Goal: Task Accomplishment & Management: Manage account settings

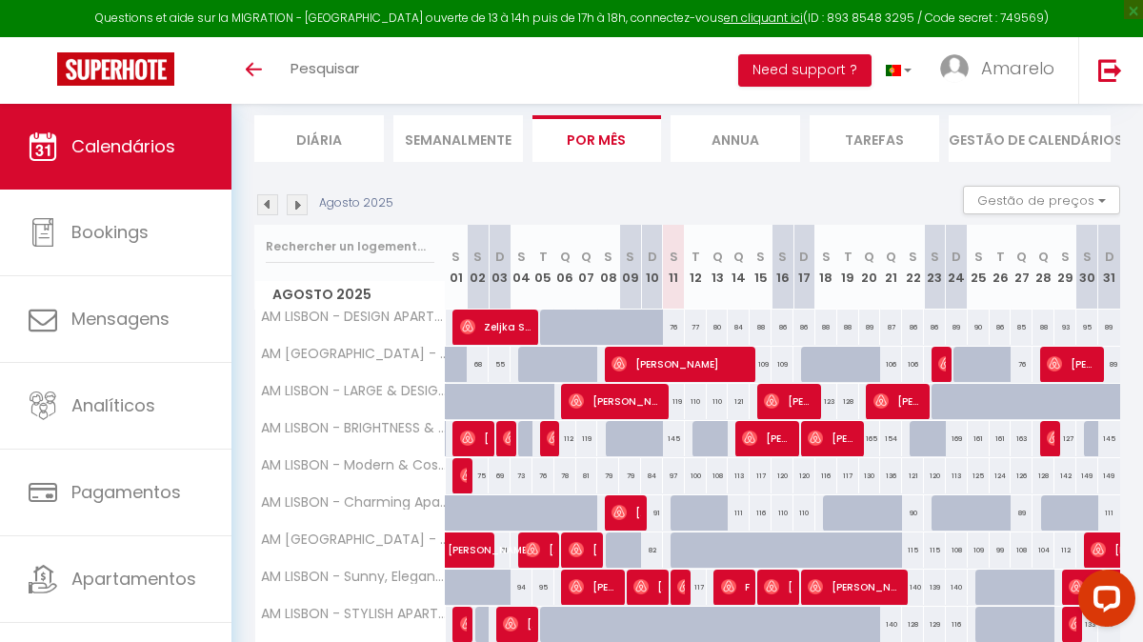
click at [670, 325] on div "76" at bounding box center [674, 326] width 22 height 35
type input "76"
type input "[DATE]"
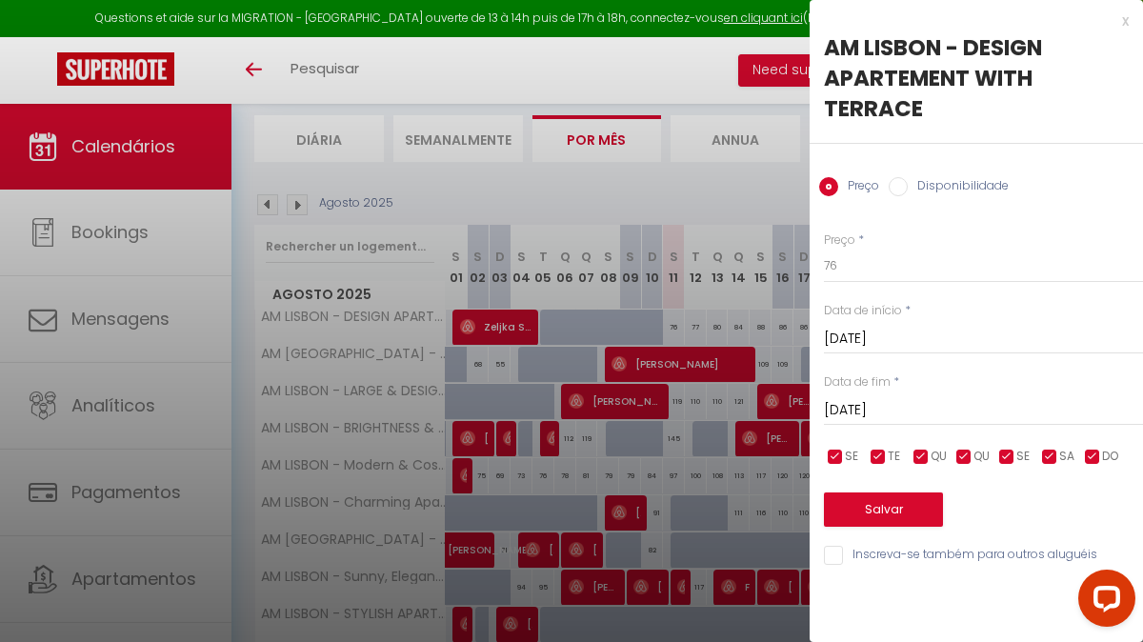
click at [957, 406] on input "[DATE]" at bounding box center [983, 410] width 319 height 25
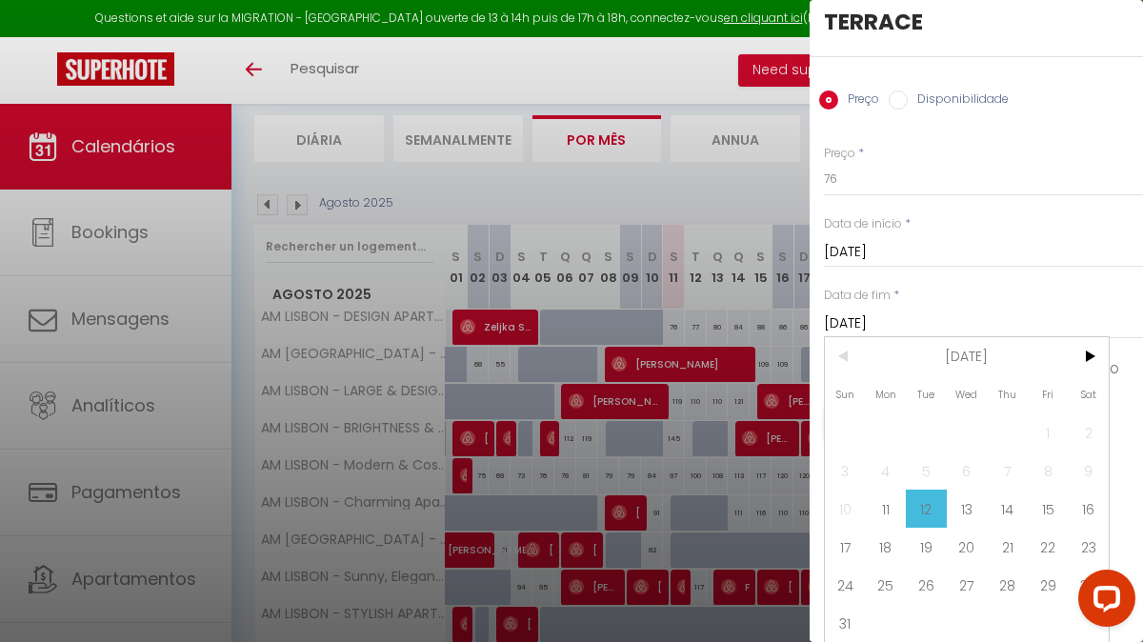
scroll to position [86, 0]
click at [1012, 587] on span "28" at bounding box center [1006, 586] width 41 height 38
type input "Thu 28 August 2025"
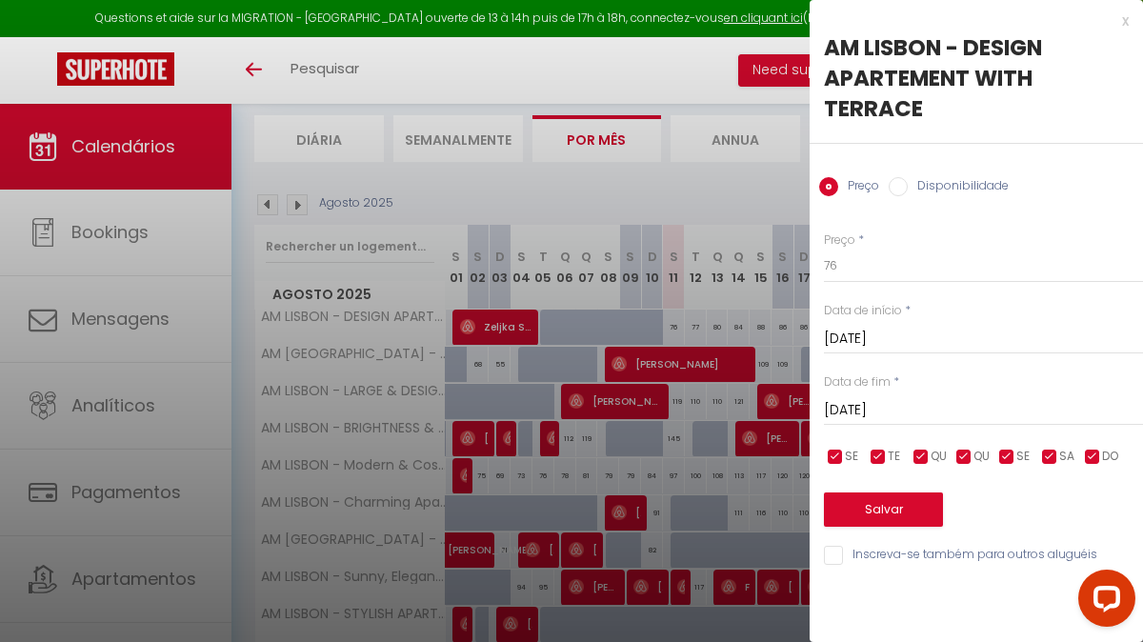
click at [980, 181] on label "Disponibilidade" at bounding box center [957, 187] width 101 height 21
click at [907, 181] on input "Disponibilidade" at bounding box center [897, 186] width 19 height 19
radio input "true"
radio input "false"
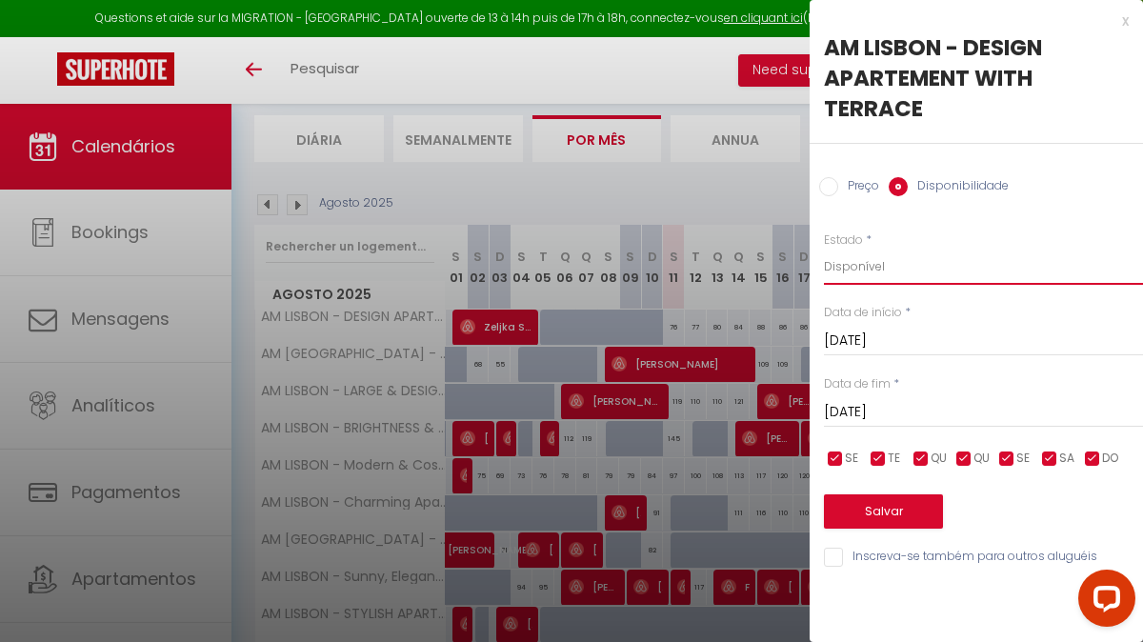
click at [906, 263] on select "Disponível Indisponível" at bounding box center [983, 267] width 319 height 36
select select "0"
click at [871, 517] on button "Salvar" at bounding box center [883, 511] width 119 height 34
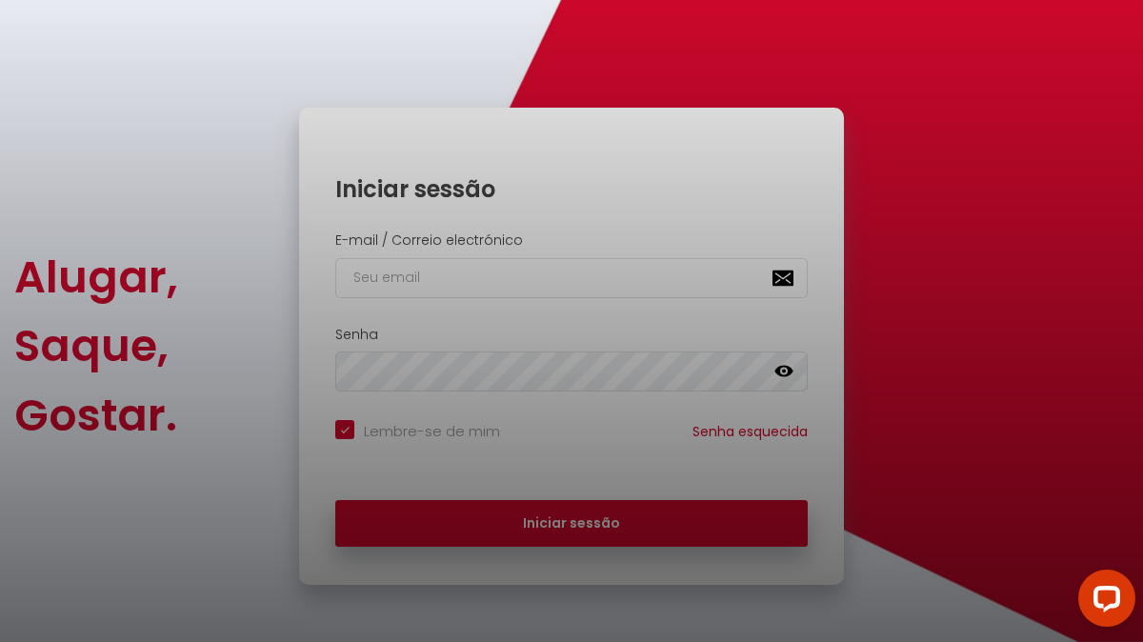
scroll to position [16, 0]
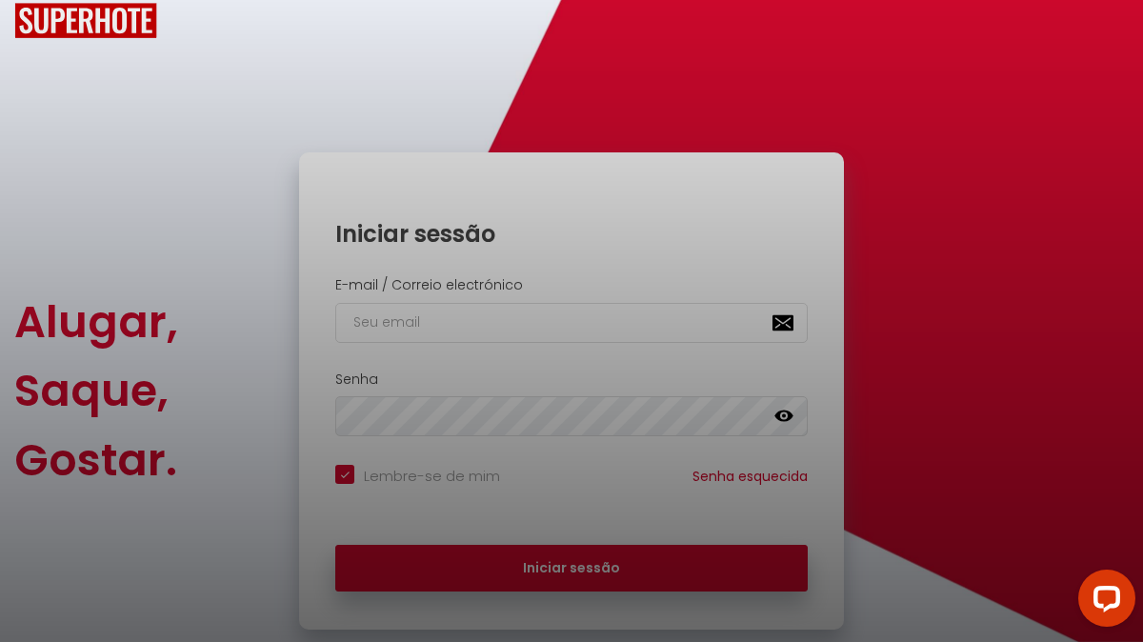
checkbox input "true"
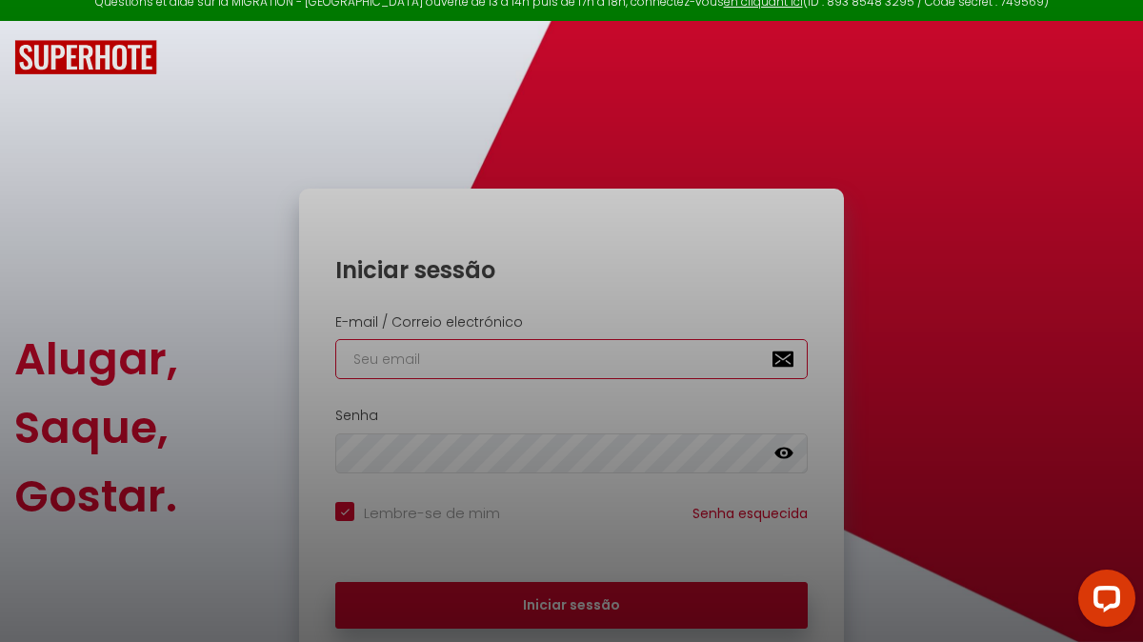
type input "[EMAIL_ADDRESS][DOMAIN_NAME]"
checkbox input "true"
click at [567, 592] on div at bounding box center [571, 321] width 1143 height 642
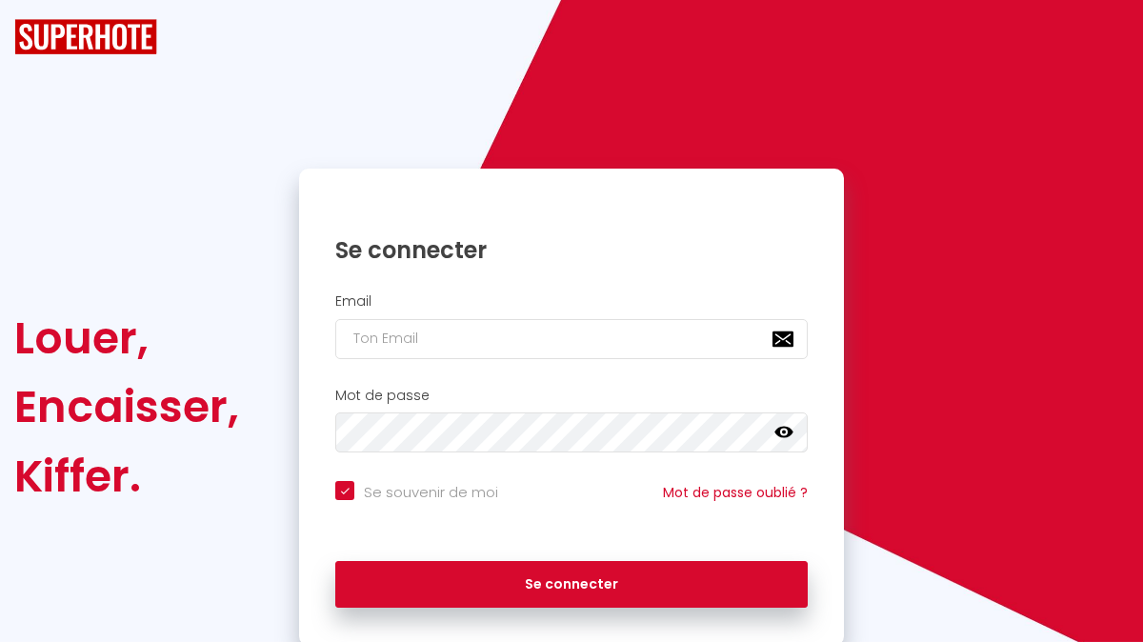
checkbox input "true"
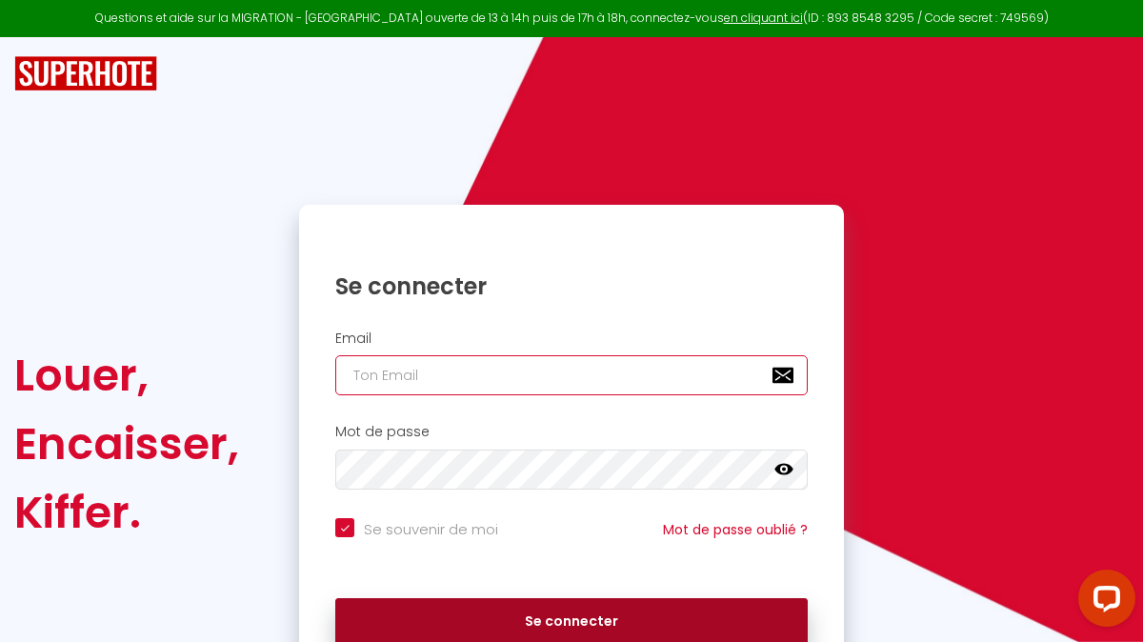
type input "[EMAIL_ADDRESS][DOMAIN_NAME]"
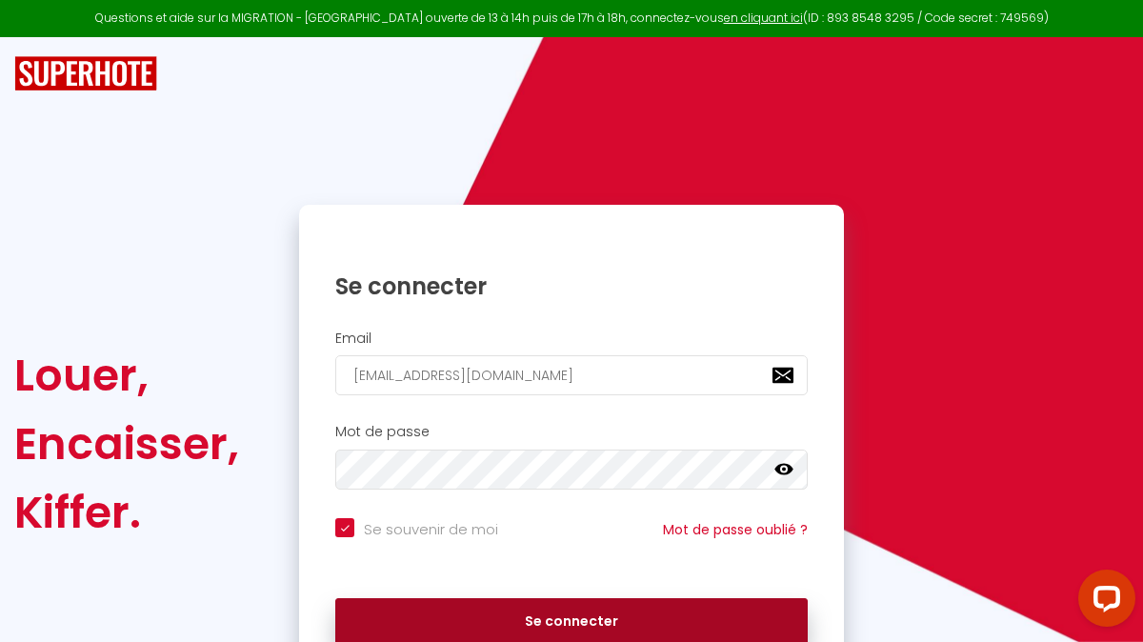
click at [583, 614] on button "Se connecter" at bounding box center [571, 622] width 472 height 48
checkbox input "true"
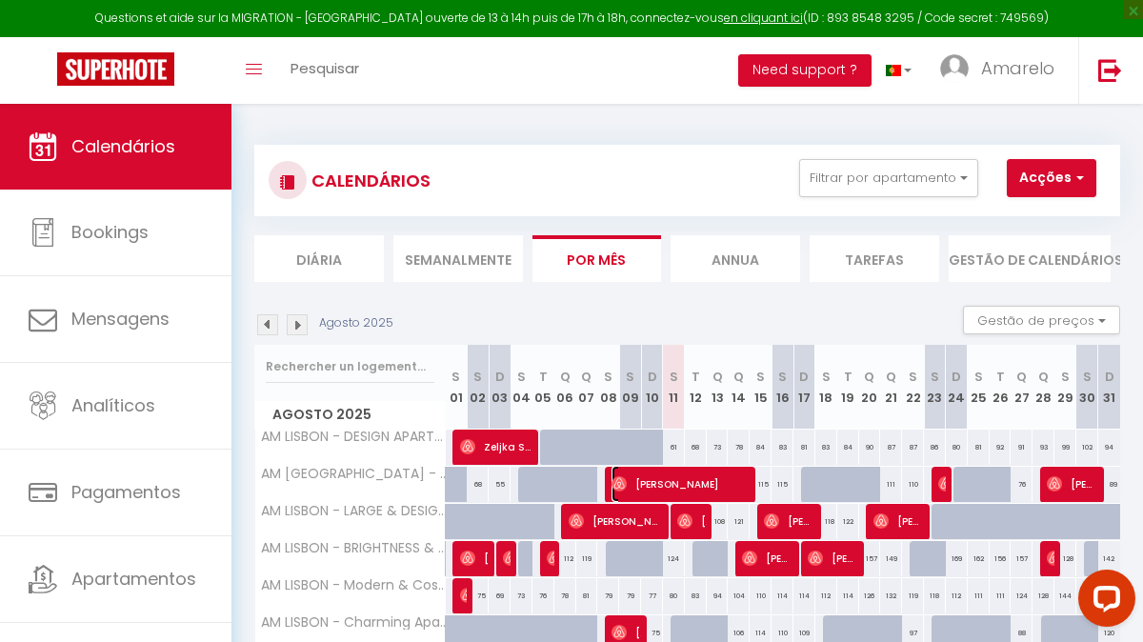
click at [666, 487] on span "[PERSON_NAME]" at bounding box center [680, 484] width 139 height 36
select select "OK"
select select "0"
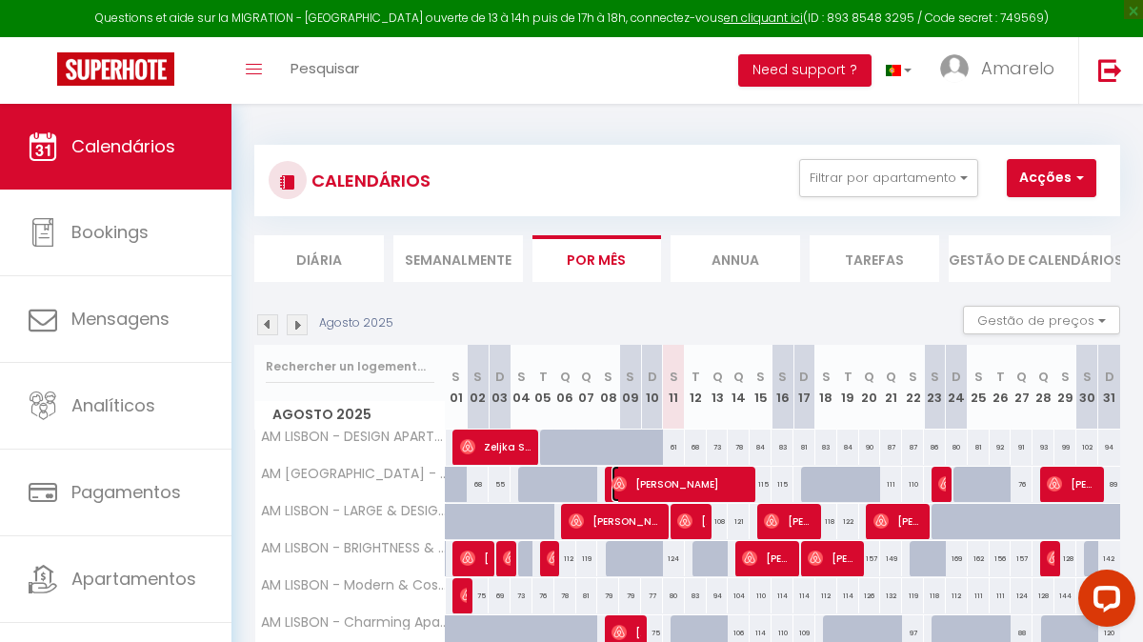
select select "1"
select select
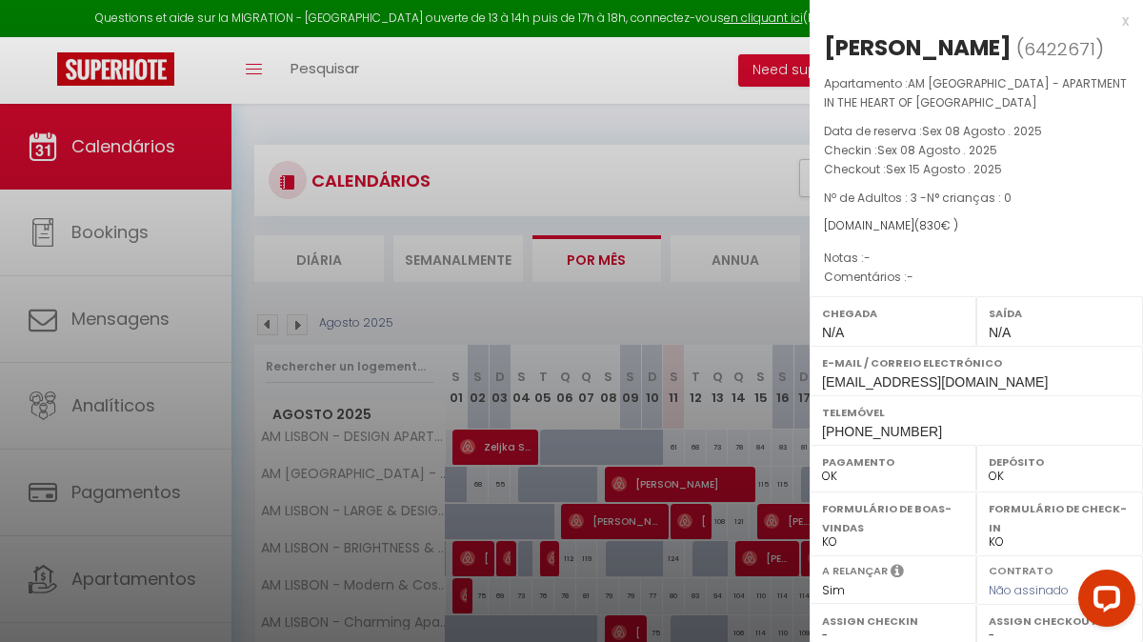
click at [1116, 21] on div "x" at bounding box center [968, 21] width 319 height 23
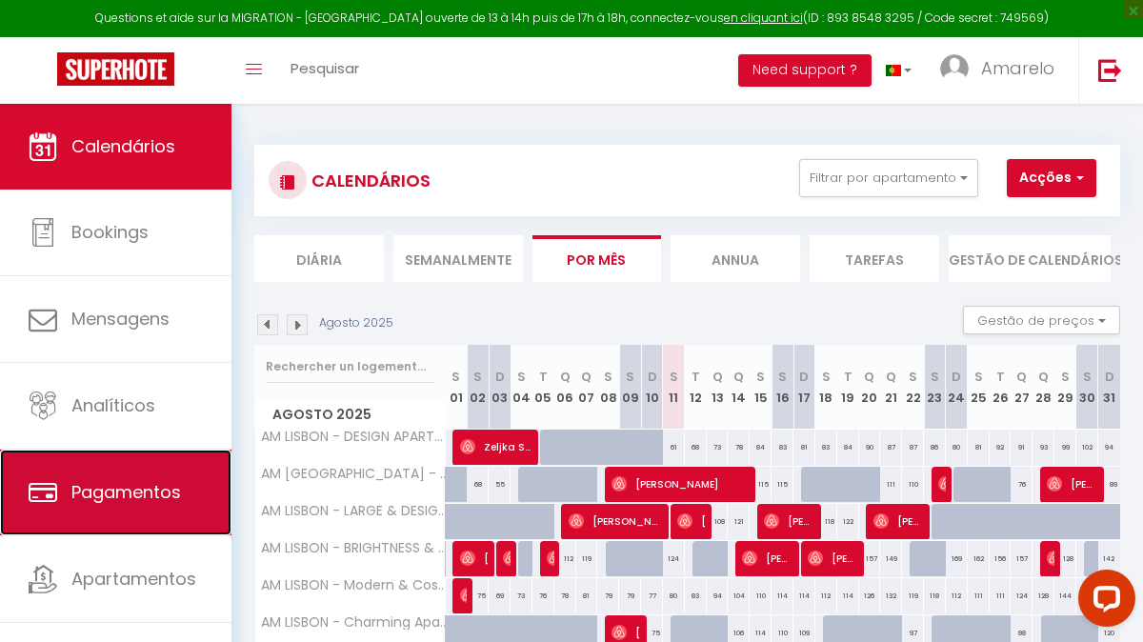
click at [139, 485] on span "Pagamentos" at bounding box center [126, 492] width 110 height 24
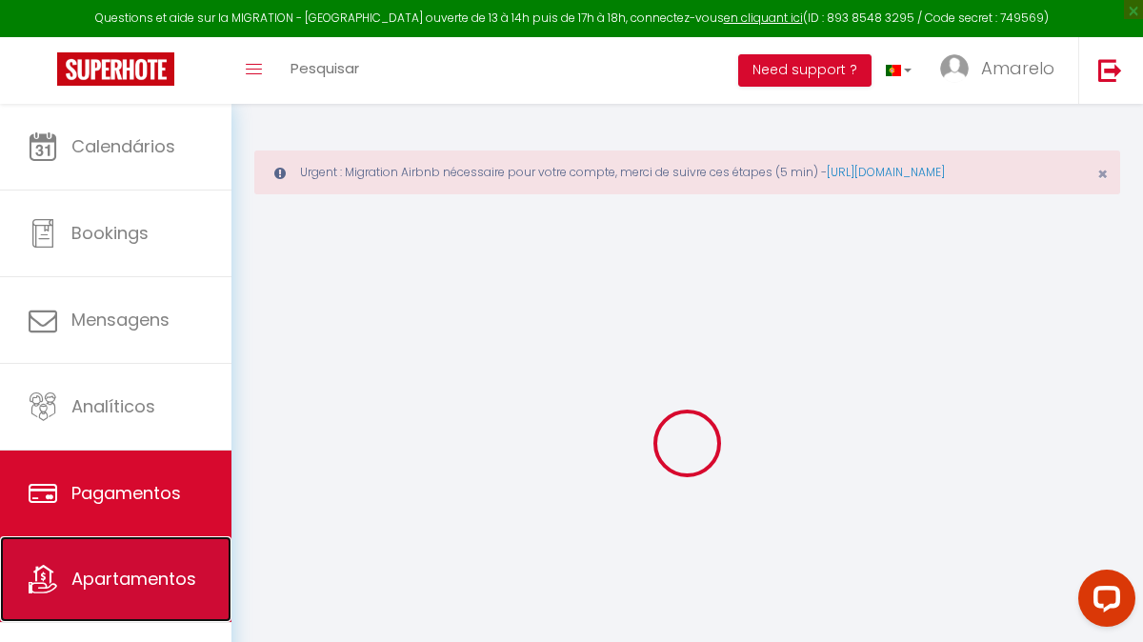
click at [136, 531] on ul "Calendários Bookings Mensagens Analíticos Pagamentos Apartamentos Notificações" at bounding box center [115, 407] width 231 height 606
select select "2"
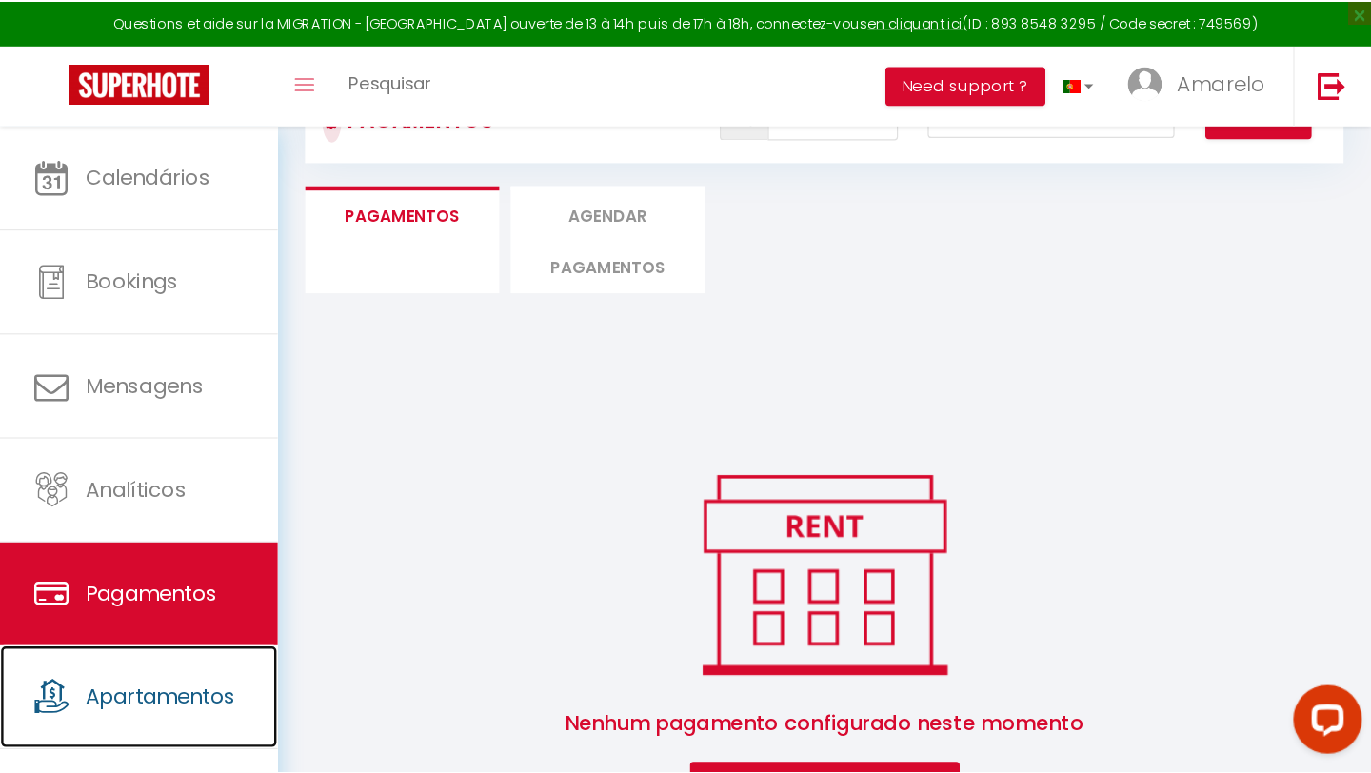
scroll to position [104, 0]
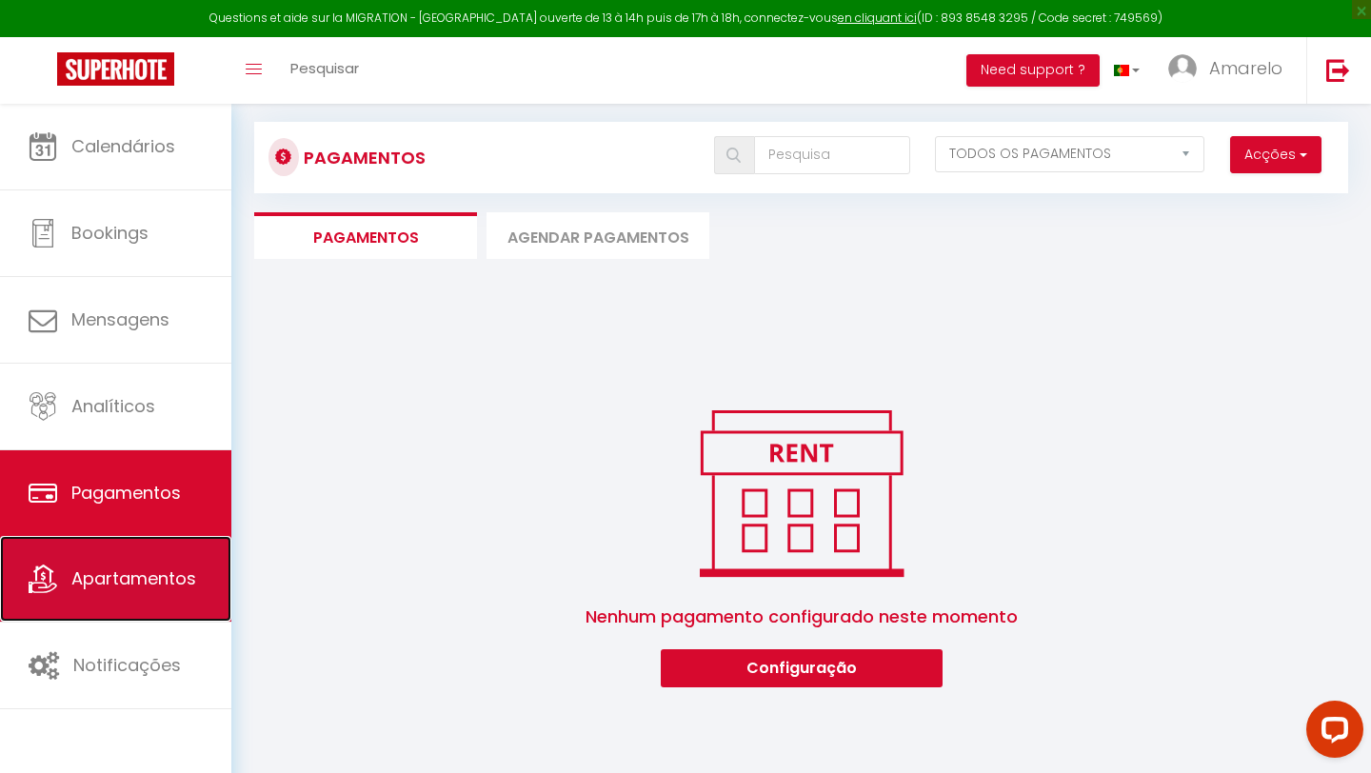
click at [195, 608] on link "Apartamentos" at bounding box center [115, 579] width 231 height 86
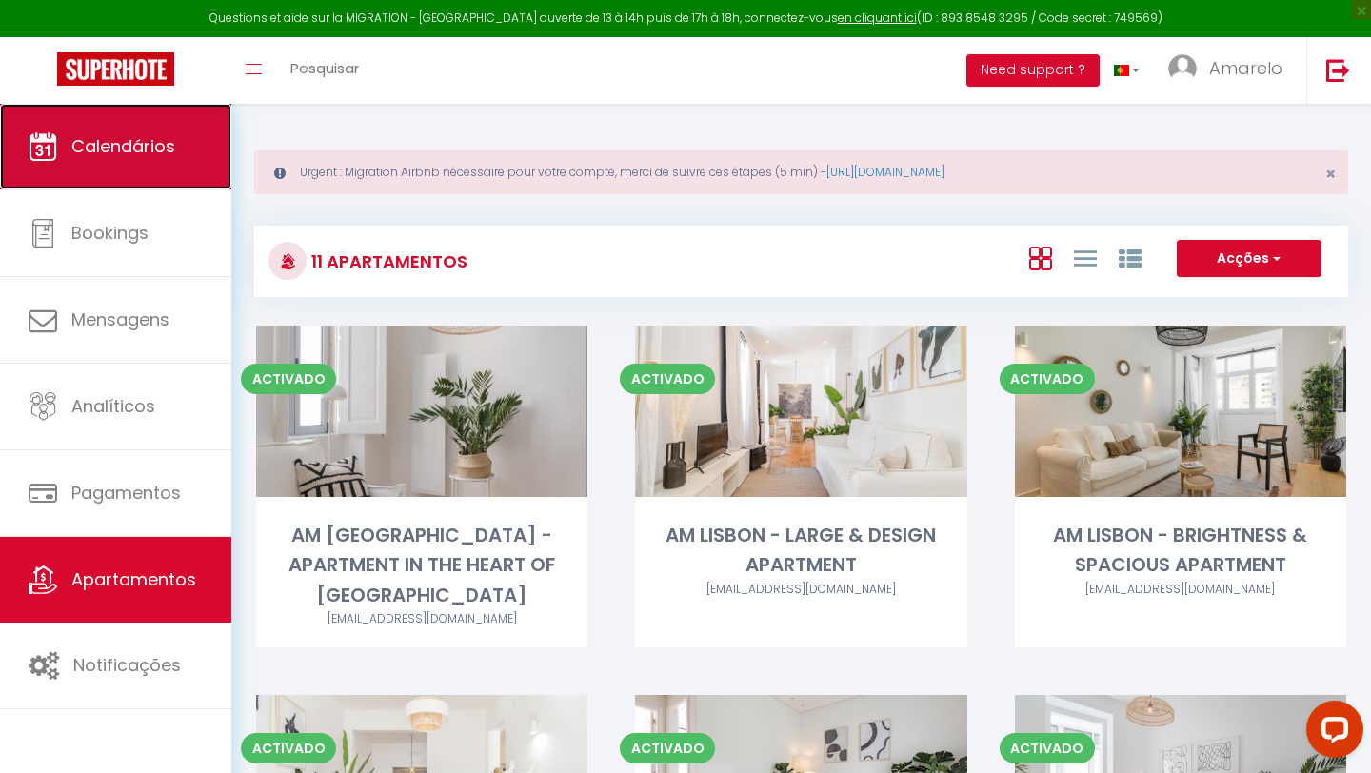
click at [138, 158] on span "Calendários" at bounding box center [123, 146] width 104 height 24
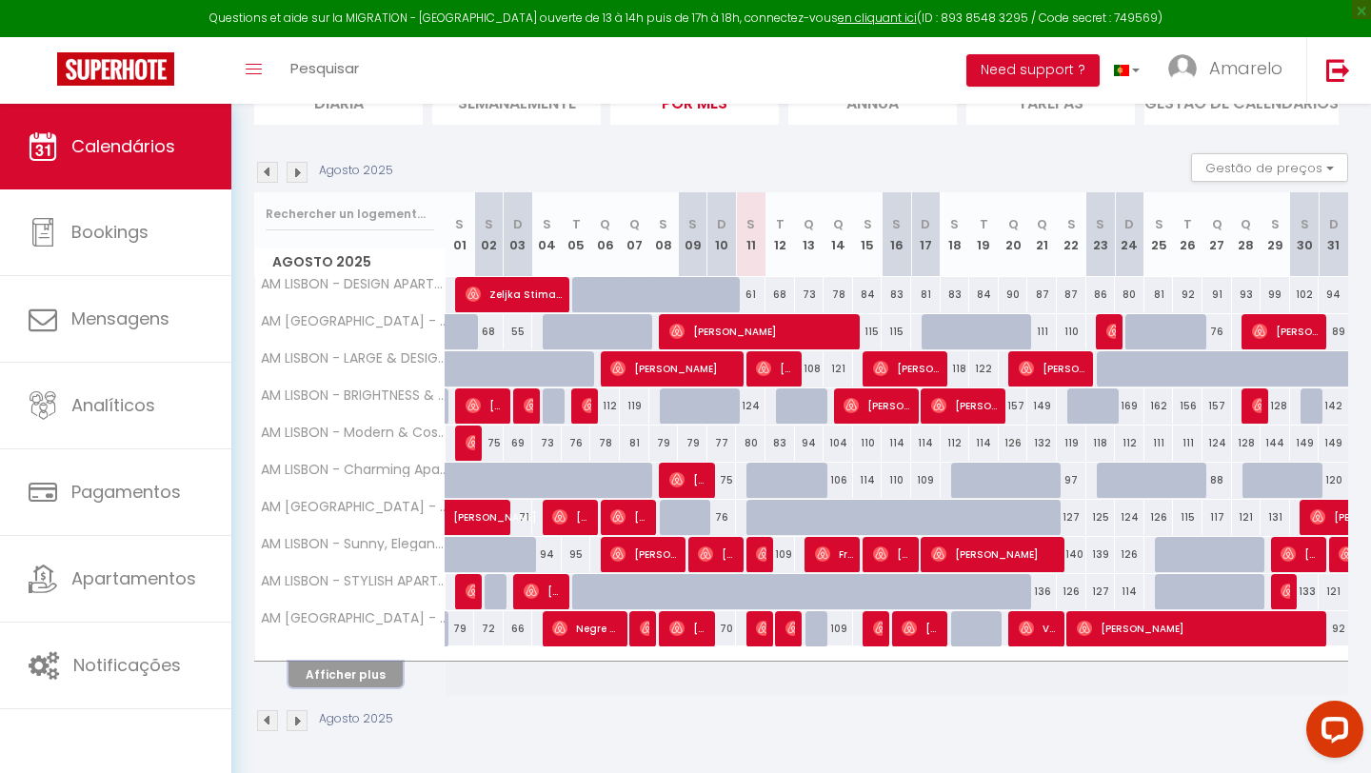
click at [364, 641] on button "Afficher plus" at bounding box center [346, 675] width 114 height 26
select select
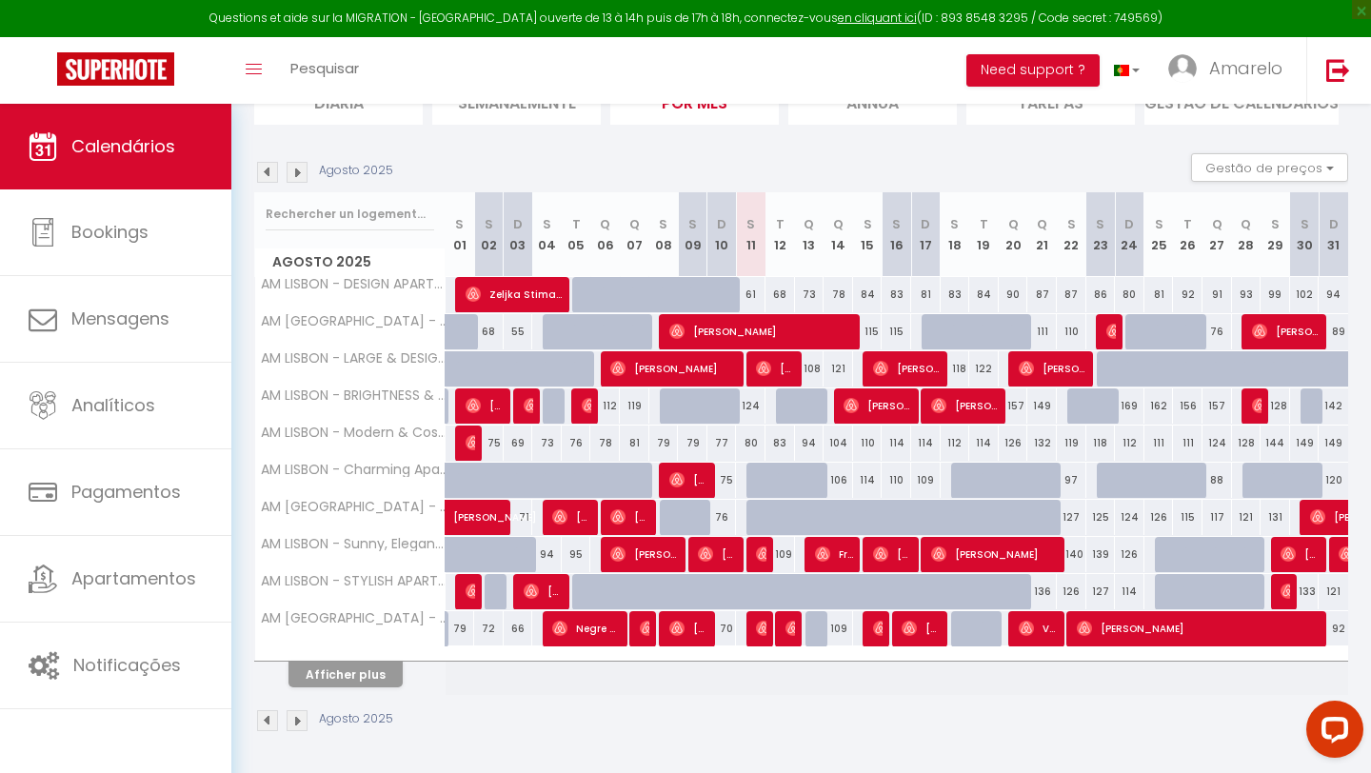
select select
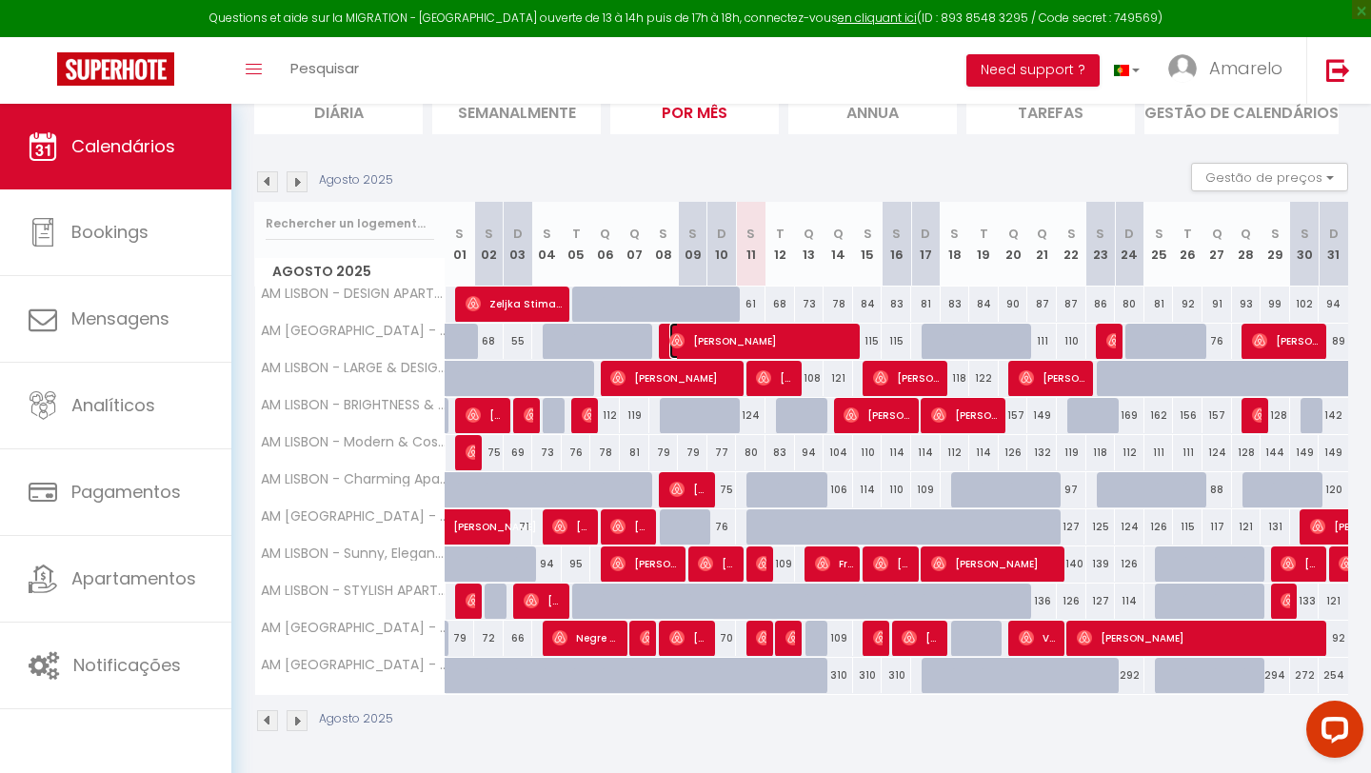
click at [717, 348] on span "[PERSON_NAME]" at bounding box center [762, 341] width 187 height 36
select select "OK"
select select "0"
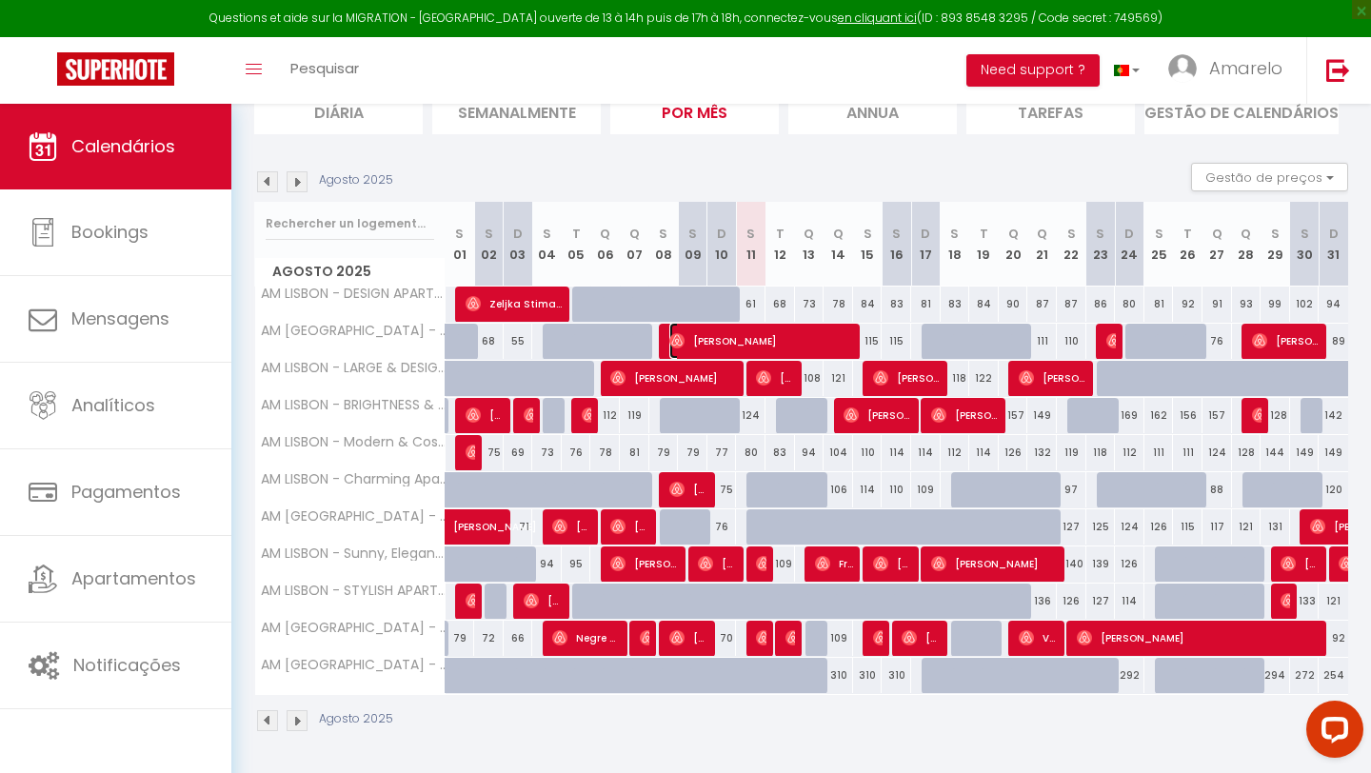
select select "1"
select select
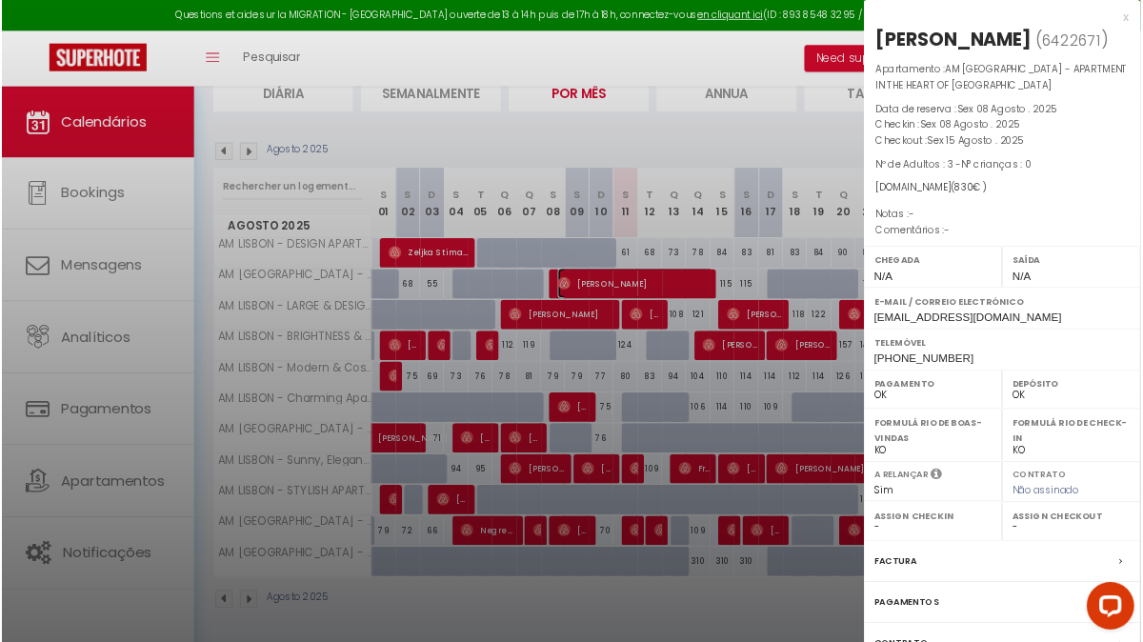
scroll to position [228, 0]
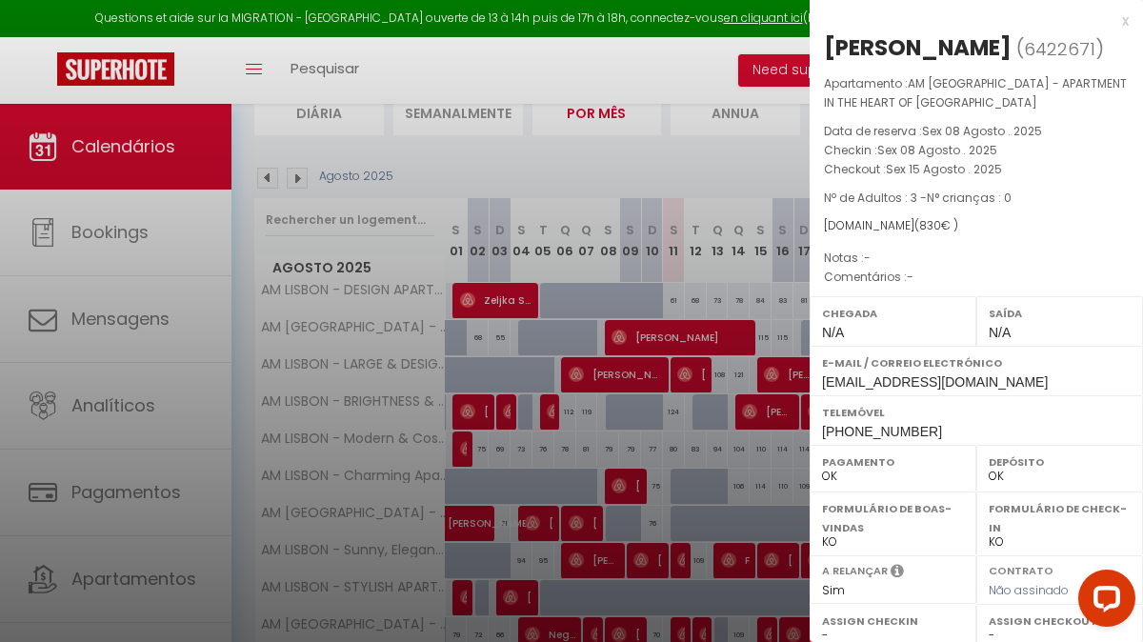
click at [1126, 23] on div "x" at bounding box center [968, 21] width 319 height 23
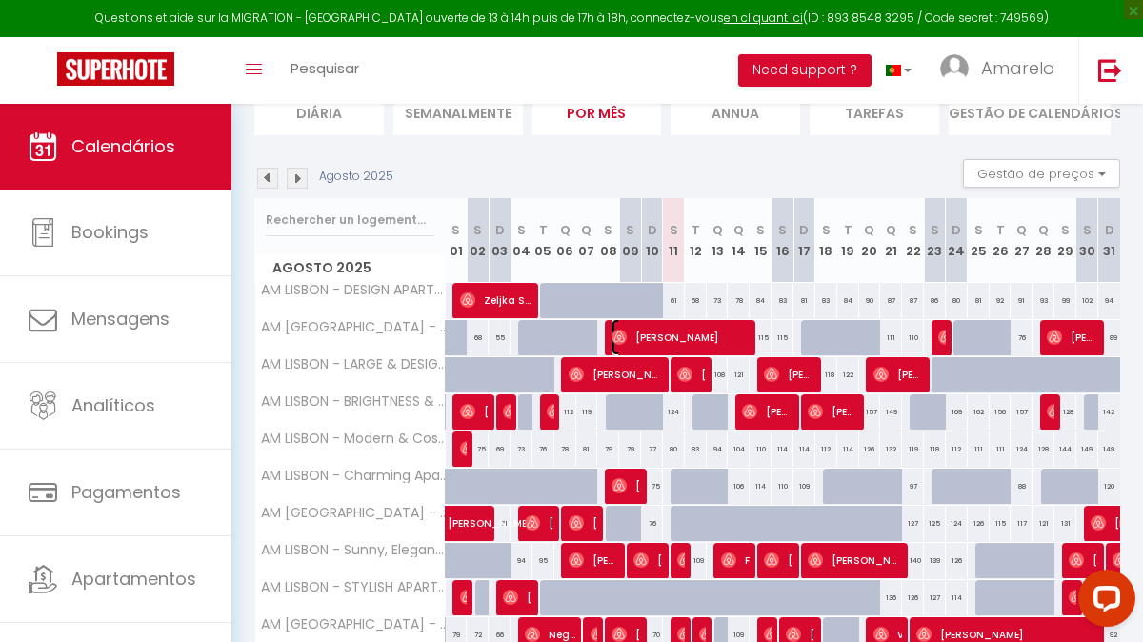
click at [712, 336] on span "[PERSON_NAME]" at bounding box center [680, 337] width 139 height 36
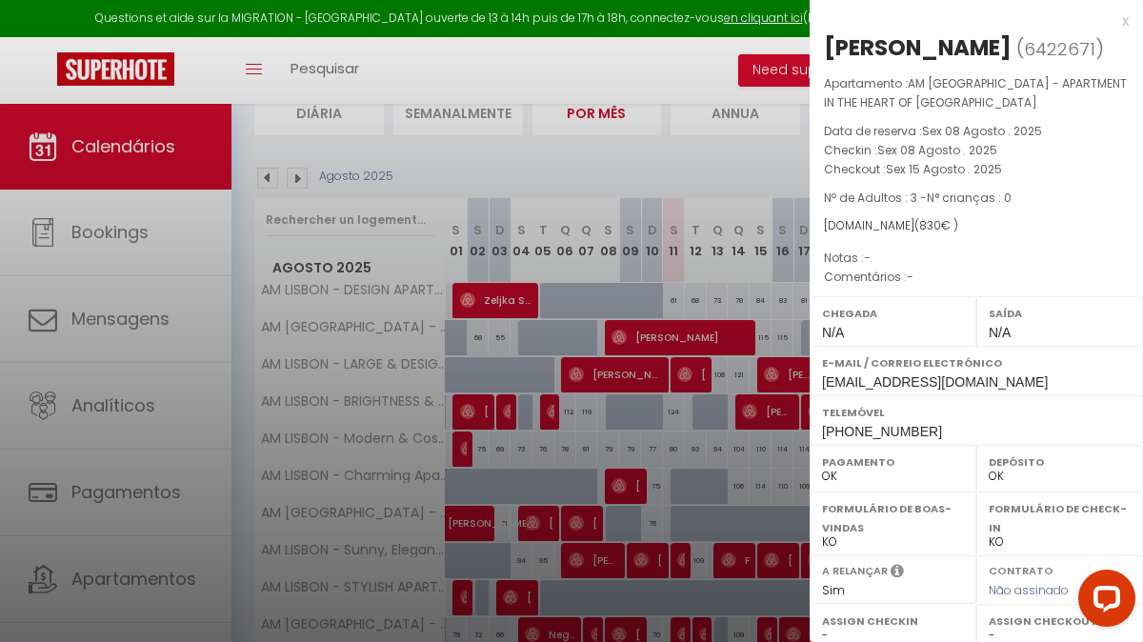
click at [1123, 23] on div "x" at bounding box center [968, 21] width 319 height 23
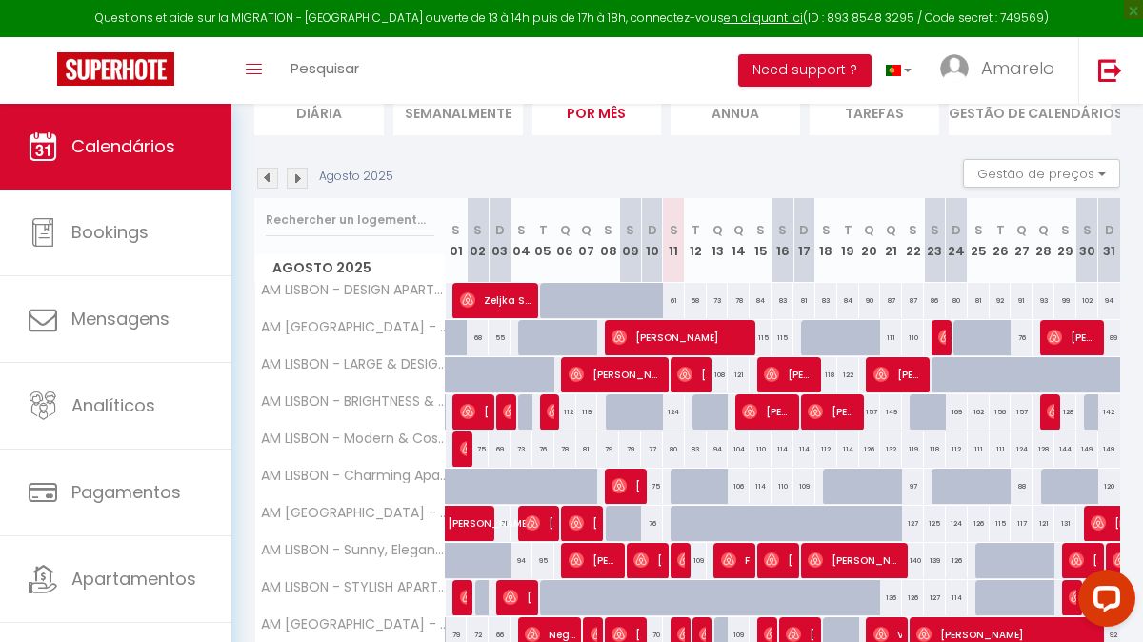
click at [763, 335] on div "115" at bounding box center [760, 337] width 22 height 35
type input "115"
type input "[DATE]"
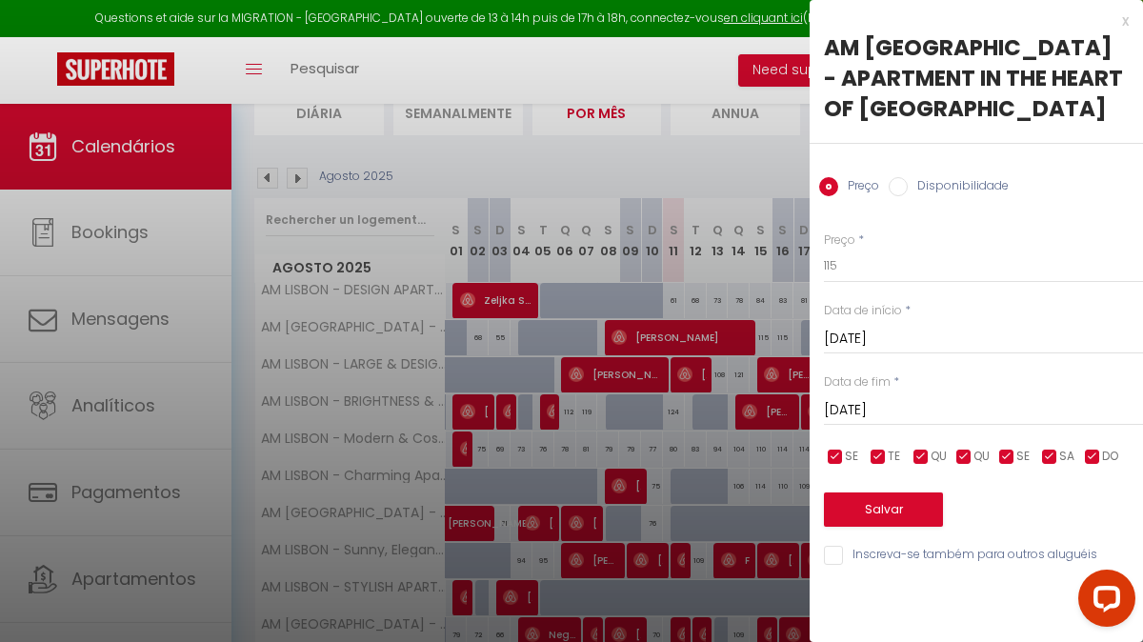
click at [917, 398] on input "[DATE]" at bounding box center [983, 410] width 319 height 25
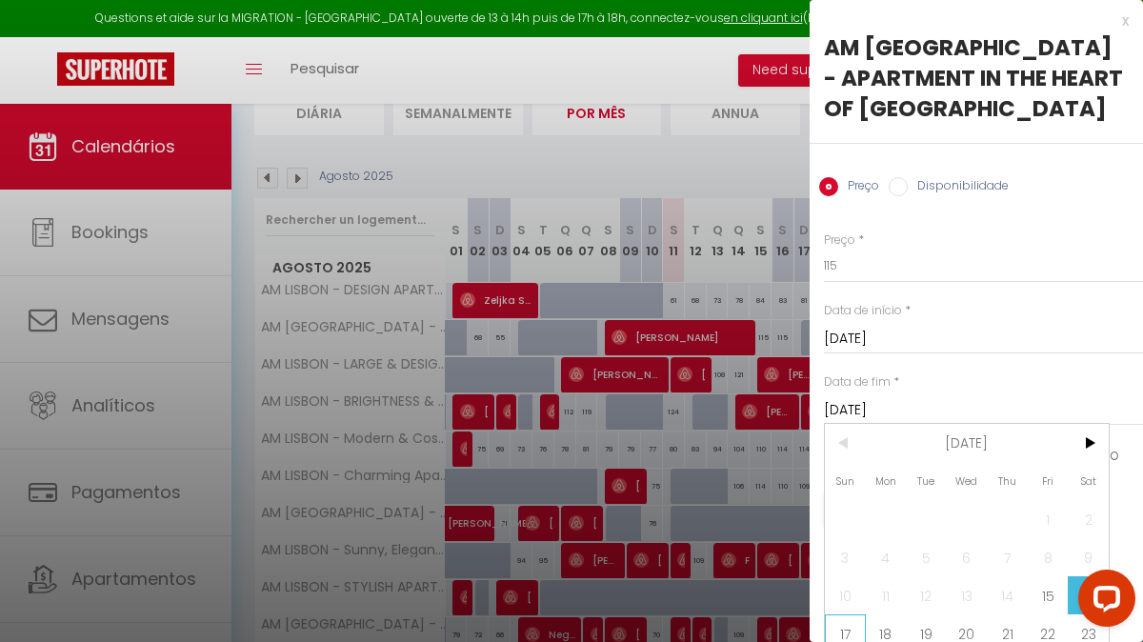
click at [856, 614] on span "17" at bounding box center [845, 633] width 41 height 38
type input "[DATE]"
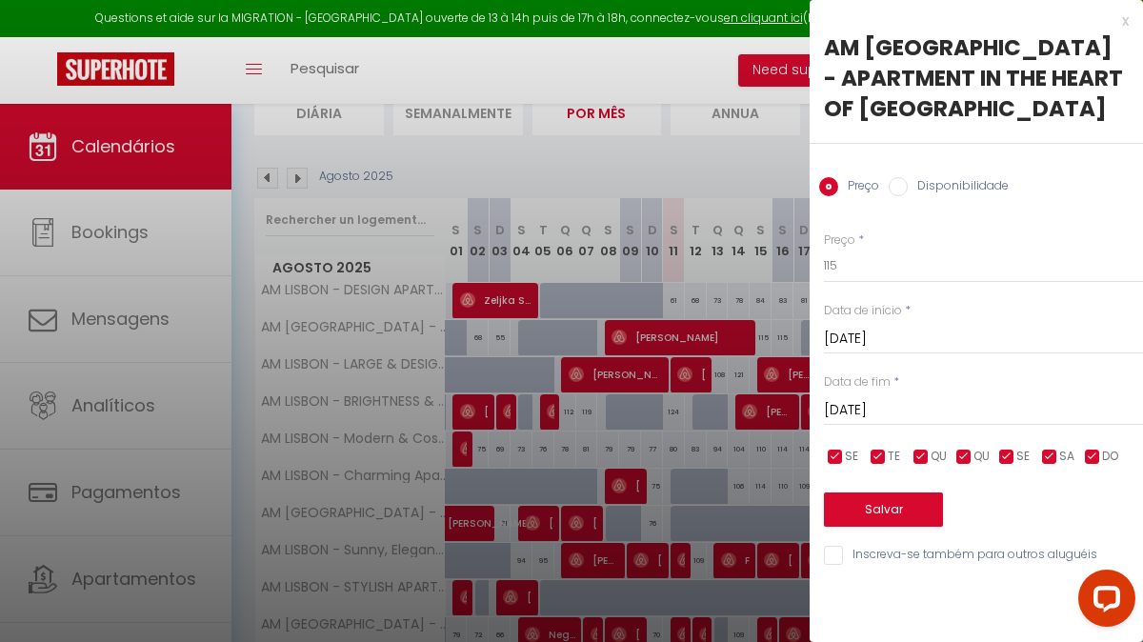
click at [964, 177] on label "Disponibilidade" at bounding box center [957, 187] width 101 height 21
click at [907, 177] on input "Disponibilidade" at bounding box center [897, 186] width 19 height 19
radio input "true"
radio input "false"
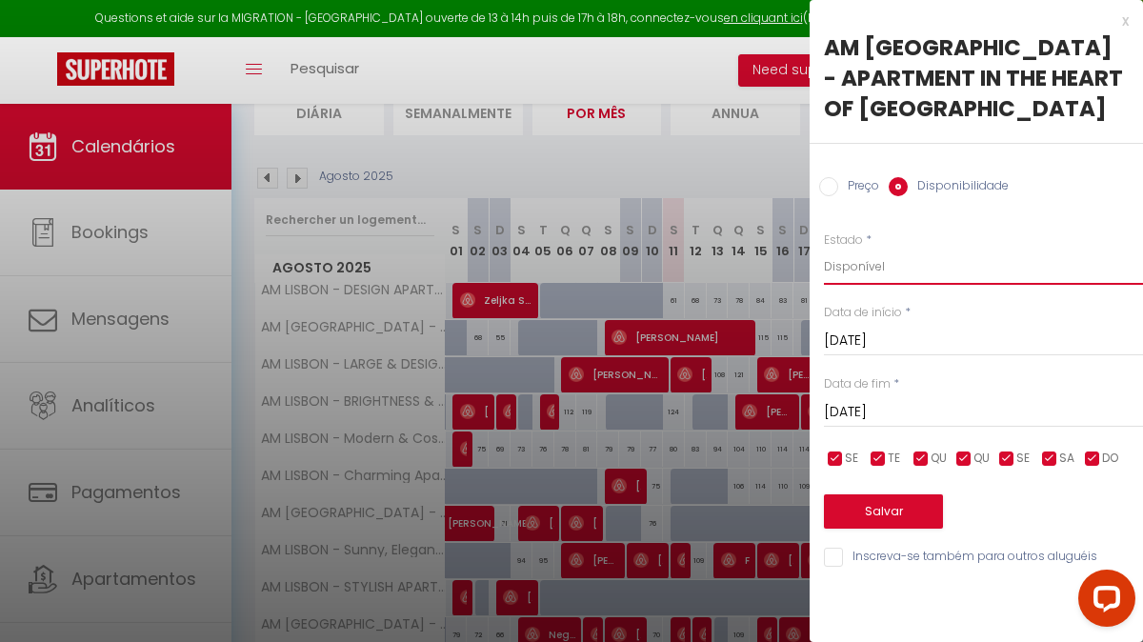
click at [930, 249] on select "Disponível Indisponível" at bounding box center [983, 267] width 319 height 36
select select "0"
click at [887, 494] on button "Salvar" at bounding box center [883, 511] width 119 height 34
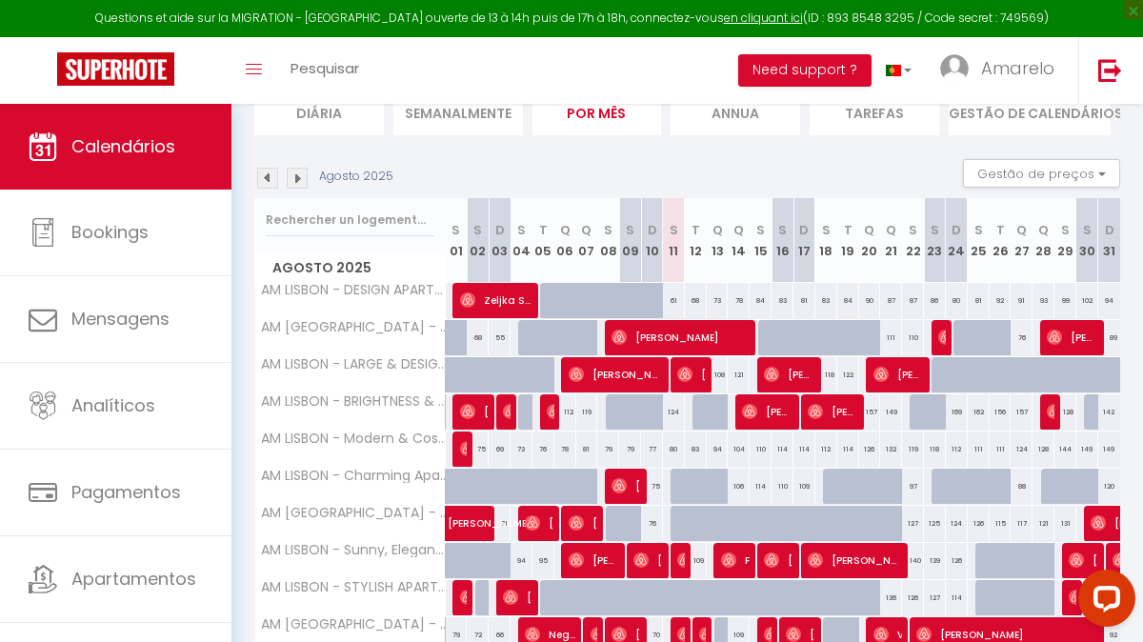
click at [305, 181] on img at bounding box center [297, 178] width 21 height 21
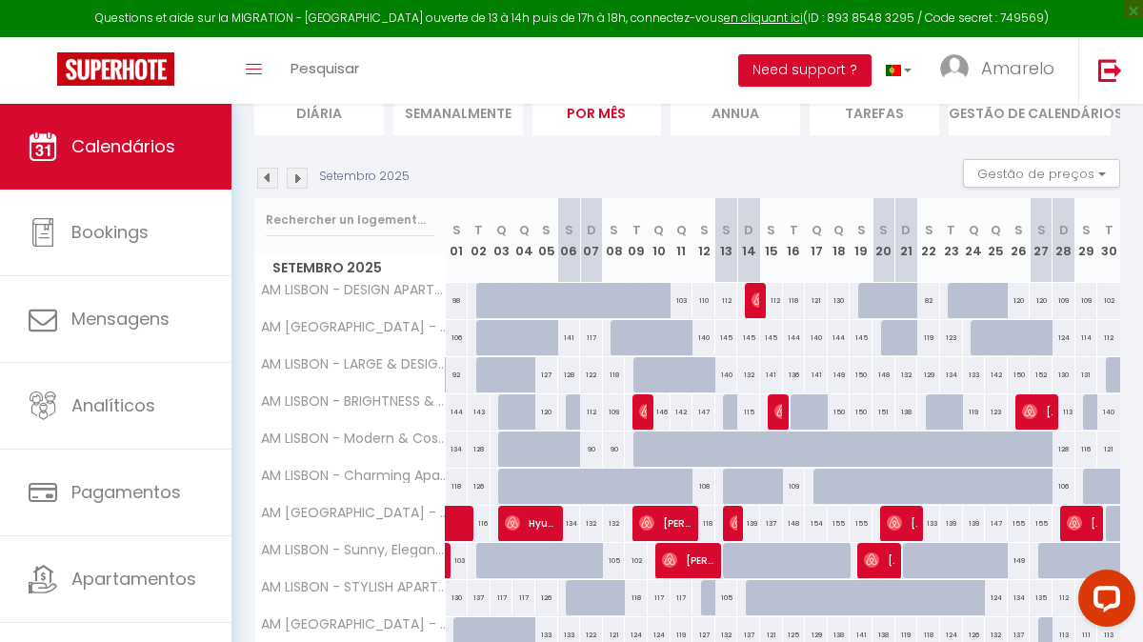
click at [650, 338] on div at bounding box center [659, 338] width 23 height 36
select select "1"
type input "[DATE]"
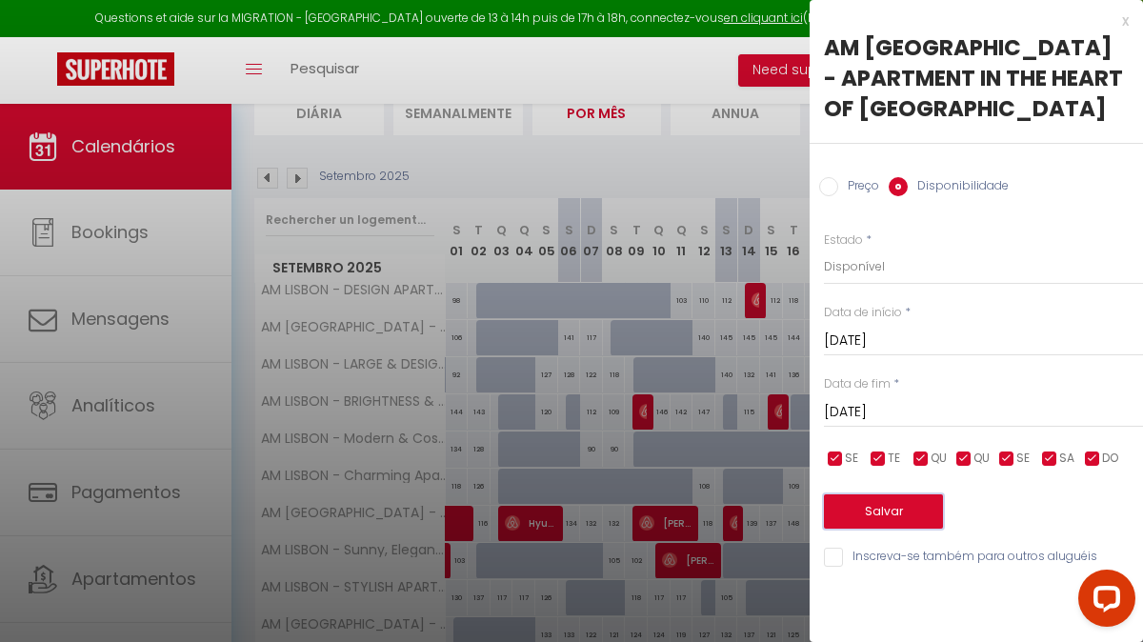
click at [910, 494] on button "Salvar" at bounding box center [883, 511] width 119 height 34
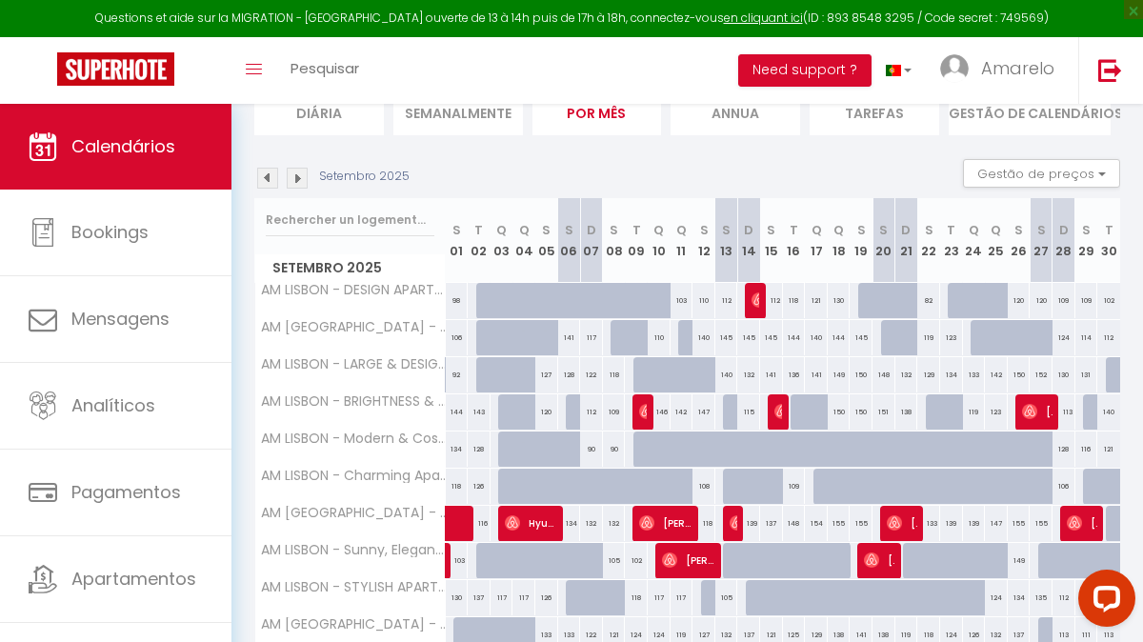
click at [480, 342] on div at bounding box center [487, 338] width 23 height 36
select select "1"
type input "[DATE]"
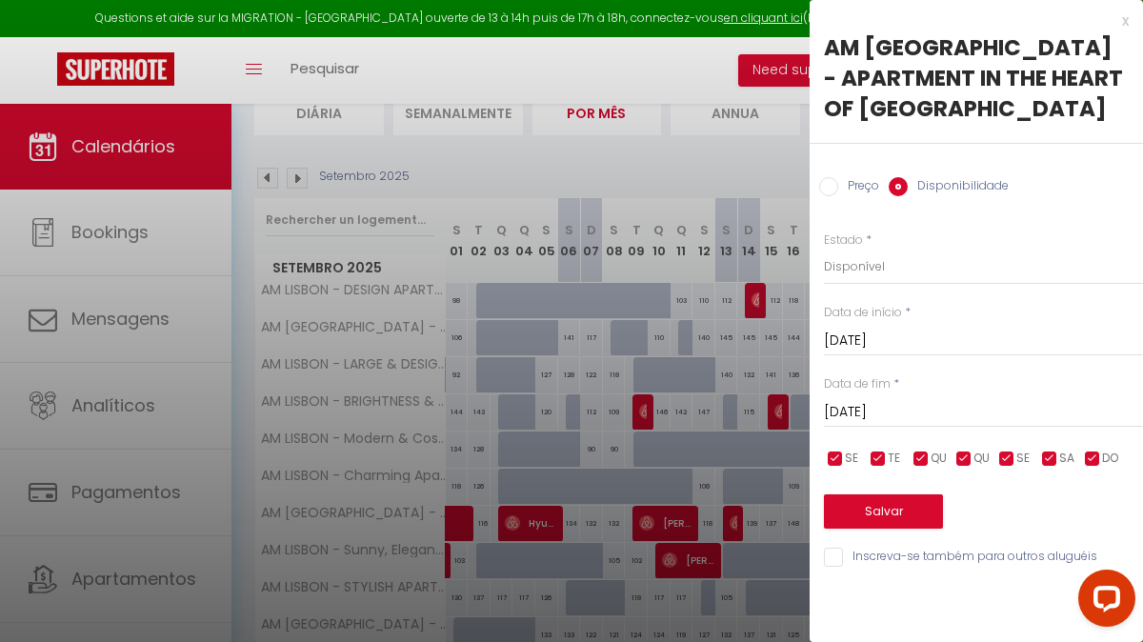
click at [935, 400] on input "[DATE]" at bounding box center [983, 412] width 319 height 25
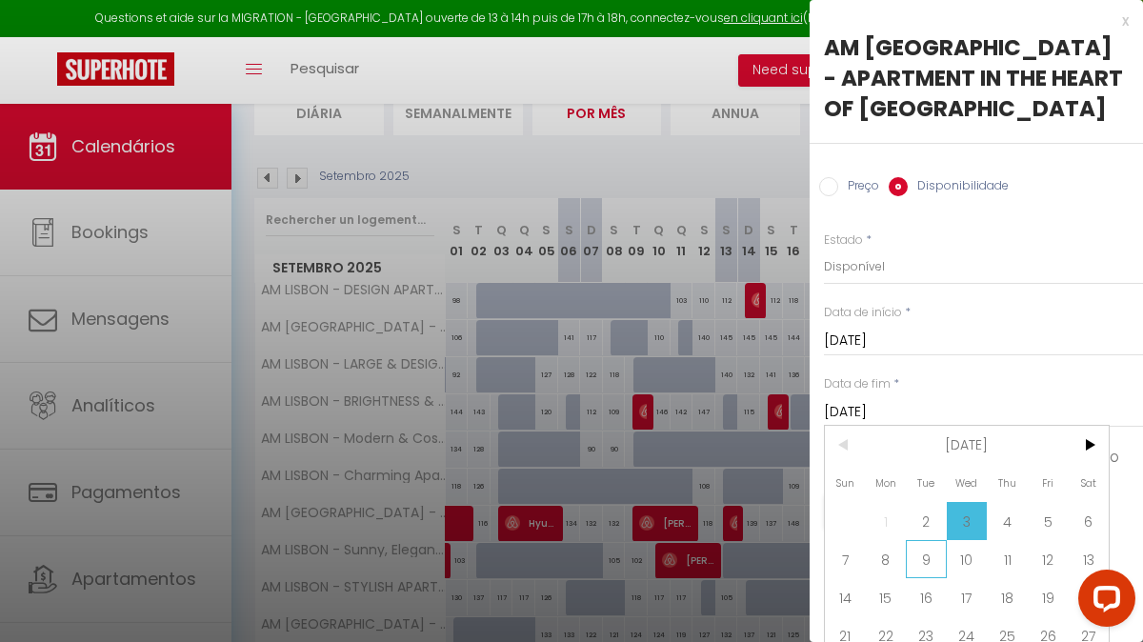
click at [924, 540] on span "9" at bounding box center [926, 559] width 41 height 38
type input "[DATE]"
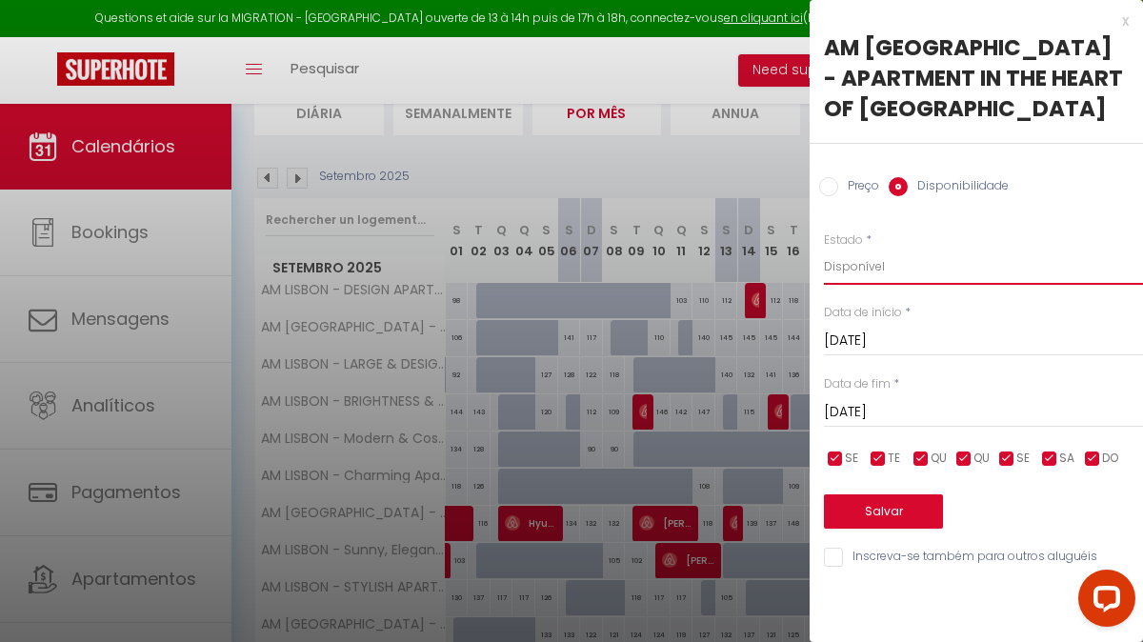
click at [898, 249] on select "Disponível Indisponível" at bounding box center [983, 267] width 319 height 36
select select "0"
click at [890, 494] on button "Salvar" at bounding box center [883, 511] width 119 height 34
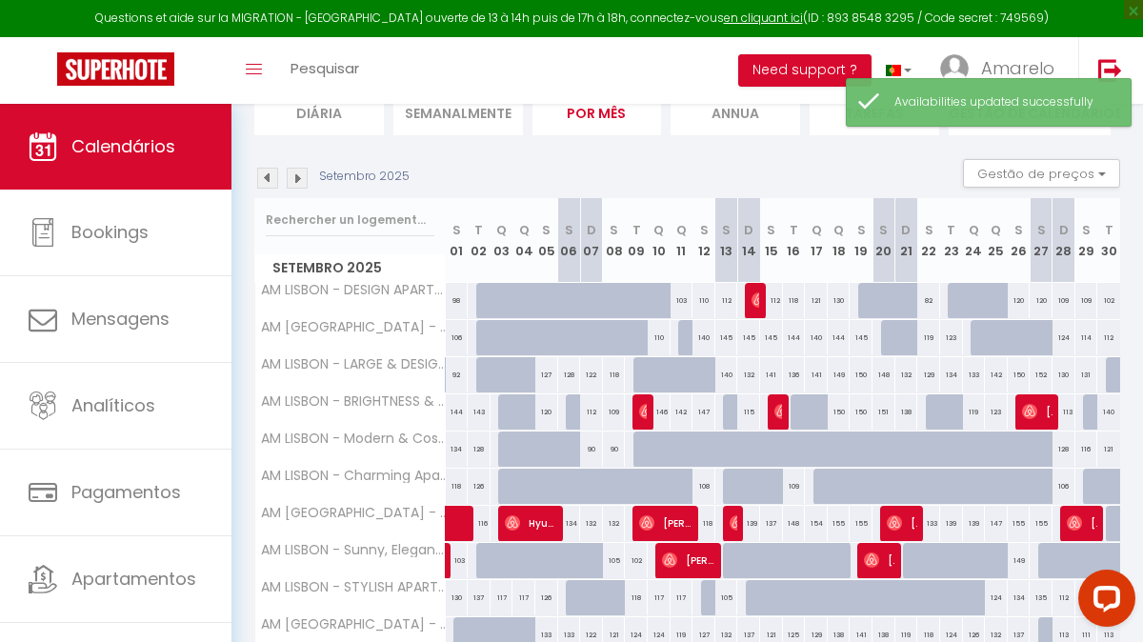
click at [683, 336] on div at bounding box center [689, 338] width 23 height 36
select select "1"
type input "[DATE]"
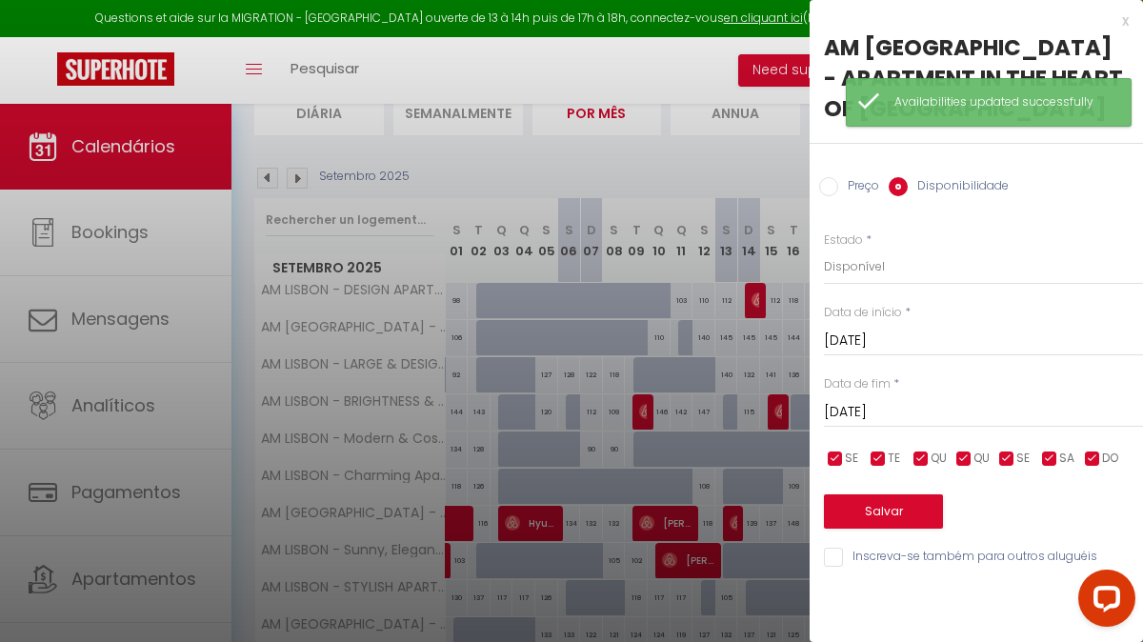
click at [950, 400] on input "[DATE]" at bounding box center [983, 412] width 319 height 25
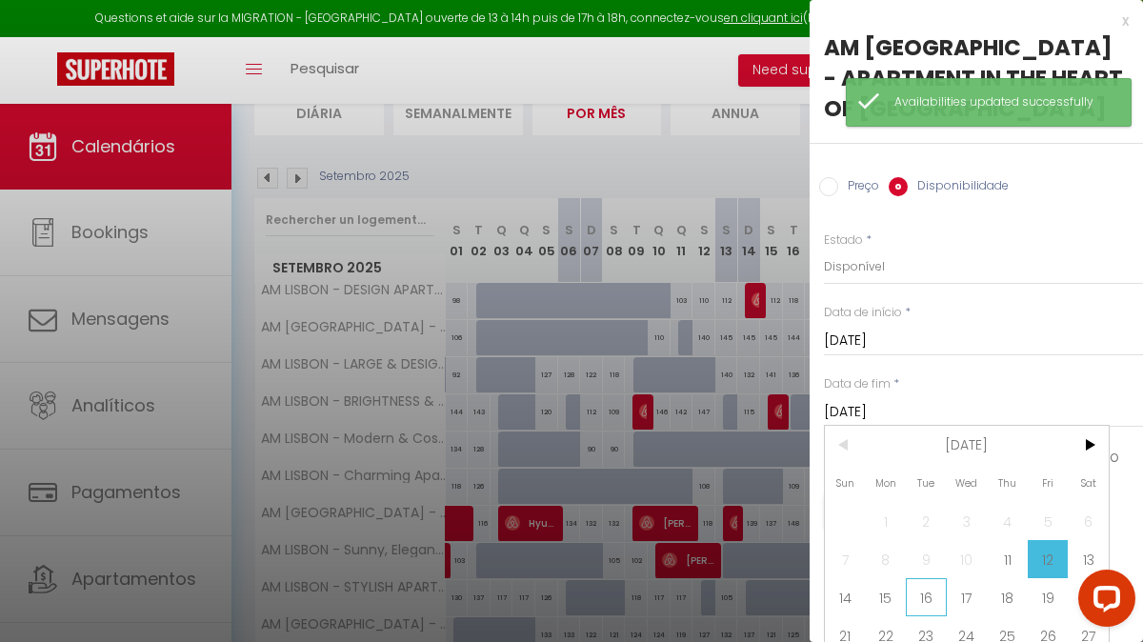
click at [922, 578] on span "16" at bounding box center [926, 597] width 41 height 38
type input "[DATE]"
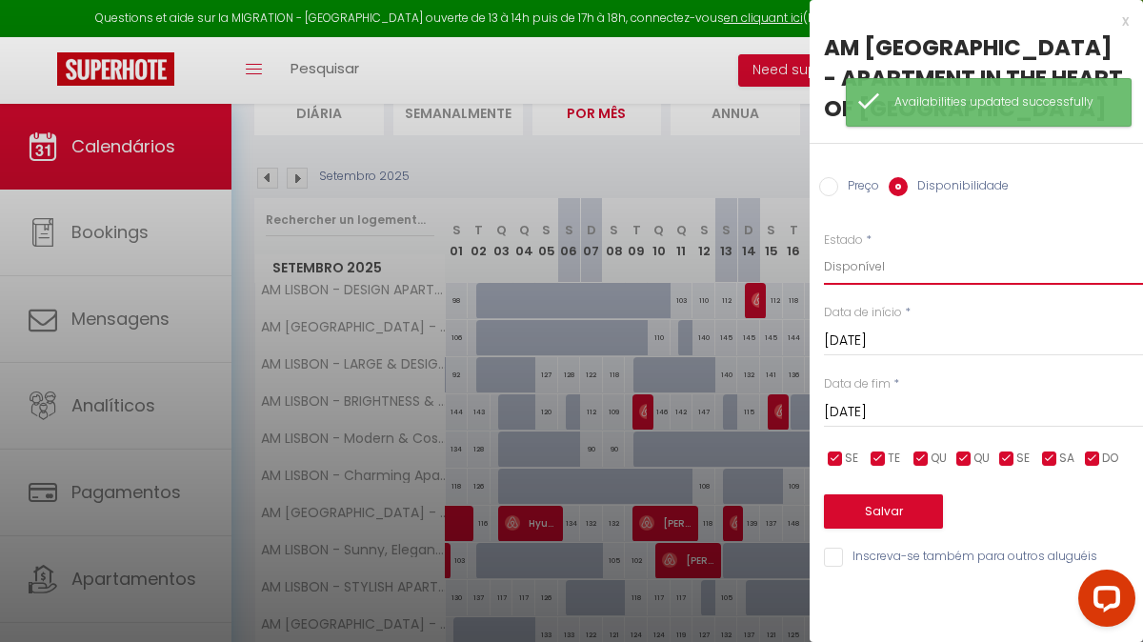
click at [890, 249] on select "Disponível Indisponível" at bounding box center [983, 267] width 319 height 36
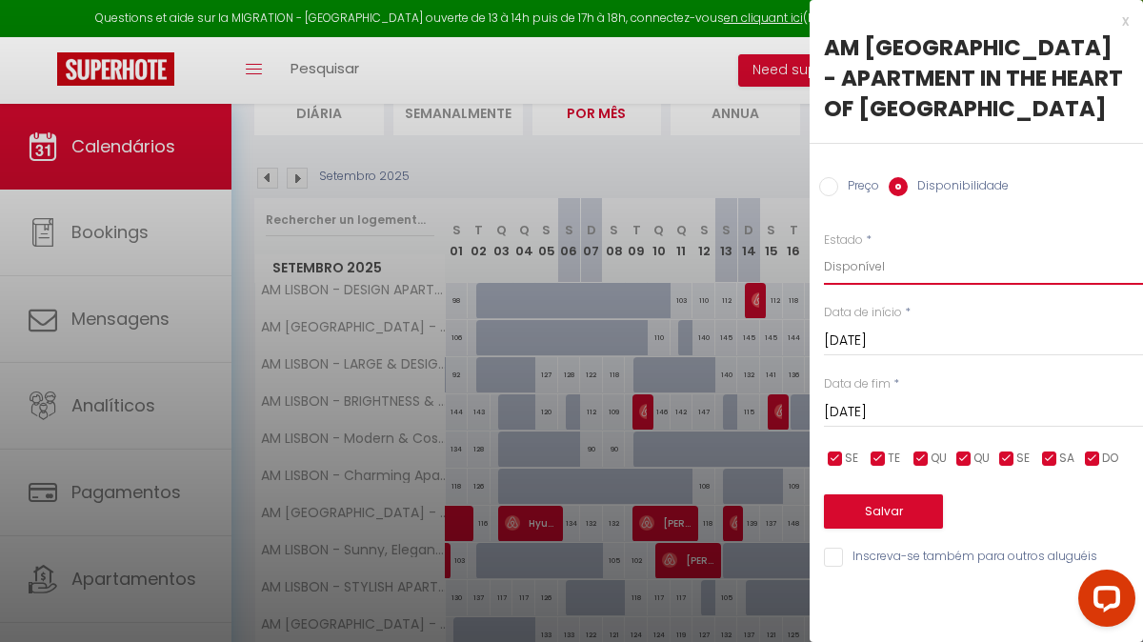
select select "0"
click at [890, 494] on button "Salvar" at bounding box center [883, 511] width 119 height 34
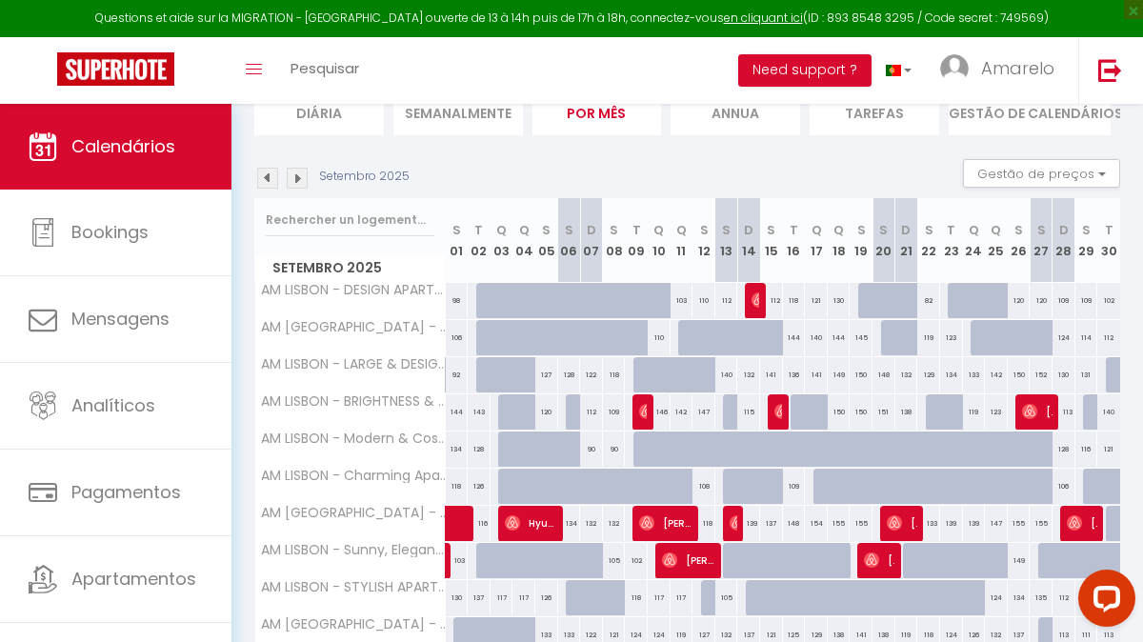
click at [810, 339] on div "140" at bounding box center [816, 337] width 23 height 35
select select "1"
type input "[DATE]"
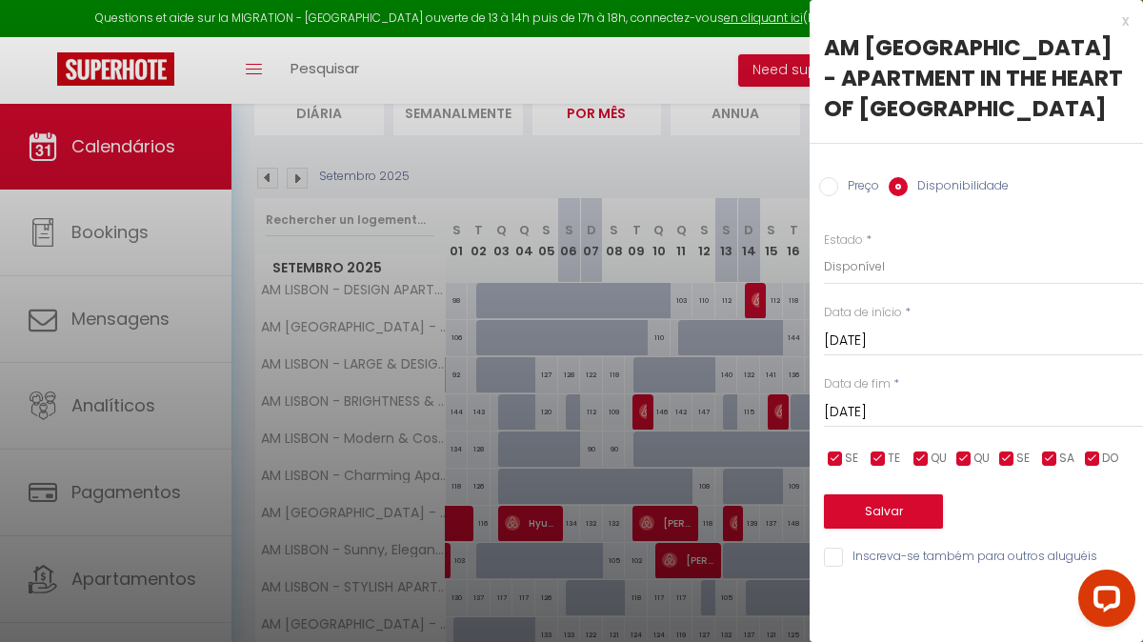
click at [948, 400] on input "[DATE]" at bounding box center [983, 412] width 319 height 25
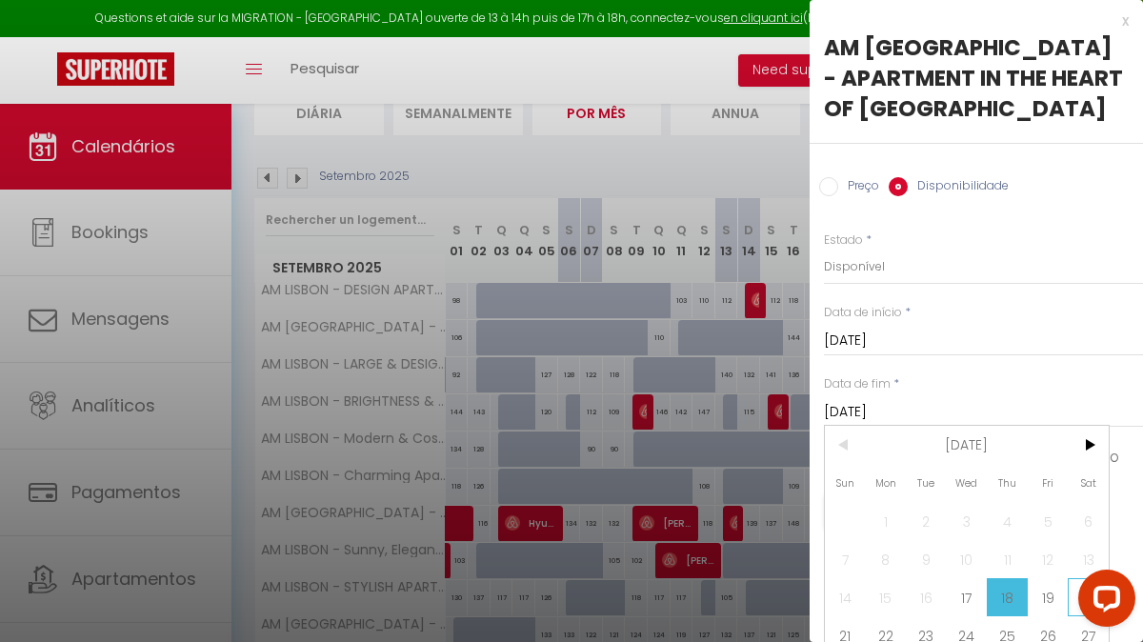
click at [1082, 578] on span "20" at bounding box center [1087, 597] width 41 height 38
type input "[DATE]"
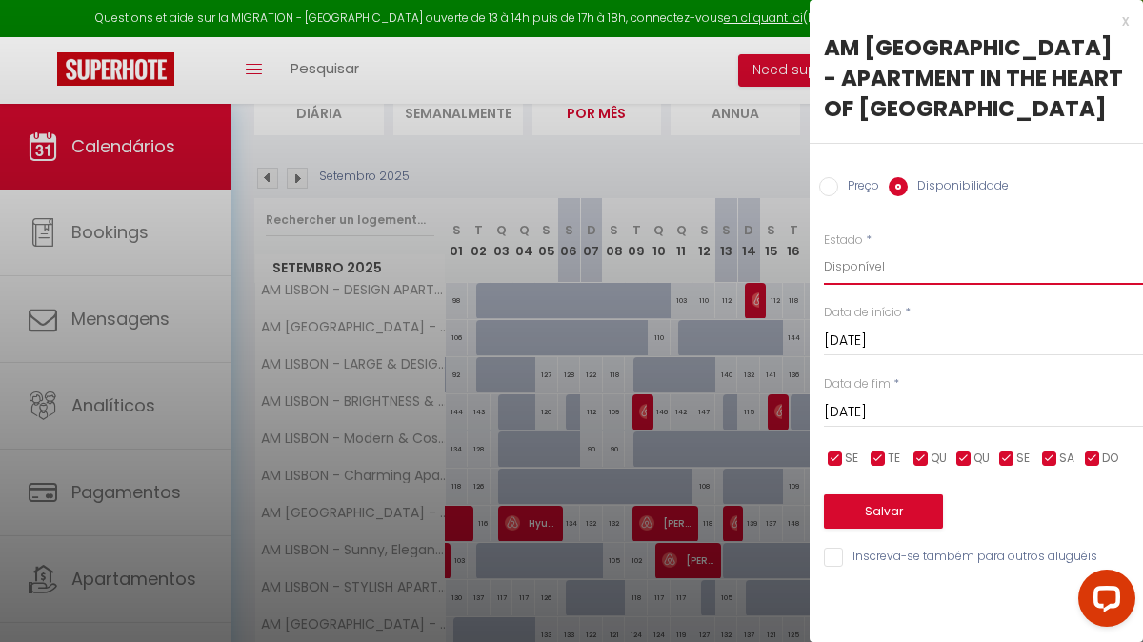
click at [935, 249] on select "Disponível Indisponível" at bounding box center [983, 267] width 319 height 36
select select "0"
click at [890, 494] on button "Salvar" at bounding box center [883, 511] width 119 height 34
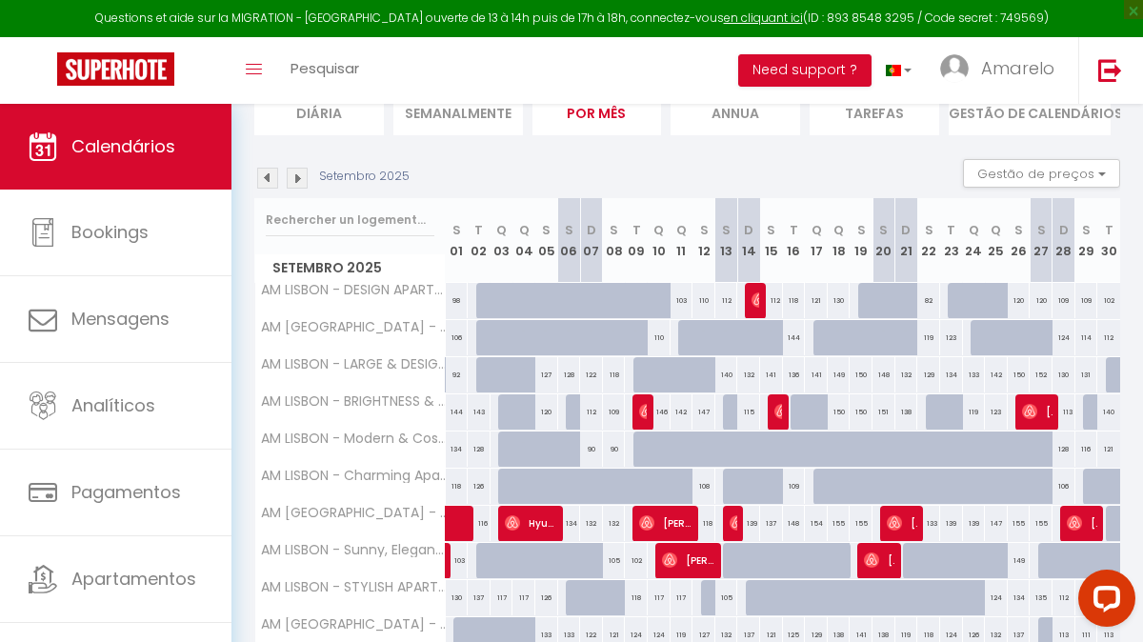
click at [289, 170] on img at bounding box center [297, 178] width 21 height 21
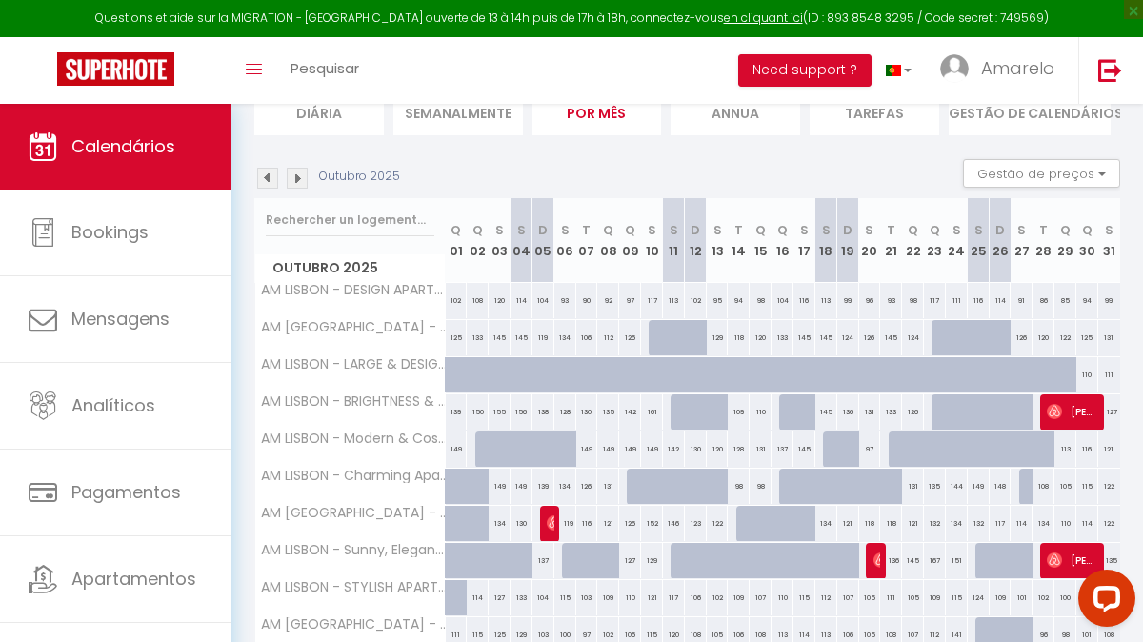
click at [296, 177] on img at bounding box center [297, 178] width 21 height 21
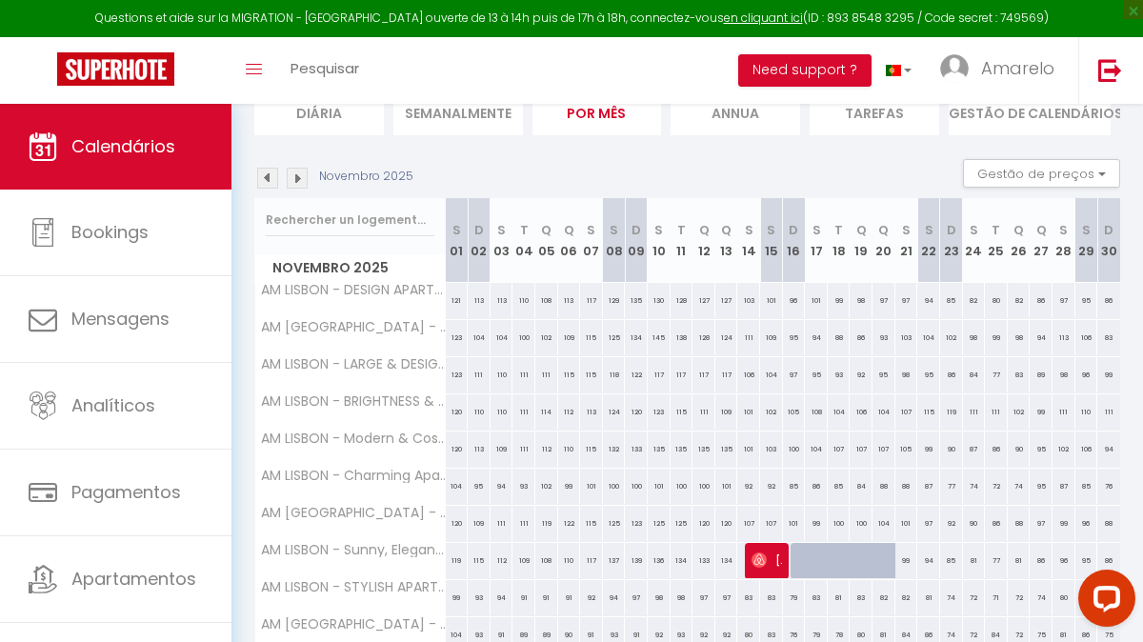
click at [298, 182] on img at bounding box center [297, 178] width 21 height 21
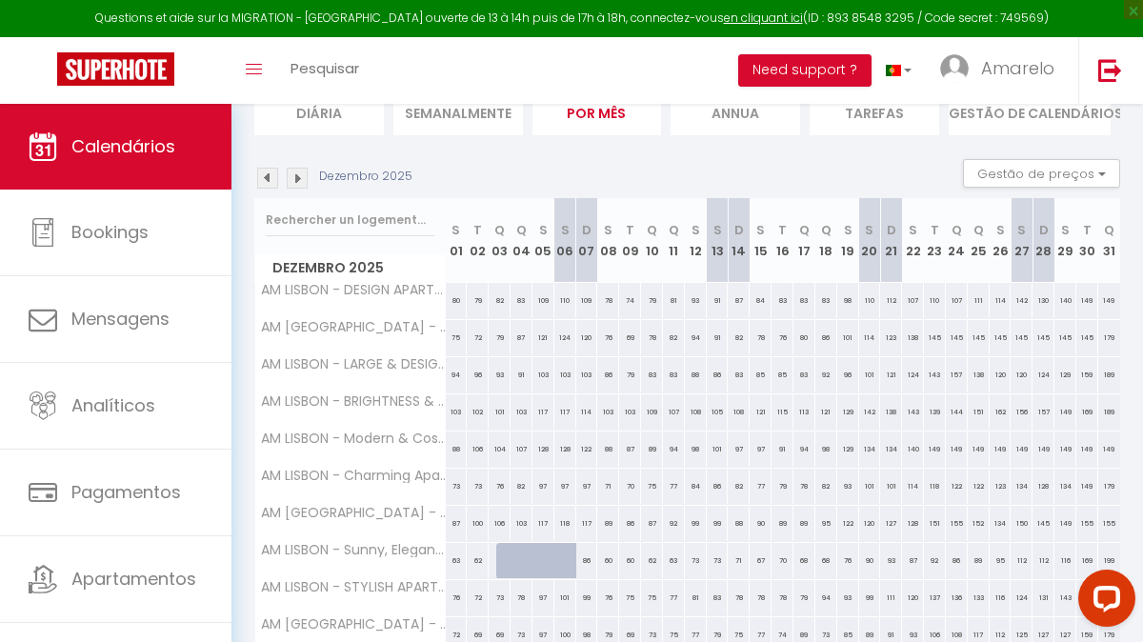
click at [542, 338] on div "121" at bounding box center [543, 337] width 22 height 35
select select "1"
type input "[DATE]"
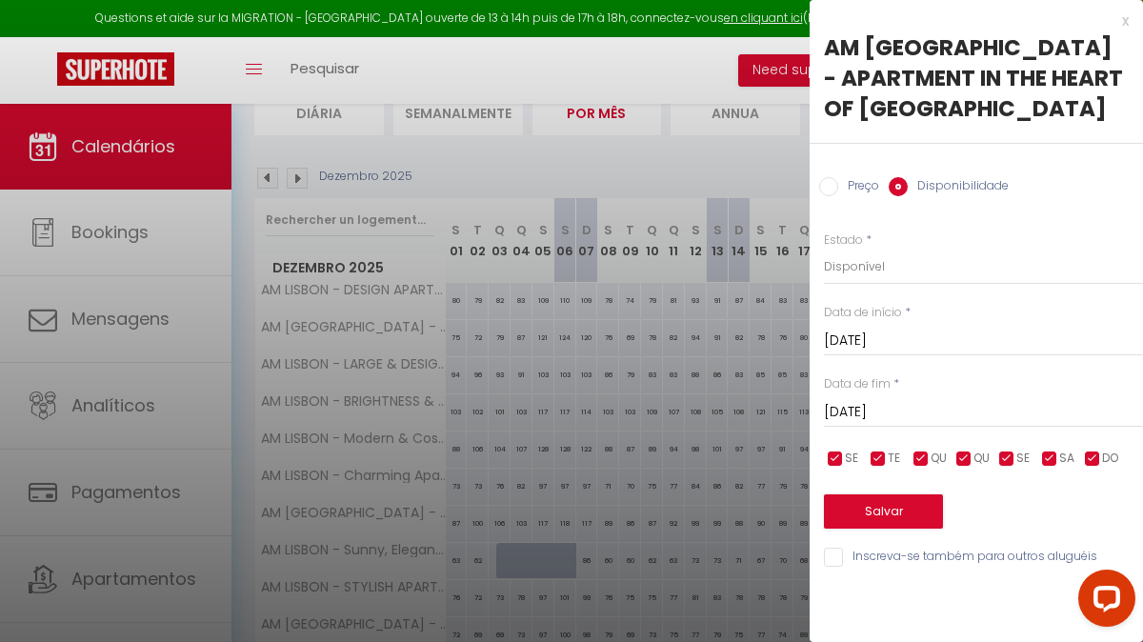
click at [911, 400] on input "[DATE]" at bounding box center [983, 412] width 319 height 25
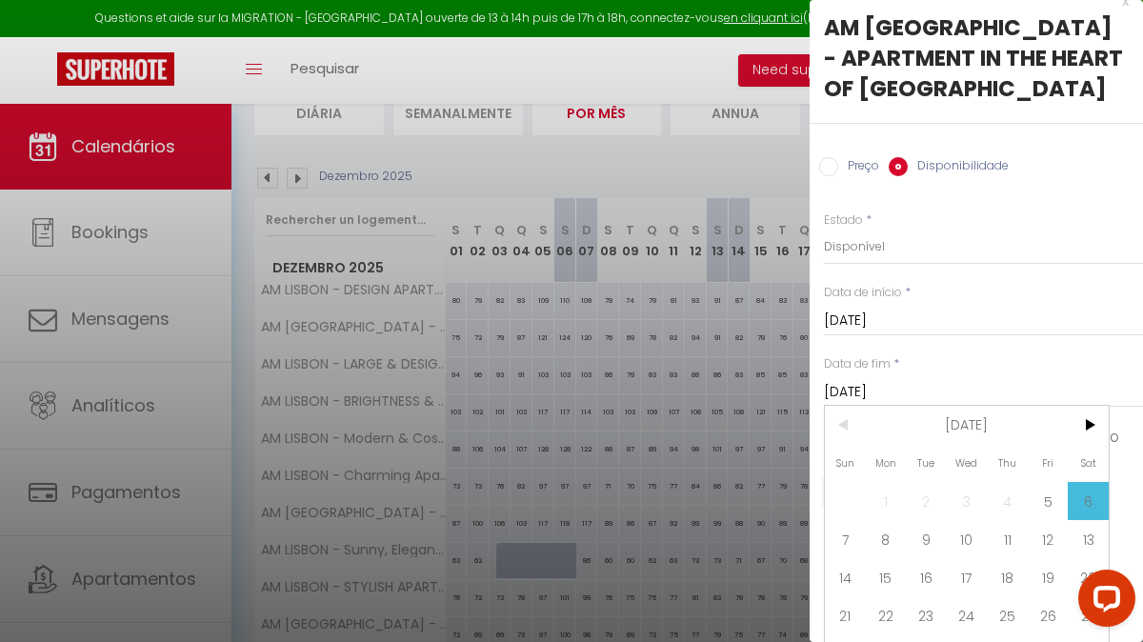
scroll to position [19, 0]
click at [1086, 559] on span "20" at bounding box center [1087, 578] width 41 height 38
type input "[DATE]"
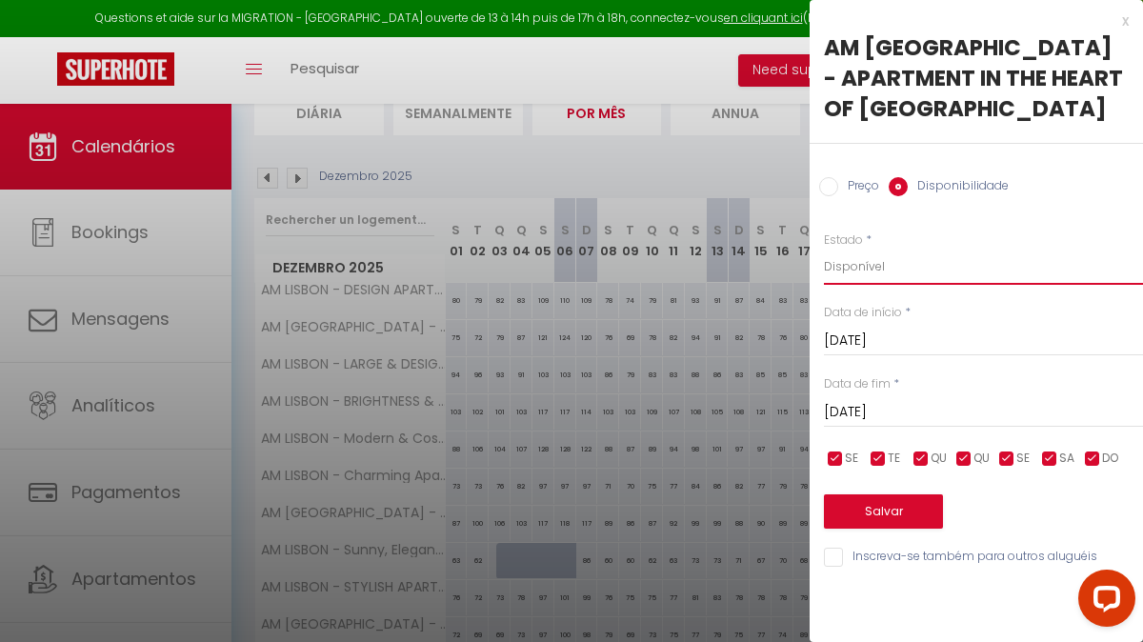
click at [903, 249] on select "Disponível Indisponível" at bounding box center [983, 267] width 319 height 36
select select "0"
click at [877, 494] on button "Salvar" at bounding box center [883, 511] width 119 height 34
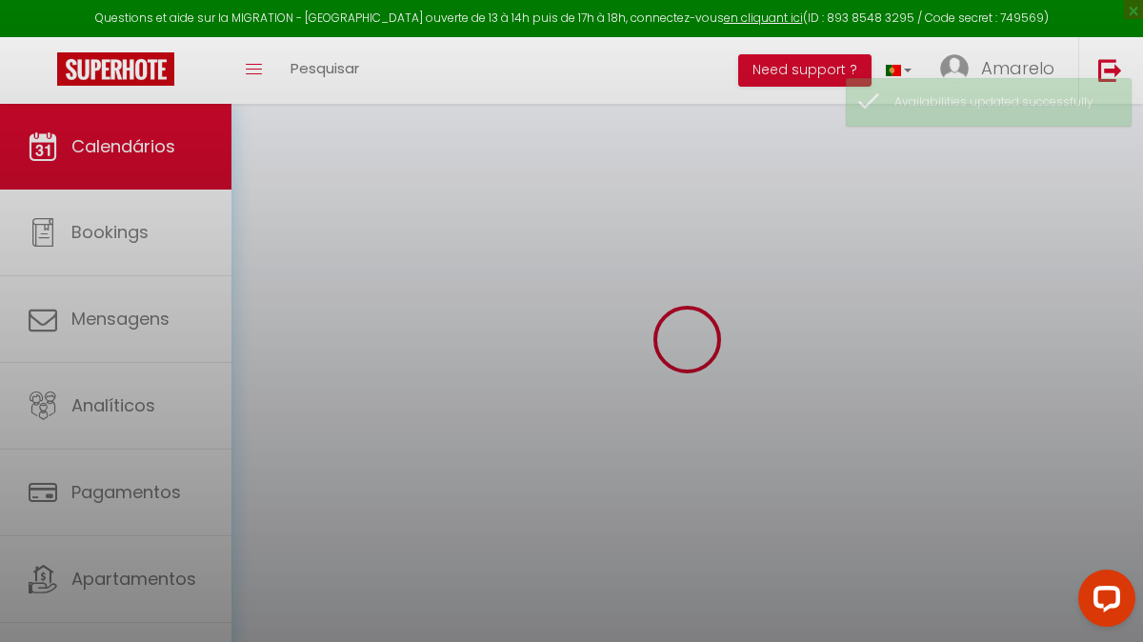
scroll to position [228, 0]
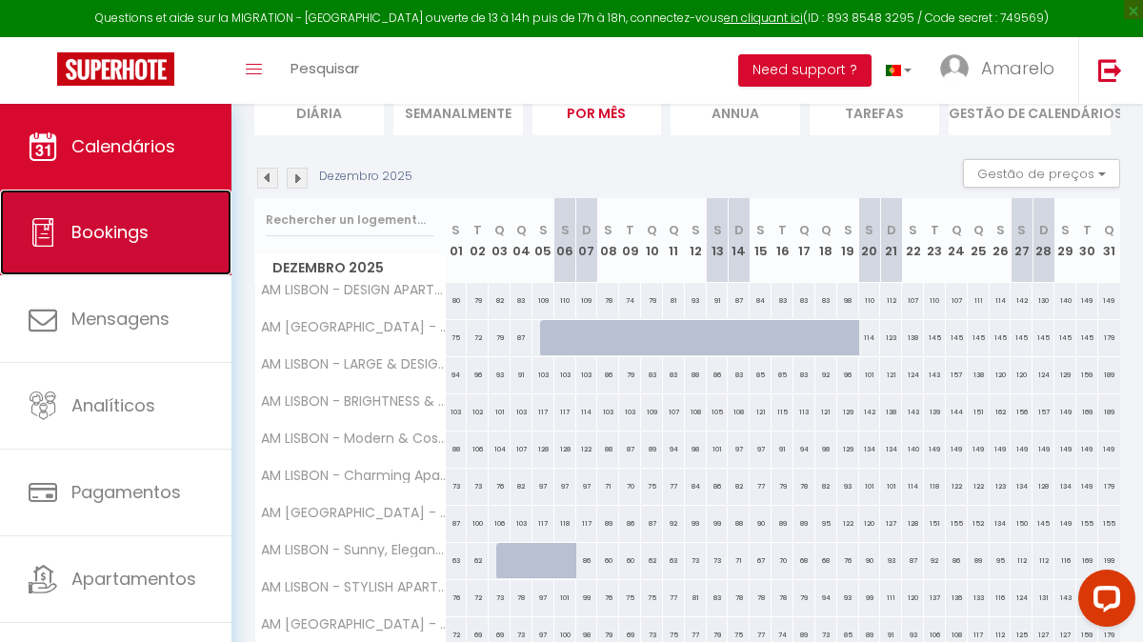
click at [182, 236] on link "Bookings" at bounding box center [115, 232] width 231 height 86
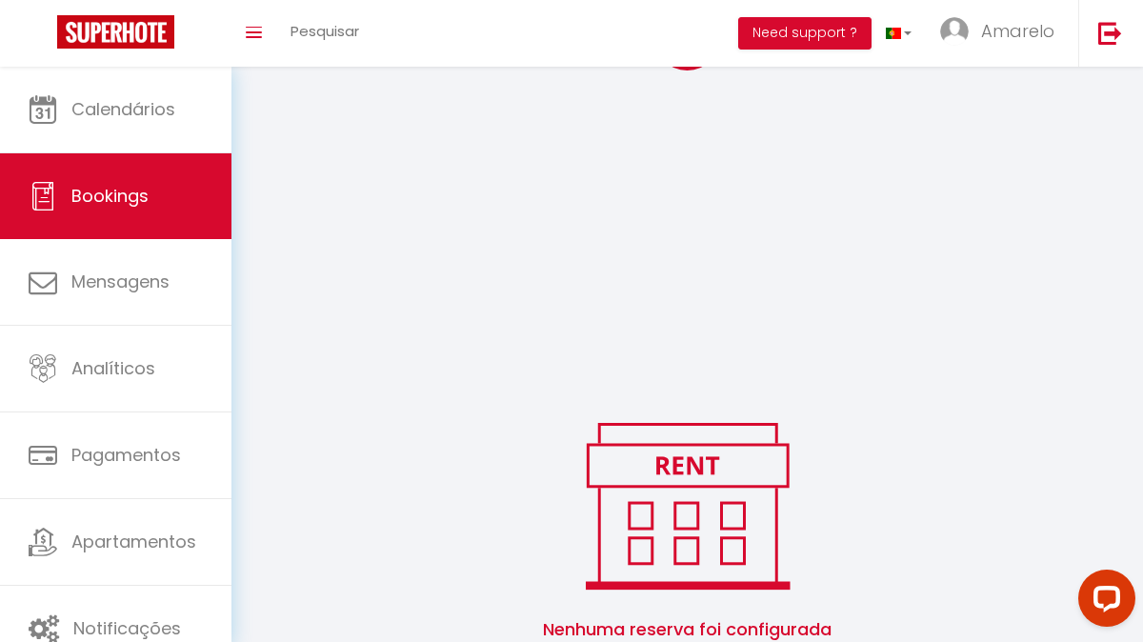
scroll to position [488, 0]
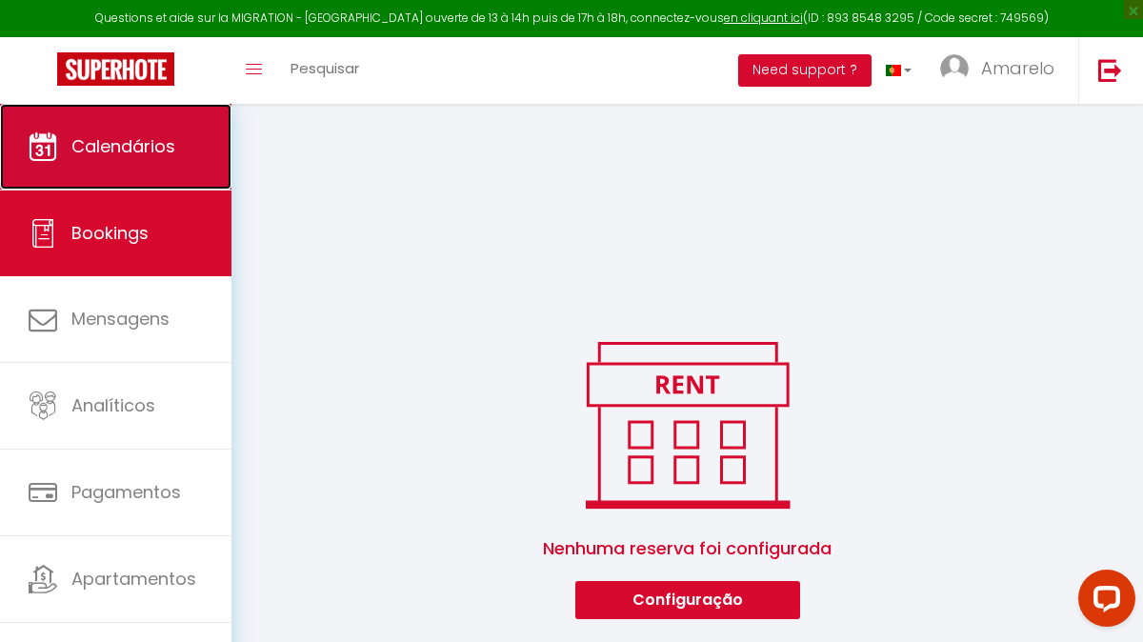
click at [185, 132] on link "Calendários" at bounding box center [115, 147] width 231 height 86
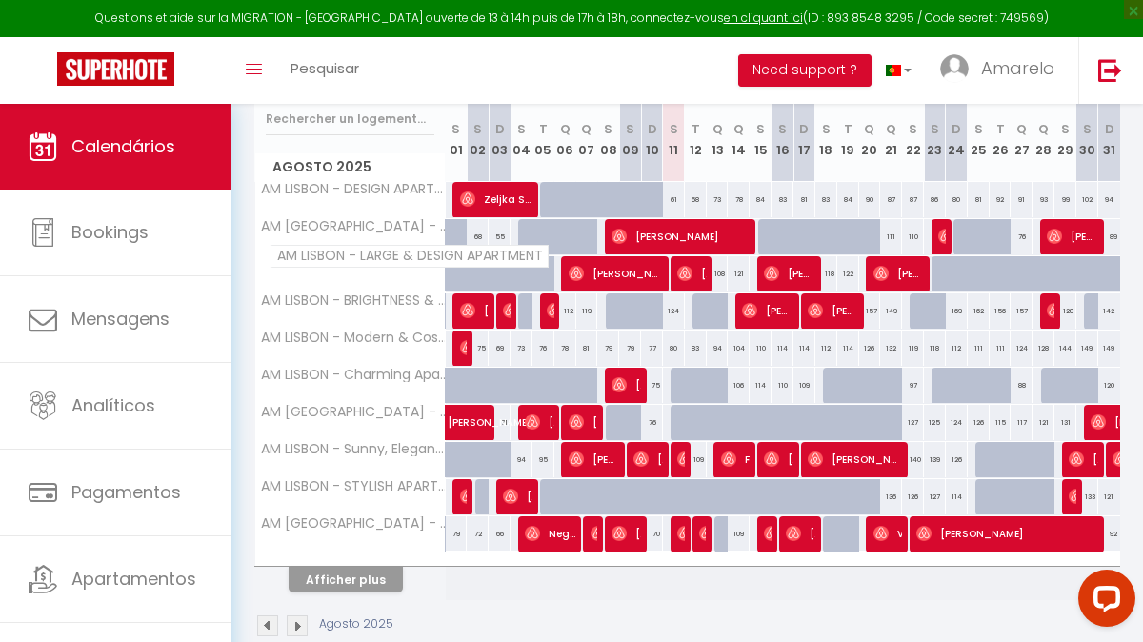
scroll to position [306, 0]
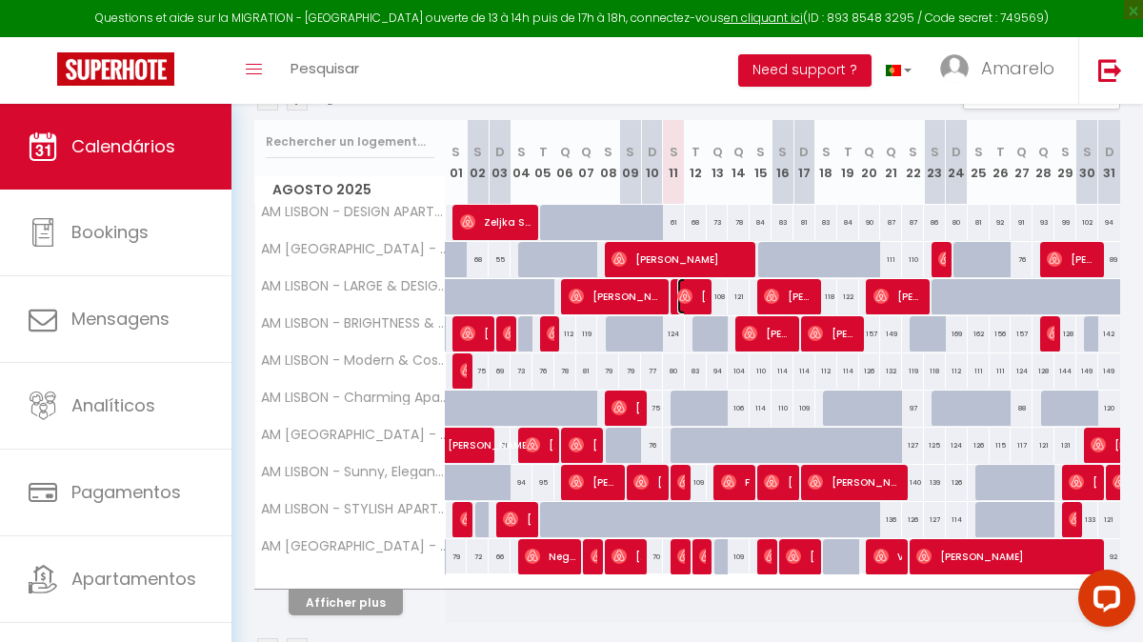
click at [690, 295] on img at bounding box center [684, 296] width 15 height 15
select select "OK"
select select "0"
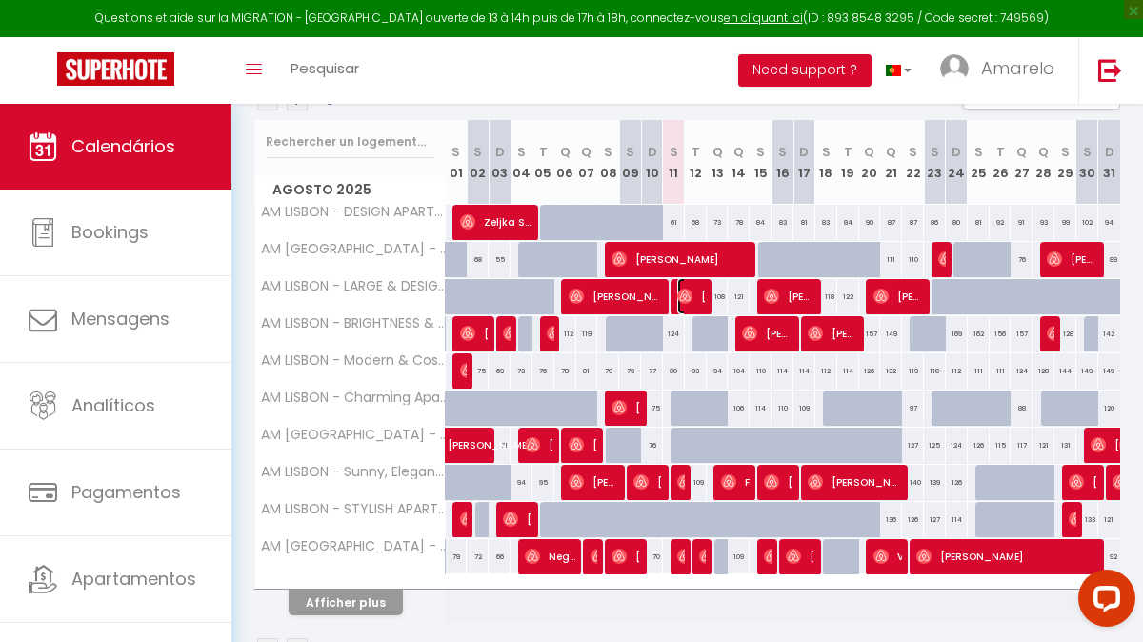
select select "1"
select select
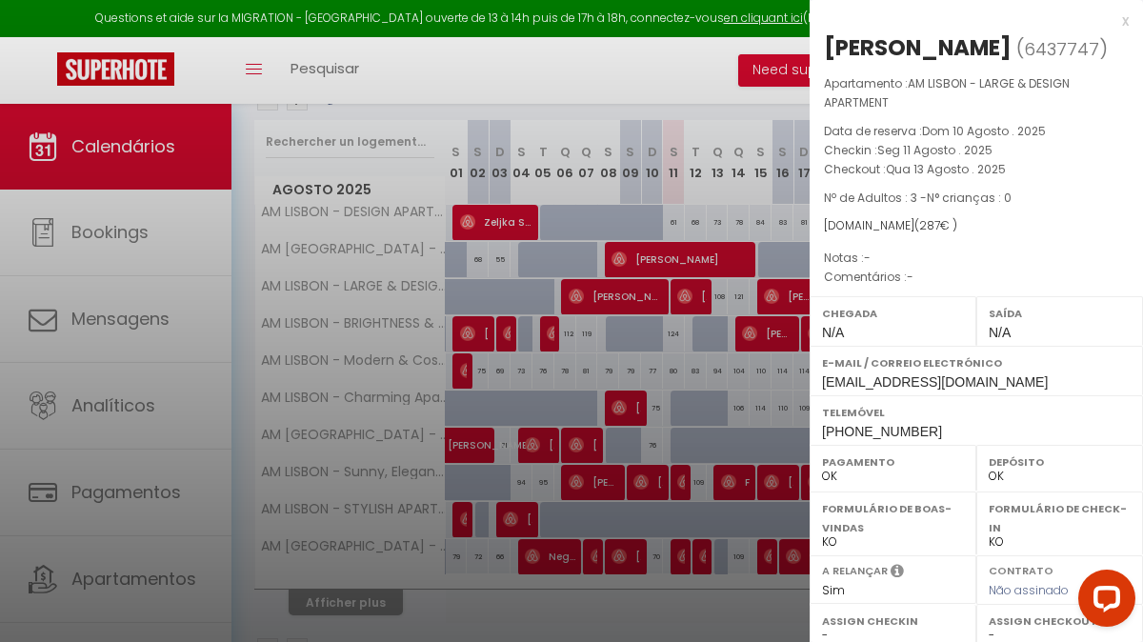
click at [1120, 22] on div "x" at bounding box center [968, 21] width 319 height 23
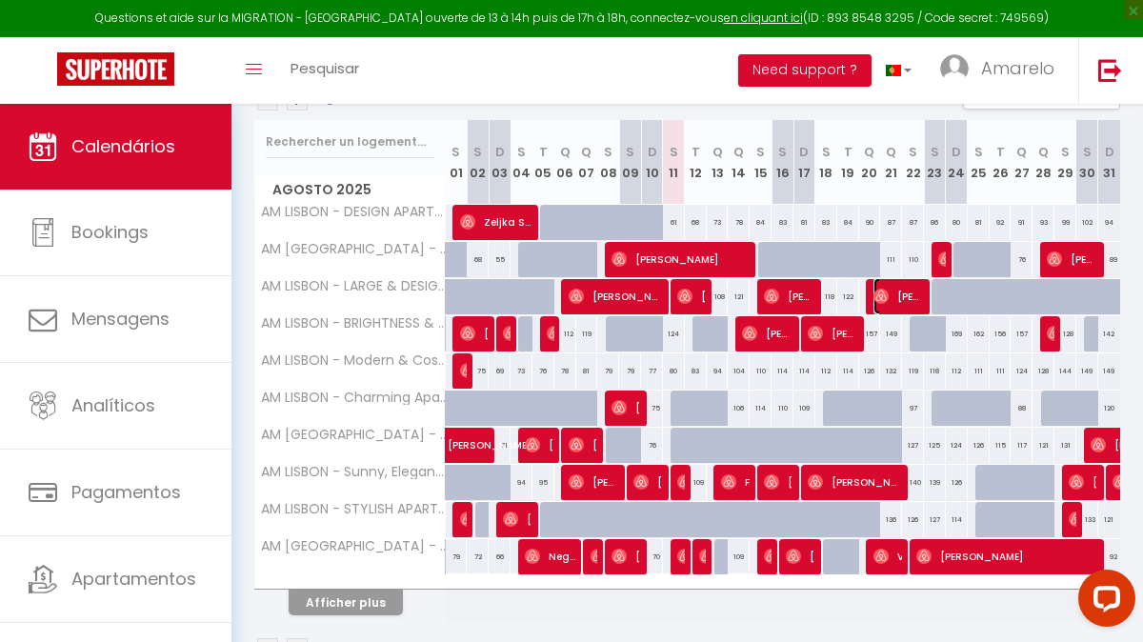
click at [915, 302] on span "[PERSON_NAME]" at bounding box center [898, 296] width 51 height 36
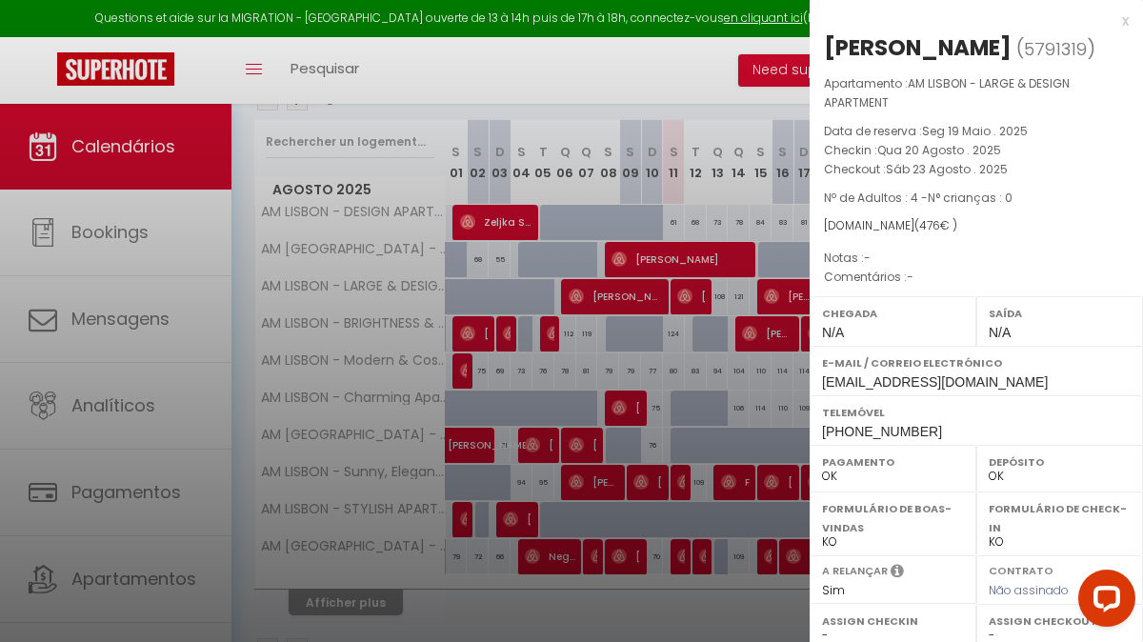
click at [1122, 19] on div "x" at bounding box center [968, 21] width 319 height 23
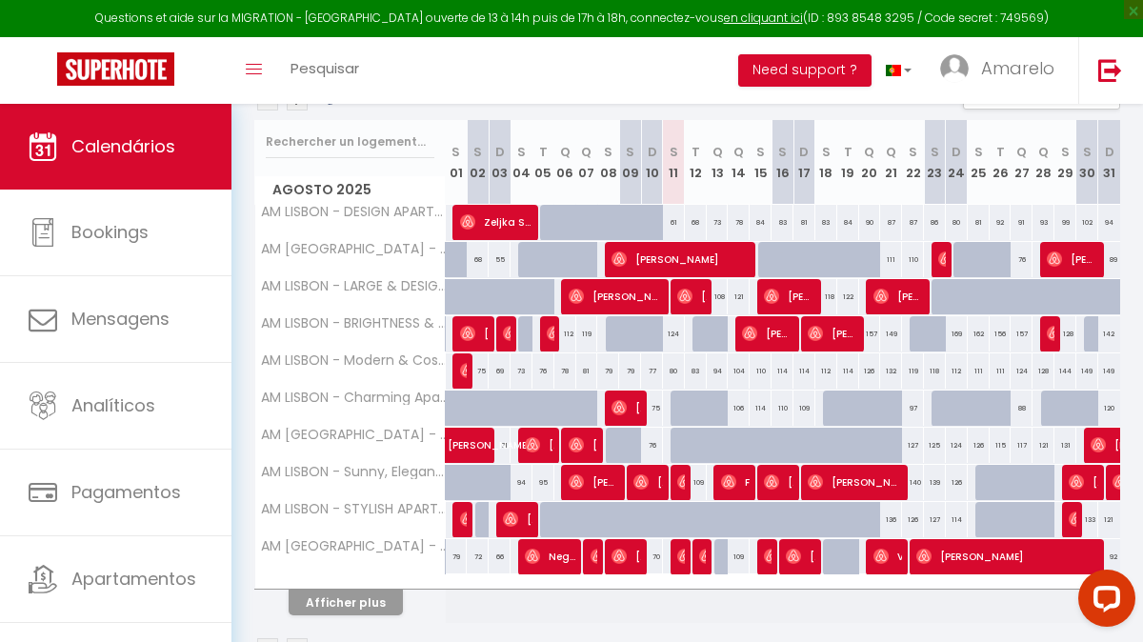
click at [999, 295] on div at bounding box center [1008, 307] width 22 height 36
type input "117"
select select "1"
type input "[DATE]"
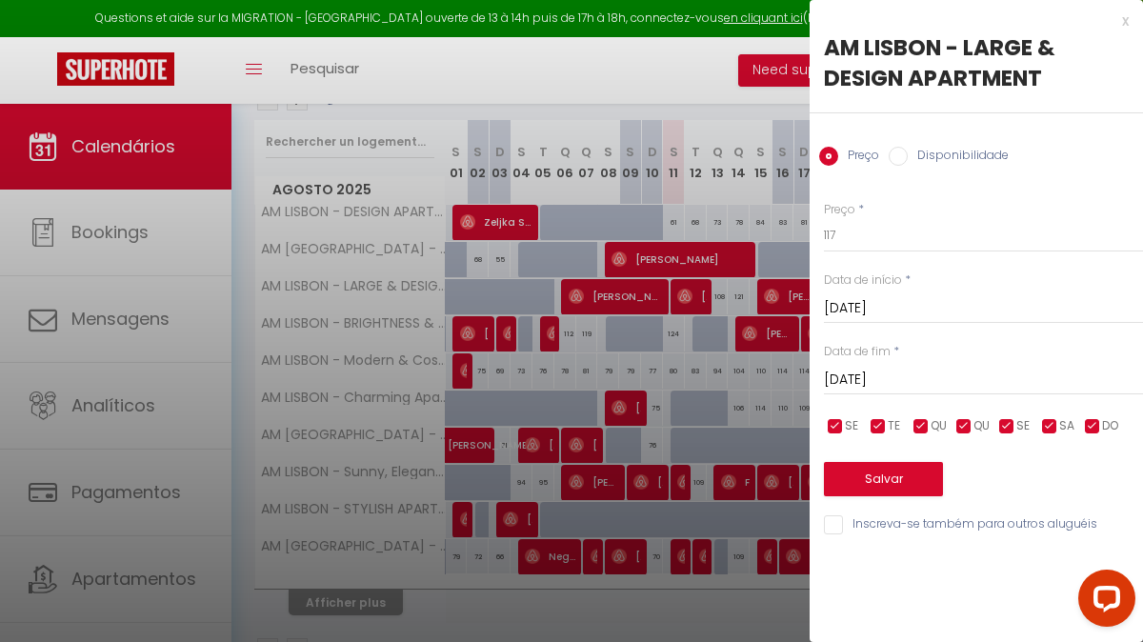
click at [962, 383] on input "[DATE]" at bounding box center [983, 380] width 319 height 25
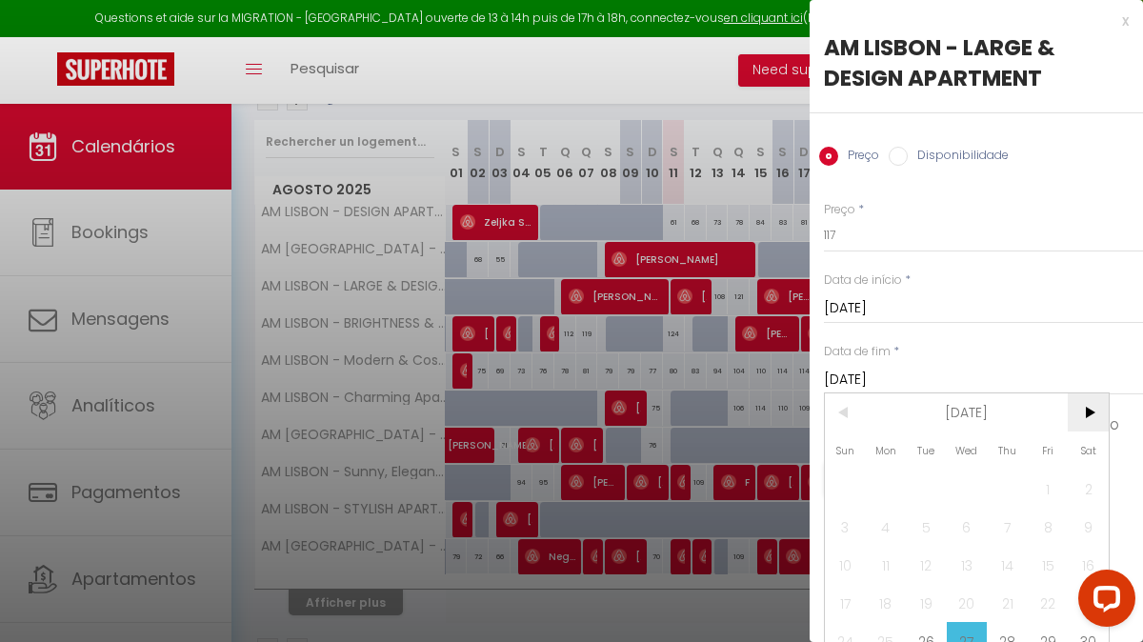
click at [1084, 422] on span ">" at bounding box center [1087, 412] width 41 height 38
click at [884, 485] on span "1" at bounding box center [886, 488] width 41 height 38
type input "[DATE]"
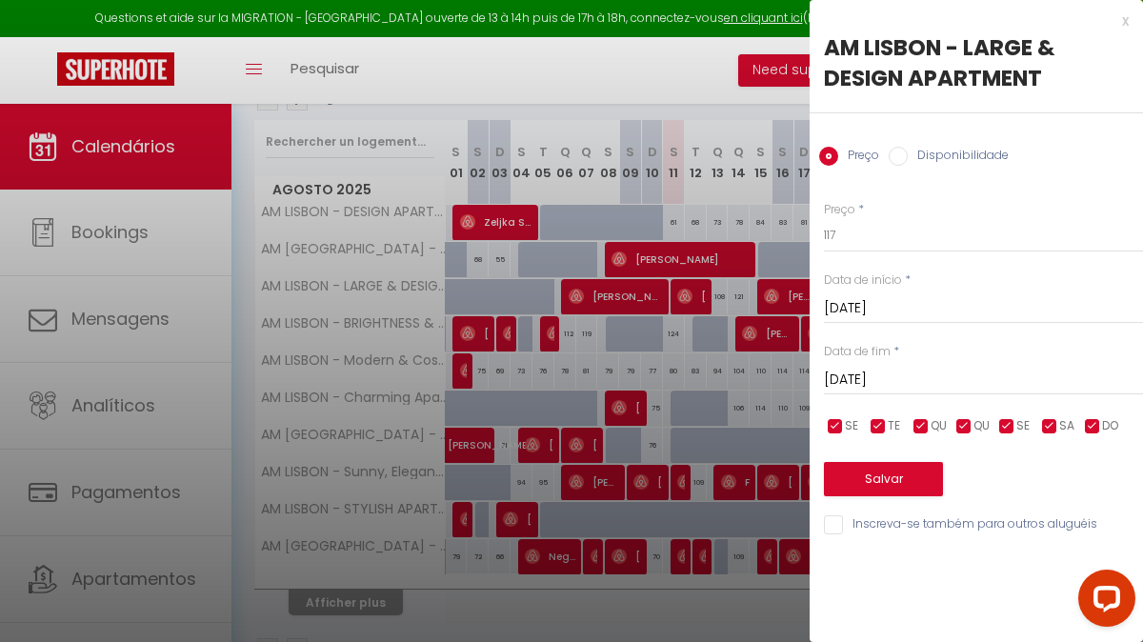
click at [981, 157] on label "Disponibilidade" at bounding box center [957, 157] width 101 height 21
click at [907, 157] on input "Disponibilidade" at bounding box center [897, 156] width 19 height 19
radio input "true"
radio input "false"
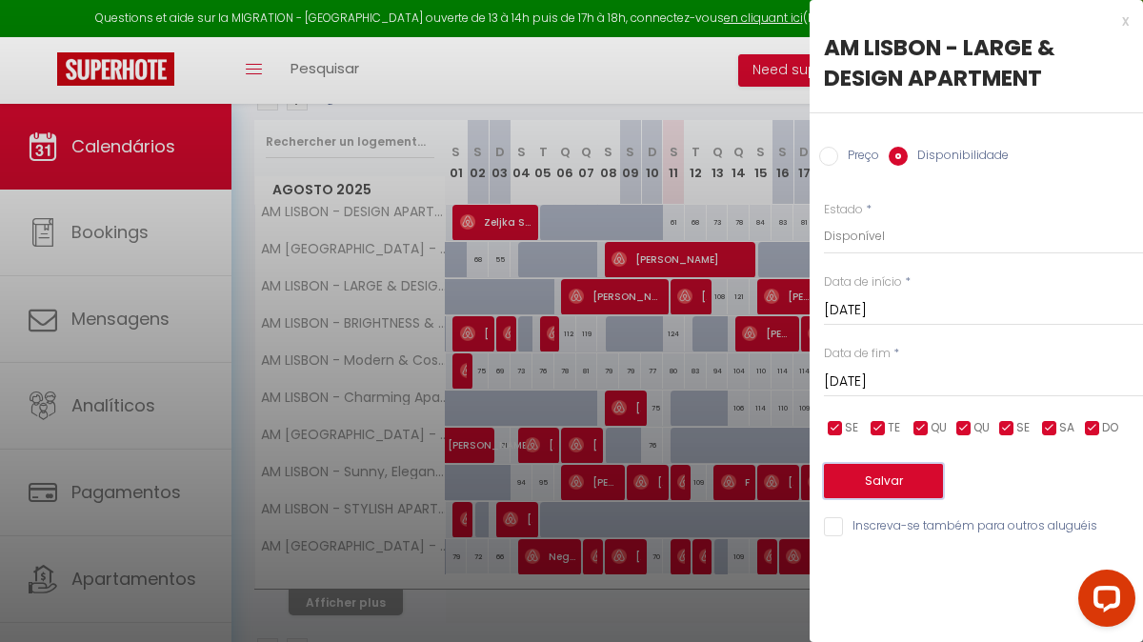
click at [883, 483] on button "Salvar" at bounding box center [883, 481] width 119 height 34
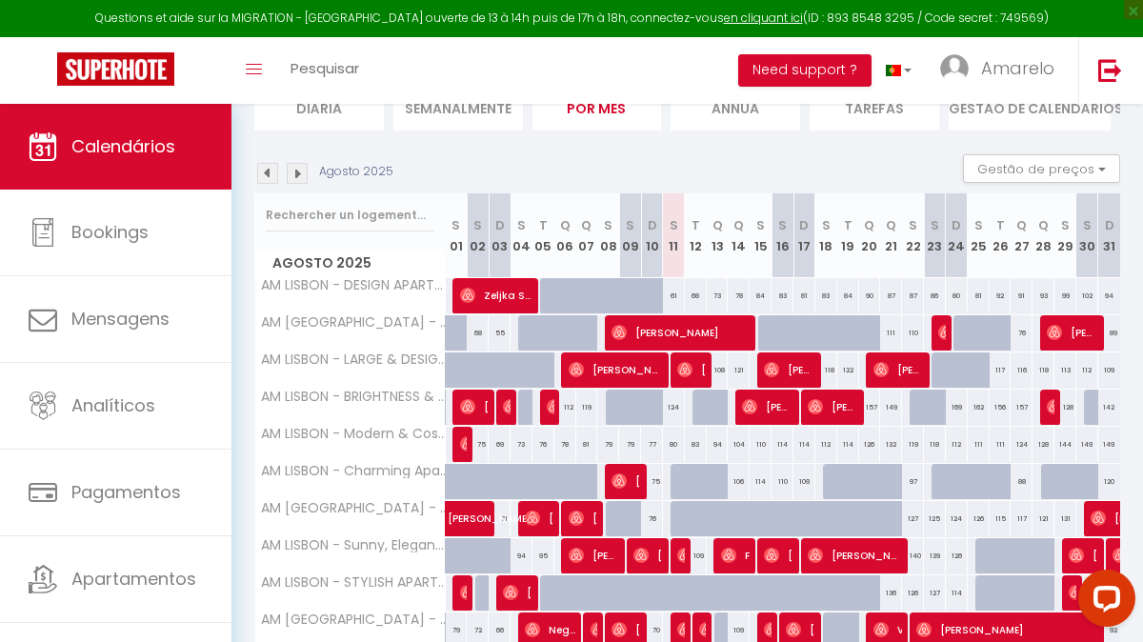
click at [298, 169] on img at bounding box center [297, 173] width 21 height 21
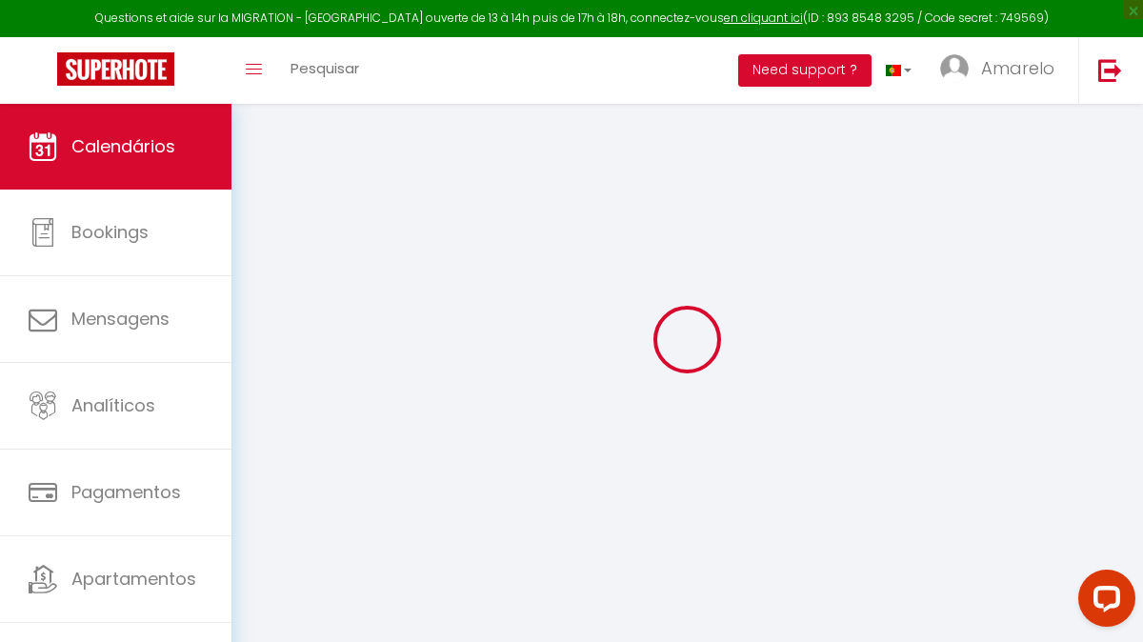
scroll to position [232, 0]
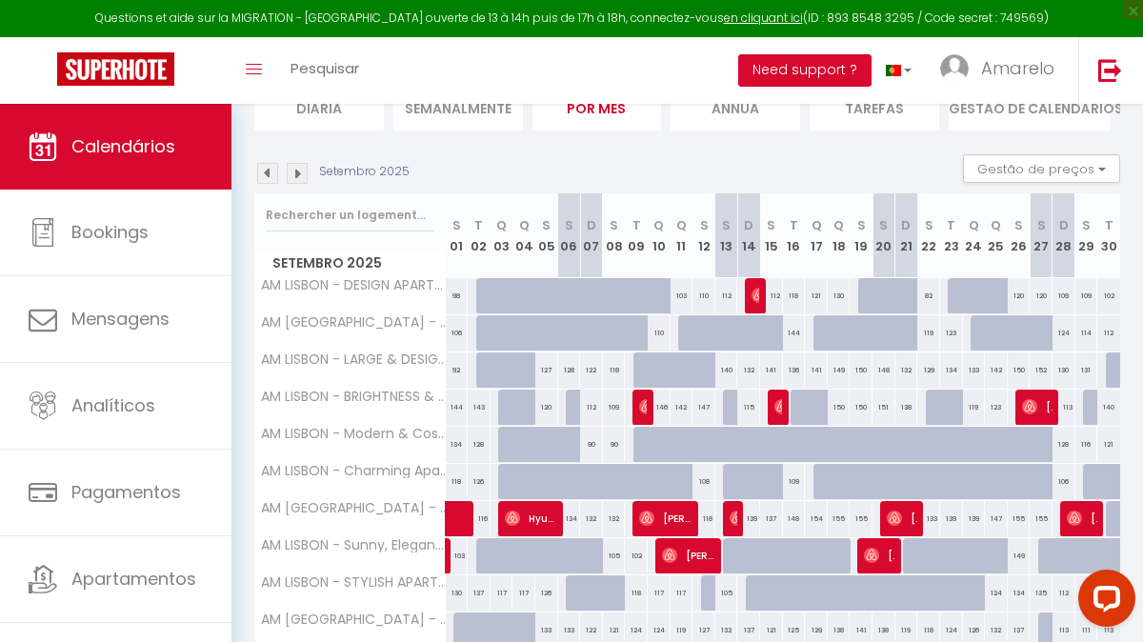
click at [771, 369] on div "141" at bounding box center [771, 369] width 23 height 35
select select "1"
type input "[DATE]"
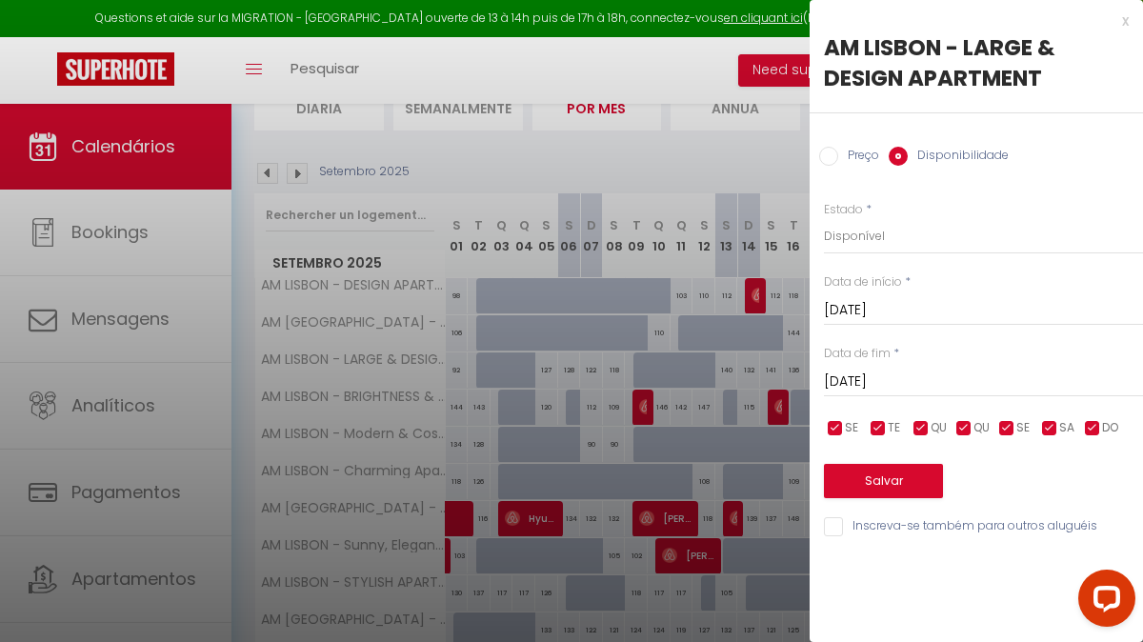
click at [931, 385] on input "[DATE]" at bounding box center [983, 381] width 319 height 25
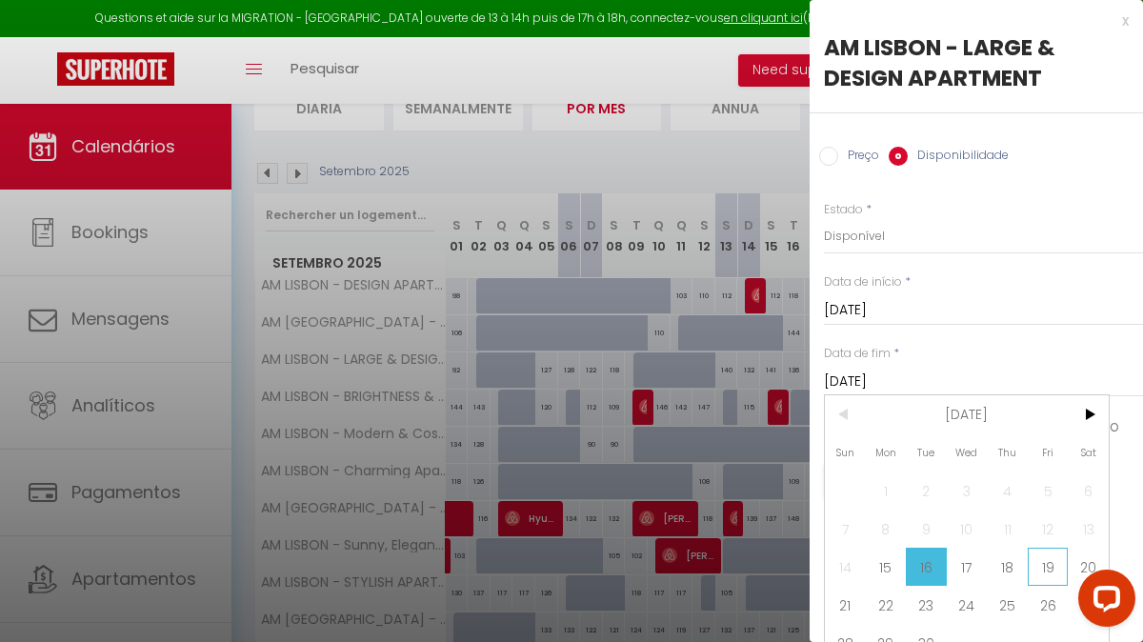
click at [1046, 566] on span "19" at bounding box center [1047, 567] width 41 height 38
type input "[DATE]"
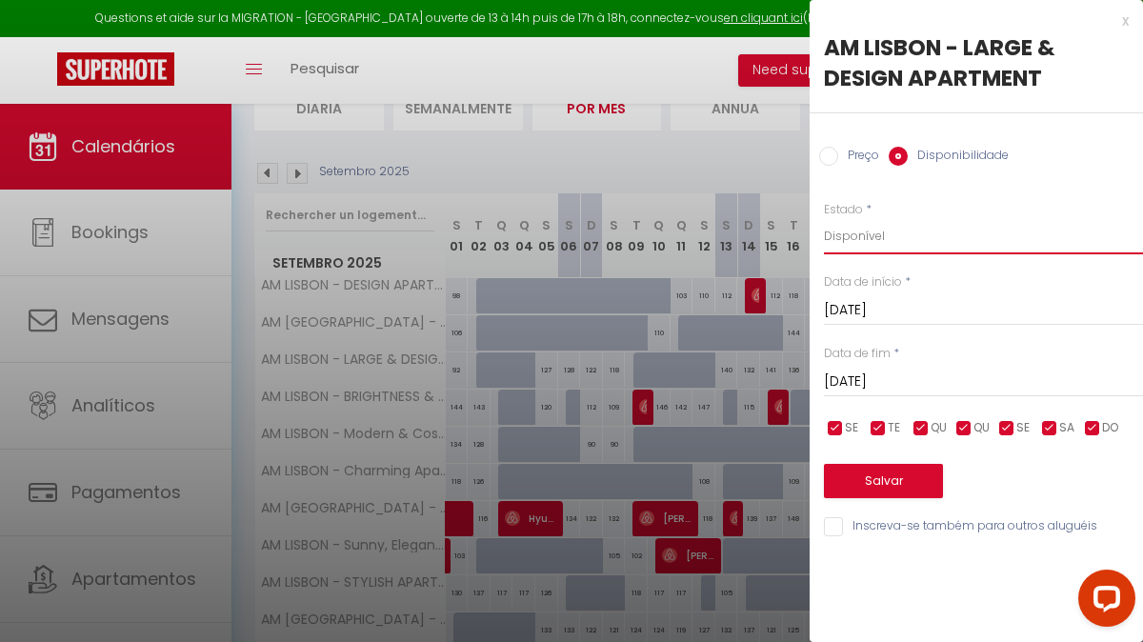
click at [926, 239] on select "Disponível Indisponível" at bounding box center [983, 236] width 319 height 36
select select "0"
click at [901, 478] on button "Salvar" at bounding box center [883, 481] width 119 height 34
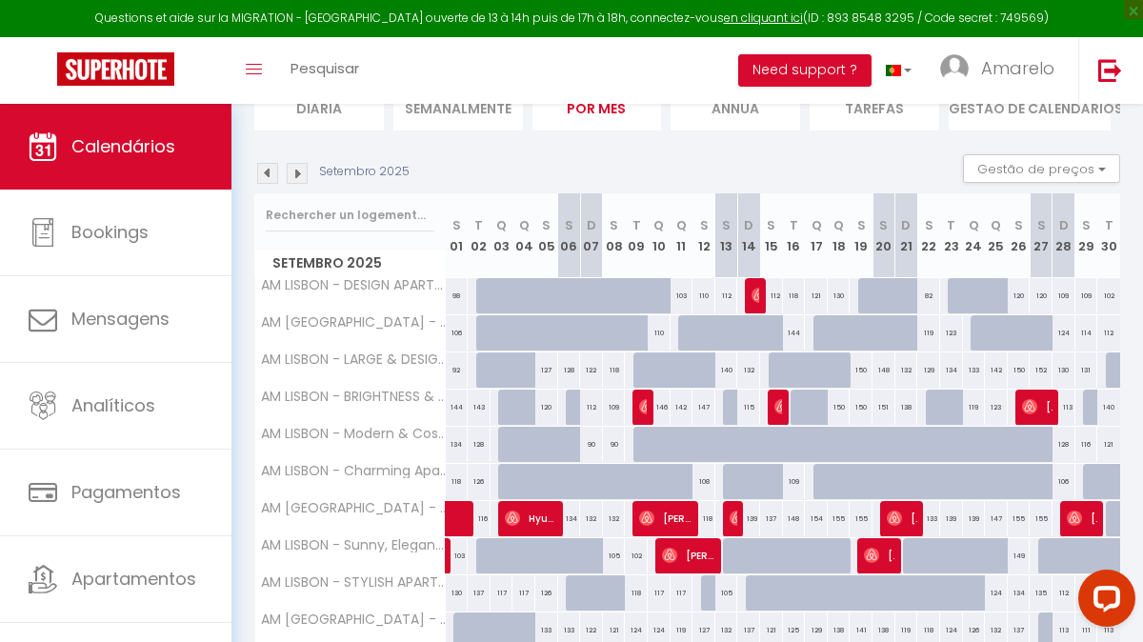
click at [905, 371] on div "132" at bounding box center [906, 369] width 23 height 35
select select "1"
type input "[DATE]"
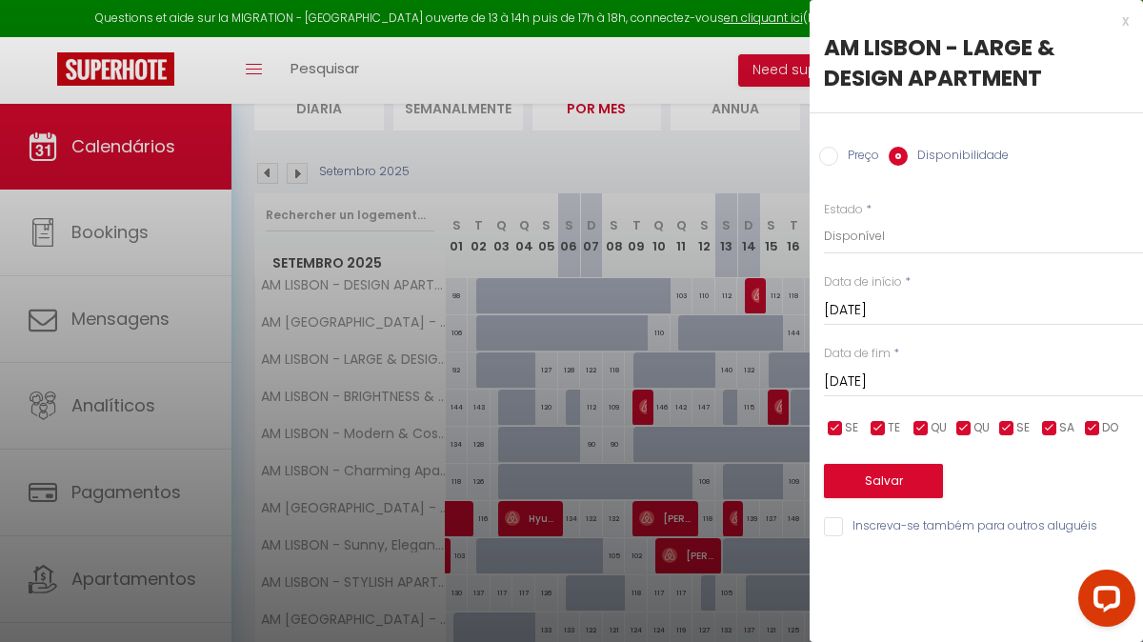
click at [965, 370] on input "[DATE]" at bounding box center [983, 381] width 319 height 25
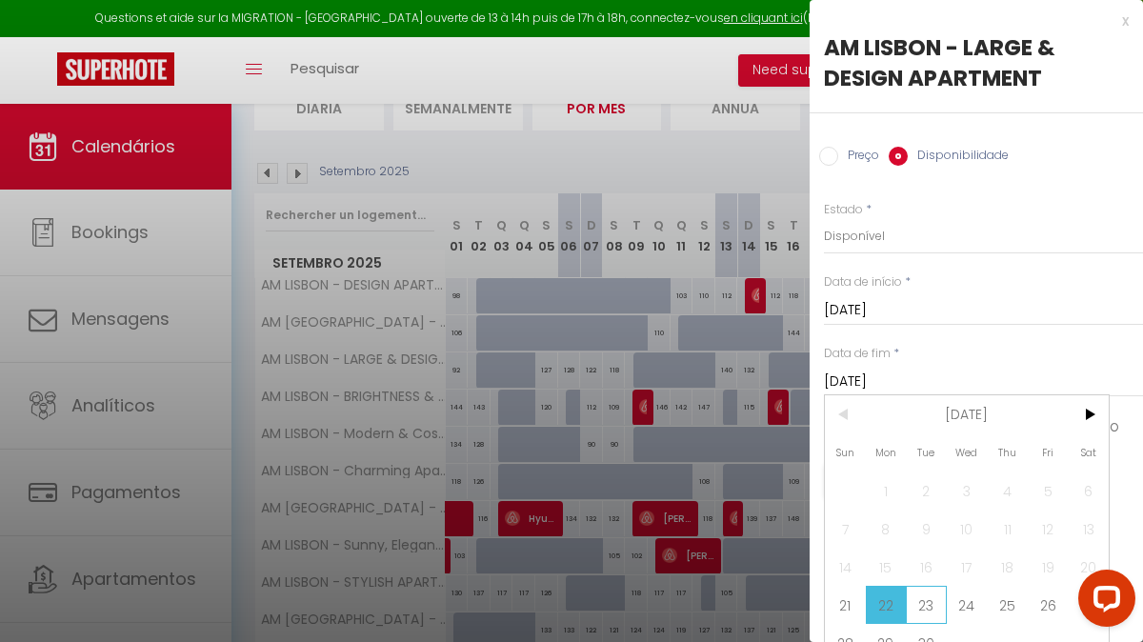
click at [927, 593] on span "23" at bounding box center [926, 605] width 41 height 38
type input "[DATE]"
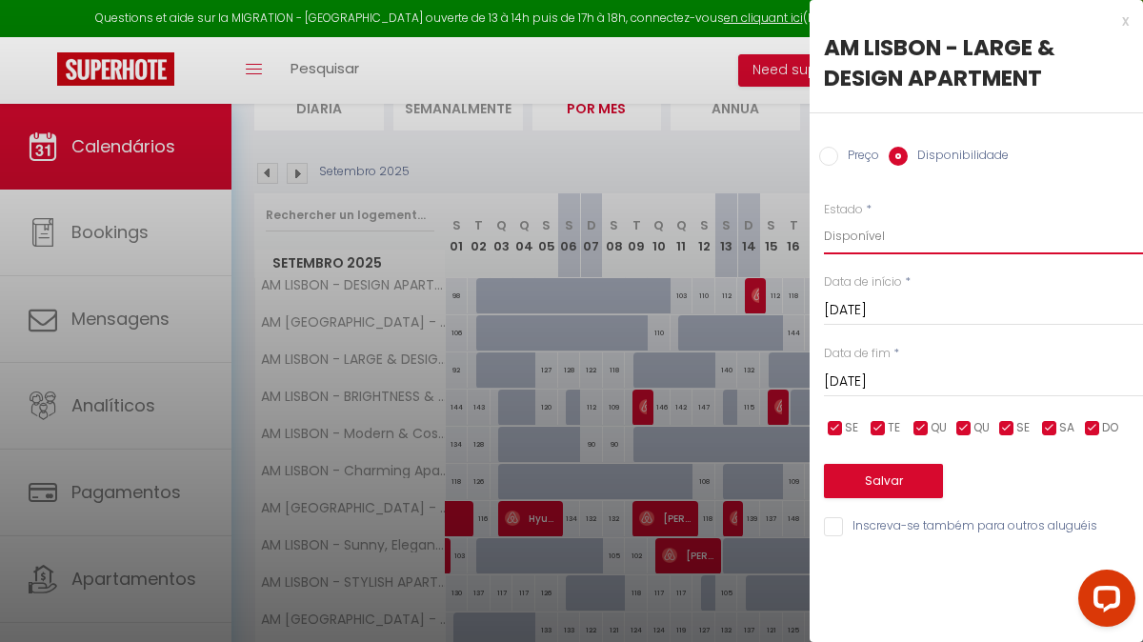
click at [884, 243] on select "Disponível Indisponível" at bounding box center [983, 236] width 319 height 36
select select "0"
click at [878, 477] on button "Salvar" at bounding box center [883, 481] width 119 height 34
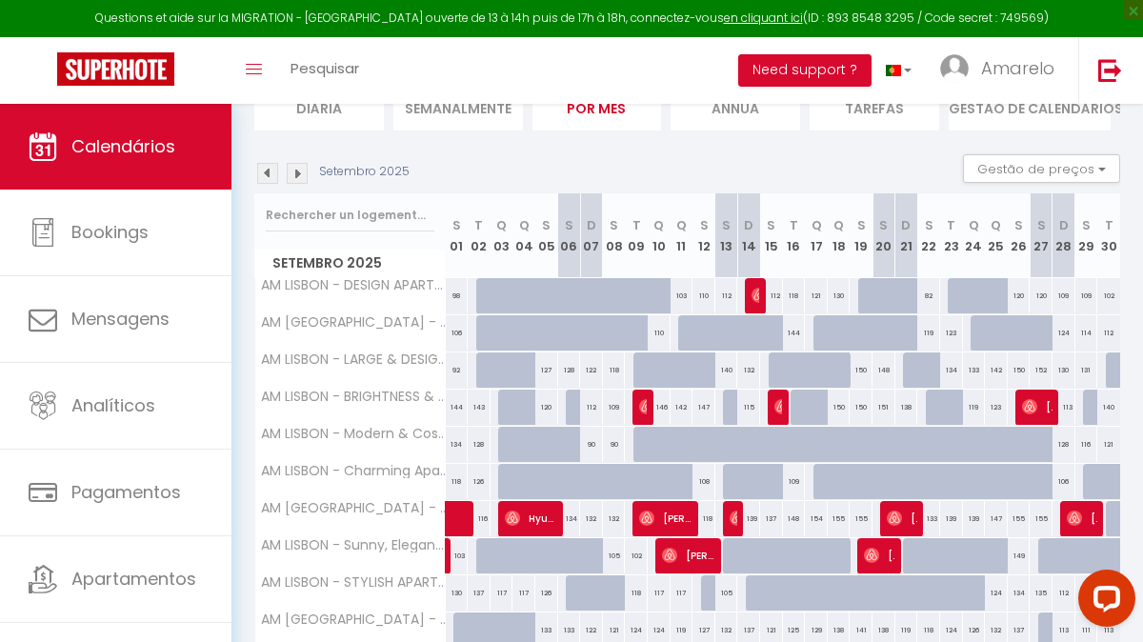
click at [292, 170] on img at bounding box center [297, 173] width 21 height 21
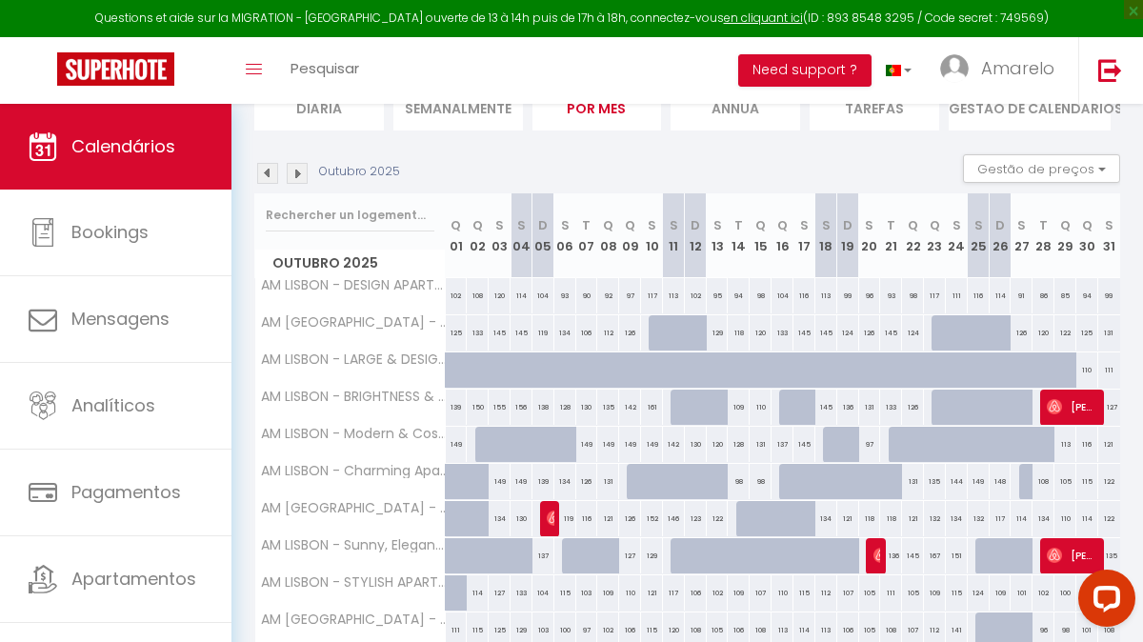
click at [298, 176] on img at bounding box center [297, 173] width 21 height 21
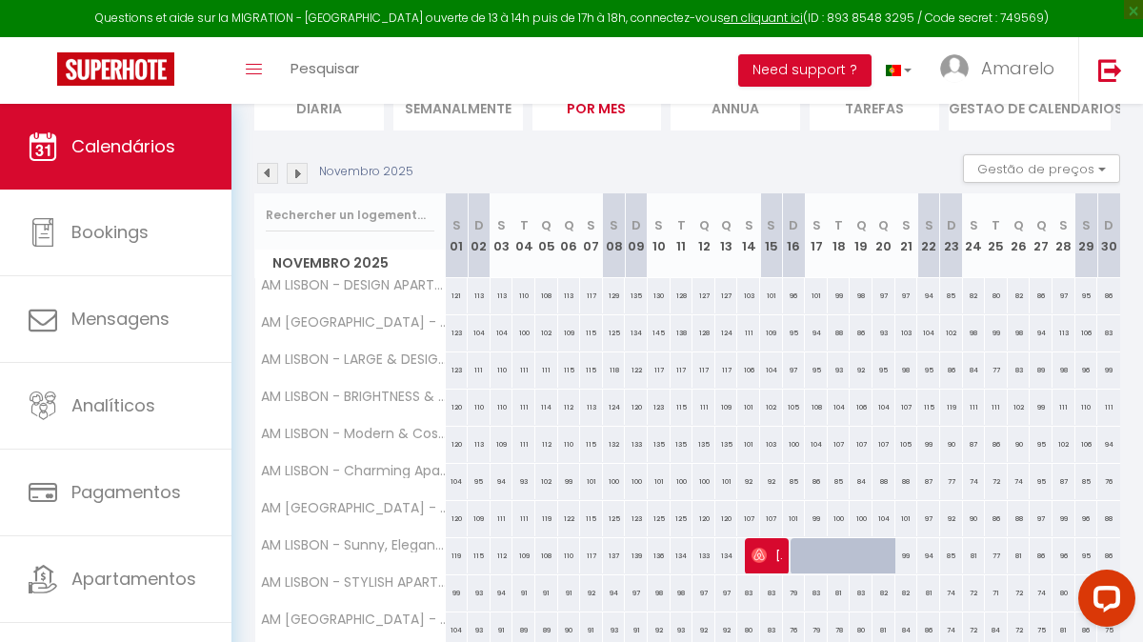
click at [300, 174] on img at bounding box center [297, 173] width 21 height 21
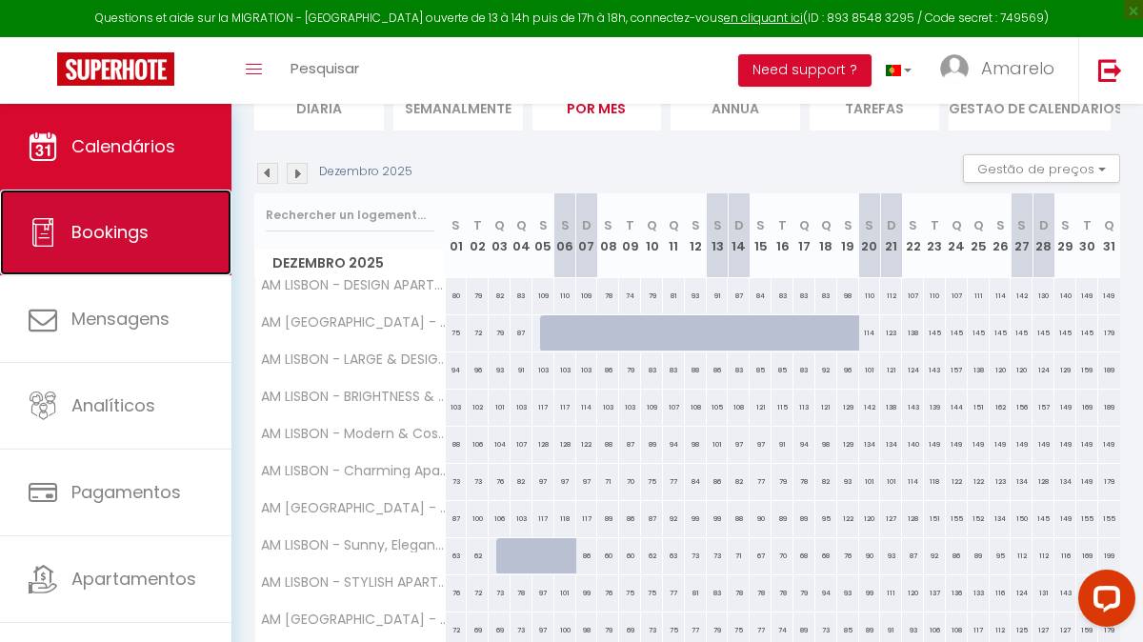
click at [146, 270] on link "Bookings" at bounding box center [115, 232] width 231 height 86
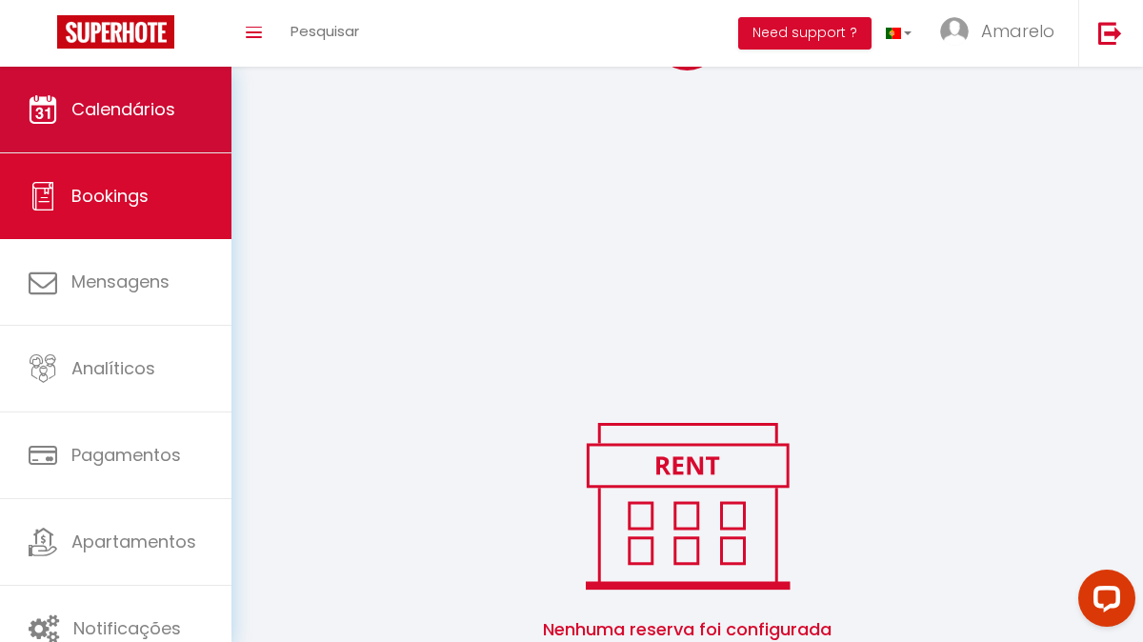
scroll to position [488, 0]
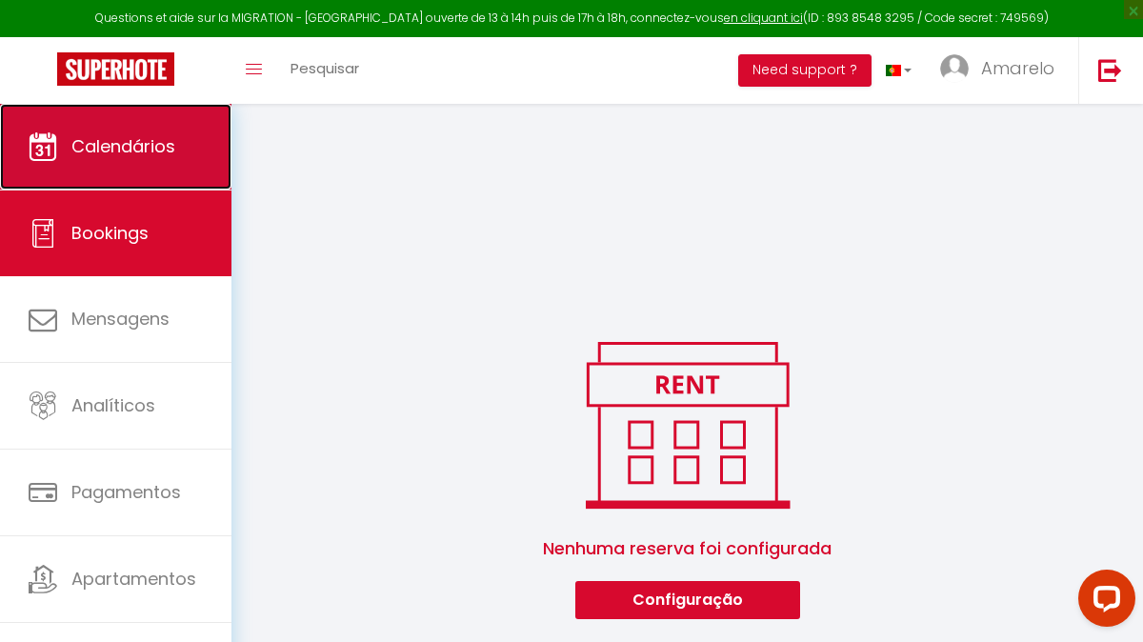
click at [151, 159] on link "Calendários" at bounding box center [115, 147] width 231 height 86
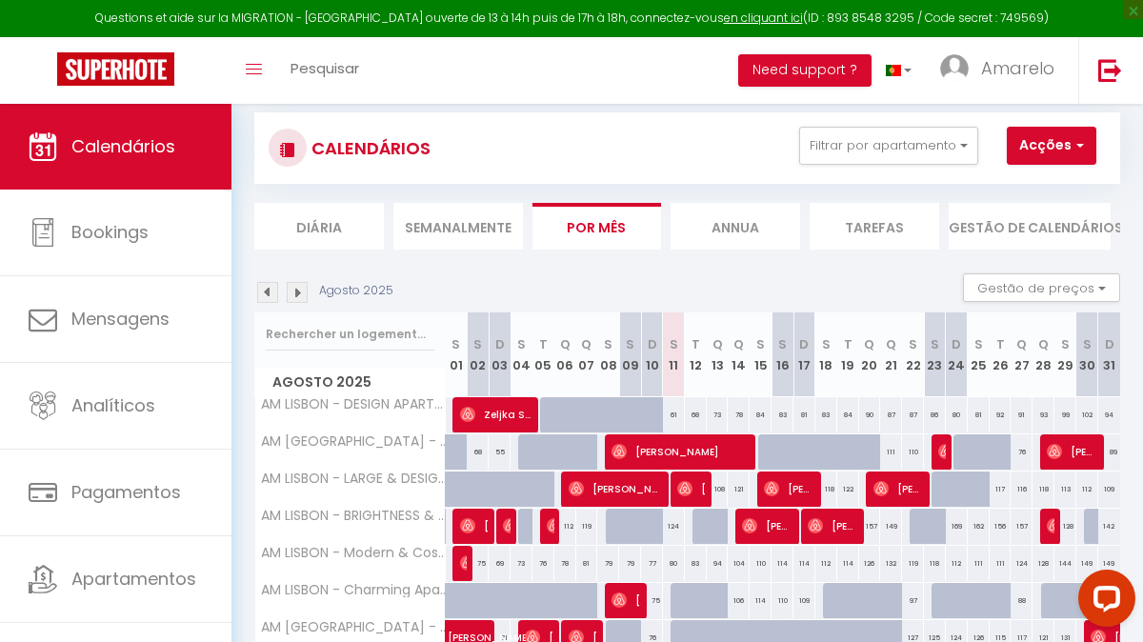
scroll to position [147, 0]
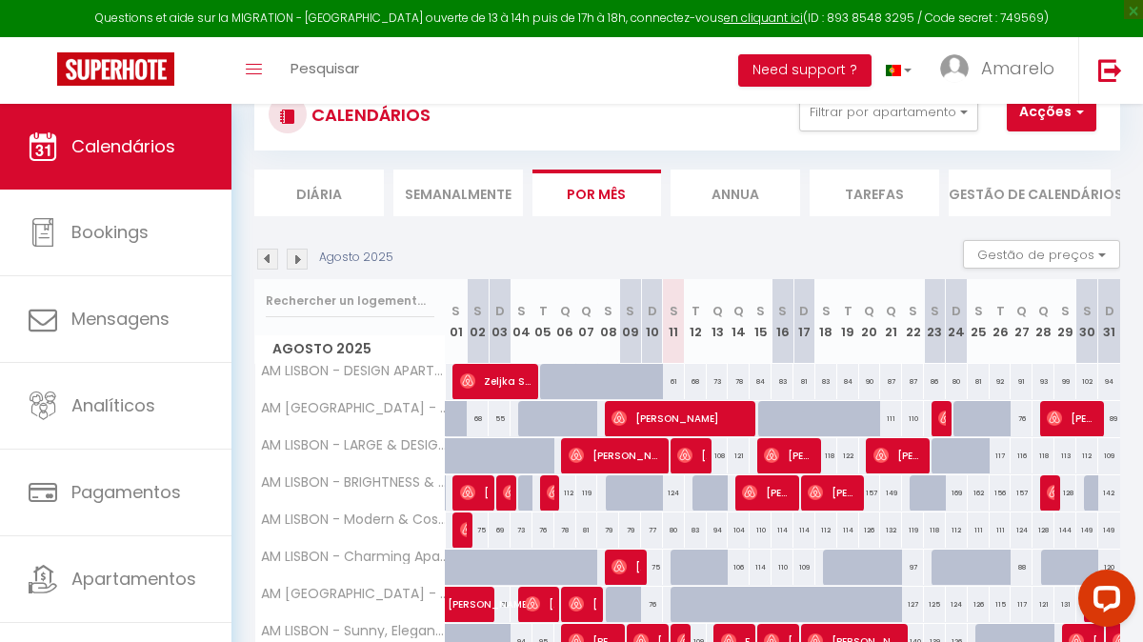
click at [297, 249] on img at bounding box center [297, 259] width 21 height 21
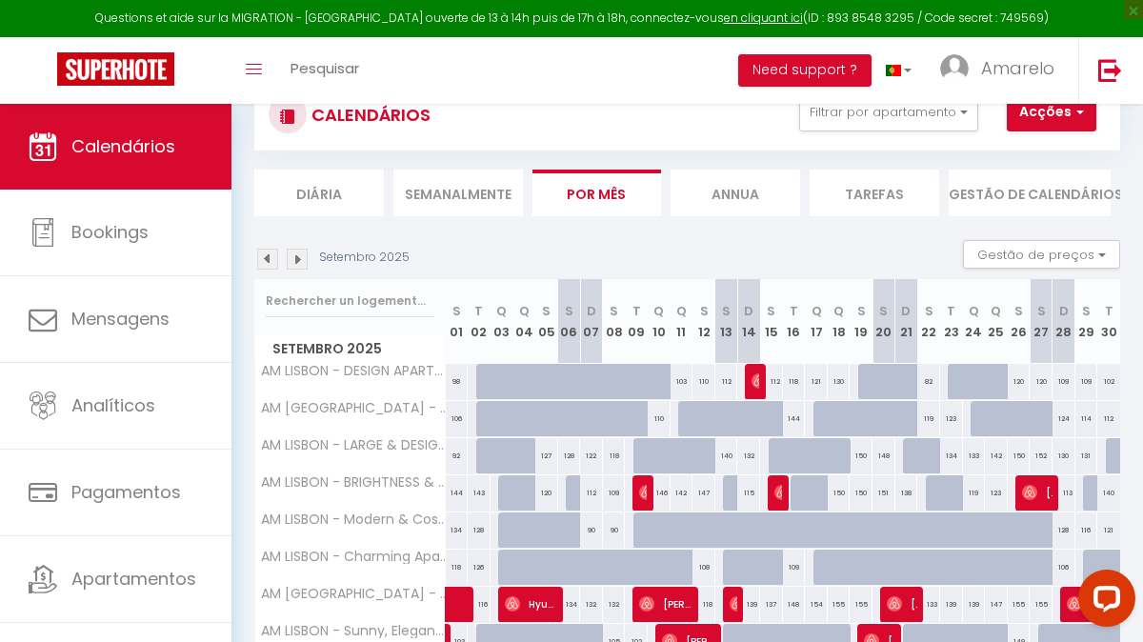
scroll to position [225, 0]
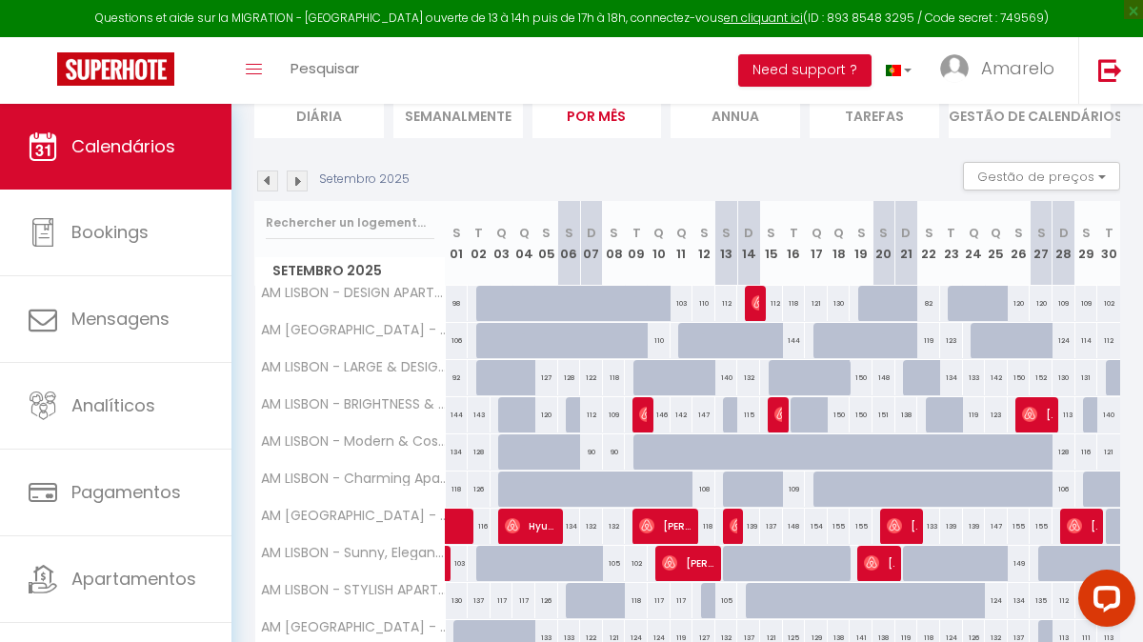
click at [906, 418] on div "138" at bounding box center [906, 414] width 23 height 35
type input "138"
select select "1"
type input "[DATE]"
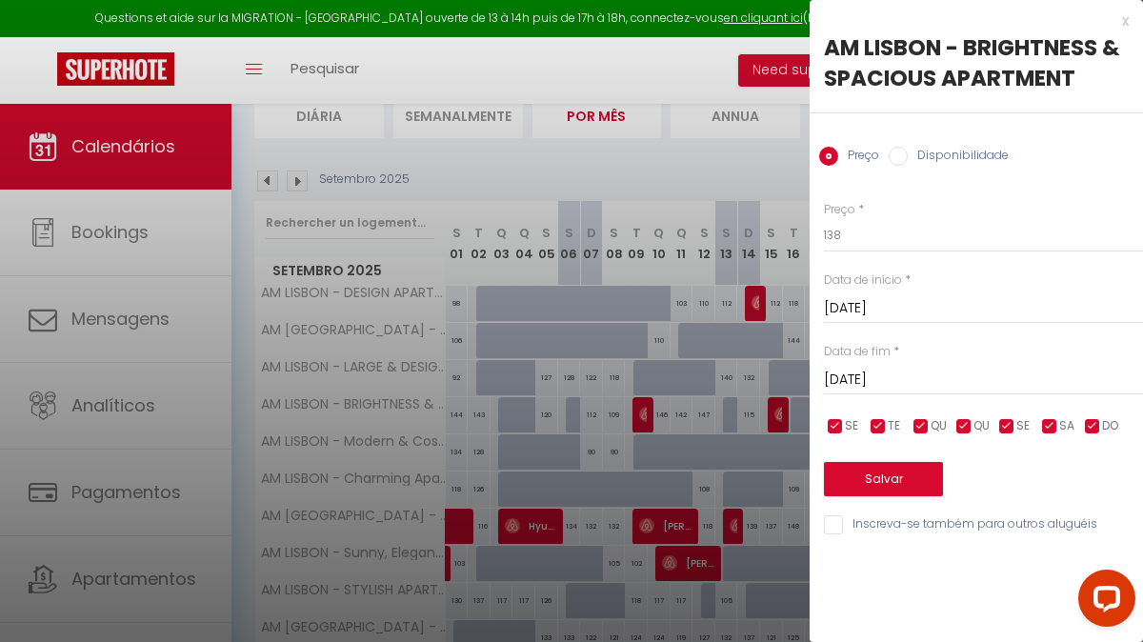
click at [978, 152] on label "Disponibilidade" at bounding box center [957, 157] width 101 height 21
click at [907, 152] on input "Disponibilidade" at bounding box center [897, 156] width 19 height 19
radio input "true"
radio input "false"
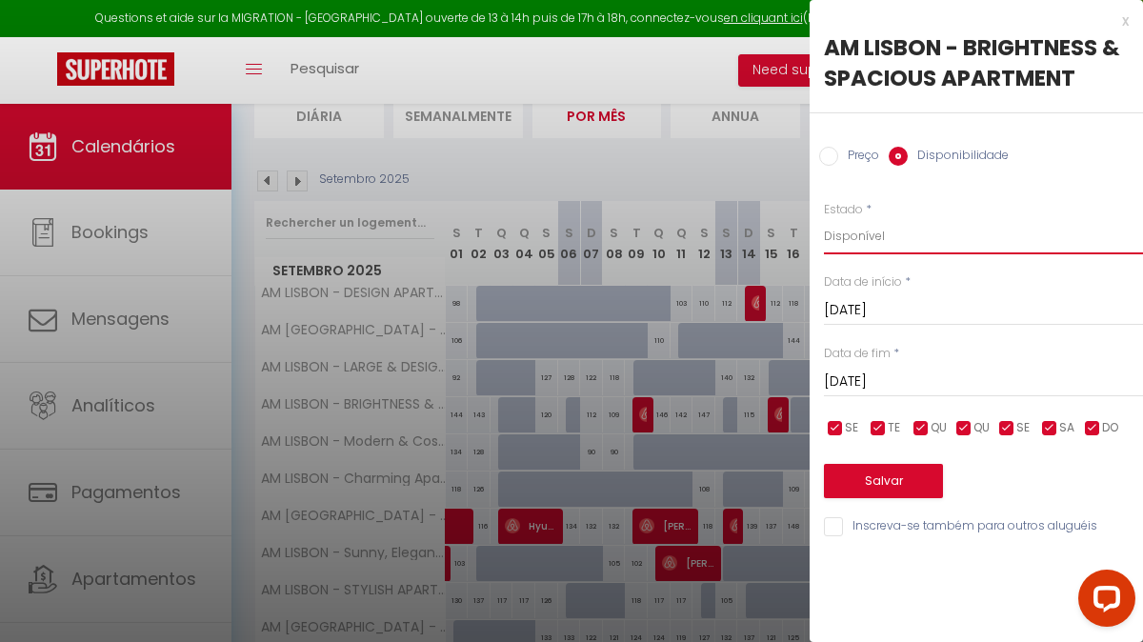
click at [920, 237] on select "Disponível Indisponível" at bounding box center [983, 236] width 319 height 36
select select "0"
click at [899, 480] on button "Salvar" at bounding box center [883, 481] width 119 height 34
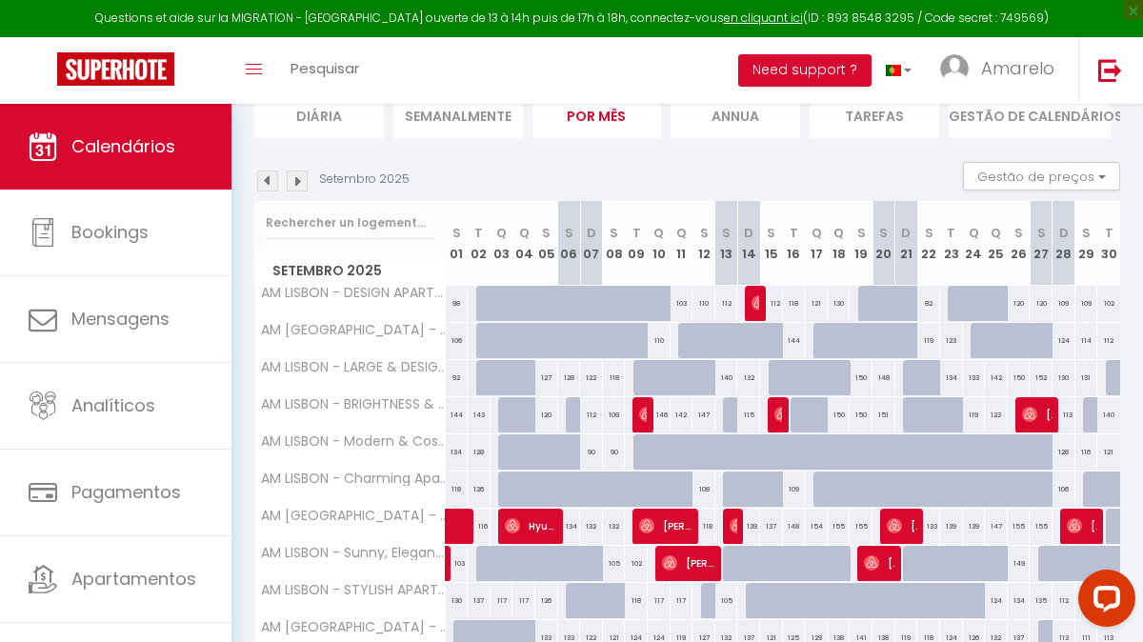
click at [293, 181] on img at bounding box center [297, 180] width 21 height 21
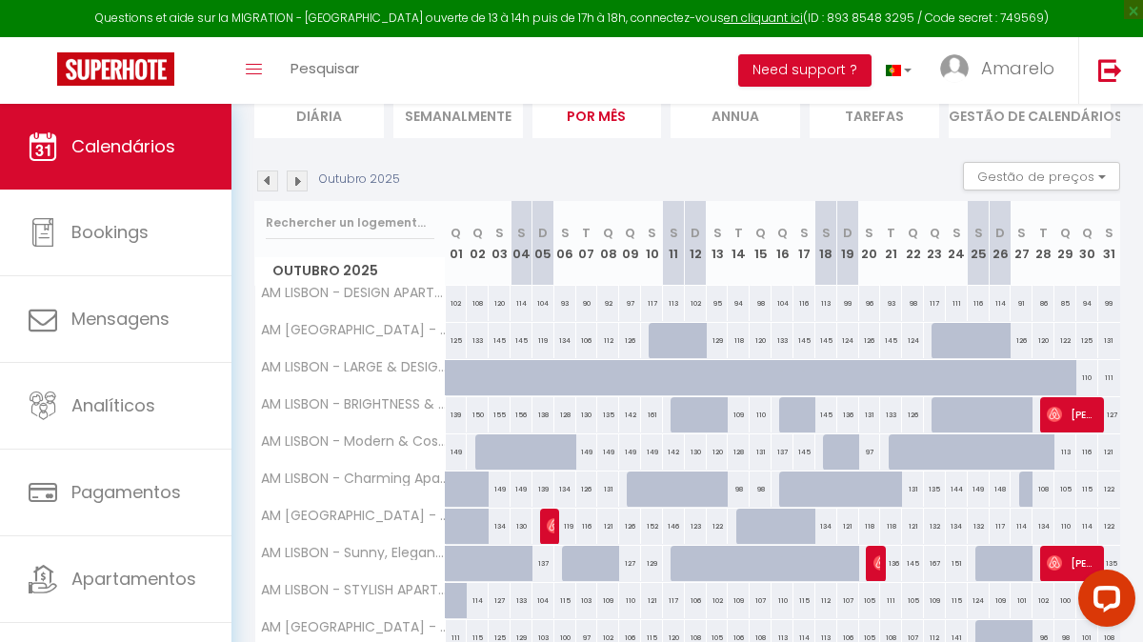
click at [289, 177] on img at bounding box center [297, 180] width 21 height 21
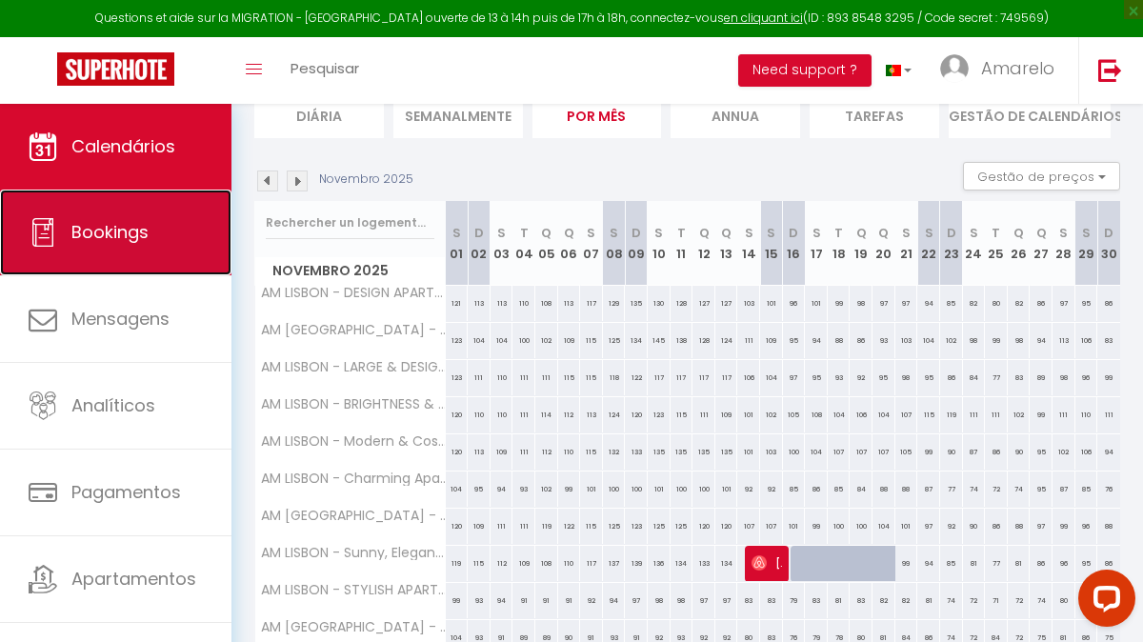
click at [132, 256] on link "Bookings" at bounding box center [115, 232] width 231 height 86
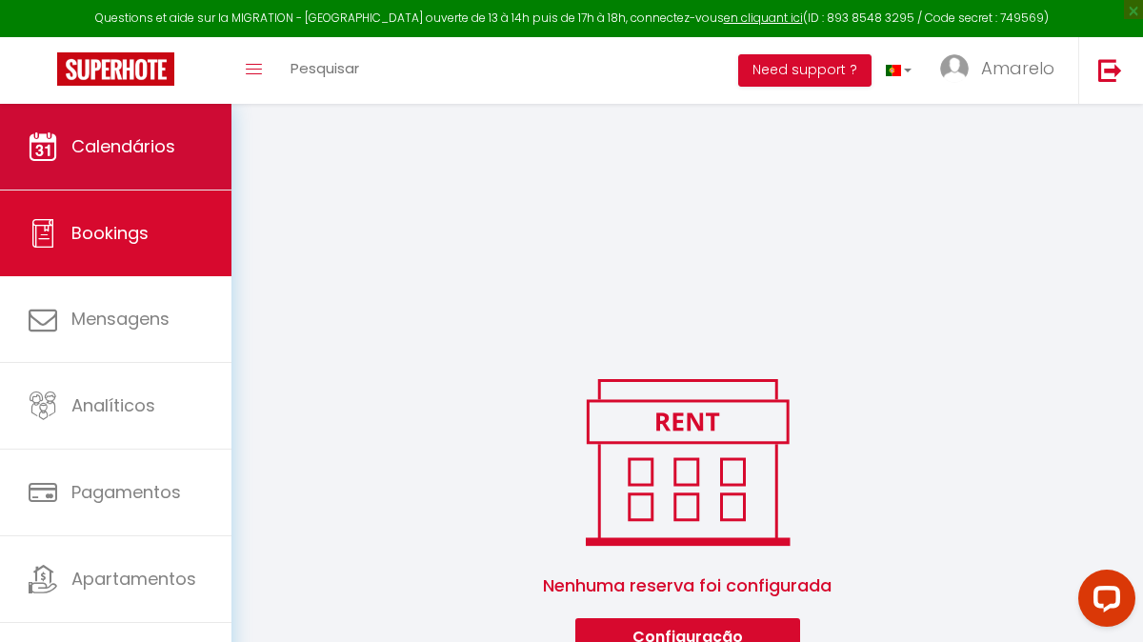
scroll to position [488, 0]
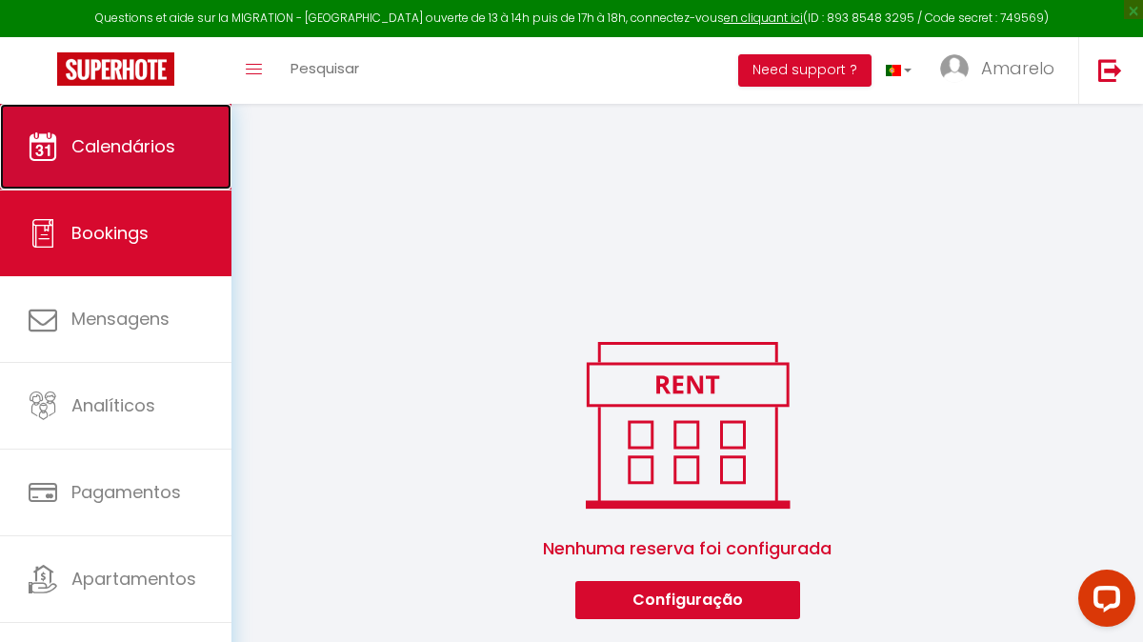
click at [172, 135] on span "Calendários" at bounding box center [123, 146] width 104 height 24
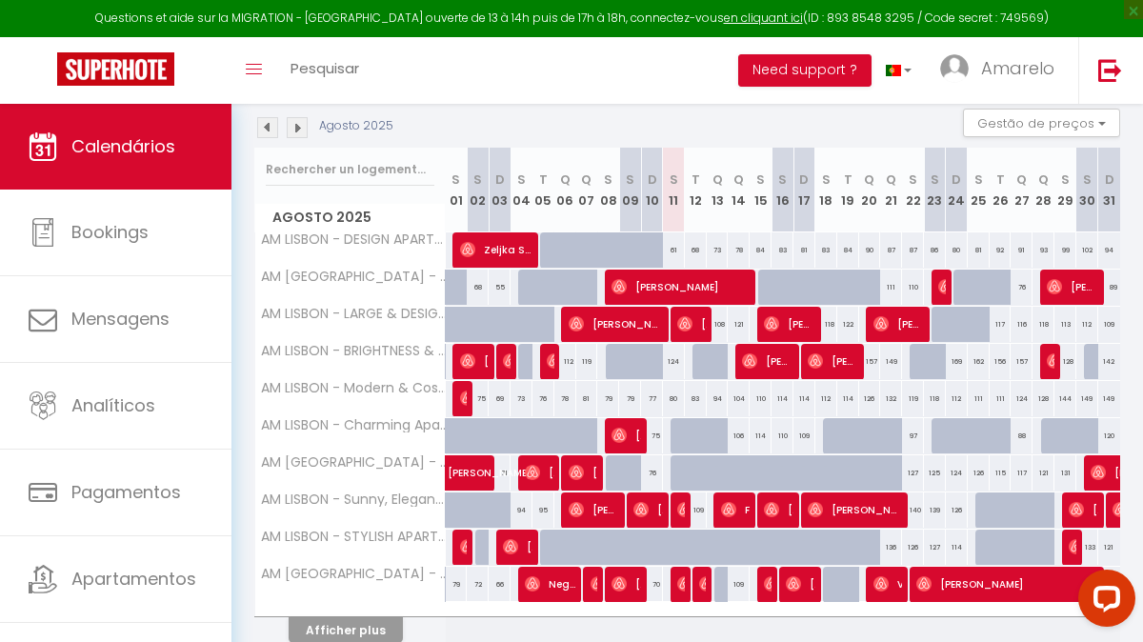
scroll to position [302, 0]
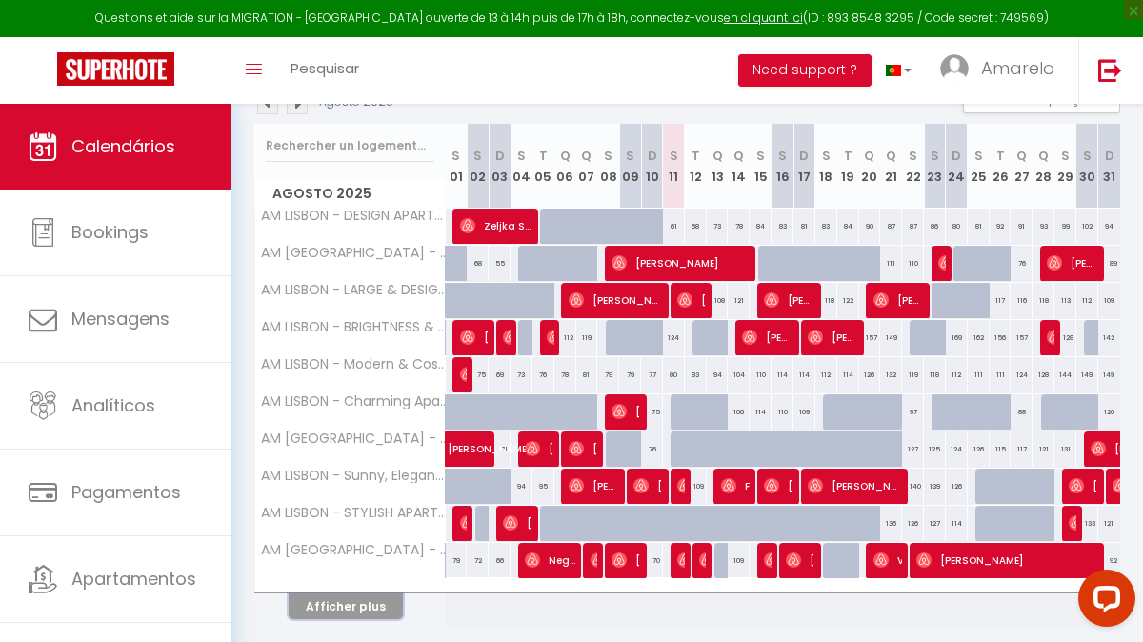
click at [352, 608] on button "Afficher plus" at bounding box center [346, 606] width 114 height 26
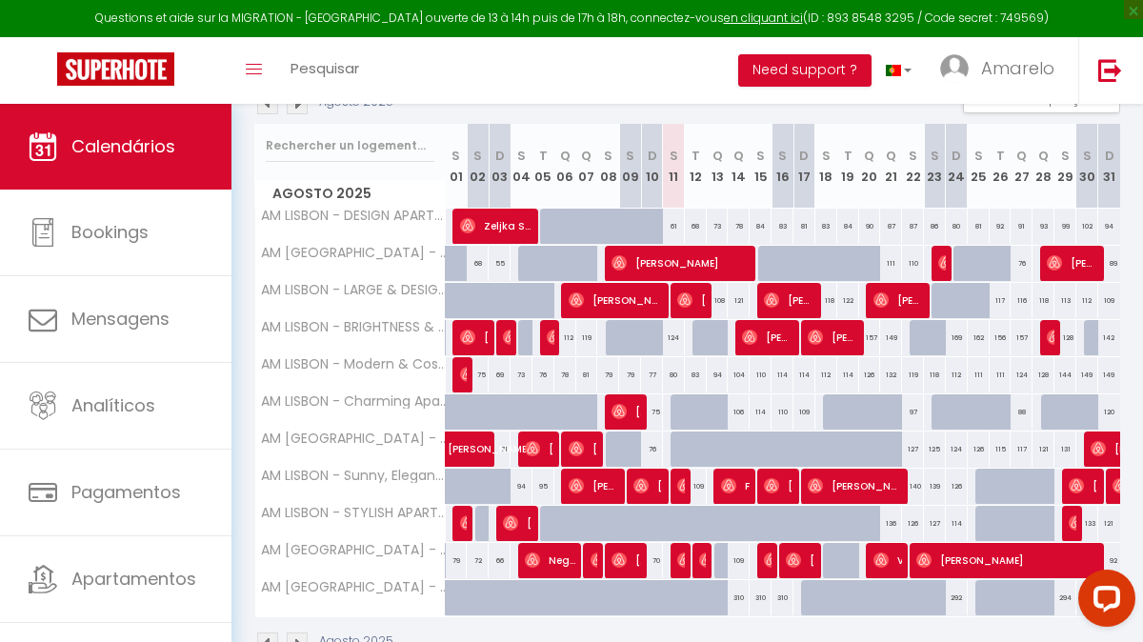
click at [736, 414] on div "106" at bounding box center [738, 411] width 22 height 35
type input "106"
select select "1"
type input "[DATE]"
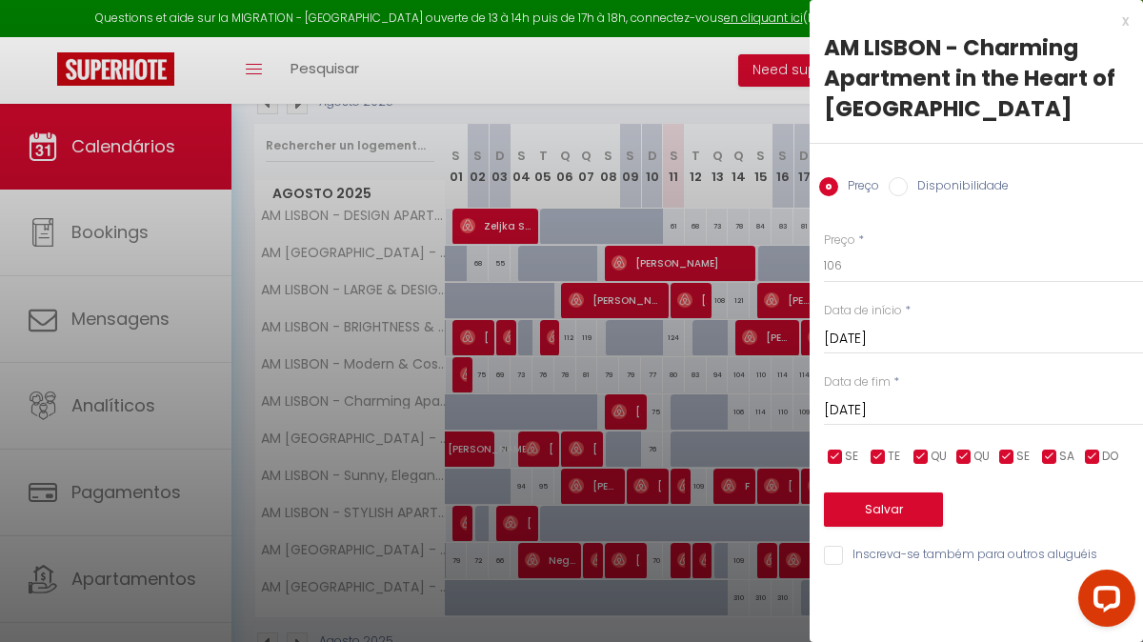
click at [941, 401] on input "[DATE]" at bounding box center [983, 410] width 319 height 25
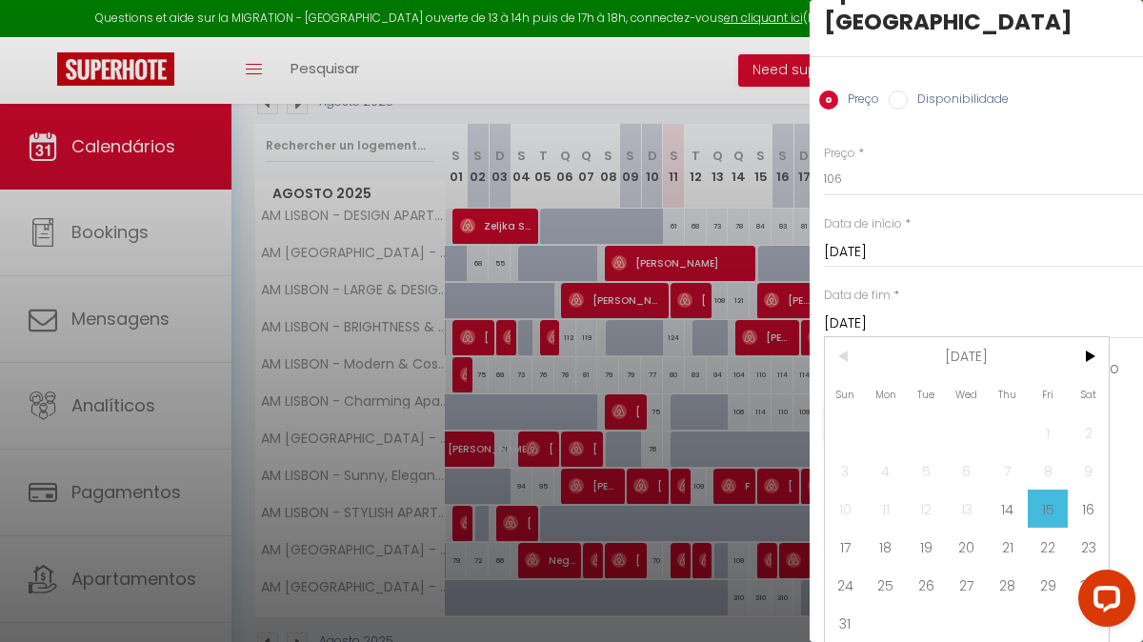
scroll to position [86, 0]
click at [1091, 513] on span "16" at bounding box center [1087, 509] width 41 height 38
type input "[DATE]"
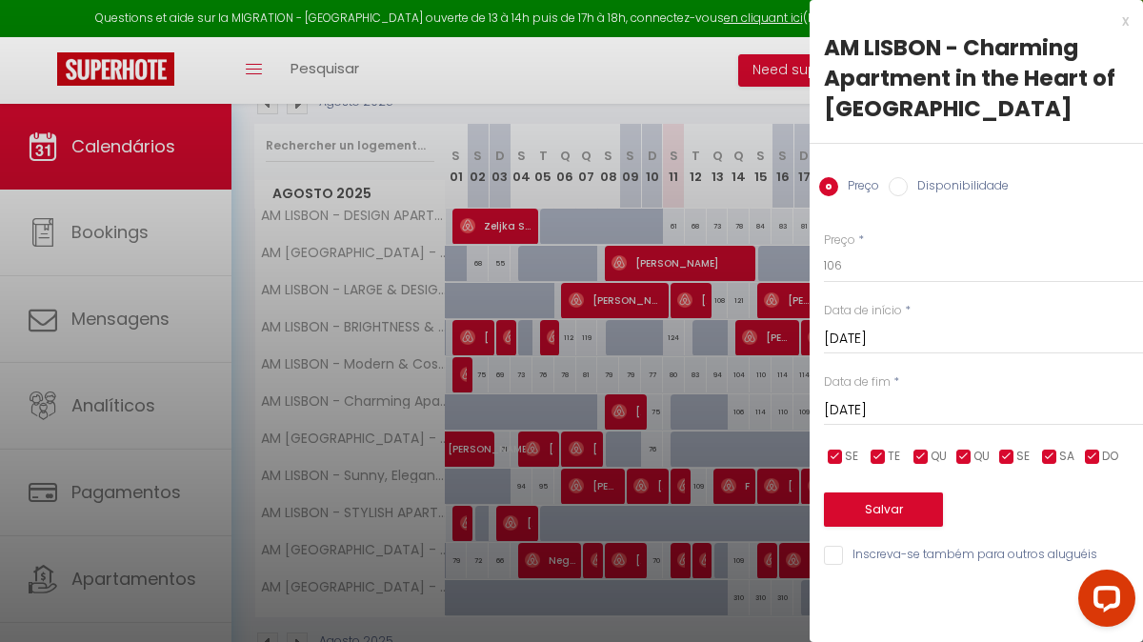
click at [964, 182] on label "Disponibilidade" at bounding box center [957, 187] width 101 height 21
click at [907, 182] on input "Disponibilidade" at bounding box center [897, 186] width 19 height 19
radio input "true"
radio input "false"
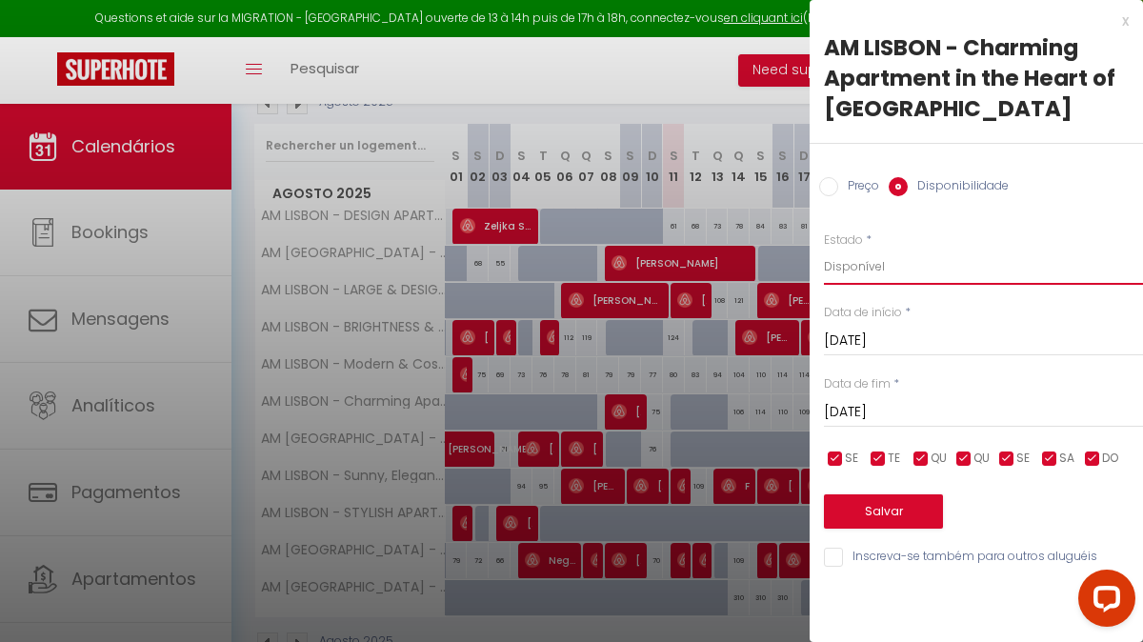
click at [914, 269] on select "Disponível Indisponível" at bounding box center [983, 267] width 319 height 36
select select "0"
click at [874, 508] on button "Salvar" at bounding box center [883, 511] width 119 height 34
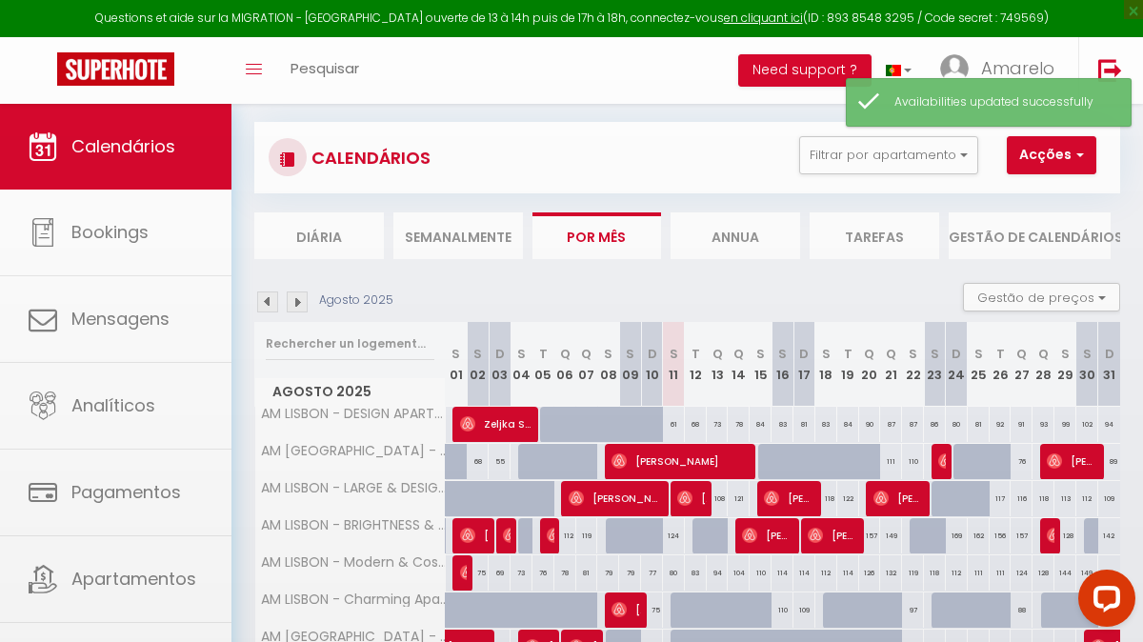
scroll to position [302, 0]
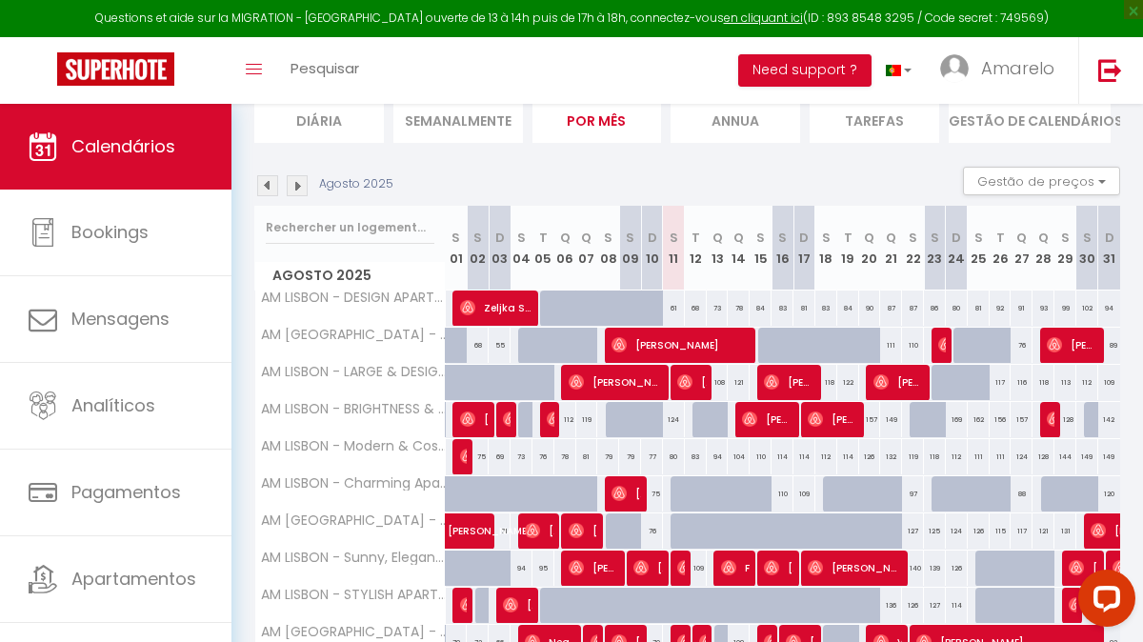
click at [294, 187] on img at bounding box center [297, 185] width 21 height 21
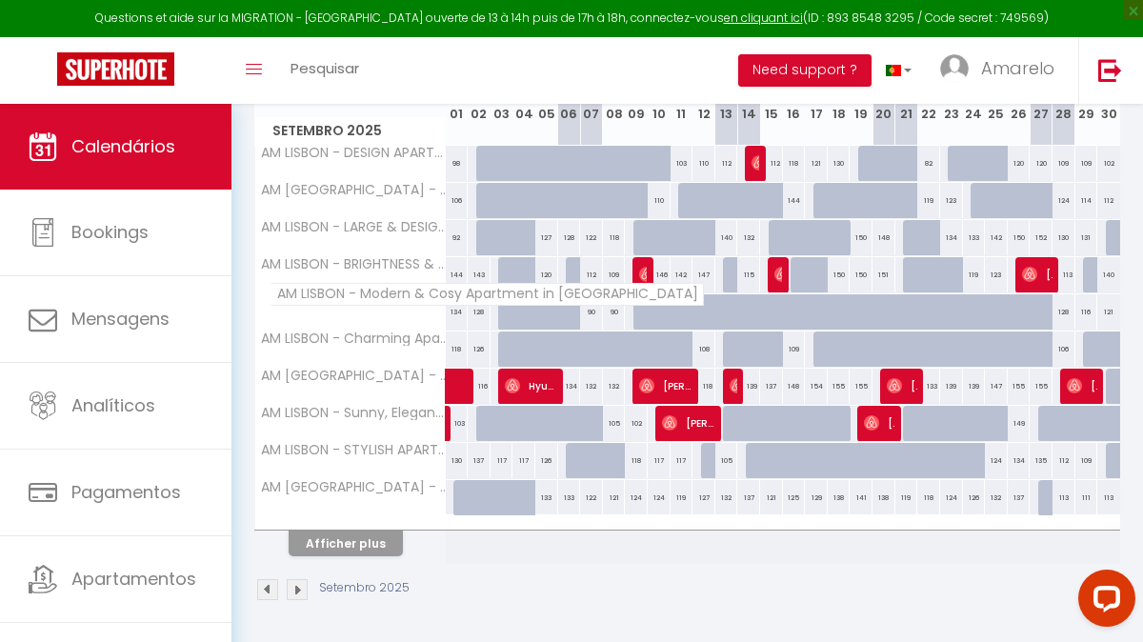
scroll to position [341, 0]
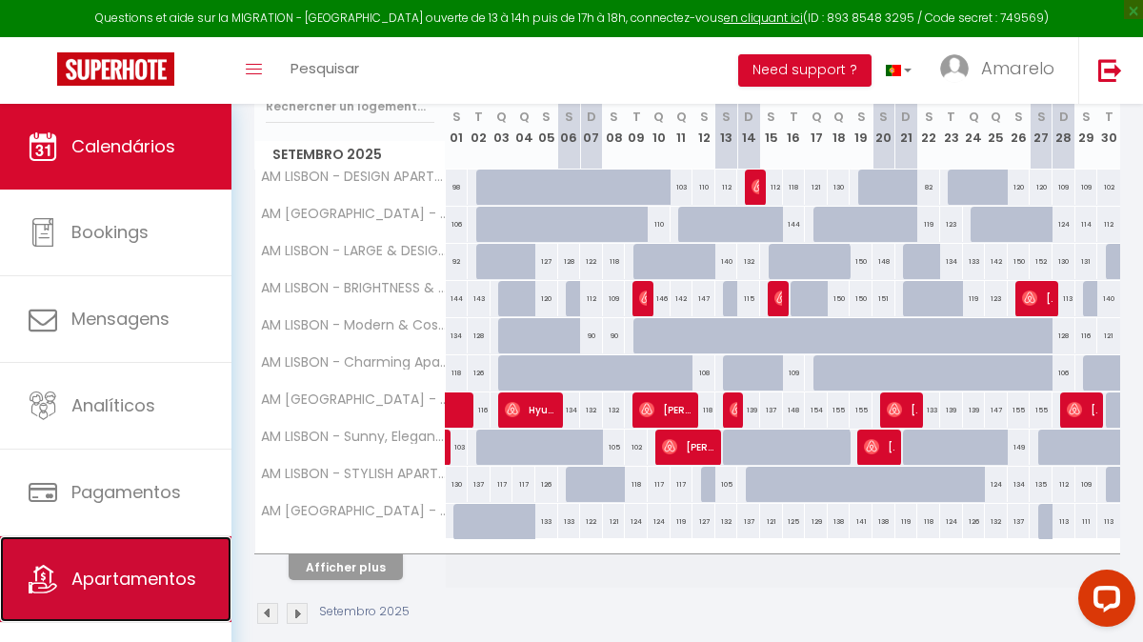
click at [154, 575] on span "Apartamentos" at bounding box center [133, 579] width 125 height 24
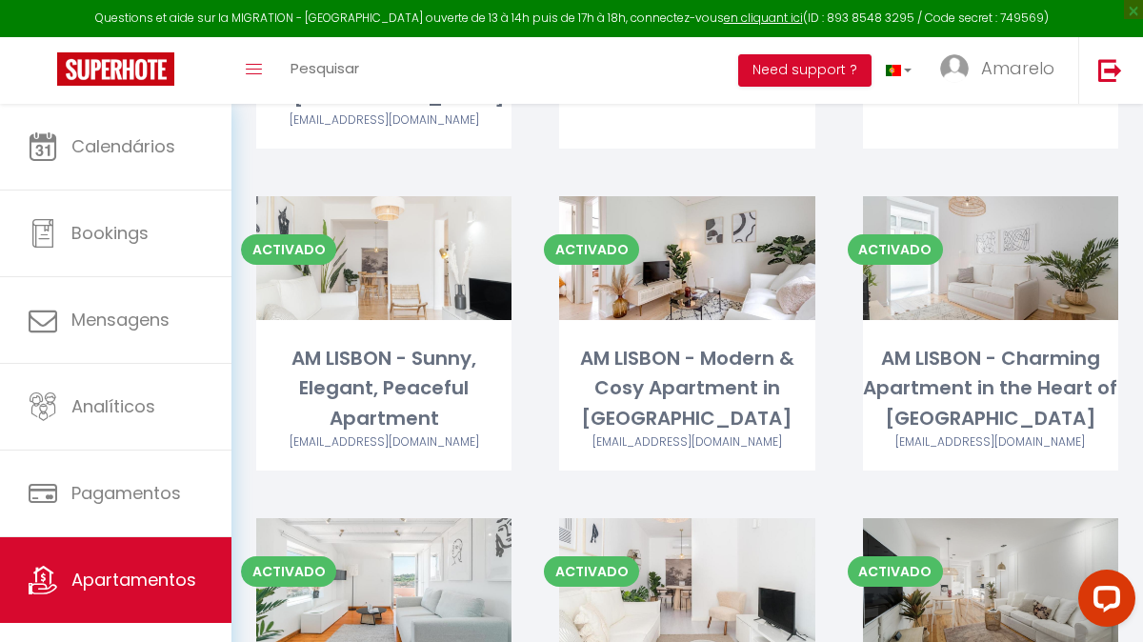
scroll to position [453, 0]
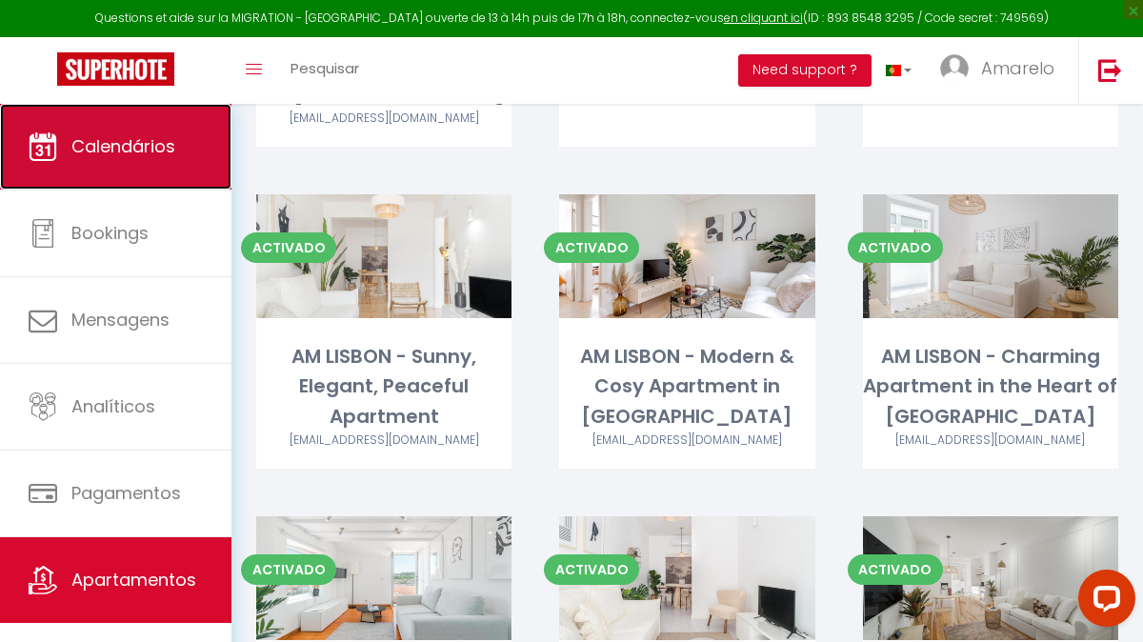
click at [110, 156] on span "Calendários" at bounding box center [123, 146] width 104 height 24
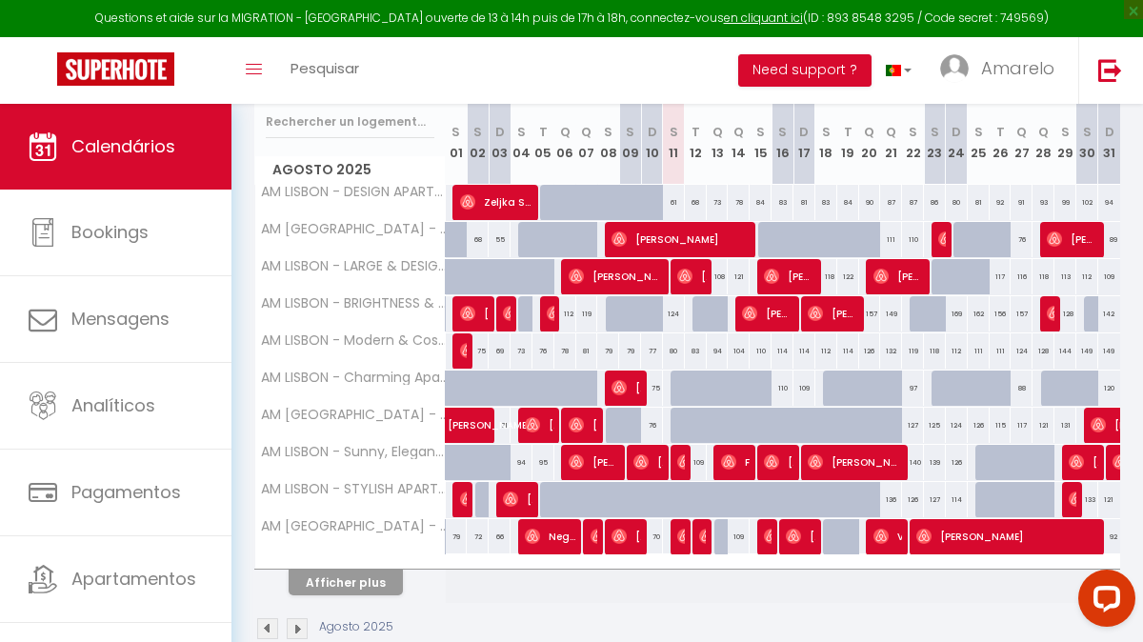
scroll to position [365, 0]
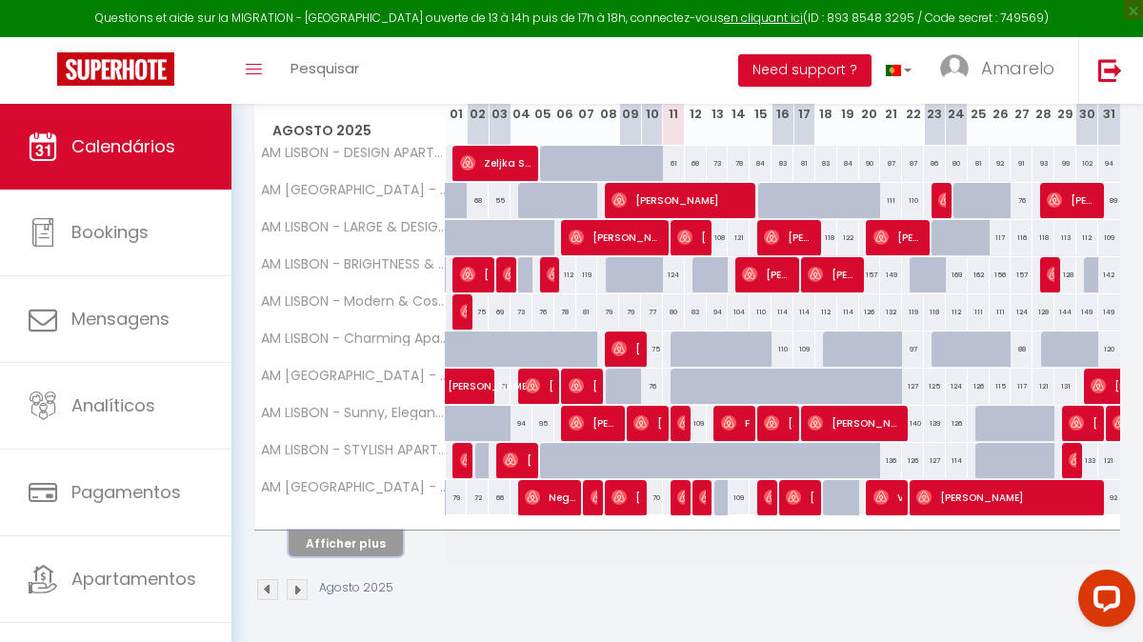
click at [357, 543] on button "Afficher plus" at bounding box center [346, 543] width 114 height 26
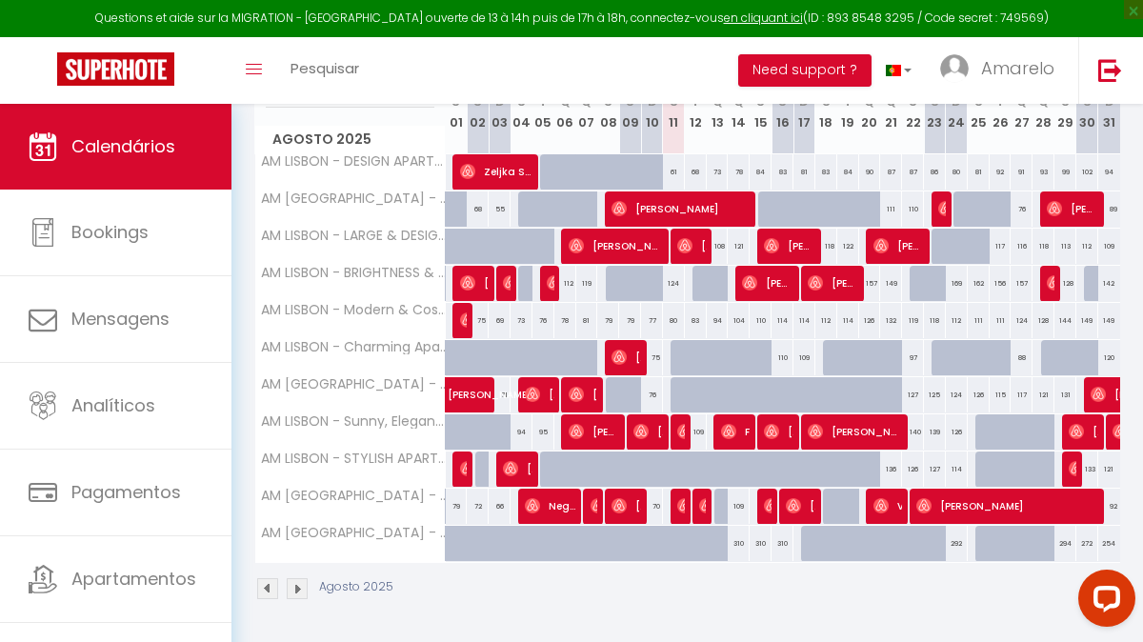
scroll to position [355, 0]
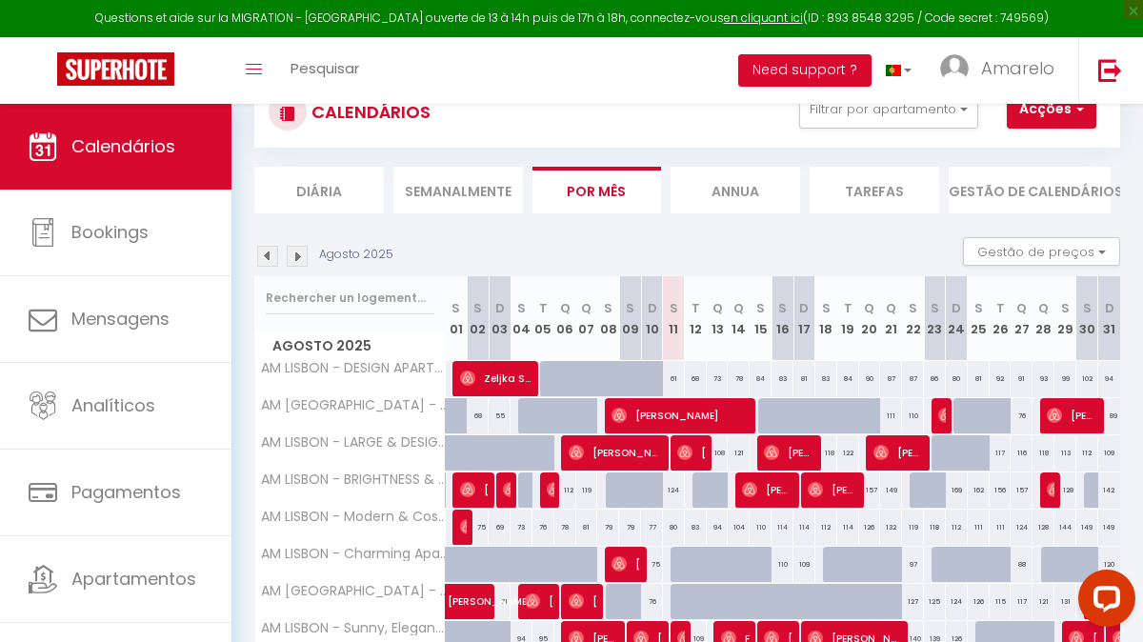
click at [294, 256] on img at bounding box center [297, 256] width 21 height 21
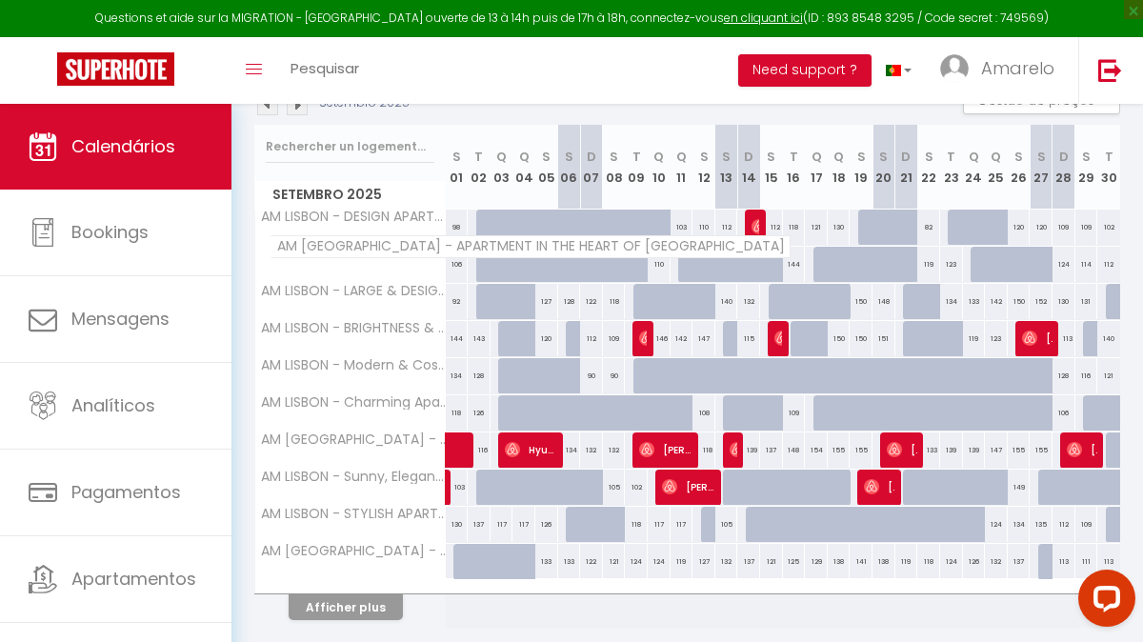
scroll to position [333, 0]
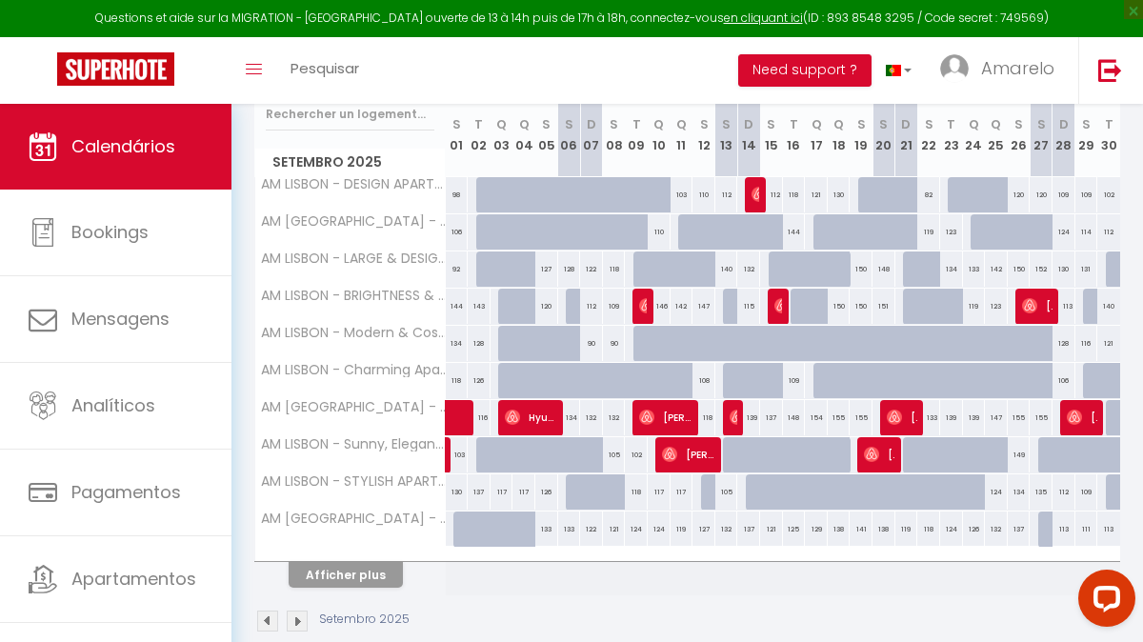
click at [456, 381] on div "118" at bounding box center [457, 380] width 23 height 35
type input "118"
type input "[DATE]"
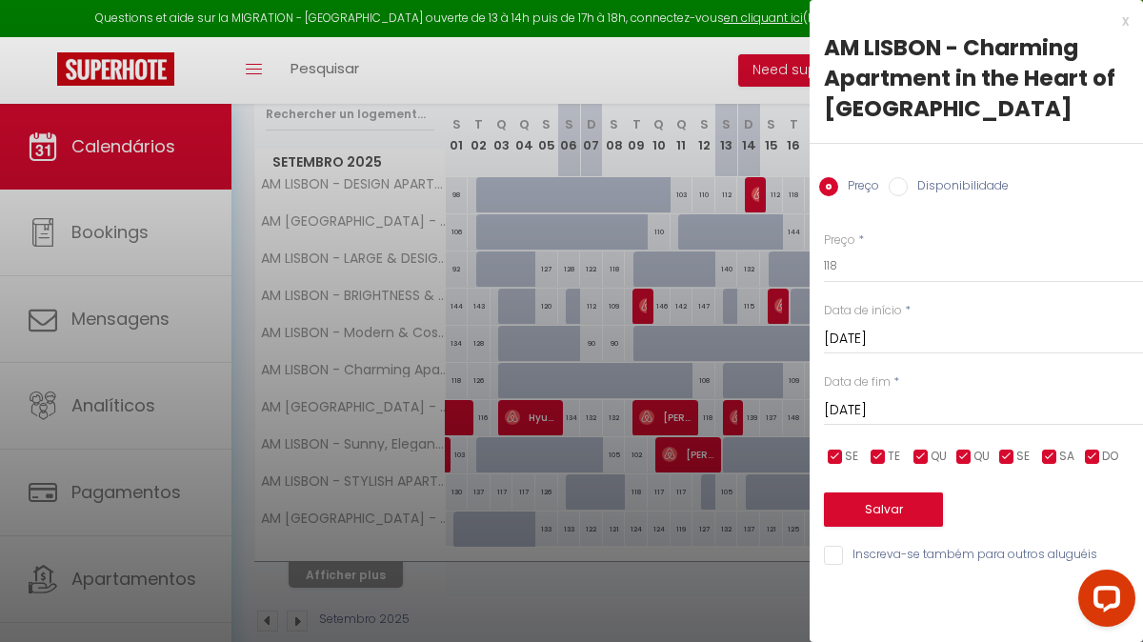
click at [925, 409] on input "[DATE]" at bounding box center [983, 410] width 319 height 25
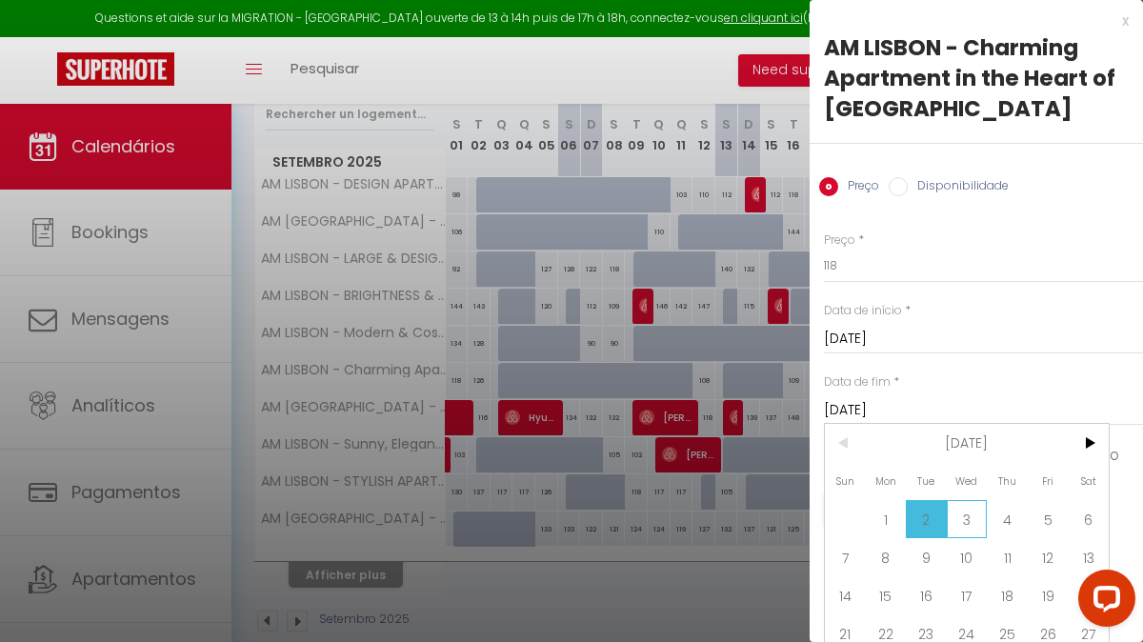
click at [972, 515] on span "3" at bounding box center [967, 519] width 41 height 38
type input "[DATE]"
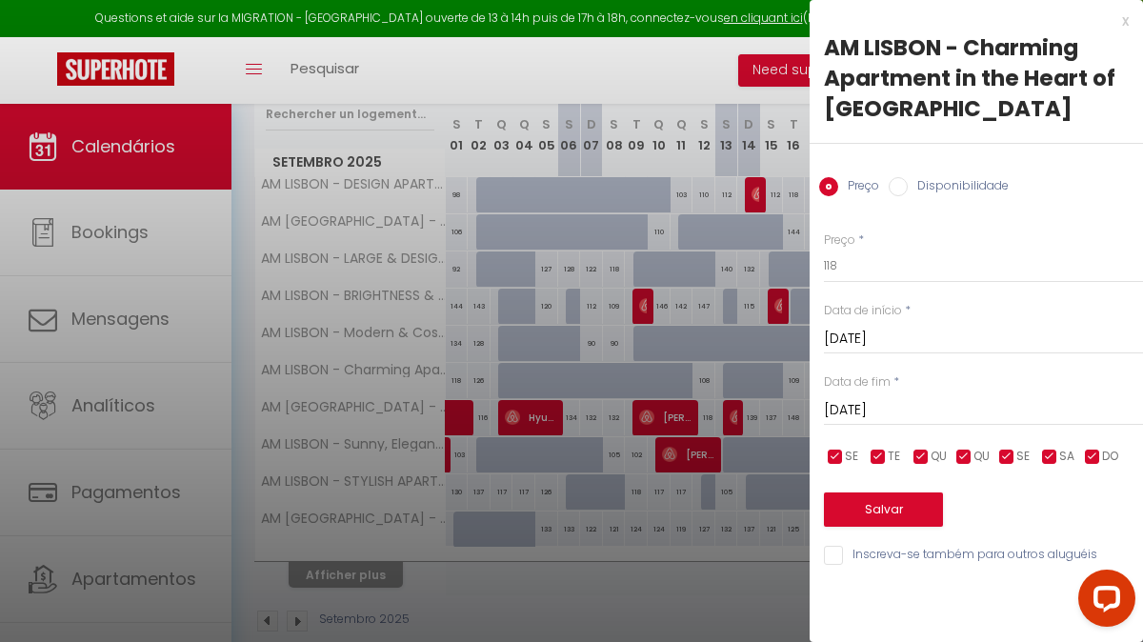
click at [956, 190] on label "Disponibilidade" at bounding box center [957, 187] width 101 height 21
click at [907, 190] on input "Disponibilidade" at bounding box center [897, 186] width 19 height 19
radio input "true"
radio input "false"
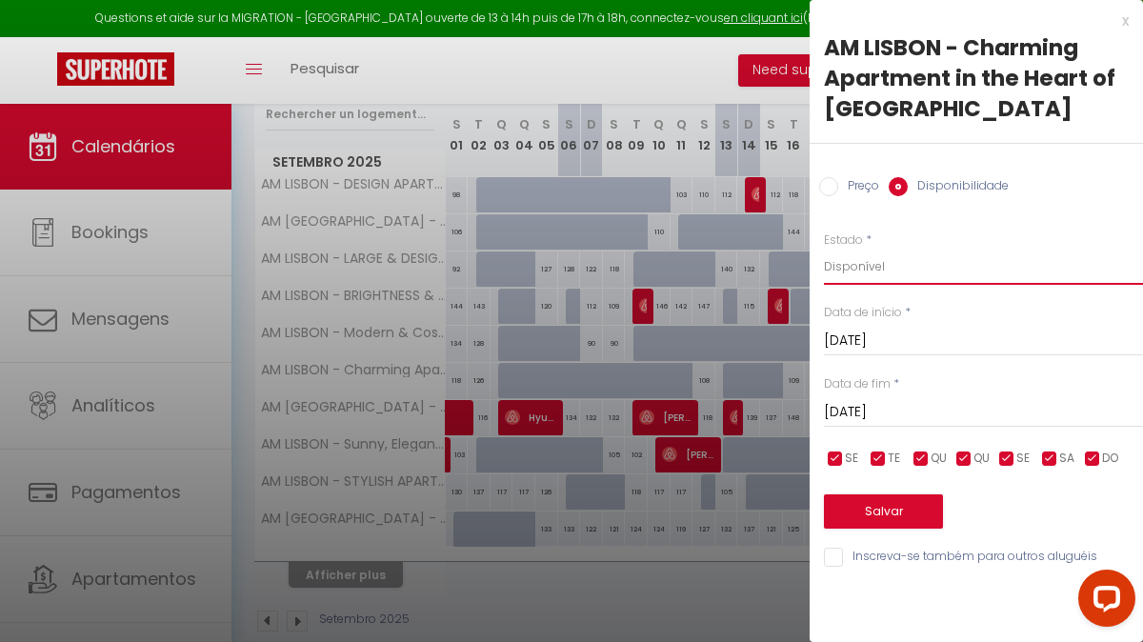
click at [919, 267] on select "Disponível Indisponível" at bounding box center [983, 267] width 319 height 36
select select "0"
click at [884, 513] on button "Salvar" at bounding box center [883, 511] width 119 height 34
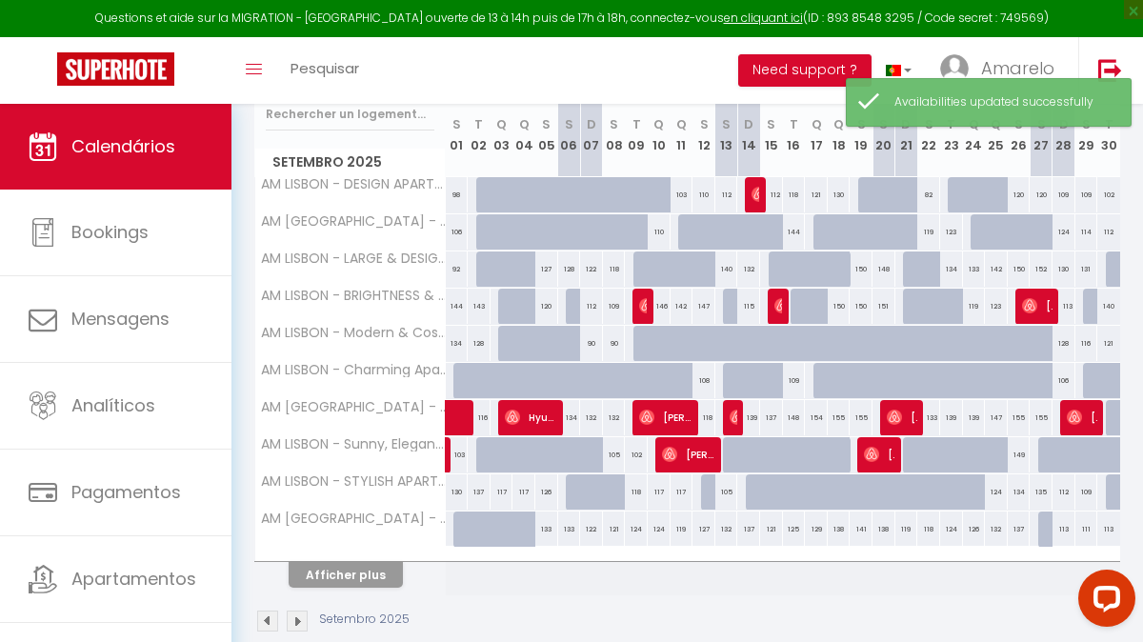
click at [707, 381] on div "108" at bounding box center [703, 380] width 23 height 35
select select "1"
type input "[DATE]"
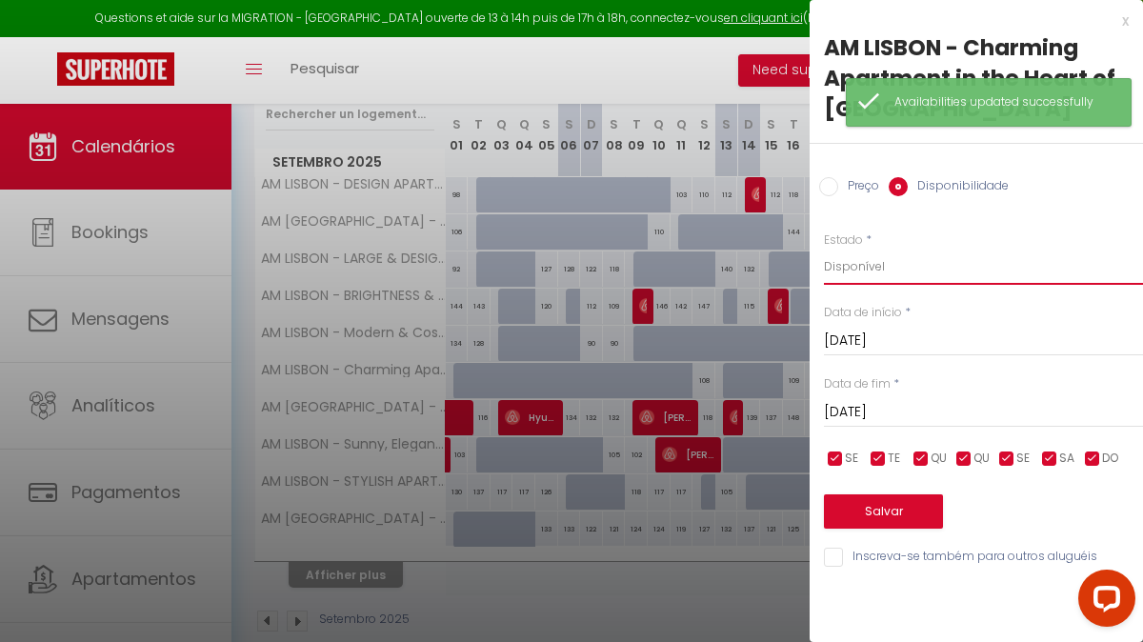
click at [916, 264] on select "Disponível Indisponível" at bounding box center [983, 267] width 319 height 36
select select "0"
click at [881, 506] on button "Salvar" at bounding box center [883, 511] width 119 height 34
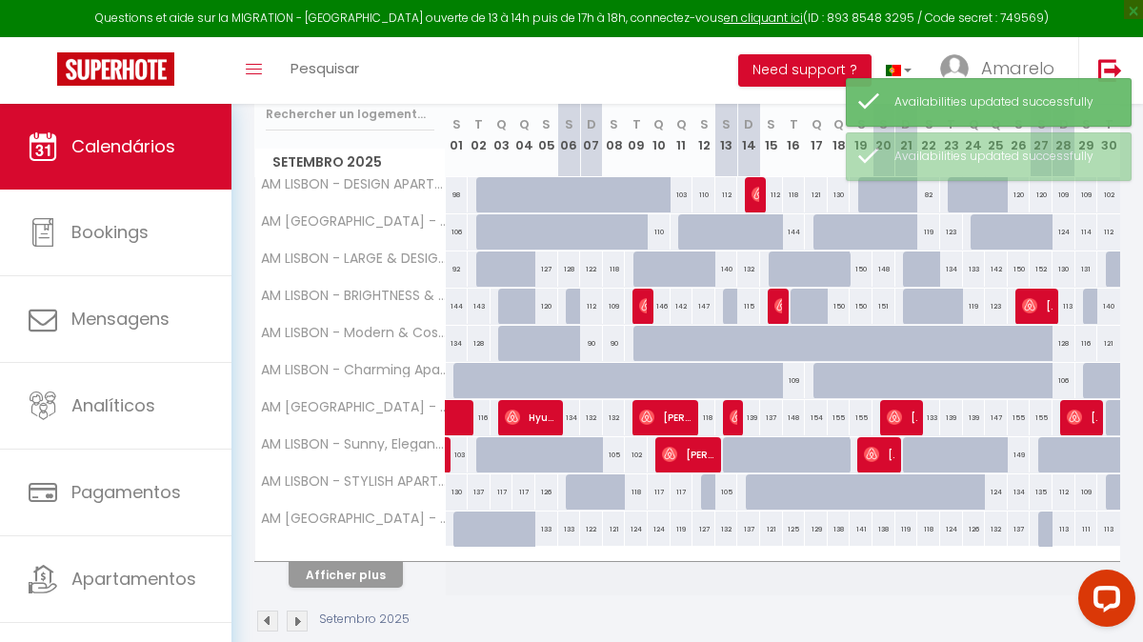
click at [796, 385] on div "109" at bounding box center [794, 380] width 23 height 35
select select "1"
type input "[DATE]"
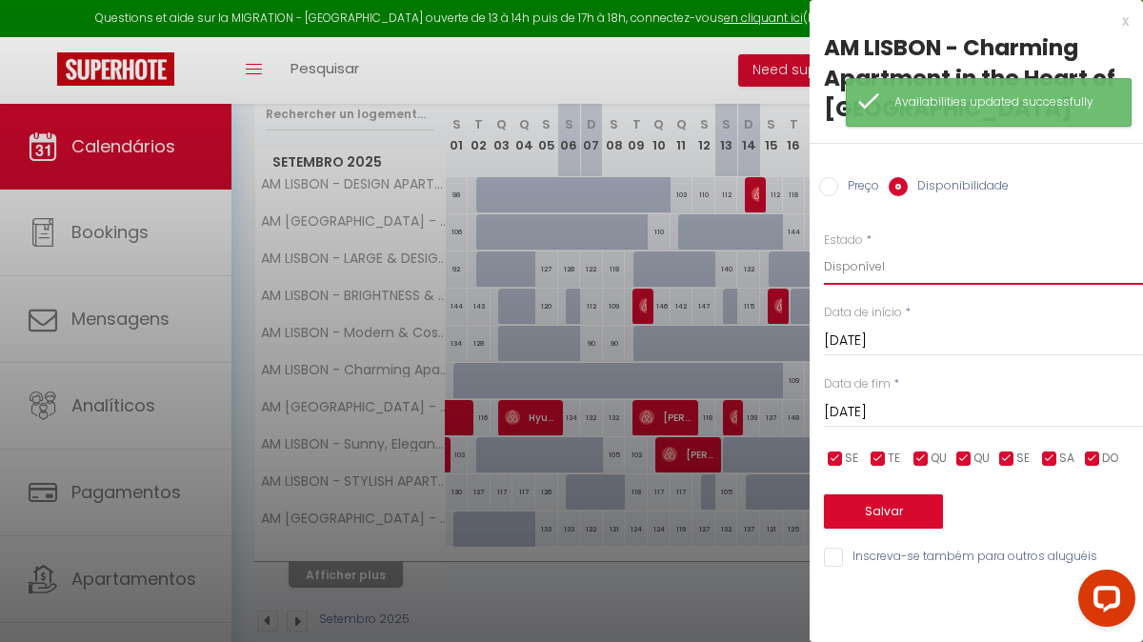
click at [913, 277] on select "Disponível Indisponível" at bounding box center [983, 267] width 319 height 36
select select "0"
click at [890, 516] on button "Salvar" at bounding box center [883, 511] width 119 height 34
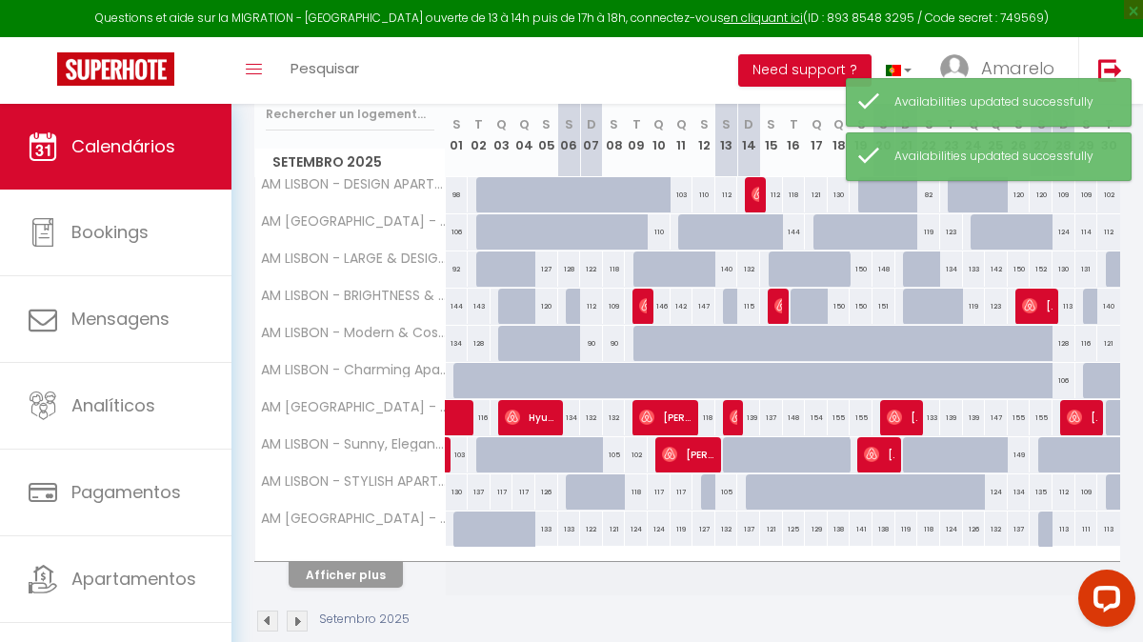
click at [680, 72] on div "Toggle menubar Pesquisar BUTTON Need support ? Amarelo Definições [GEOGRAPHIC_D…" at bounding box center [633, 70] width 990 height 67
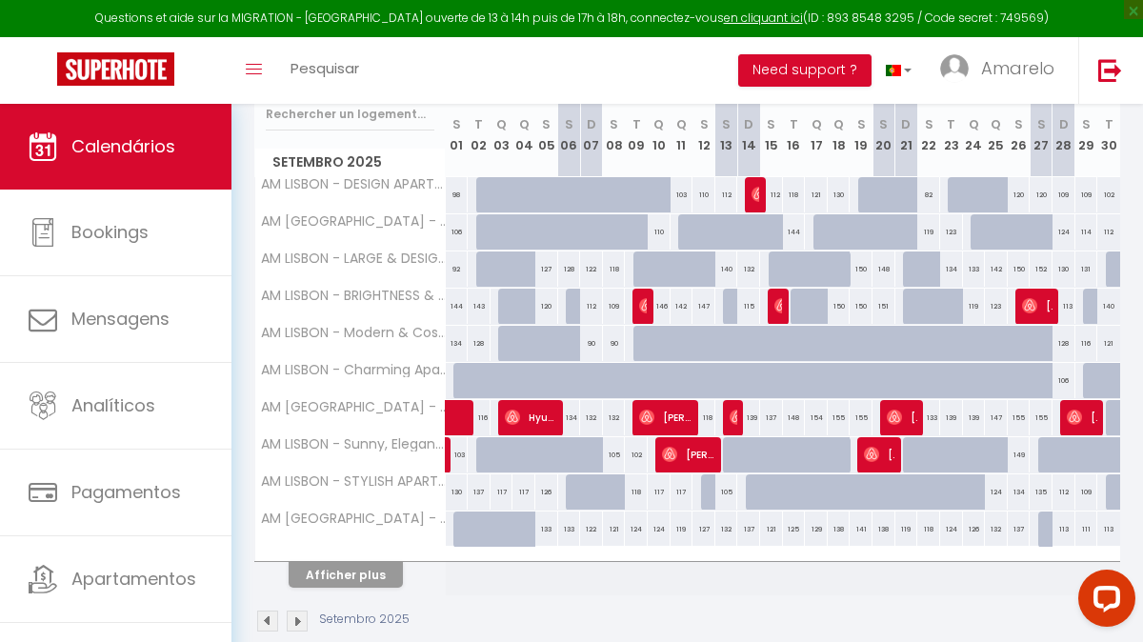
scroll to position [20, 0]
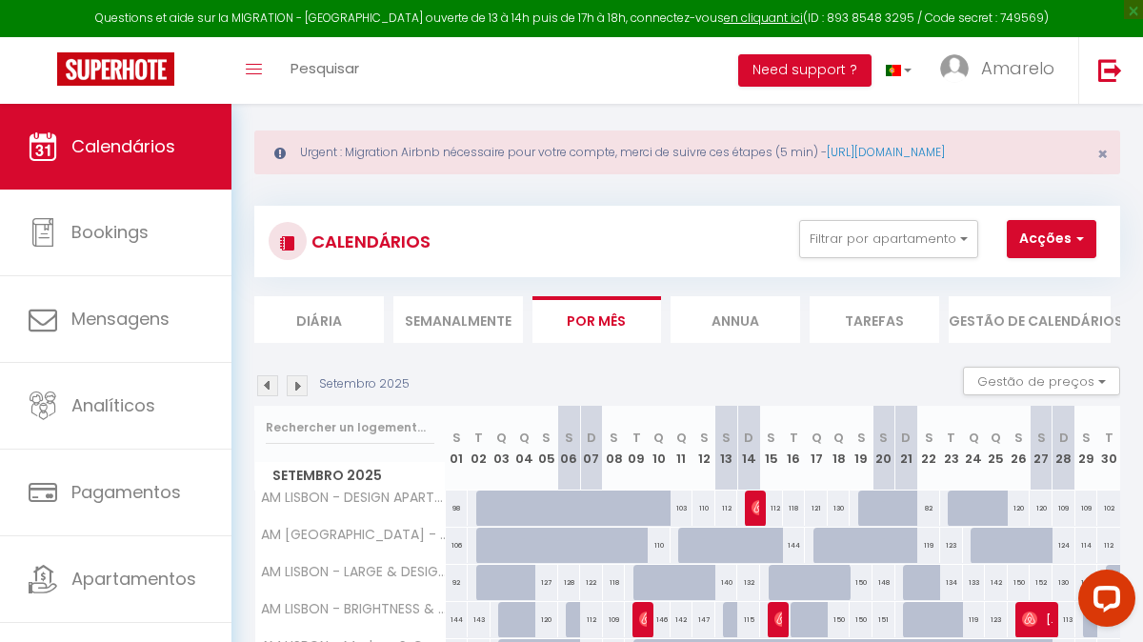
click at [301, 385] on img at bounding box center [297, 385] width 21 height 21
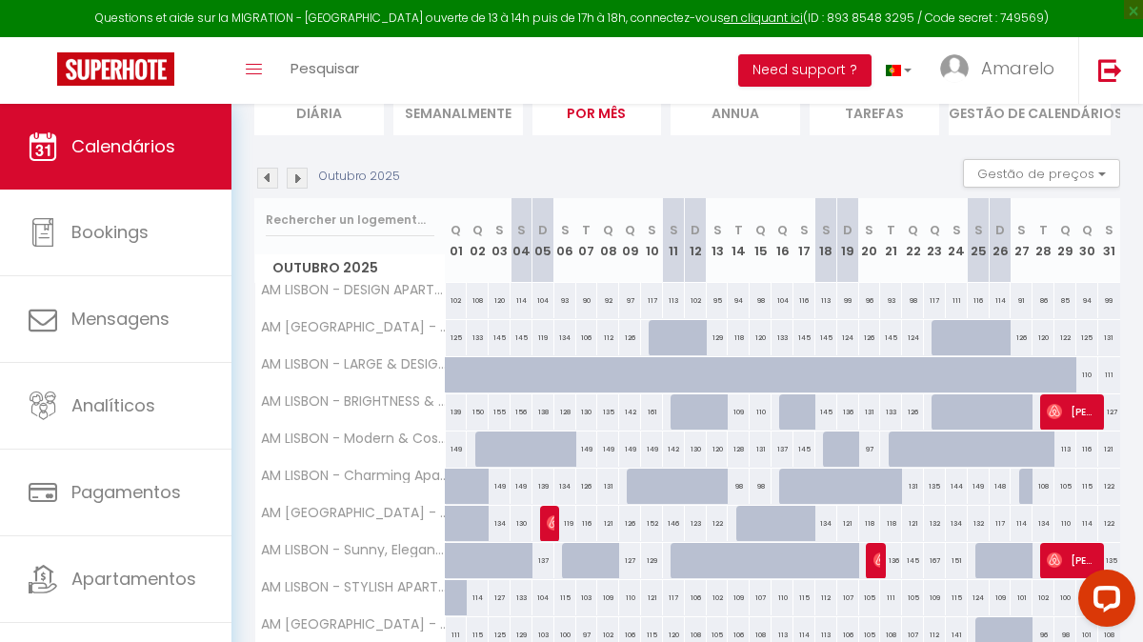
scroll to position [289, 0]
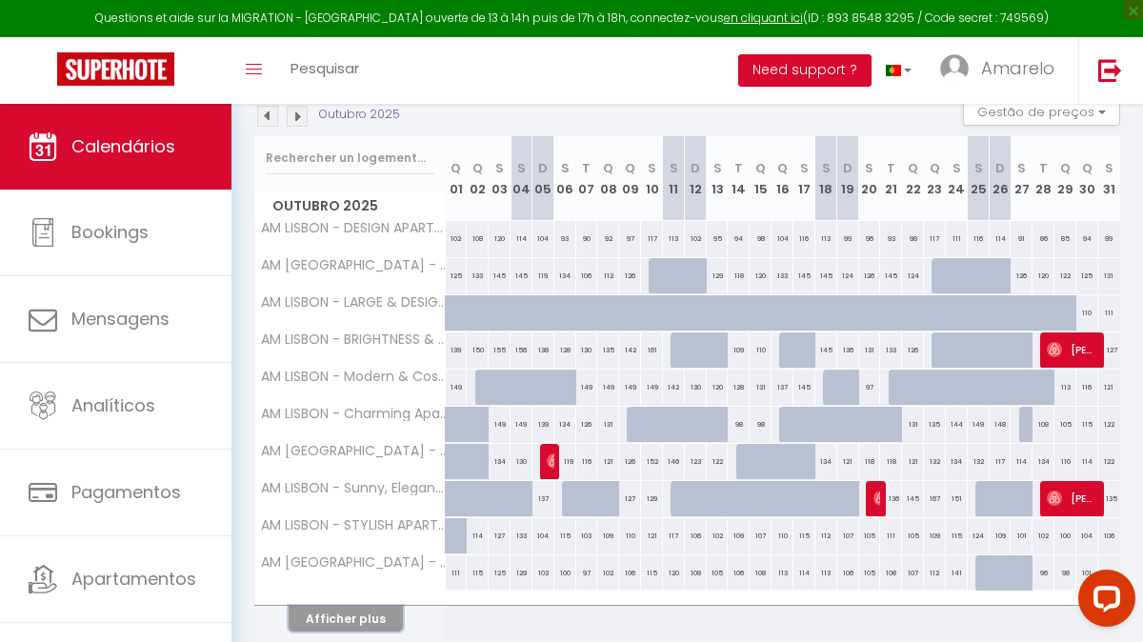
click at [366, 617] on button "Afficher plus" at bounding box center [346, 619] width 114 height 26
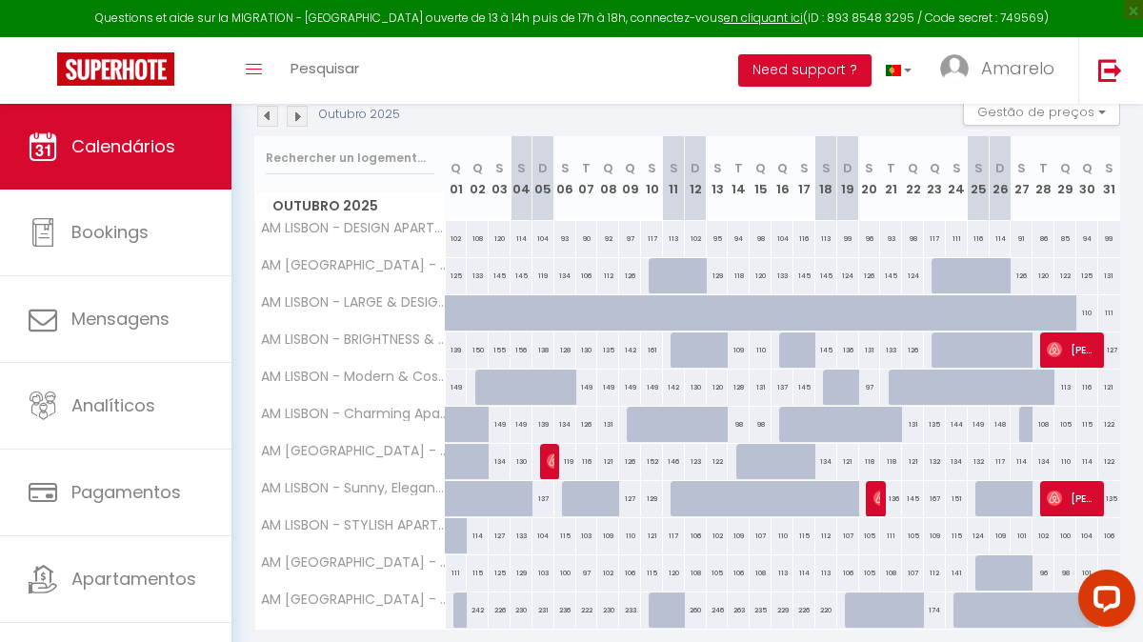
click at [299, 113] on img at bounding box center [297, 116] width 21 height 21
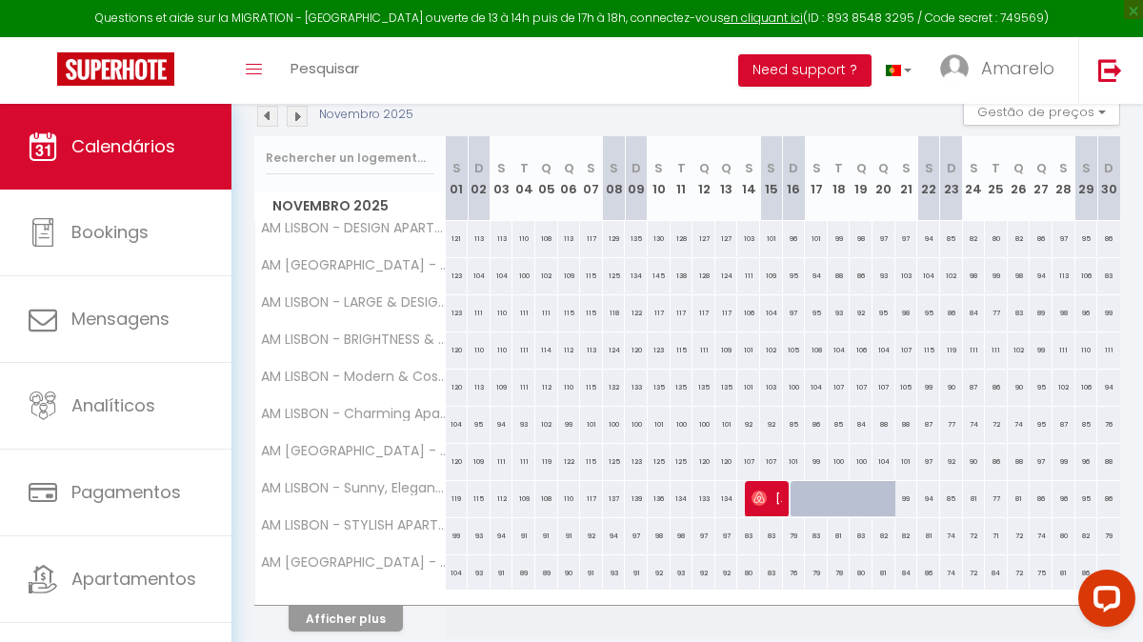
click at [883, 427] on div "88" at bounding box center [883, 424] width 23 height 35
select select "1"
type input "[DATE]"
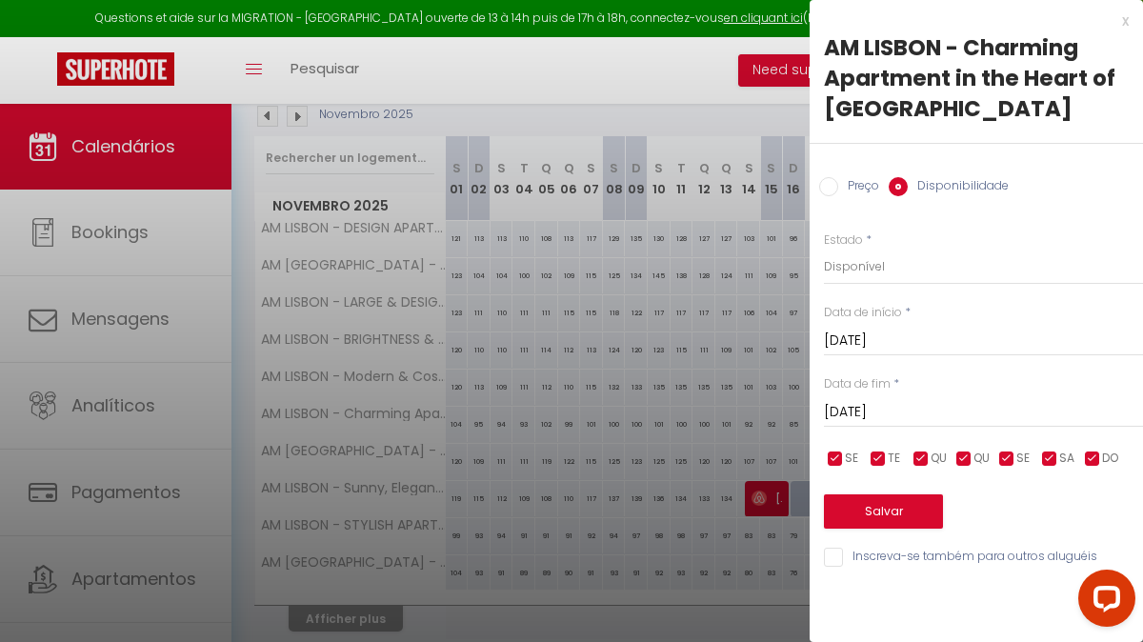
click at [947, 337] on input "[DATE]" at bounding box center [983, 341] width 319 height 25
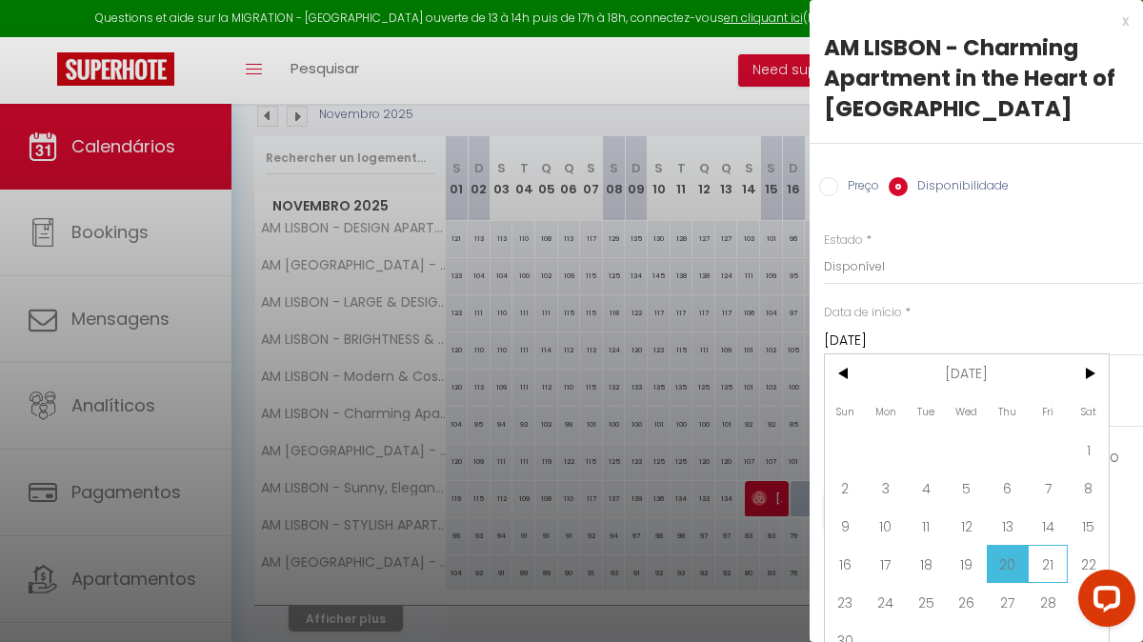
click at [1039, 563] on span "21" at bounding box center [1047, 564] width 41 height 38
type input "[DATE]"
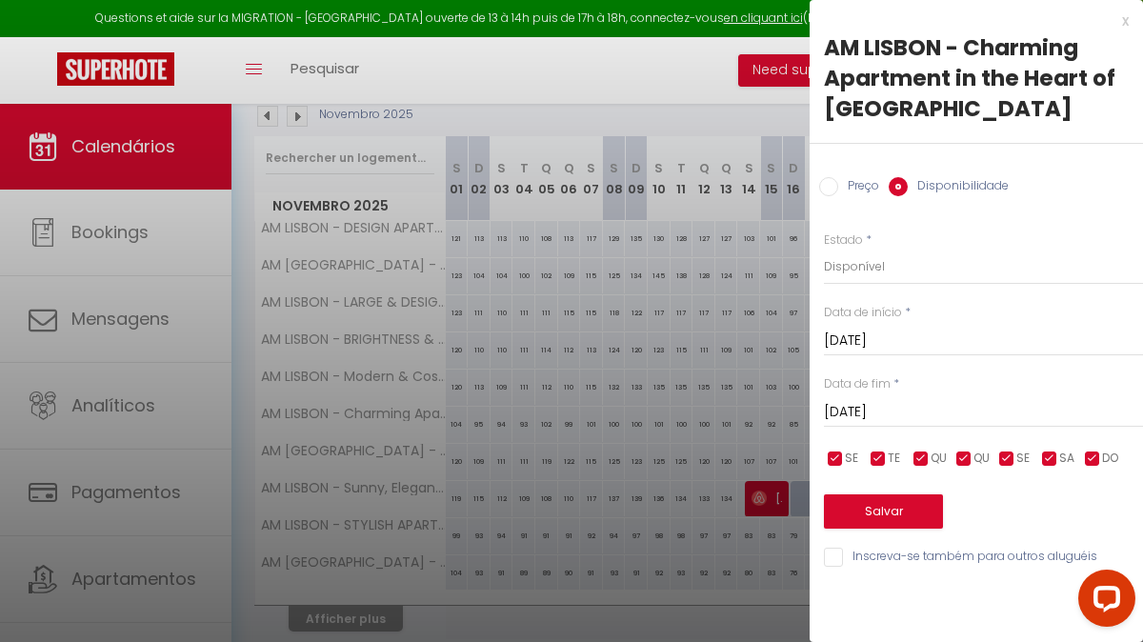
click at [927, 415] on input "[DATE]" at bounding box center [983, 412] width 319 height 25
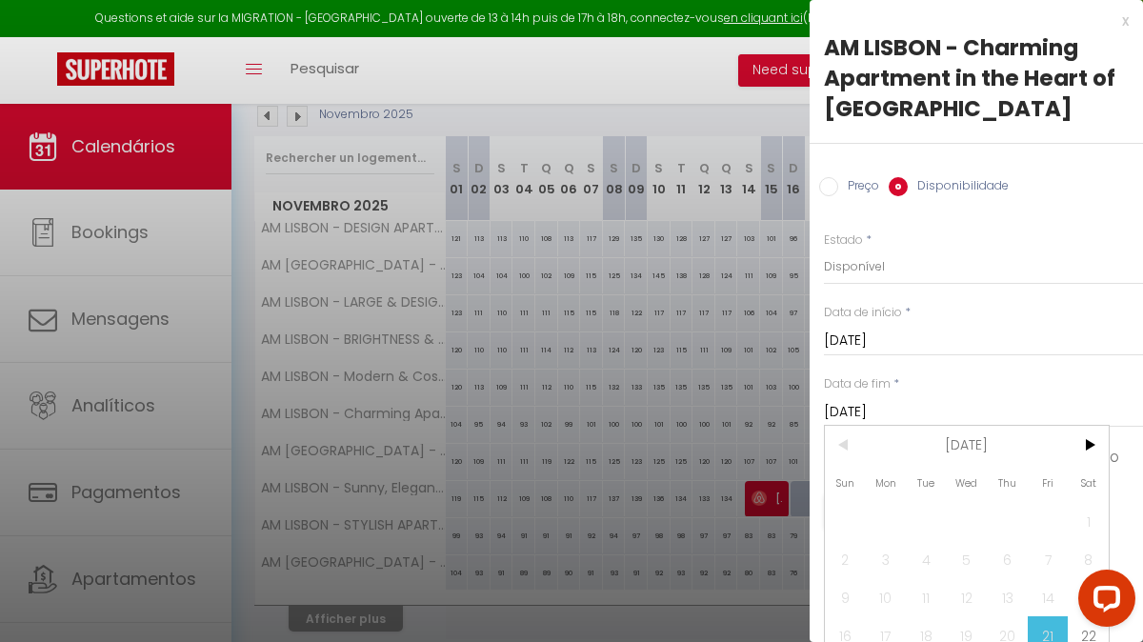
scroll to position [89, 0]
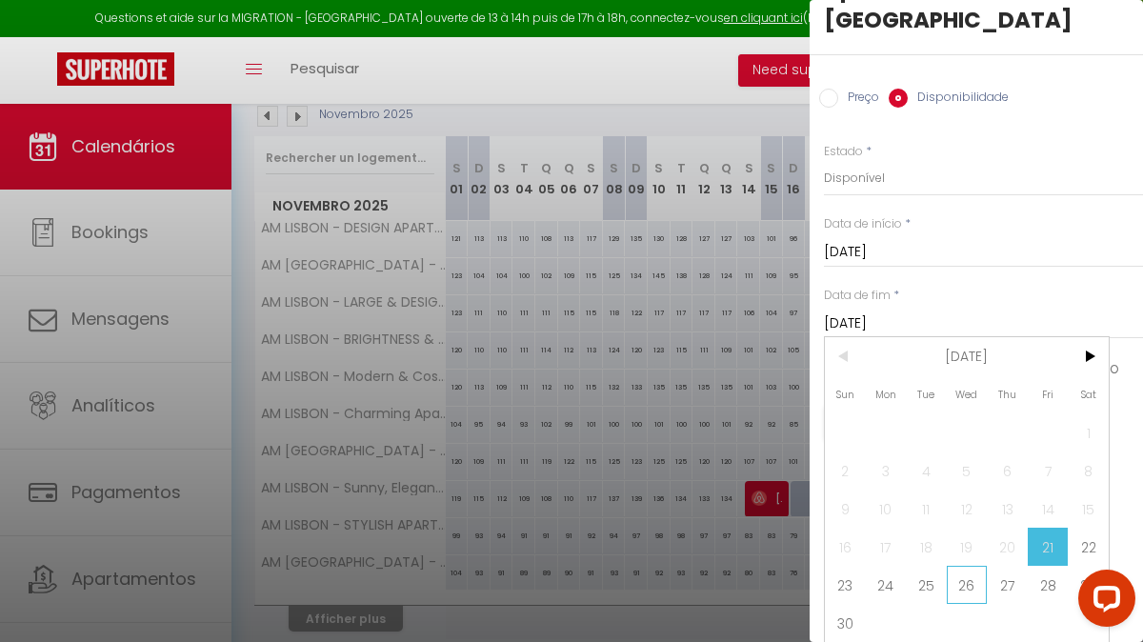
click at [964, 576] on span "26" at bounding box center [967, 585] width 41 height 38
type input "[DATE]"
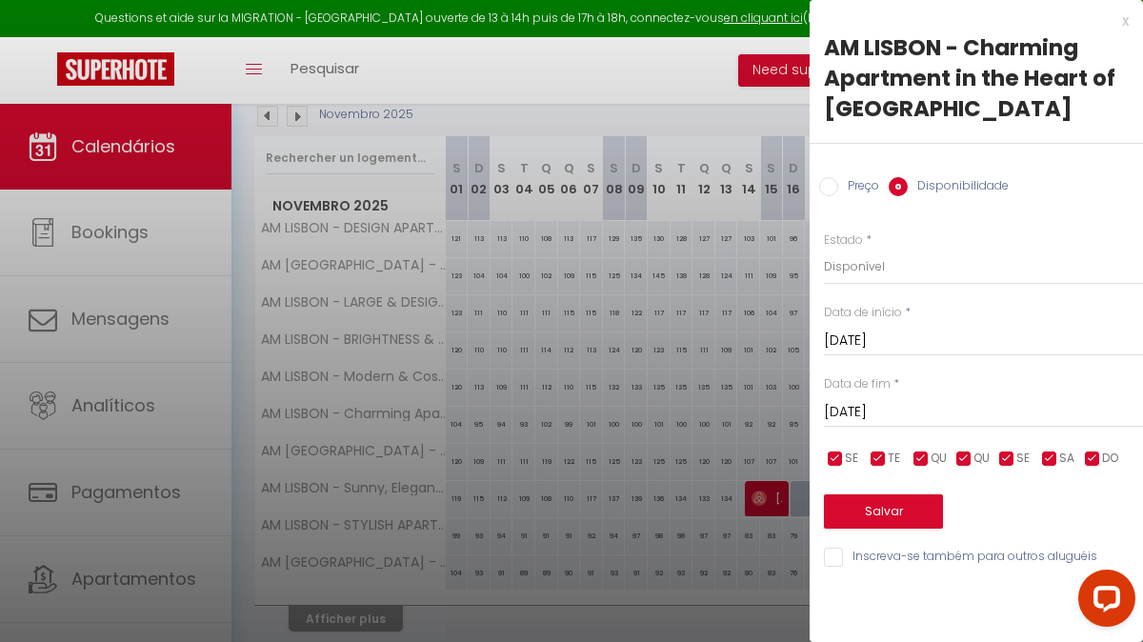
scroll to position [0, 0]
click at [899, 269] on select "Disponível Indisponível" at bounding box center [983, 267] width 319 height 36
select select "0"
click at [880, 513] on button "Salvar" at bounding box center [883, 511] width 119 height 34
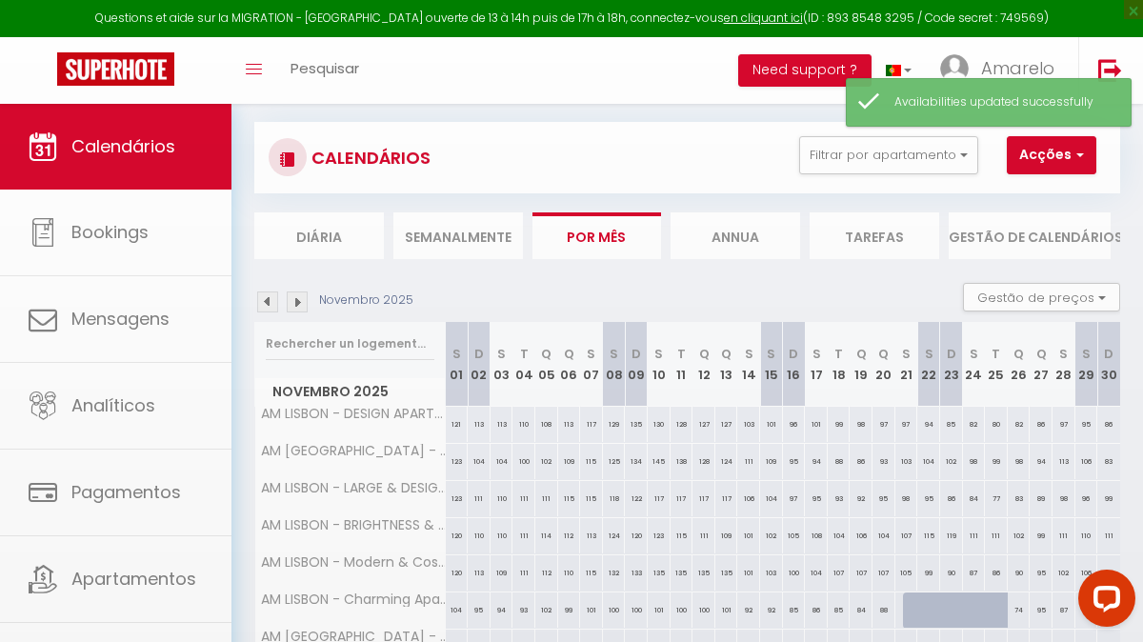
scroll to position [289, 0]
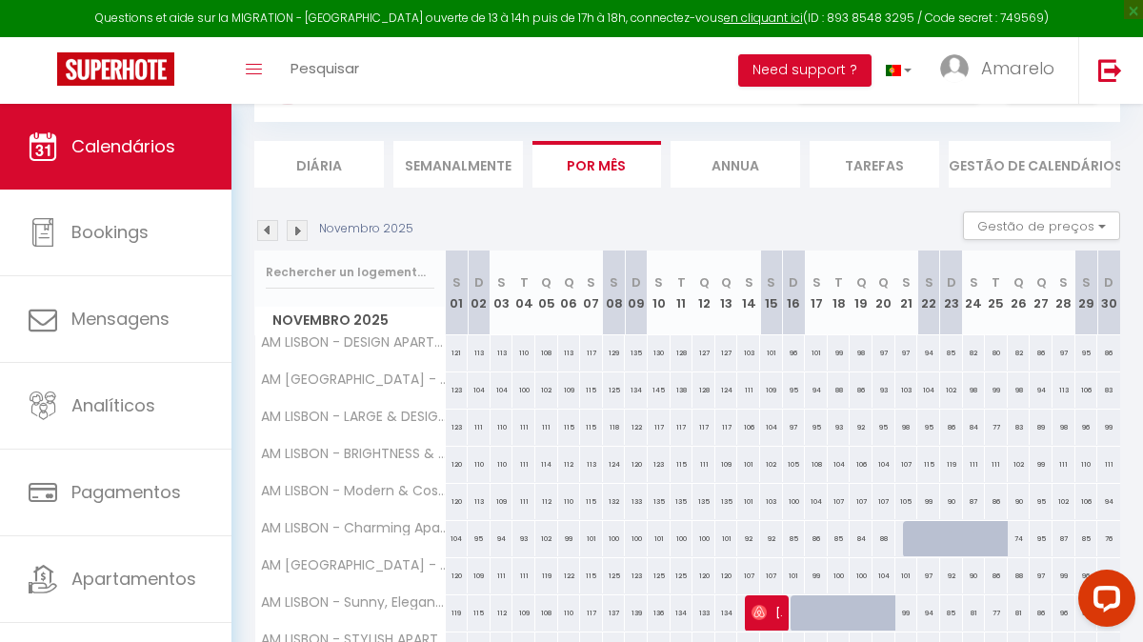
click at [295, 225] on img at bounding box center [297, 230] width 21 height 21
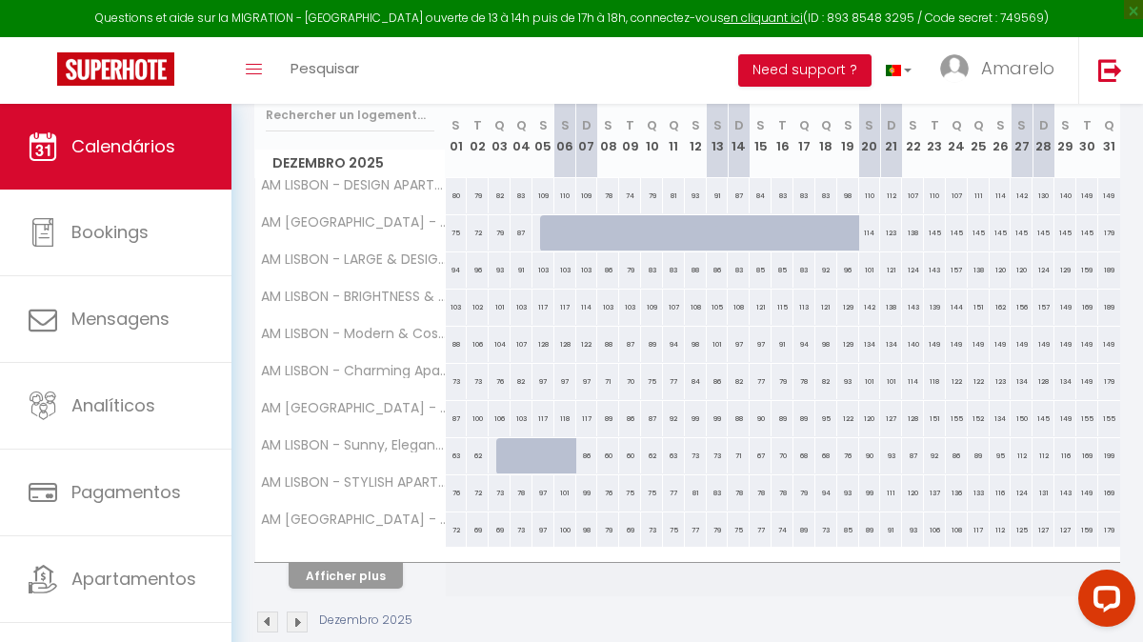
scroll to position [351, 0]
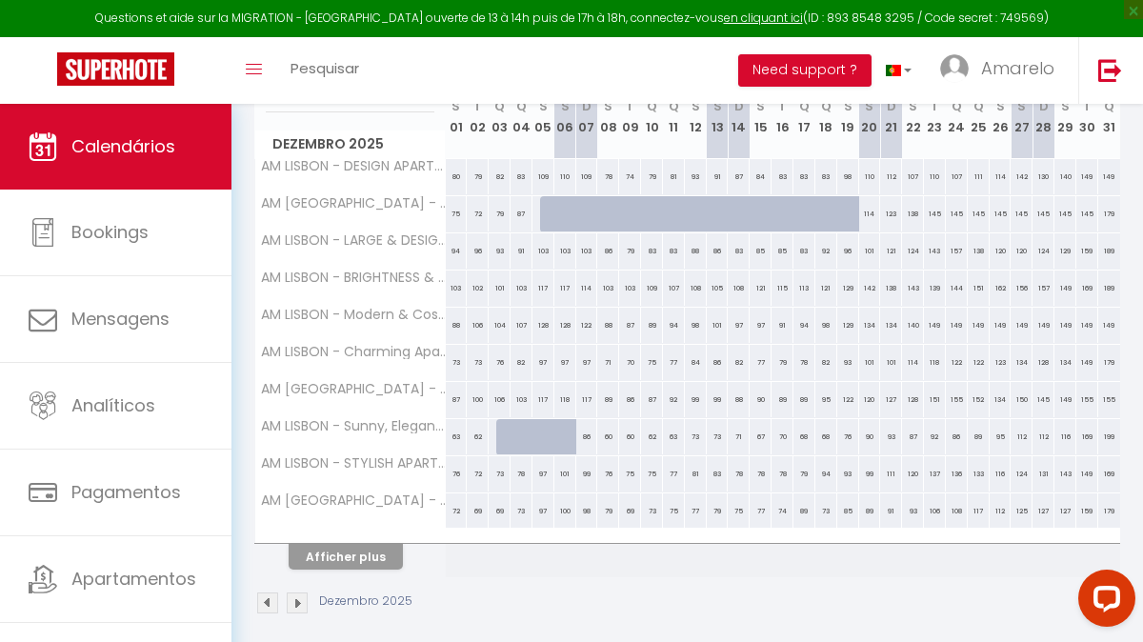
click at [631, 360] on div "70" at bounding box center [630, 362] width 22 height 35
select select "1"
type input "[DATE]"
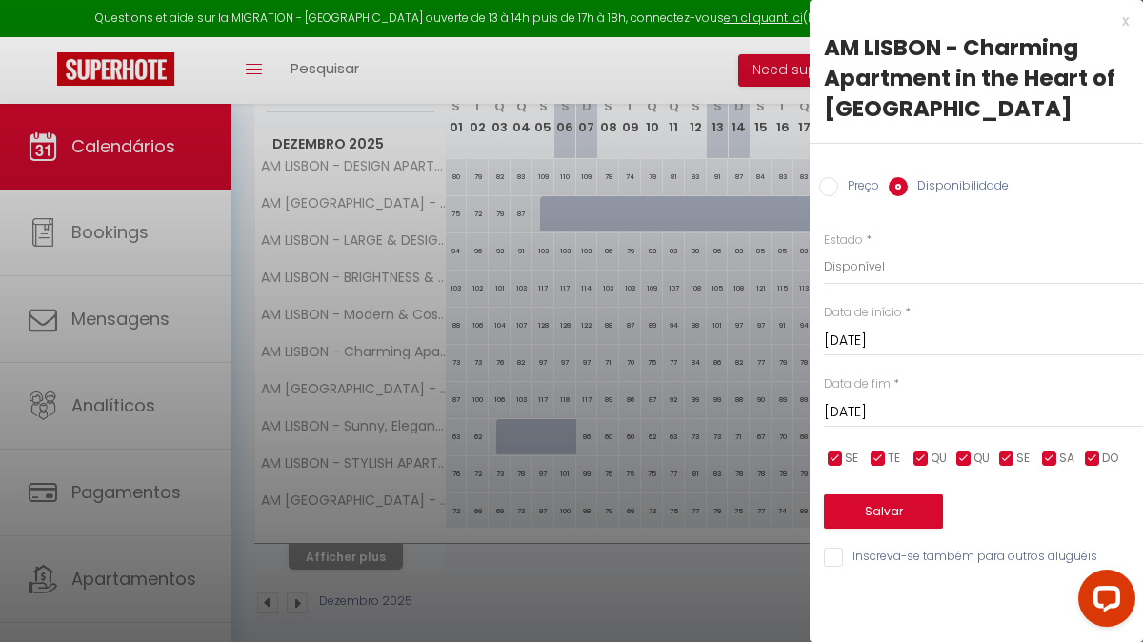
click at [943, 399] on div "[DATE] < [DATE] > Sun Mon Tue Wed Thu Fri Sat 1 2 3 4 5 6 7 8 9 10 11 12 13 14 …" at bounding box center [983, 410] width 319 height 34
click at [944, 409] on input "[DATE]" at bounding box center [983, 412] width 319 height 25
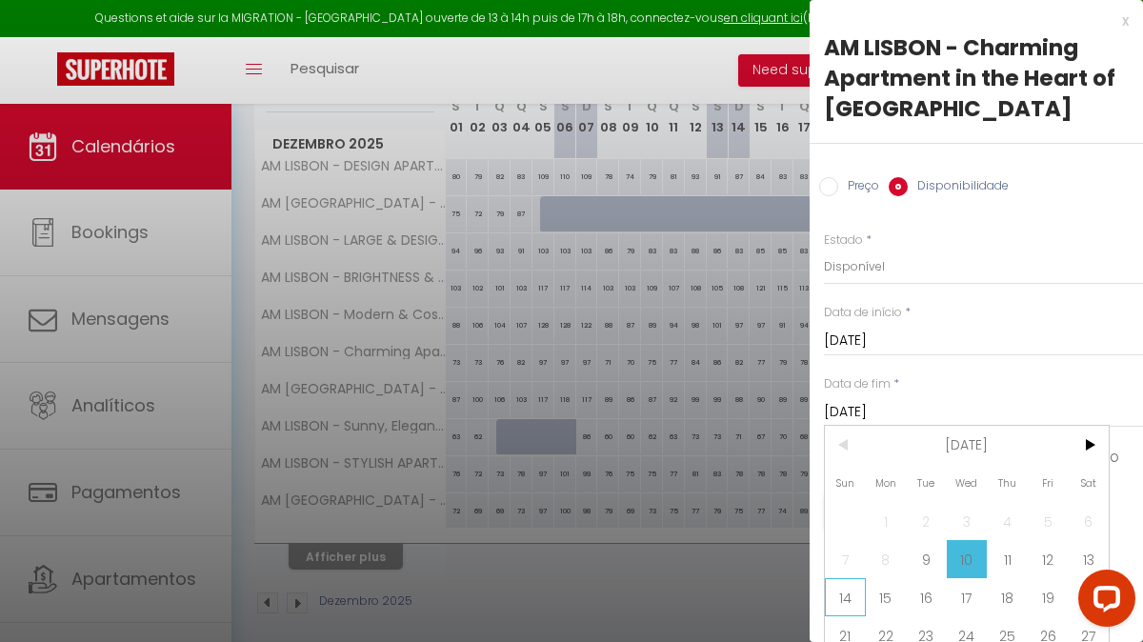
click at [839, 595] on span "14" at bounding box center [845, 597] width 41 height 38
type input "[DATE]"
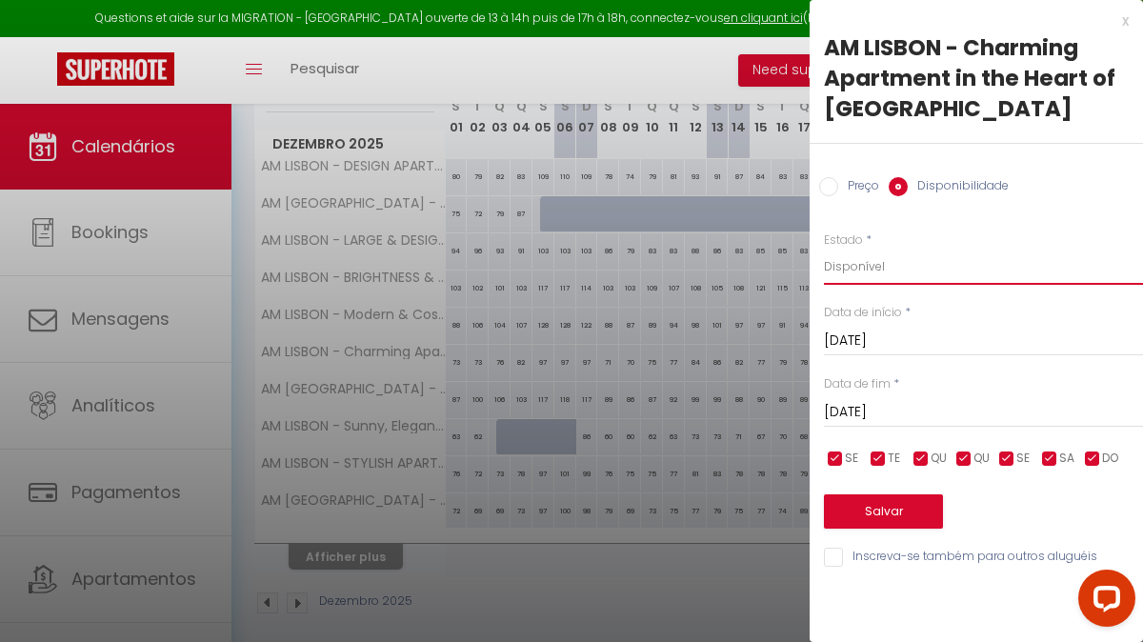
click at [905, 263] on select "Disponível Indisponível" at bounding box center [983, 267] width 319 height 36
select select "0"
click at [884, 504] on button "Salvar" at bounding box center [883, 511] width 119 height 34
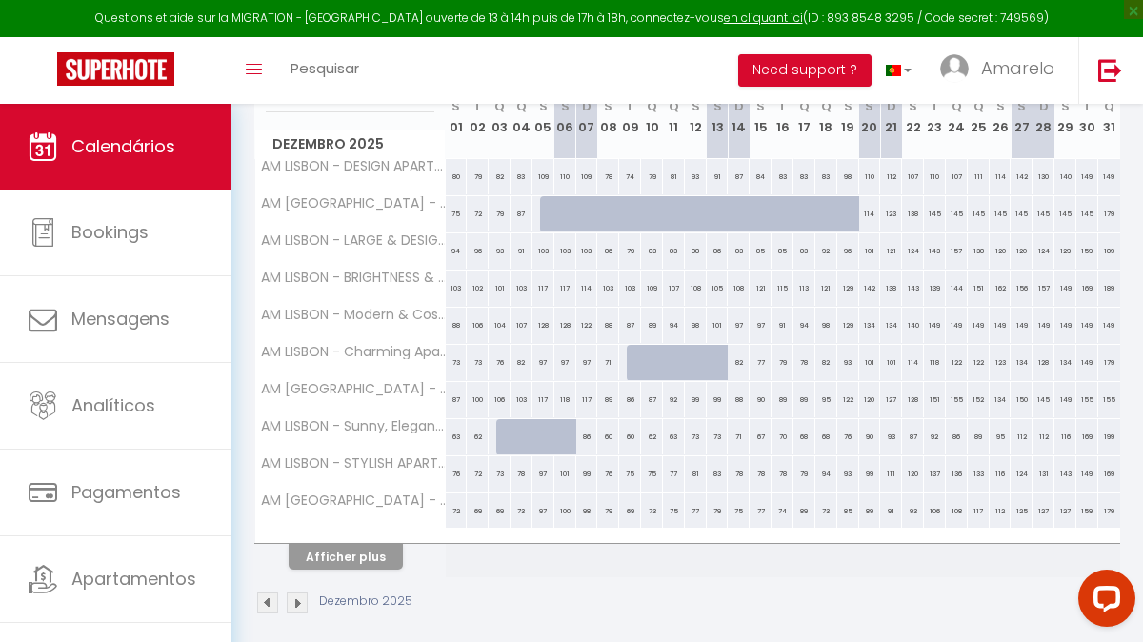
click at [761, 362] on div "77" at bounding box center [760, 362] width 22 height 35
select select "1"
type input "[DATE]"
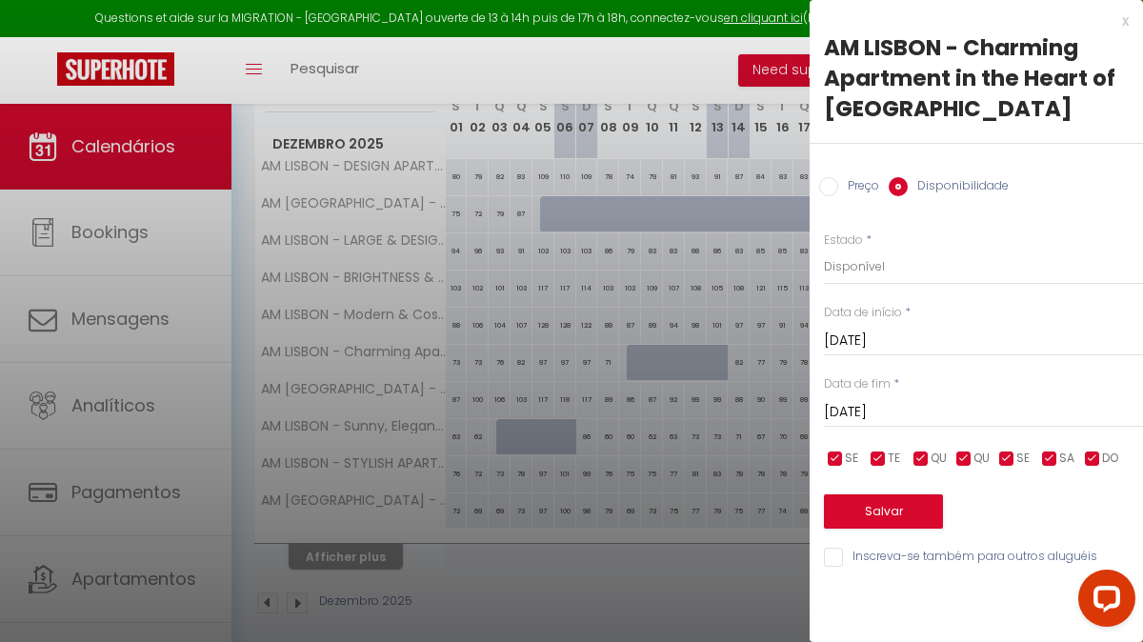
click at [949, 407] on input "[DATE]" at bounding box center [983, 412] width 319 height 25
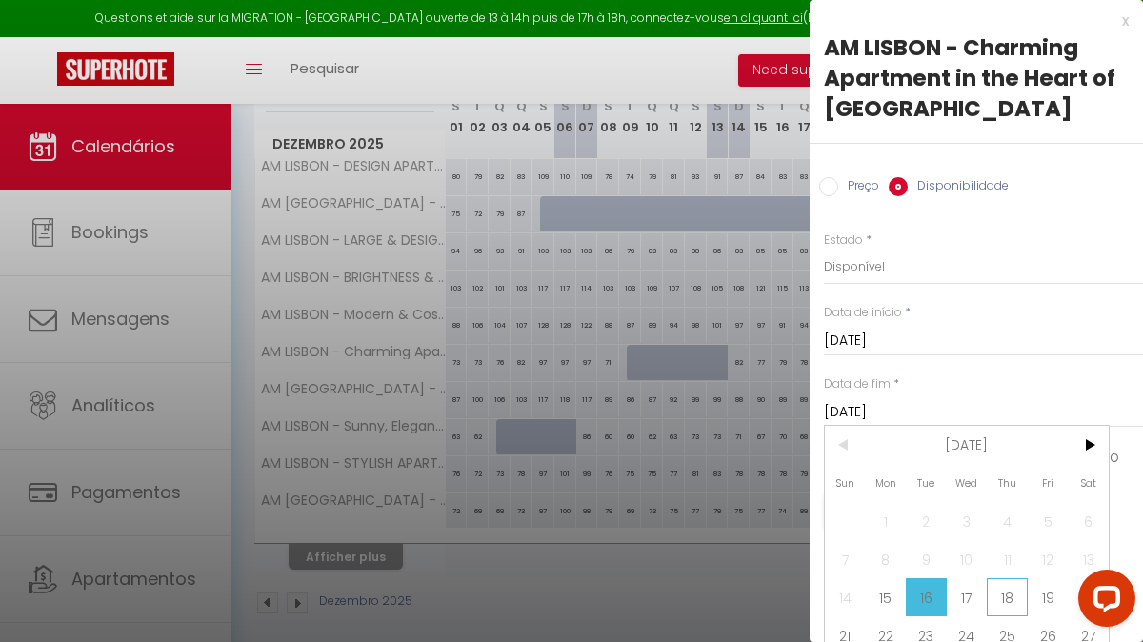
click at [1003, 589] on span "18" at bounding box center [1006, 597] width 41 height 38
type input "[DATE]"
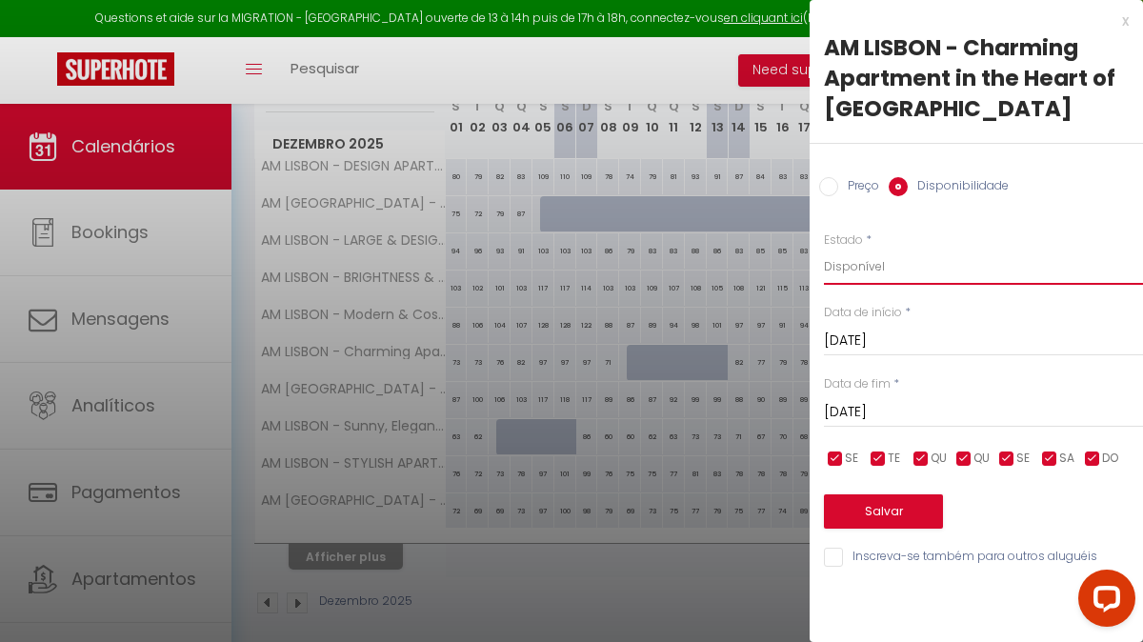
click at [907, 264] on select "Disponível Indisponível" at bounding box center [983, 267] width 319 height 36
select select "0"
click at [878, 509] on button "Salvar" at bounding box center [883, 511] width 119 height 34
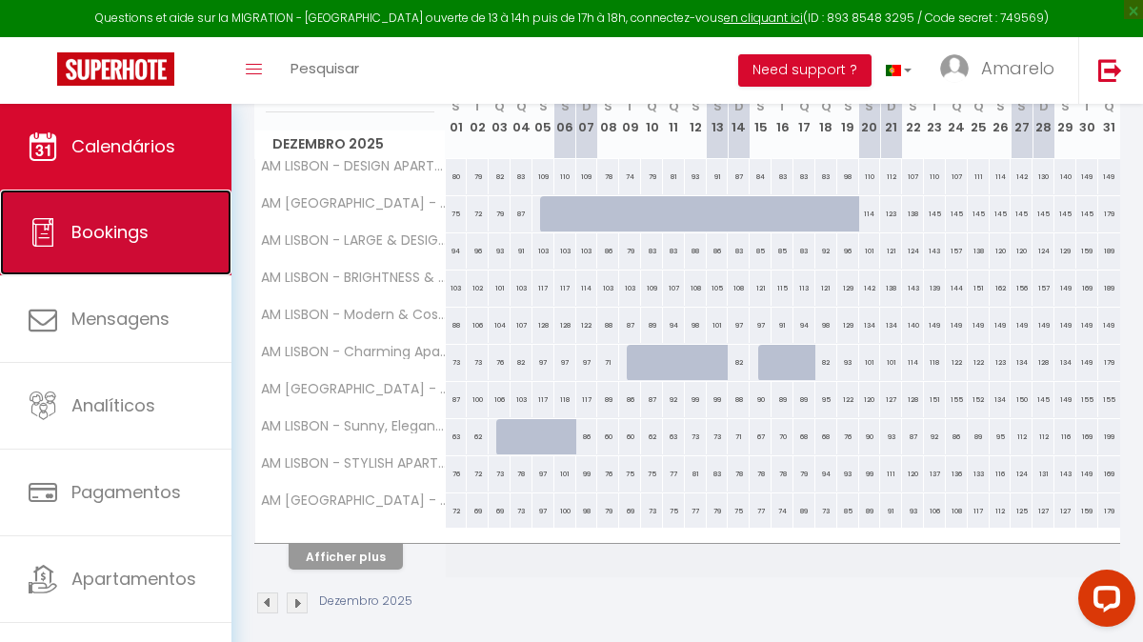
click at [147, 246] on link "Bookings" at bounding box center [115, 232] width 231 height 86
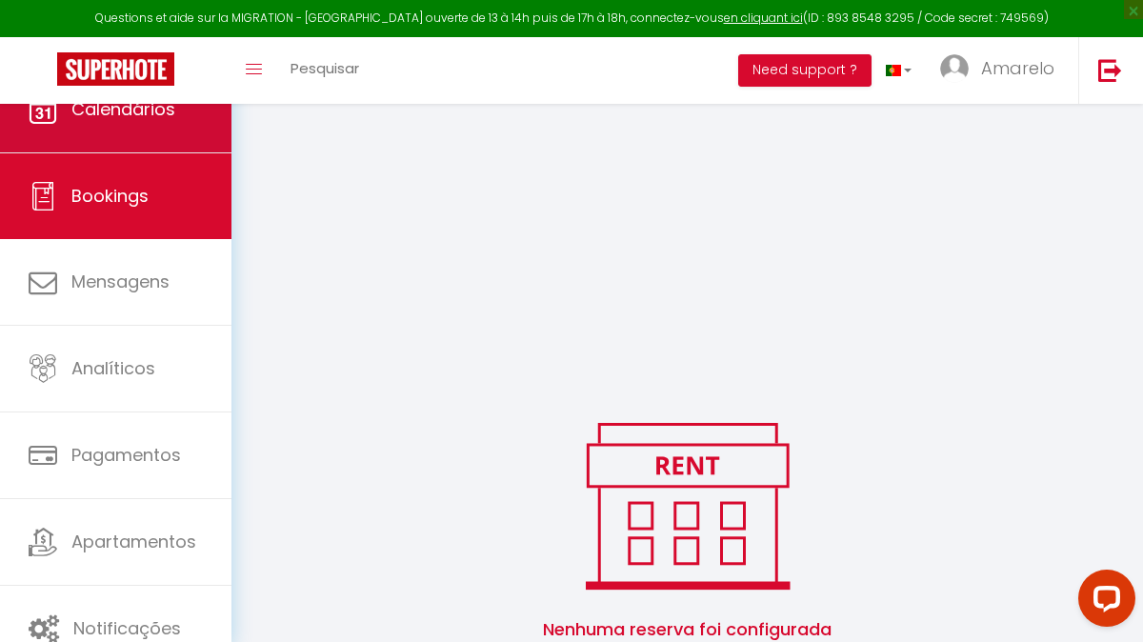
scroll to position [488, 0]
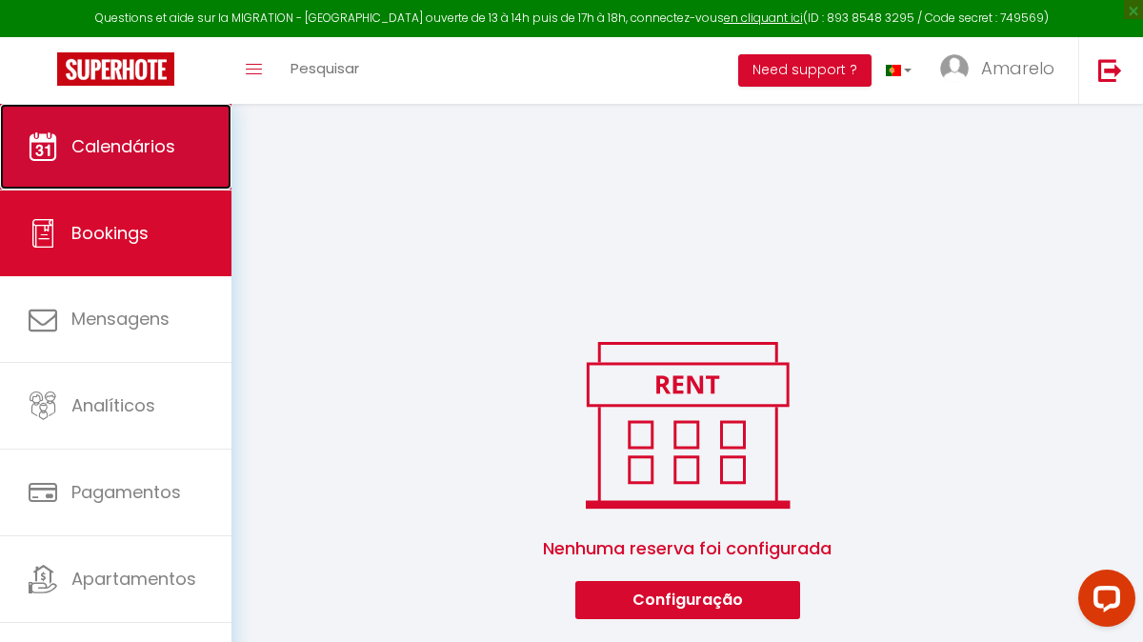
click at [184, 137] on link "Calendários" at bounding box center [115, 147] width 231 height 86
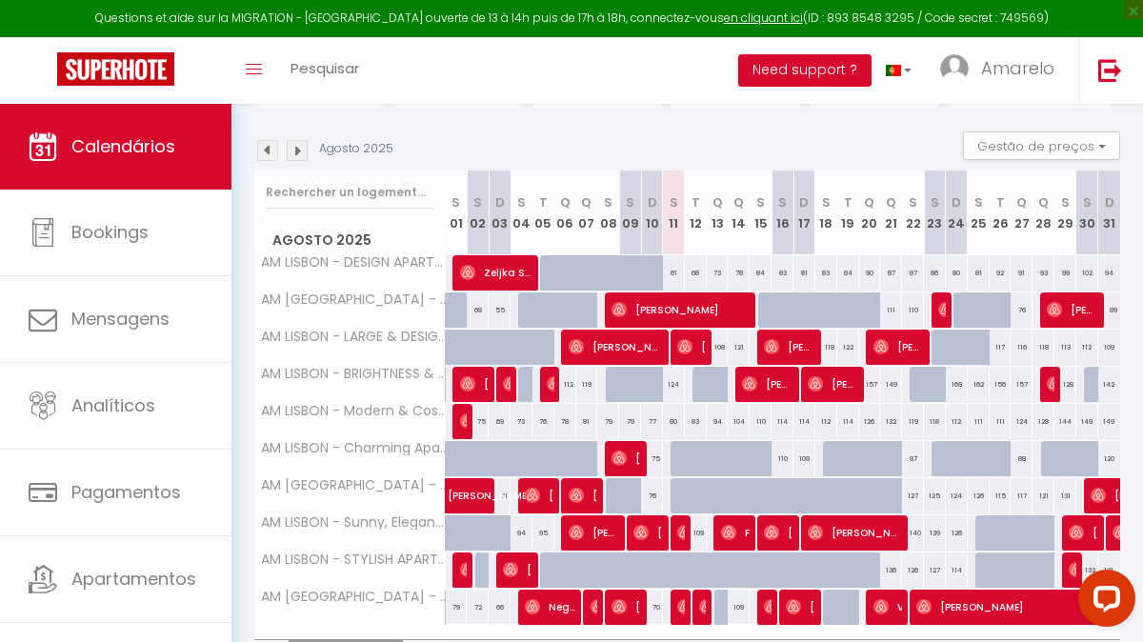
scroll to position [279, 0]
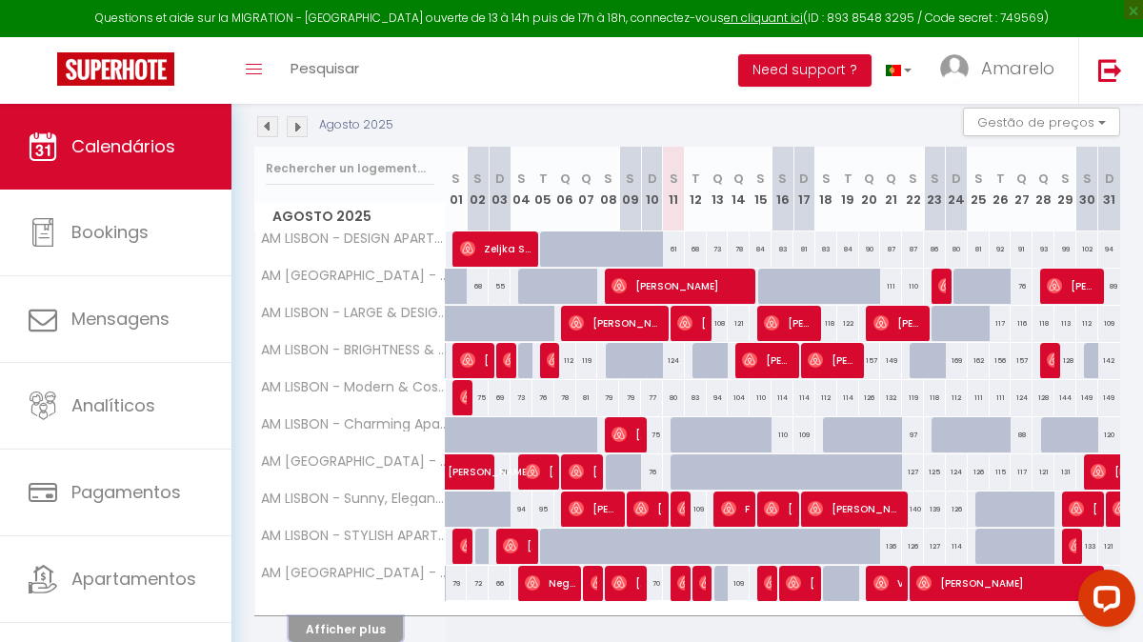
click at [368, 627] on button "Afficher plus" at bounding box center [346, 629] width 114 height 26
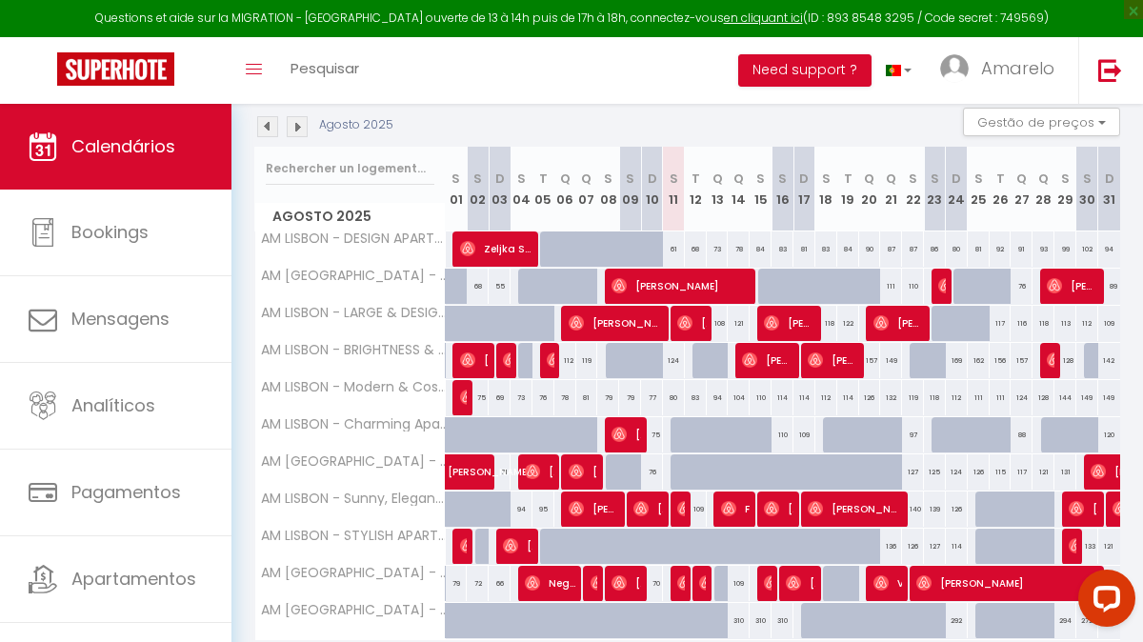
click at [685, 508] on div "109" at bounding box center [696, 508] width 22 height 35
type input "109"
type input "[DATE]"
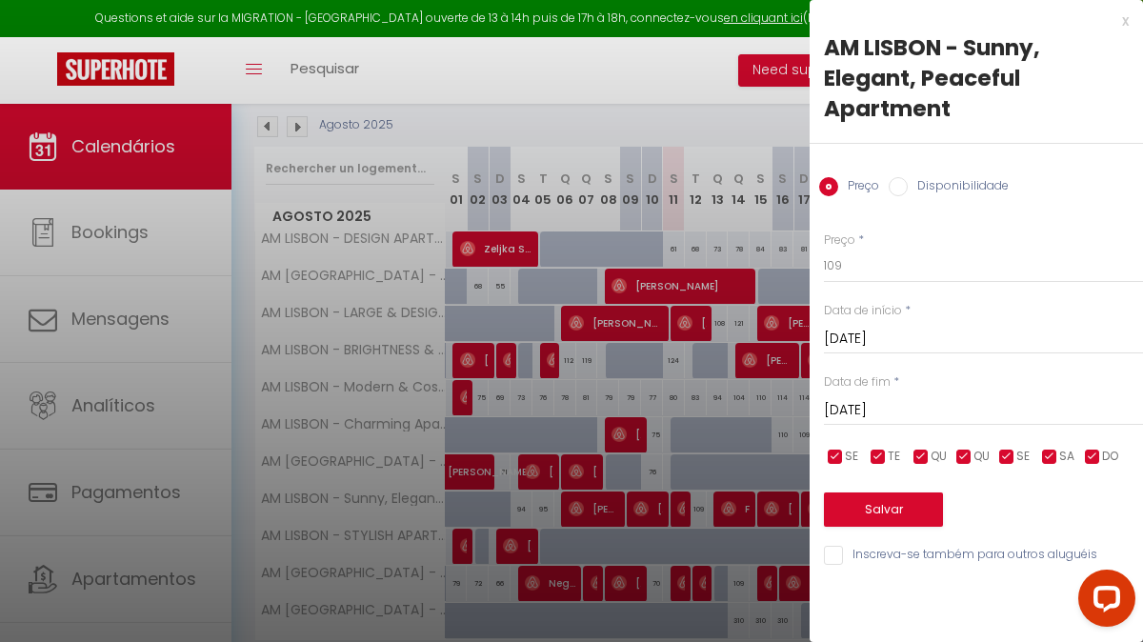
click at [1127, 22] on div "x" at bounding box center [968, 21] width 319 height 23
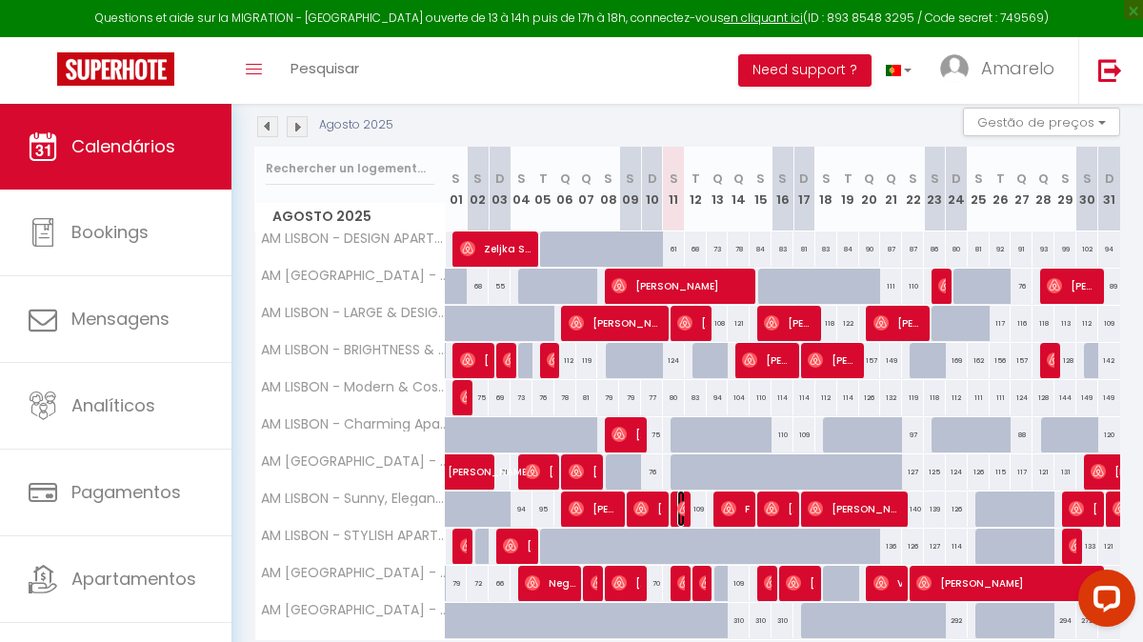
click at [680, 510] on img at bounding box center [684, 508] width 15 height 15
select select "OK"
select select "0"
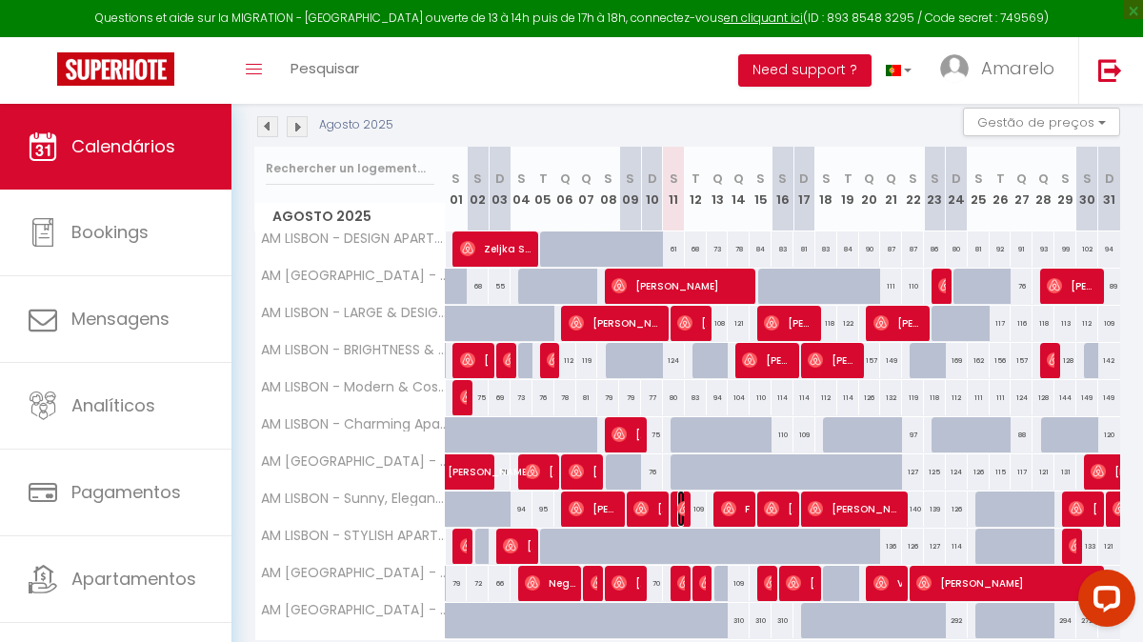
select select "1"
select select
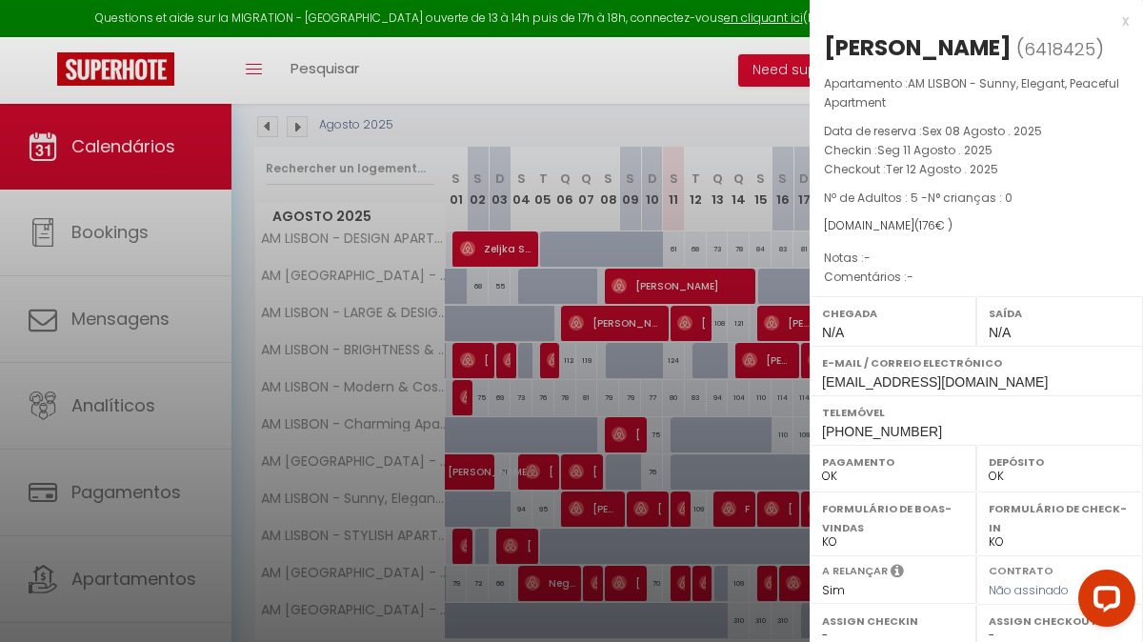
click at [1121, 21] on div "x" at bounding box center [968, 21] width 319 height 23
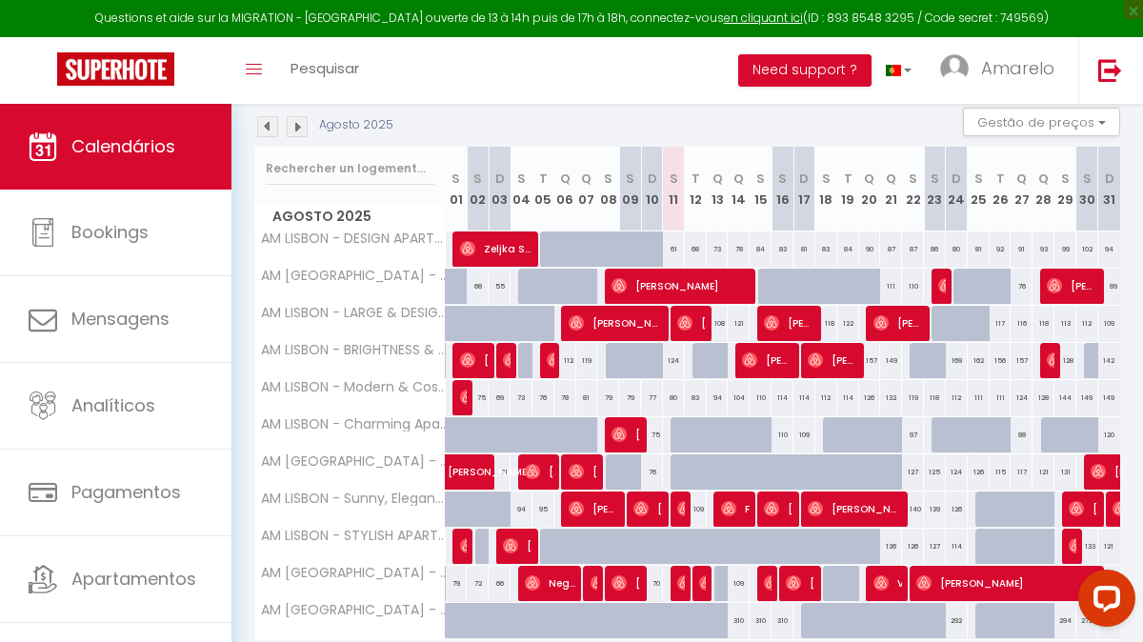
click at [916, 508] on div "140" at bounding box center [913, 508] width 22 height 35
type input "140"
select select "1"
type input "[DATE]"
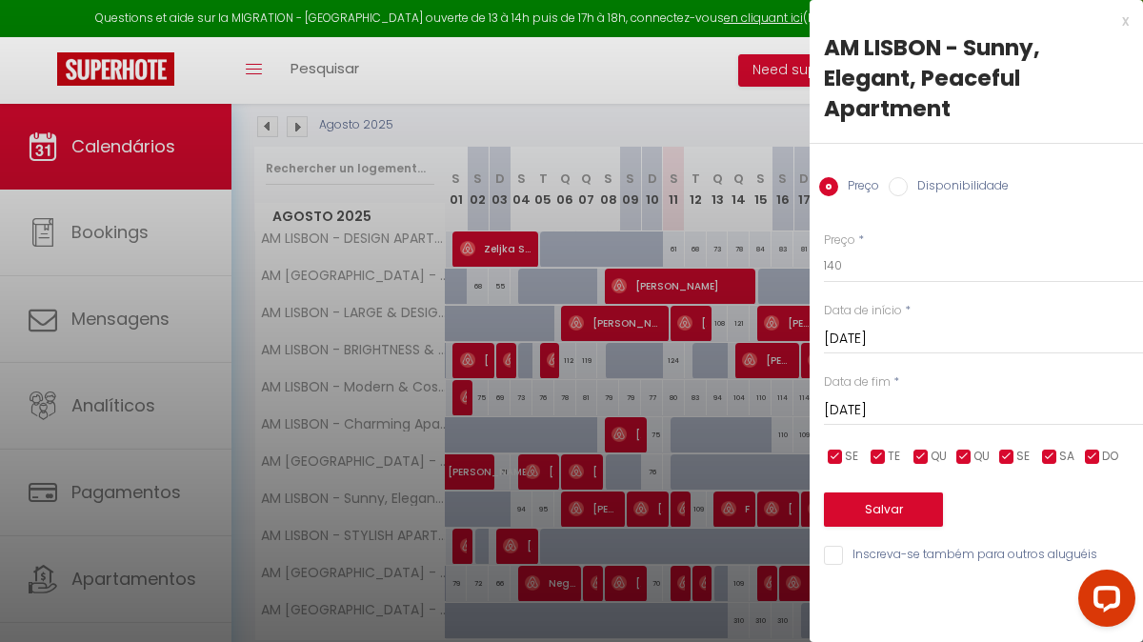
click at [1004, 415] on input "[DATE]" at bounding box center [983, 410] width 319 height 25
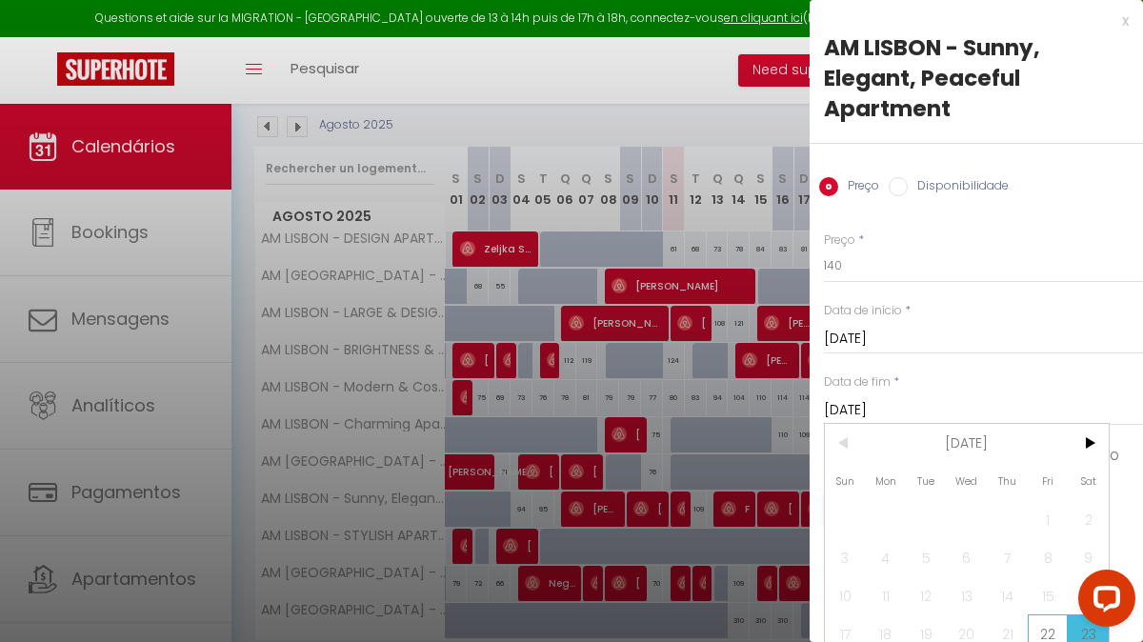
scroll to position [87, 0]
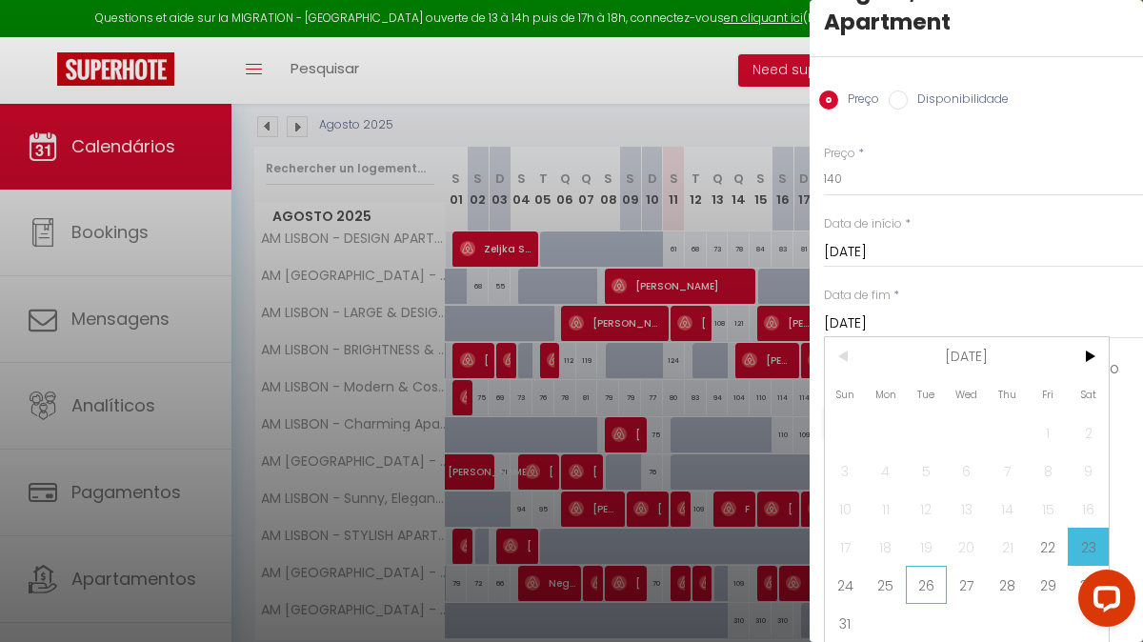
click at [934, 590] on span "26" at bounding box center [926, 585] width 41 height 38
type input "[DATE]"
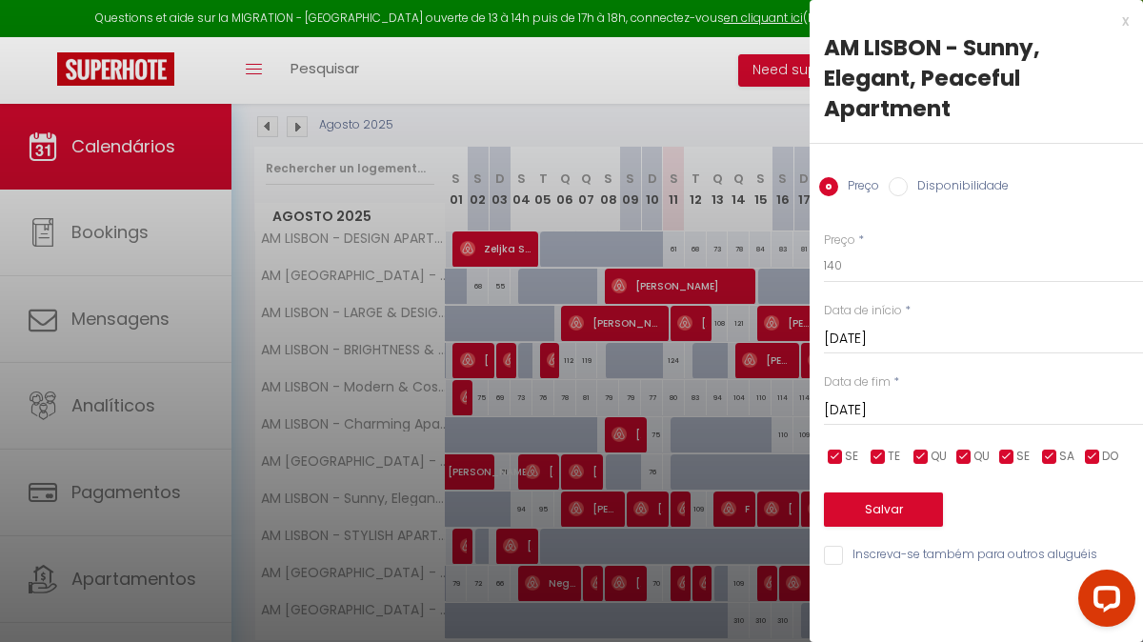
scroll to position [0, 0]
click at [947, 197] on div "Preço Disponibilidade" at bounding box center [975, 176] width 333 height 64
click at [953, 189] on label "Disponibilidade" at bounding box center [957, 187] width 101 height 21
click at [907, 189] on input "Disponibilidade" at bounding box center [897, 186] width 19 height 19
radio input "true"
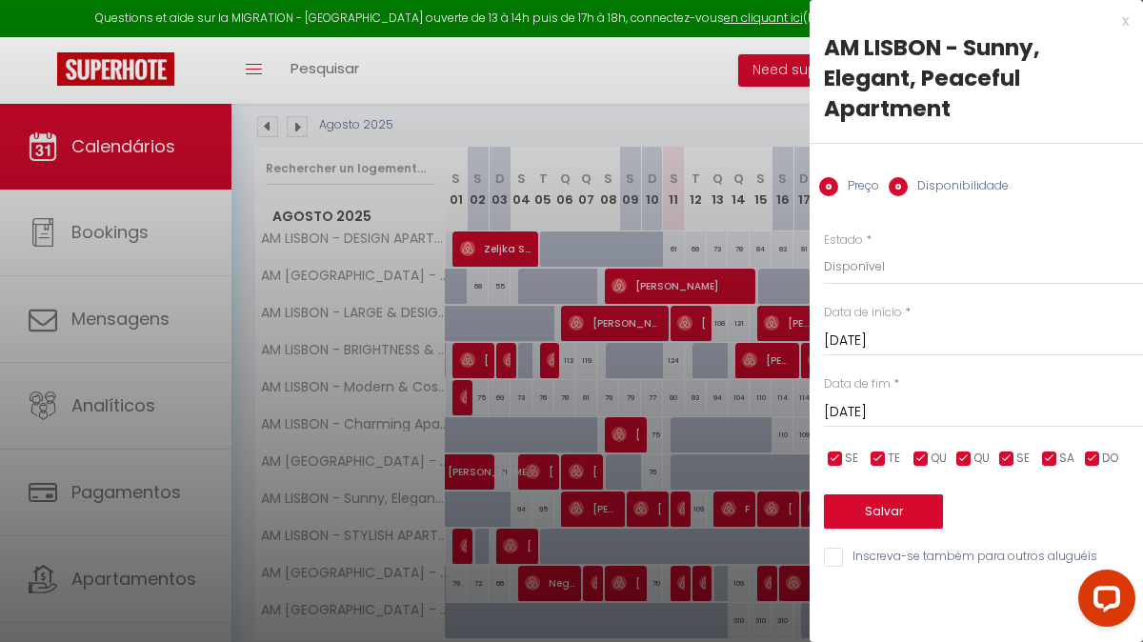
radio input "false"
click at [902, 264] on select "Disponível Indisponível" at bounding box center [983, 267] width 319 height 36
select select "0"
click at [880, 510] on button "Salvar" at bounding box center [883, 511] width 119 height 34
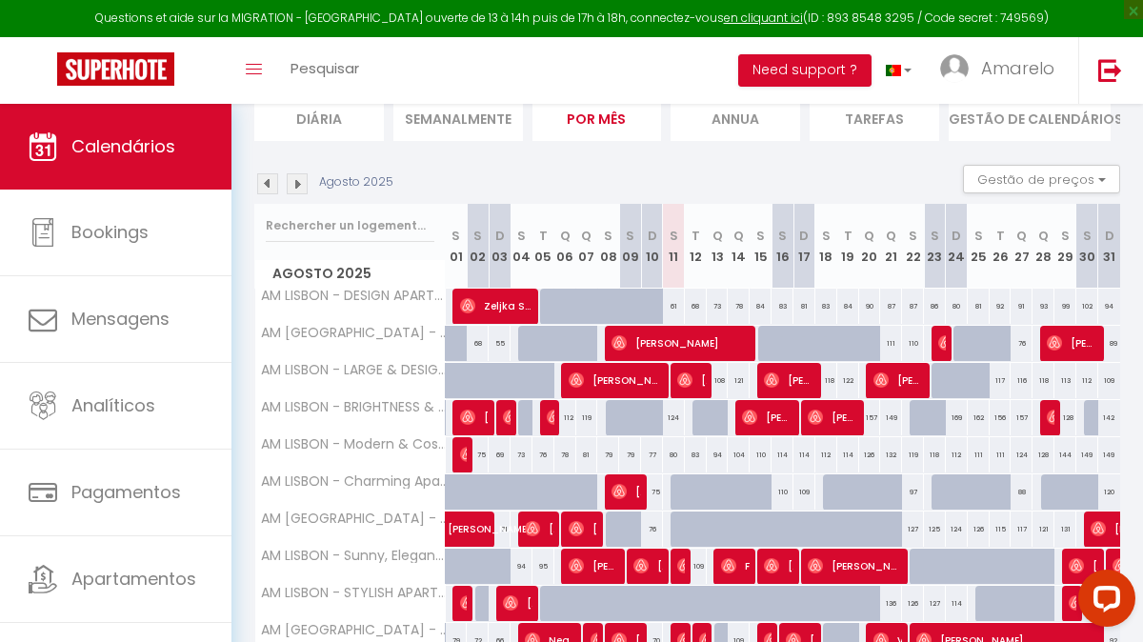
scroll to position [209, 0]
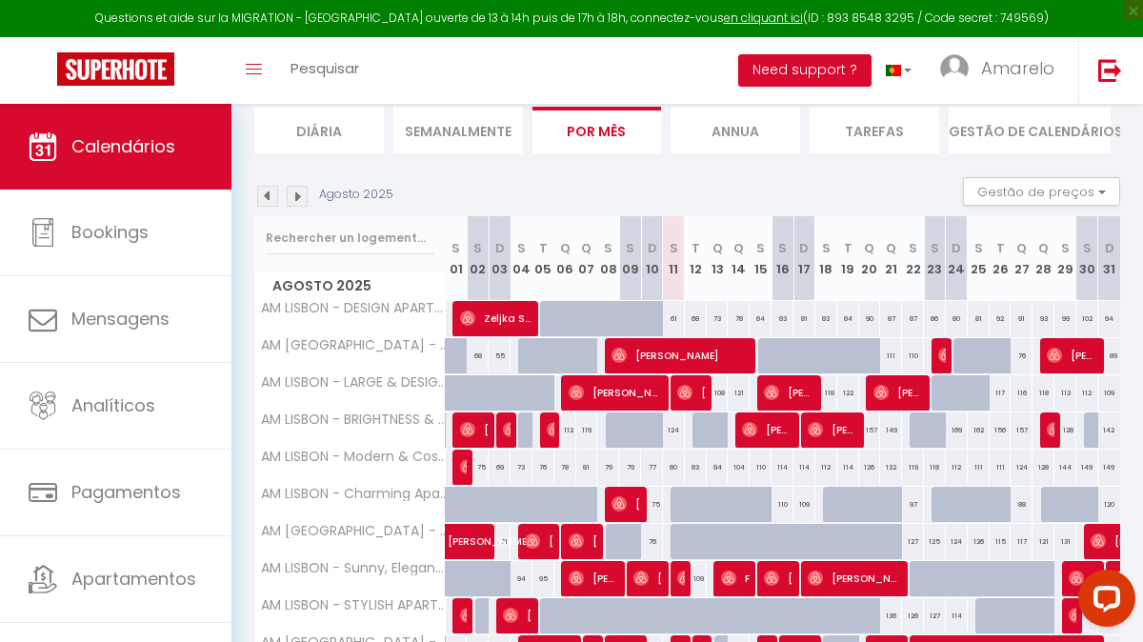
click at [303, 203] on img at bounding box center [297, 196] width 21 height 21
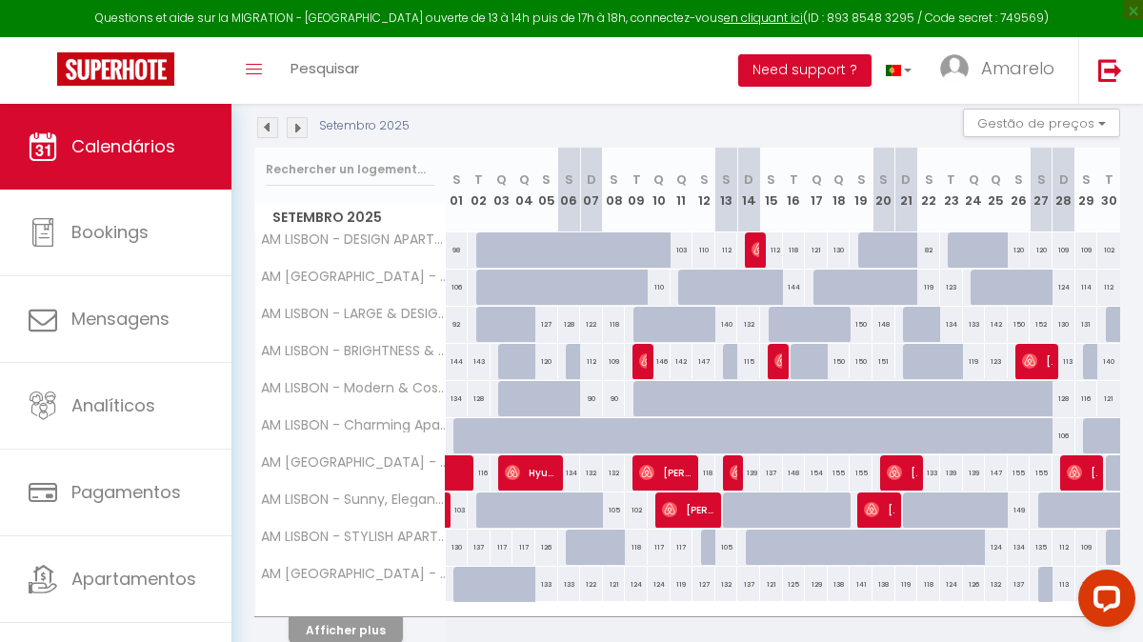
scroll to position [365, 0]
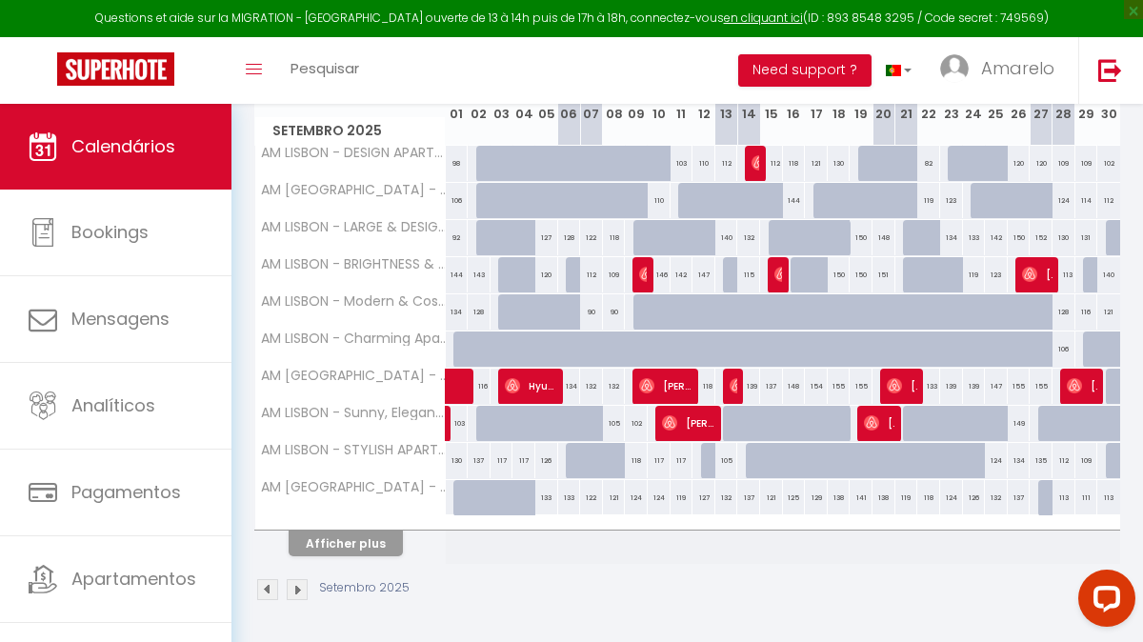
click at [612, 423] on div "105" at bounding box center [614, 423] width 23 height 35
select select "1"
type input "[DATE]"
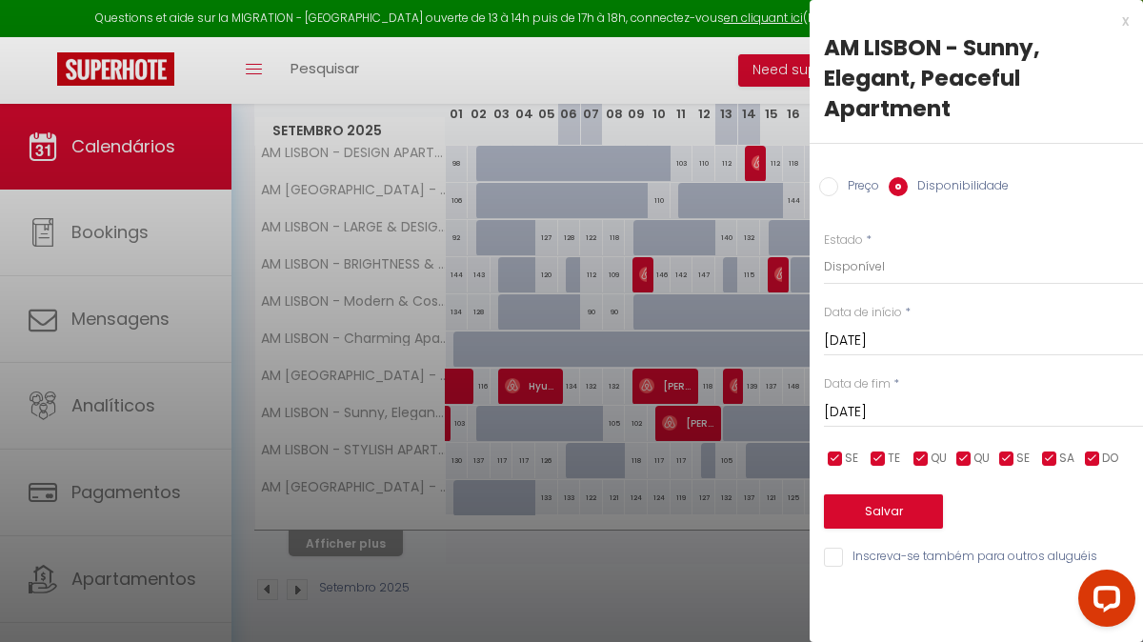
click at [898, 402] on input "[DATE]" at bounding box center [983, 412] width 319 height 25
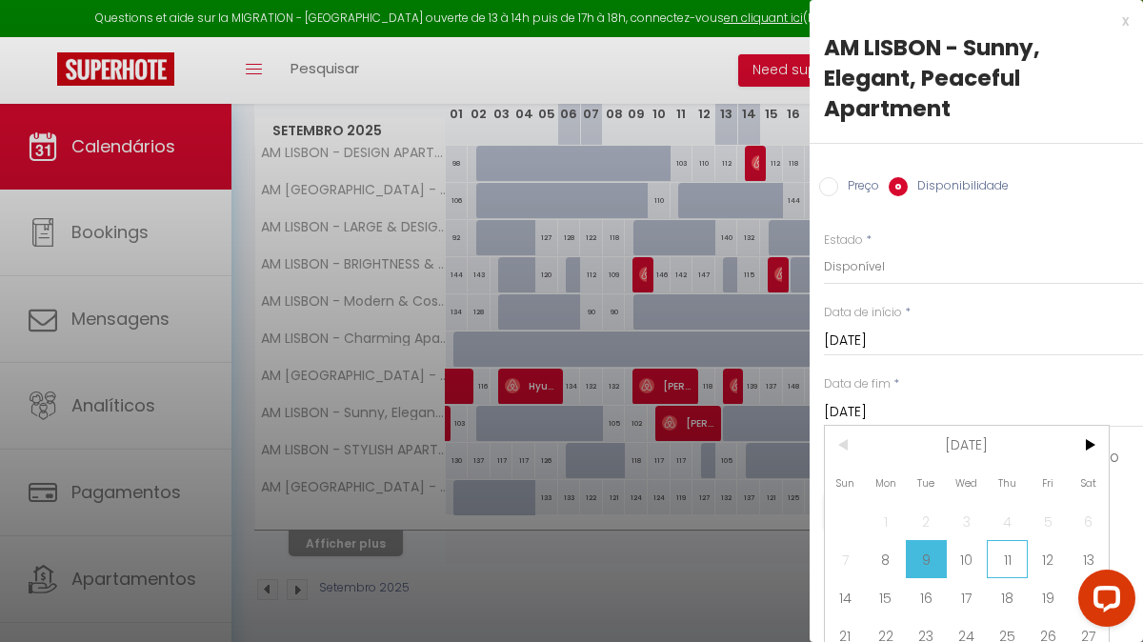
click at [1012, 561] on span "11" at bounding box center [1006, 559] width 41 height 38
type input "[DATE]"
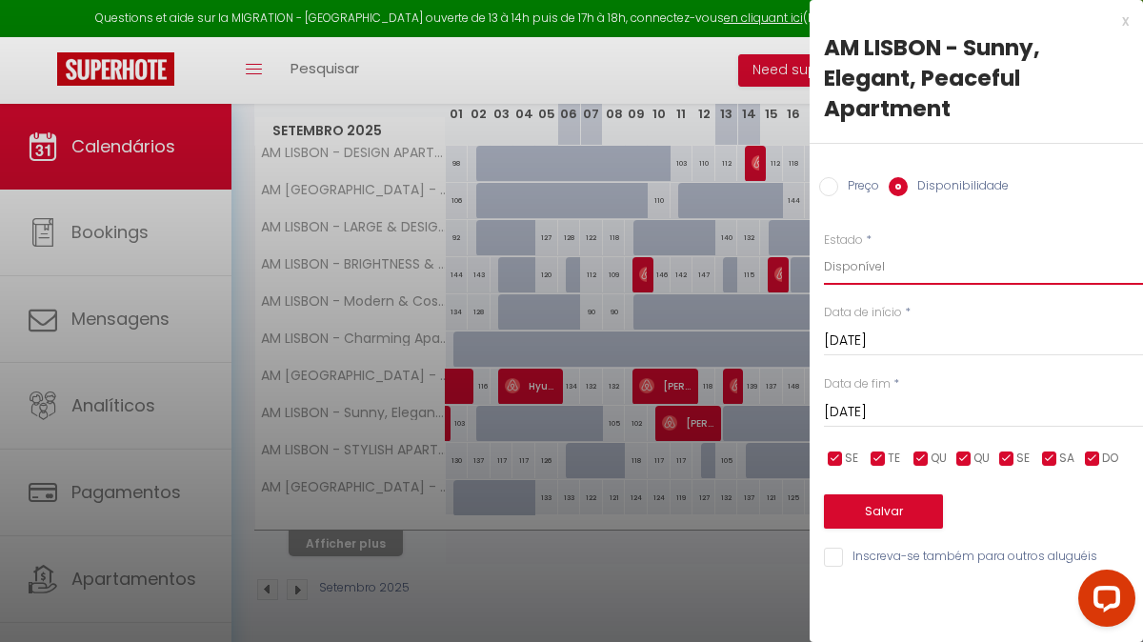
click at [907, 266] on select "Disponível Indisponível" at bounding box center [983, 267] width 319 height 36
select select "0"
click at [875, 508] on button "Salvar" at bounding box center [883, 511] width 119 height 34
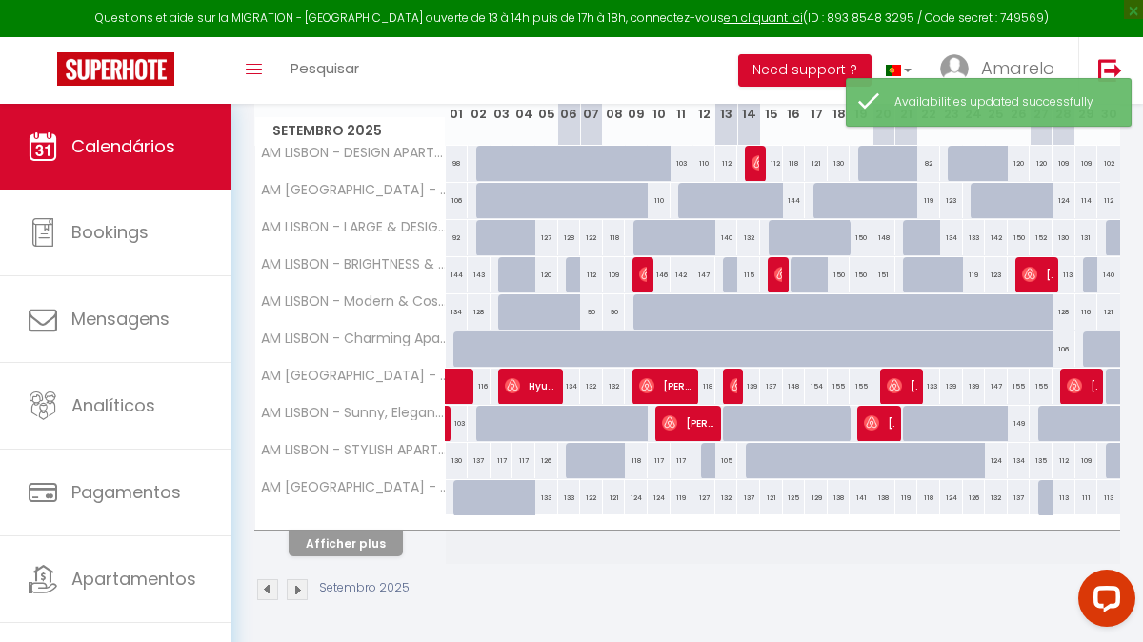
click at [729, 424] on div at bounding box center [734, 424] width 23 height 36
select select "1"
type input "[DATE]"
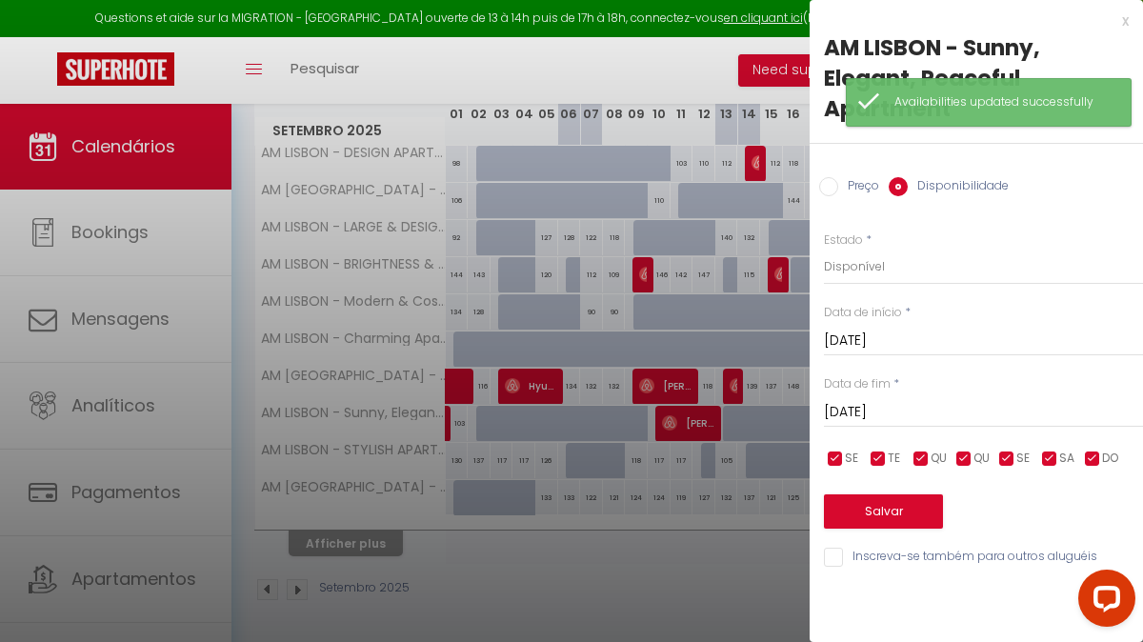
click at [876, 409] on input "[DATE]" at bounding box center [983, 412] width 319 height 25
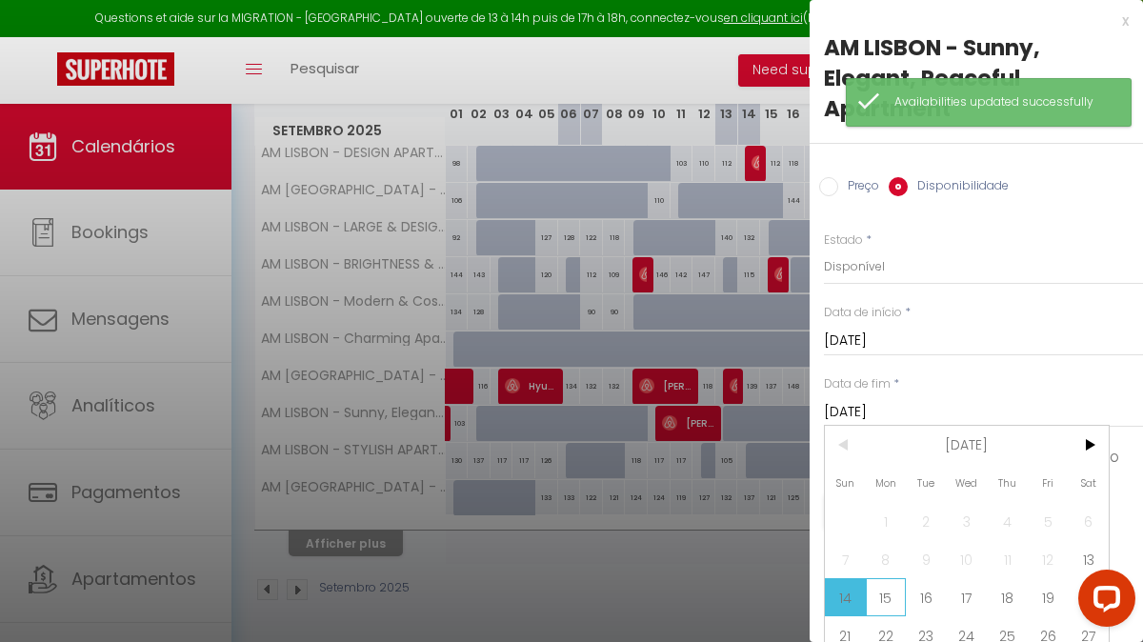
click at [887, 601] on span "15" at bounding box center [886, 597] width 41 height 38
type input "[DATE]"
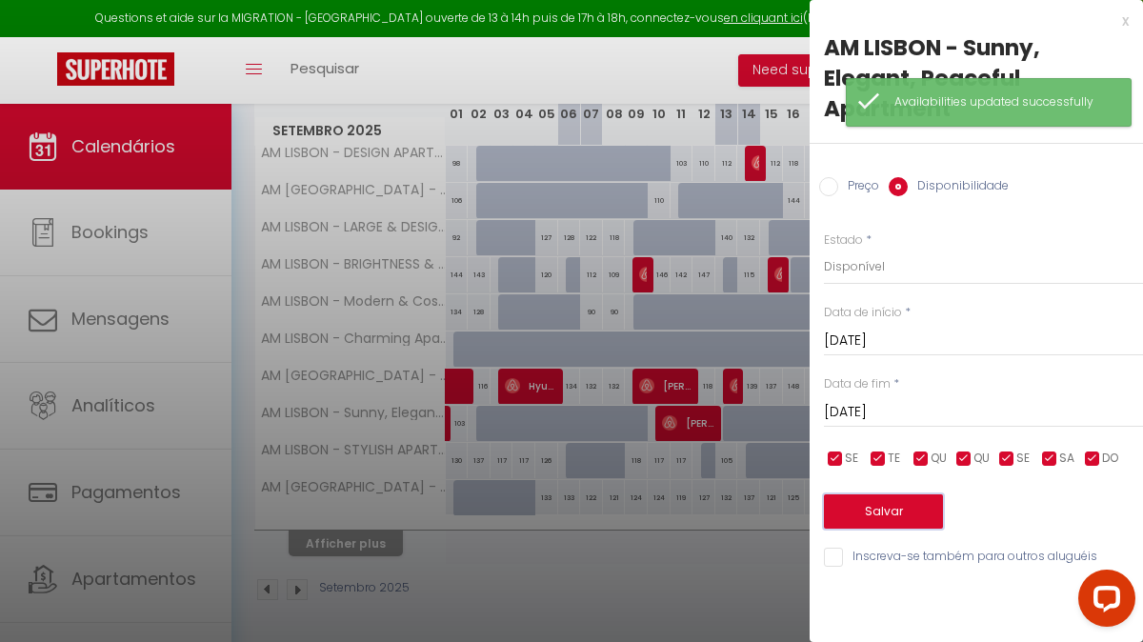
click at [878, 520] on button "Salvar" at bounding box center [883, 511] width 119 height 34
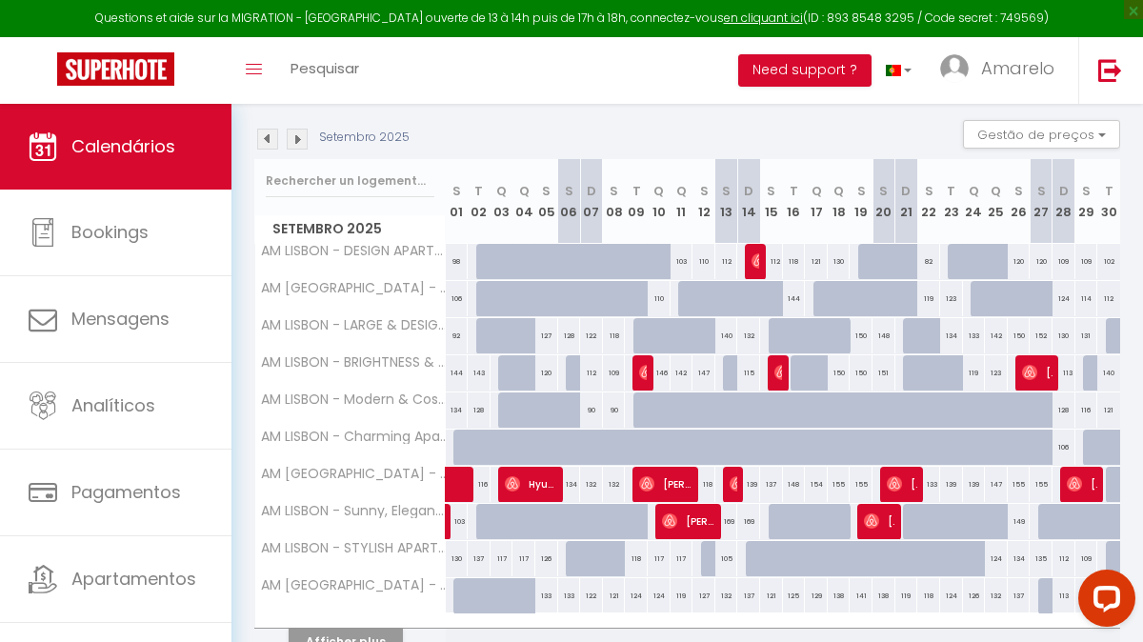
scroll to position [252, 0]
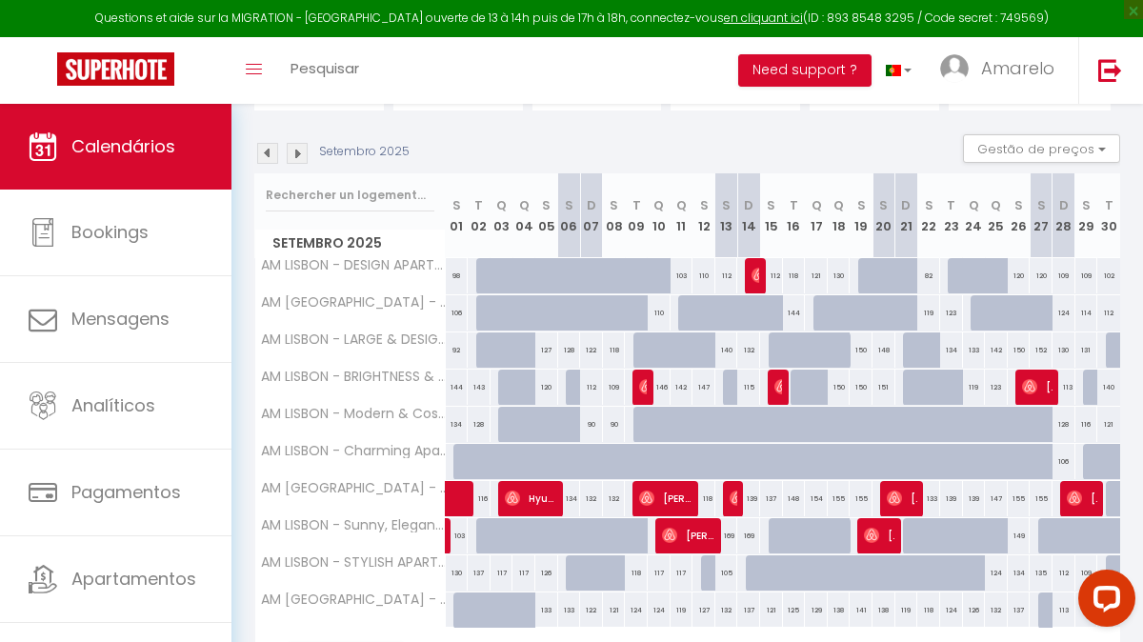
click at [298, 154] on img at bounding box center [297, 153] width 21 height 21
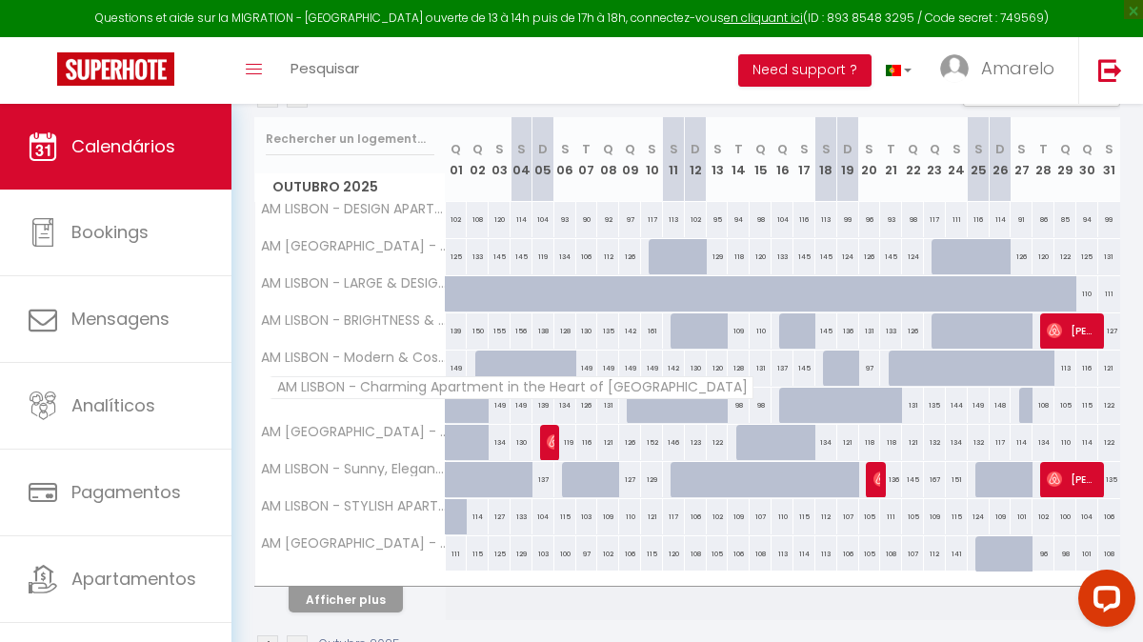
scroll to position [328, 0]
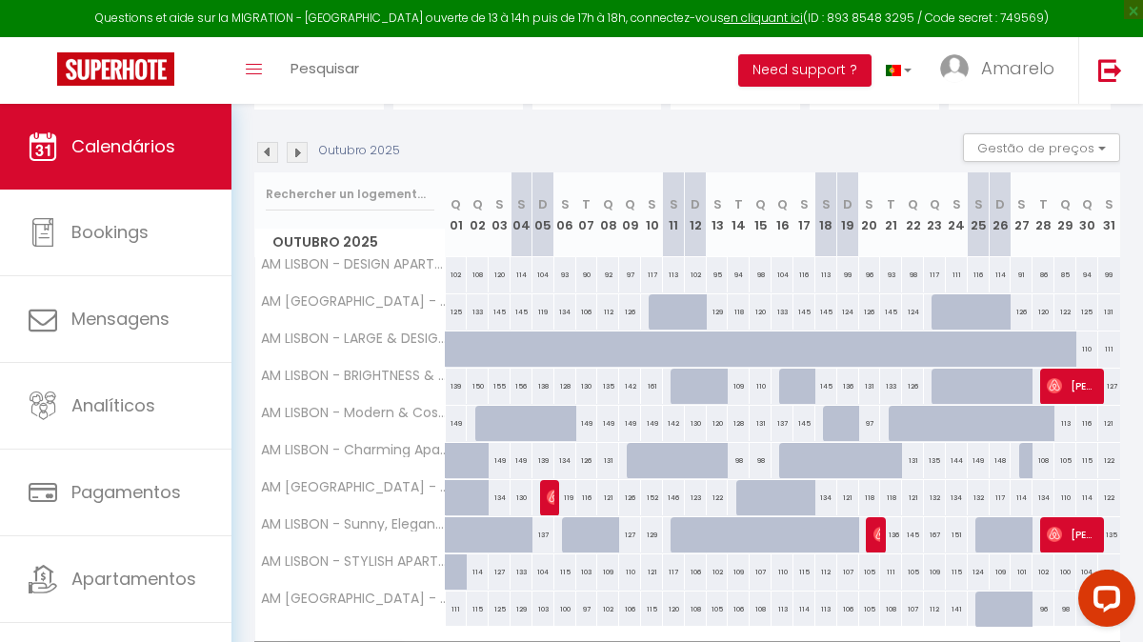
click at [299, 153] on img at bounding box center [297, 152] width 21 height 21
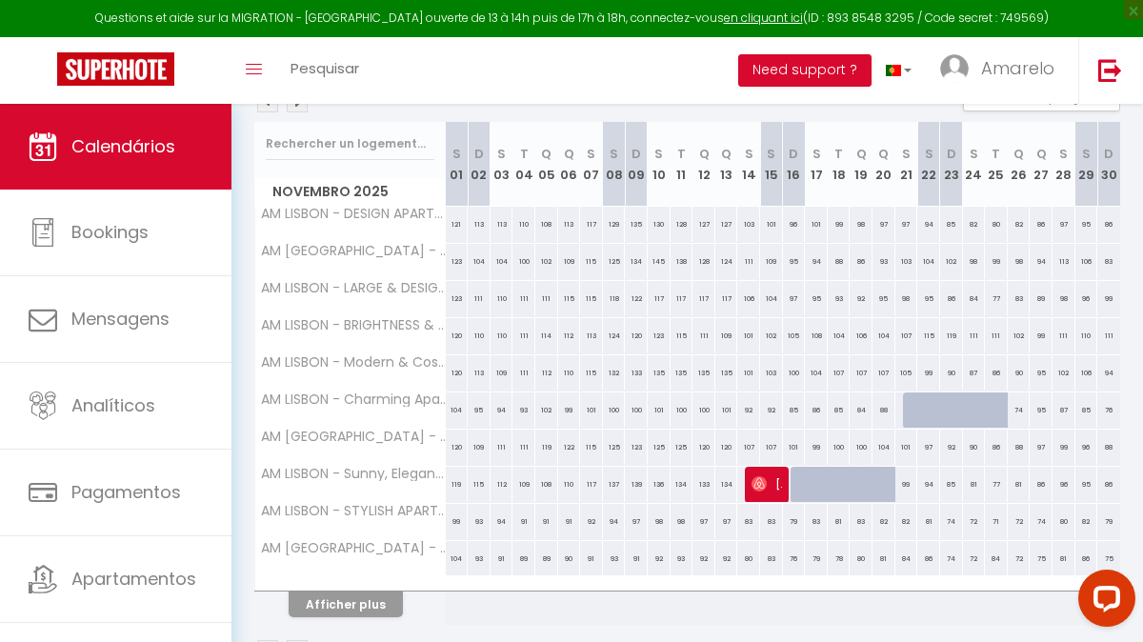
scroll to position [310, 0]
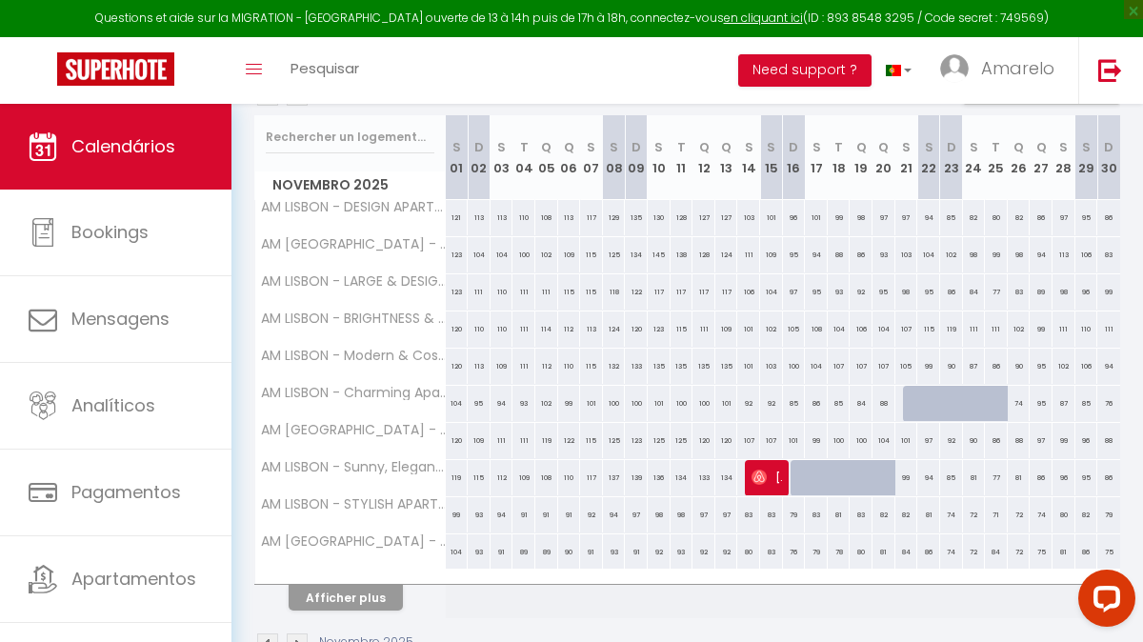
click at [480, 476] on div "115" at bounding box center [479, 477] width 23 height 35
select select "1"
type input "[DATE]"
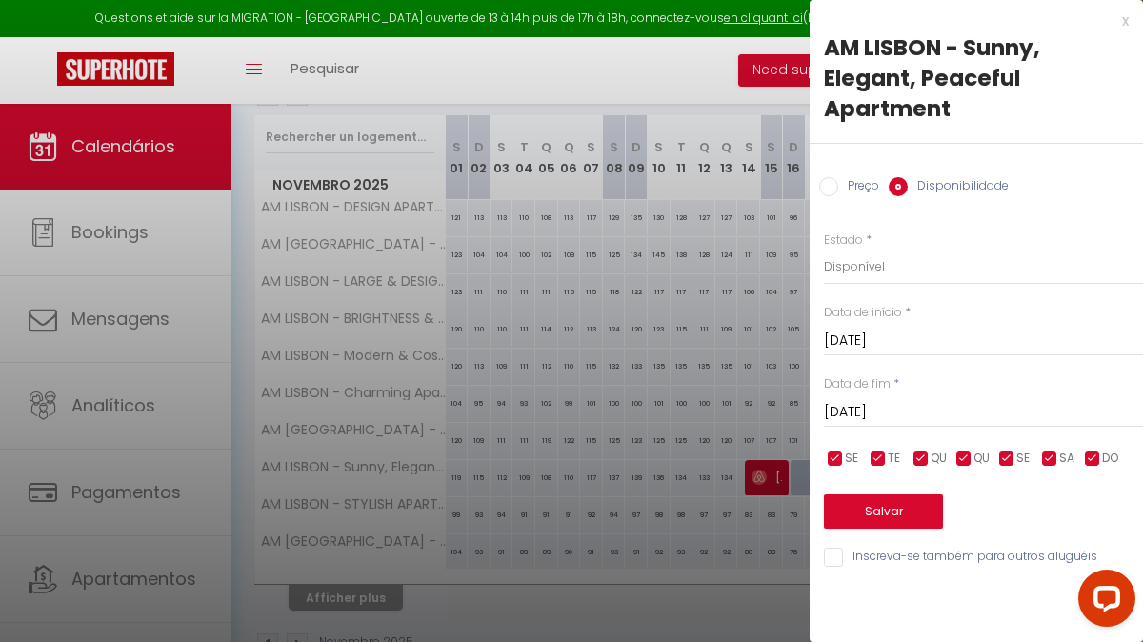
click at [909, 407] on input "[DATE]" at bounding box center [983, 412] width 319 height 25
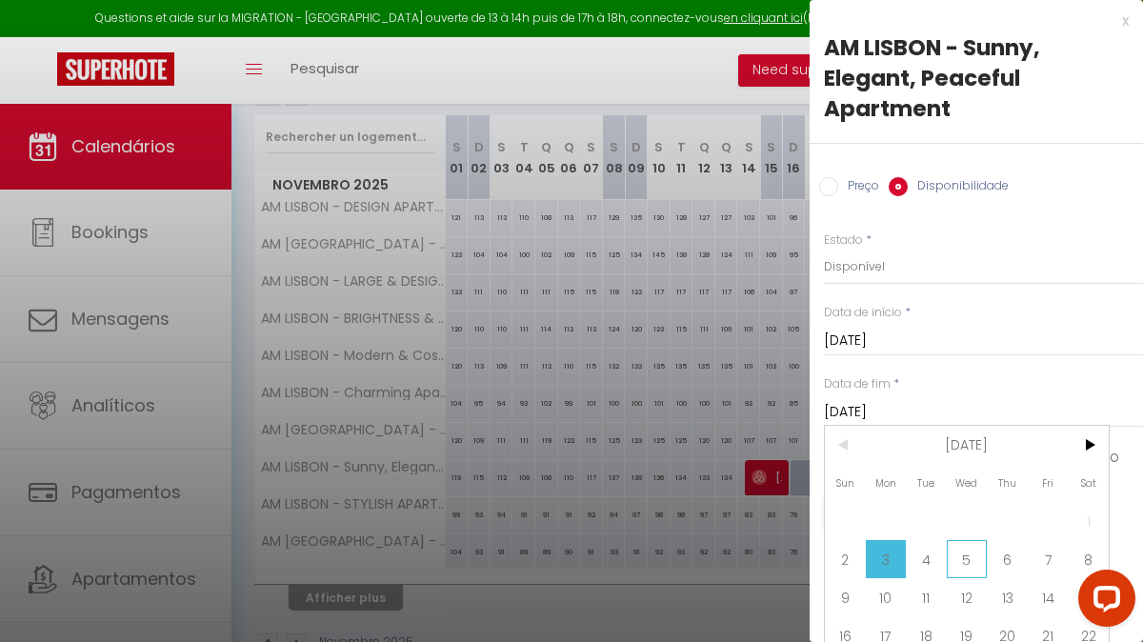
click at [969, 551] on span "5" at bounding box center [967, 559] width 41 height 38
type input "[DATE]"
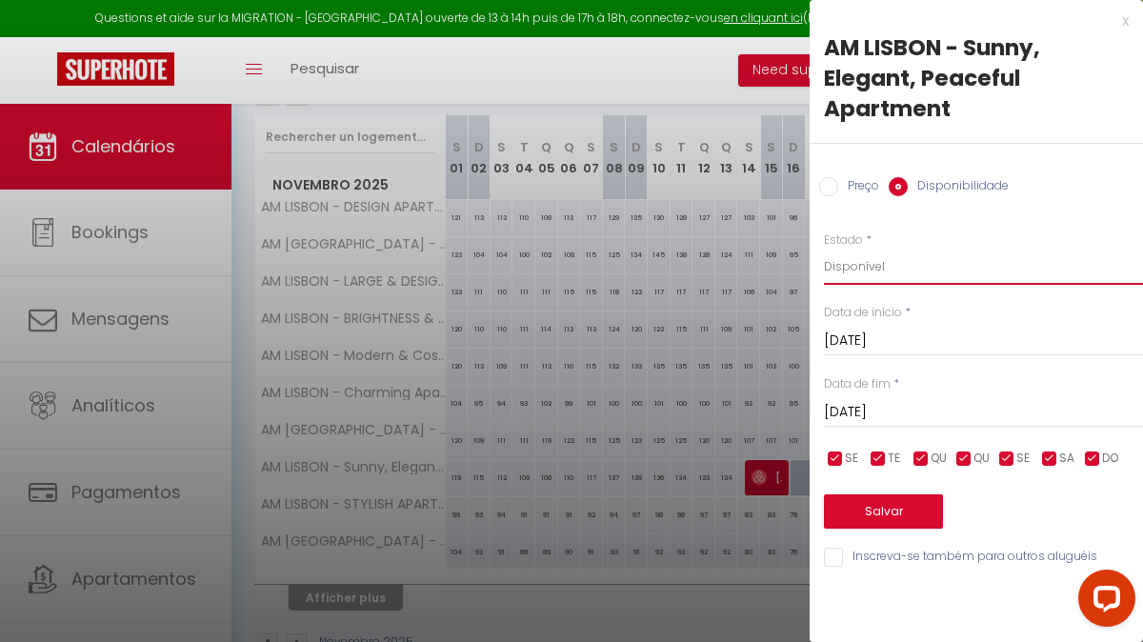
click at [906, 272] on select "Disponível Indisponível" at bounding box center [983, 267] width 319 height 36
select select "0"
click at [881, 508] on button "Salvar" at bounding box center [883, 511] width 119 height 34
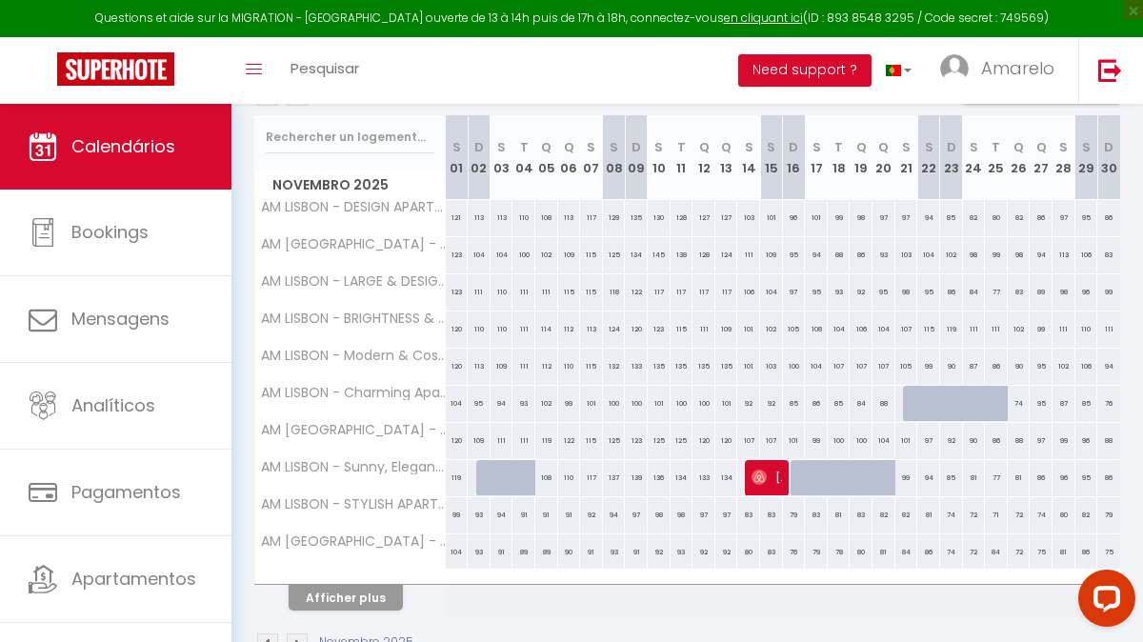
click at [904, 480] on div "99" at bounding box center [906, 477] width 23 height 35
select select "1"
type input "[DATE]"
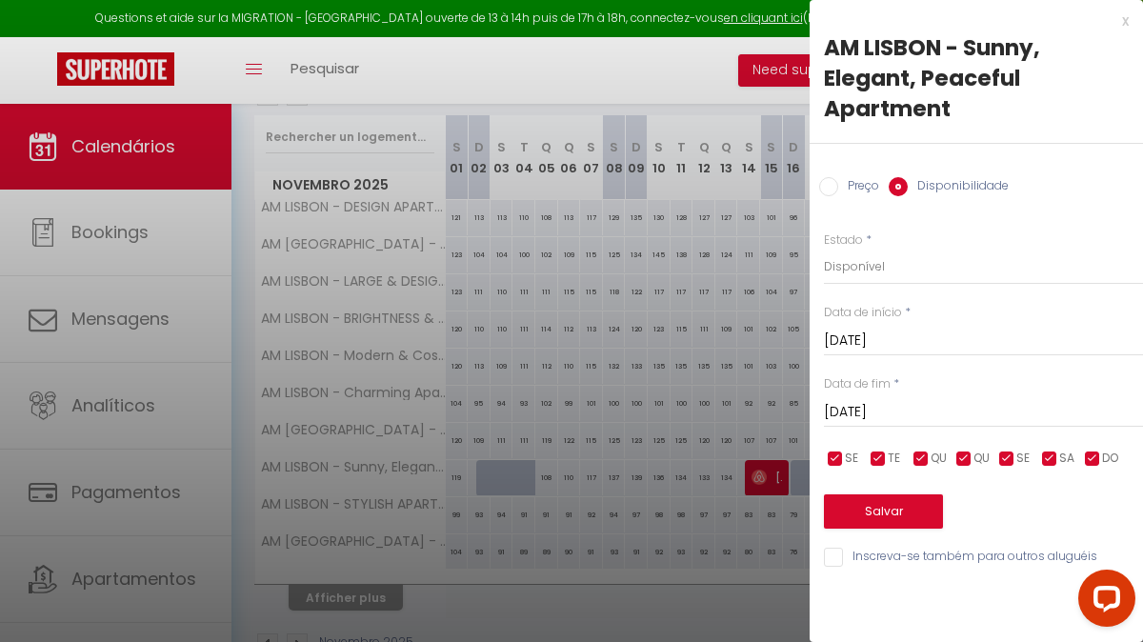
click at [1123, 21] on div "x" at bounding box center [968, 21] width 319 height 23
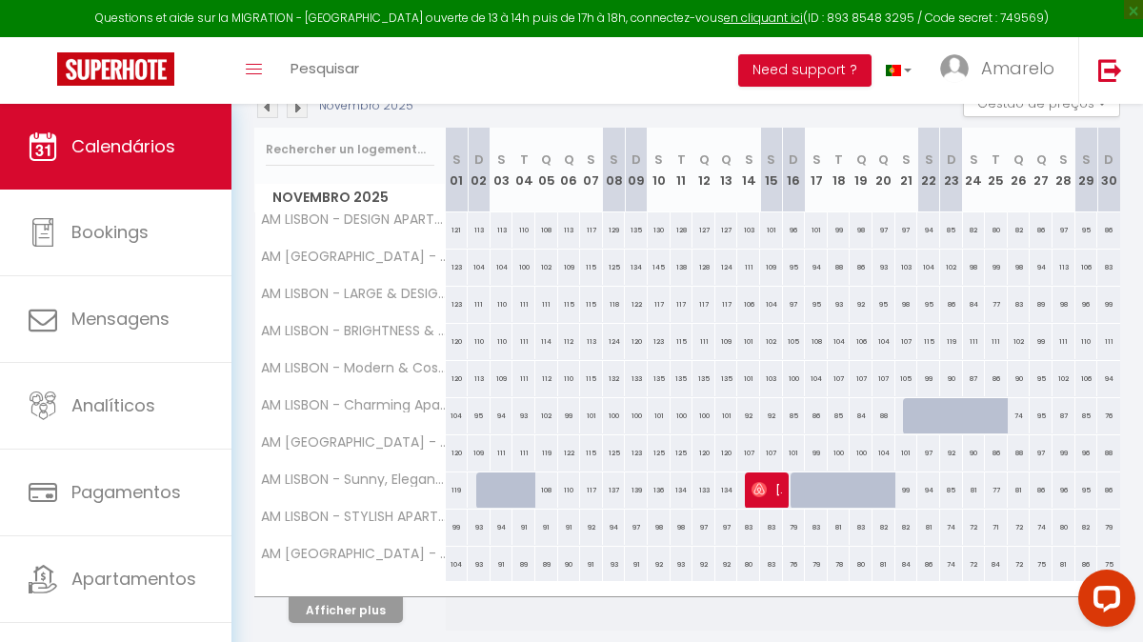
click at [294, 113] on img at bounding box center [297, 107] width 21 height 21
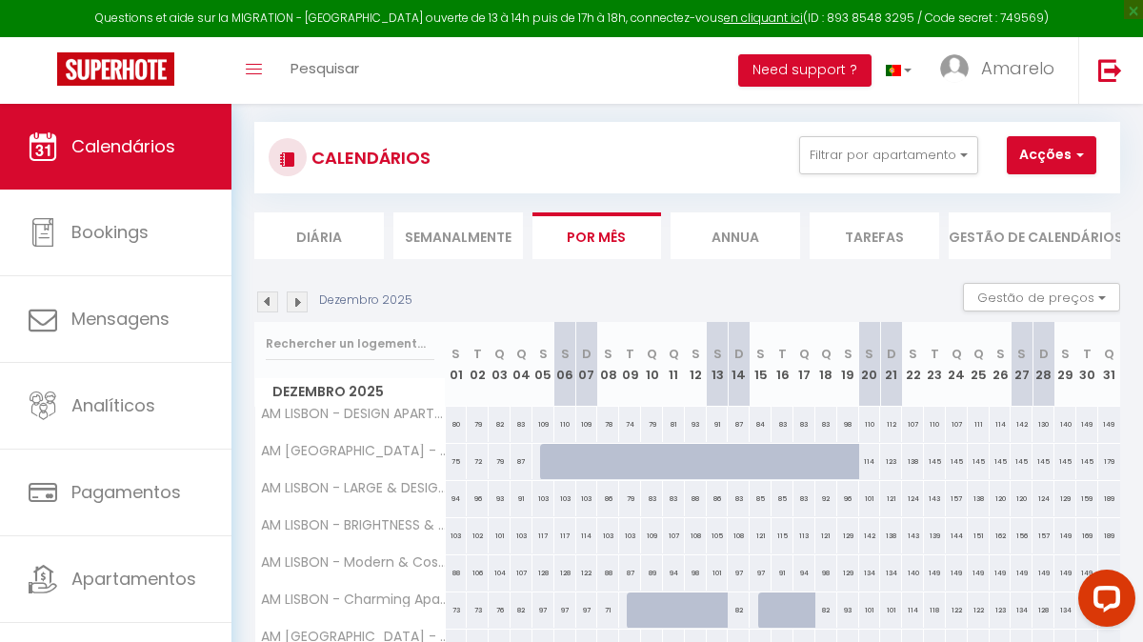
scroll to position [298, 0]
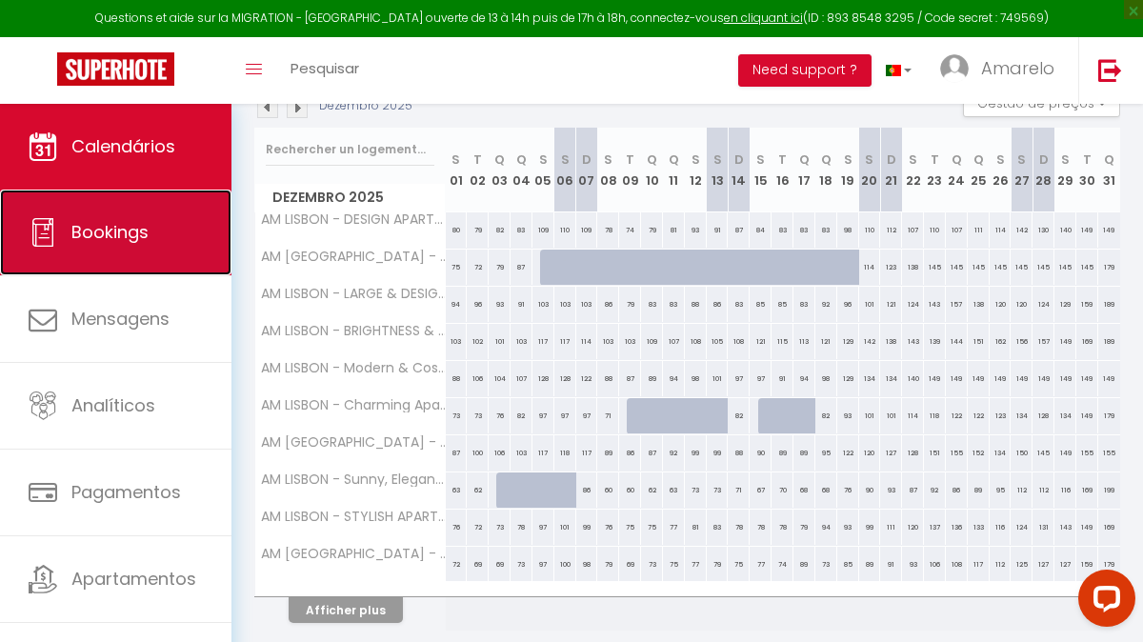
click at [176, 262] on link "Bookings" at bounding box center [115, 232] width 231 height 86
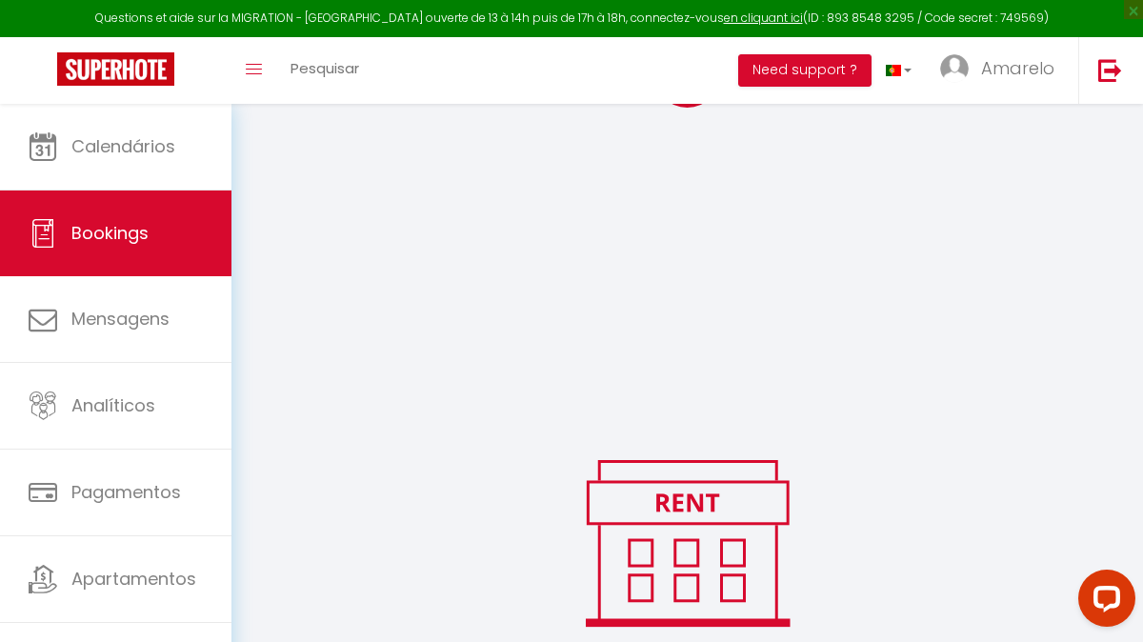
scroll to position [488, 0]
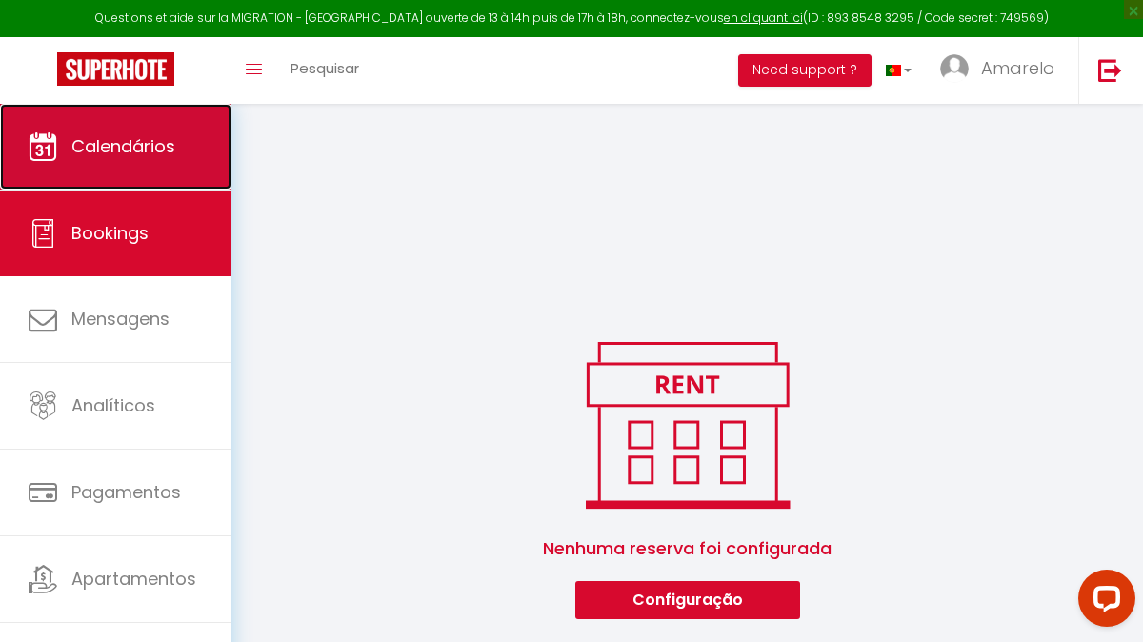
click at [183, 157] on link "Calendários" at bounding box center [115, 147] width 231 height 86
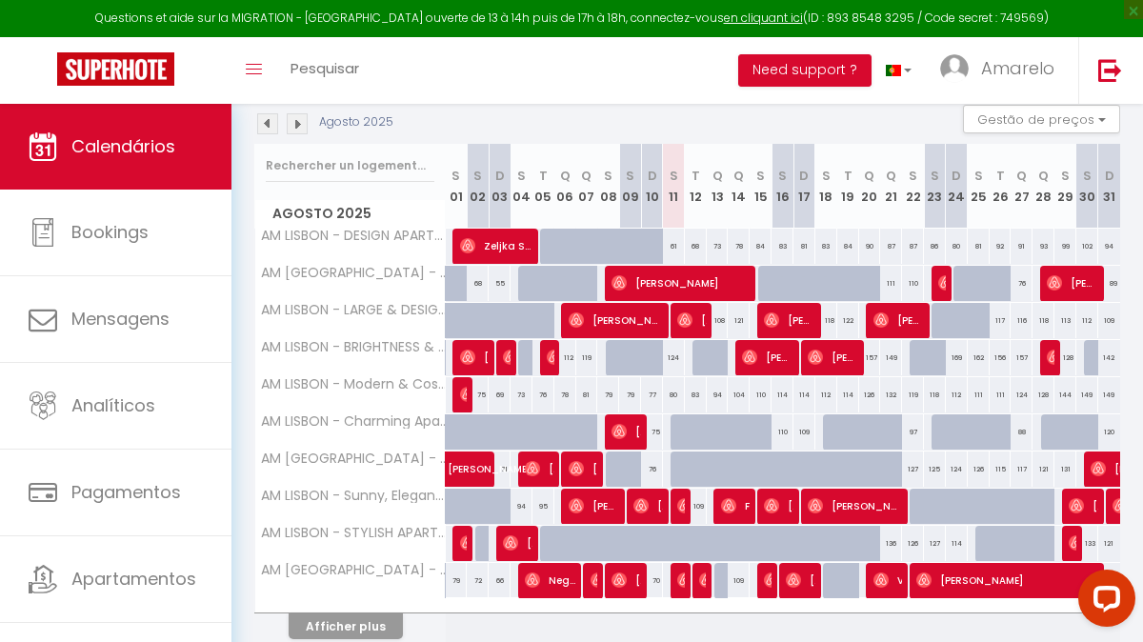
scroll to position [365, 0]
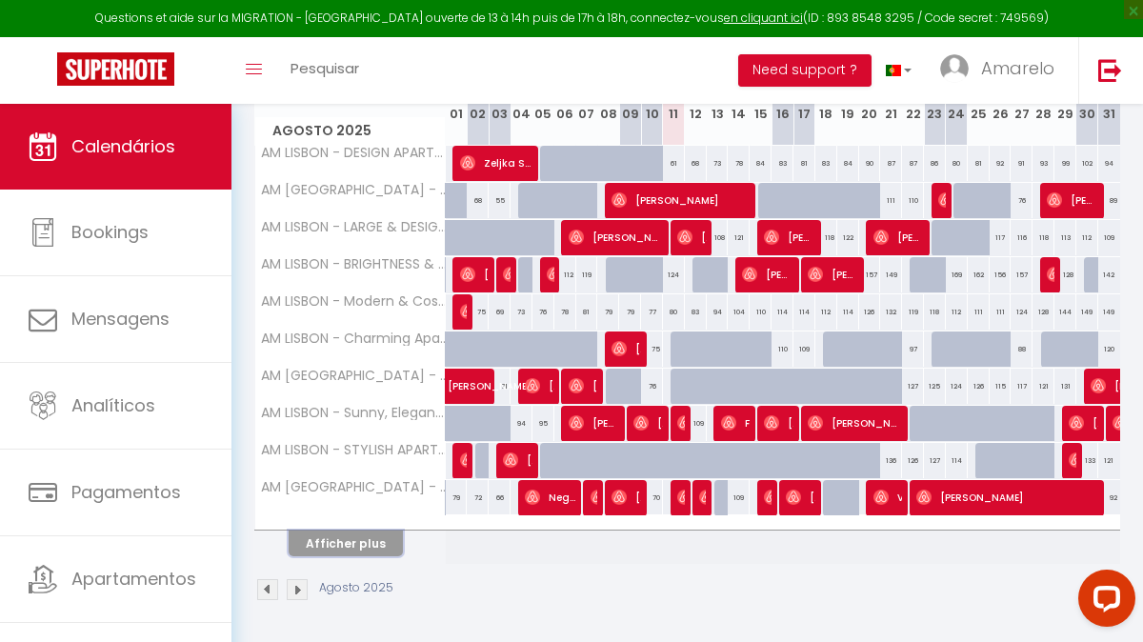
click at [370, 541] on button "Afficher plus" at bounding box center [346, 543] width 114 height 26
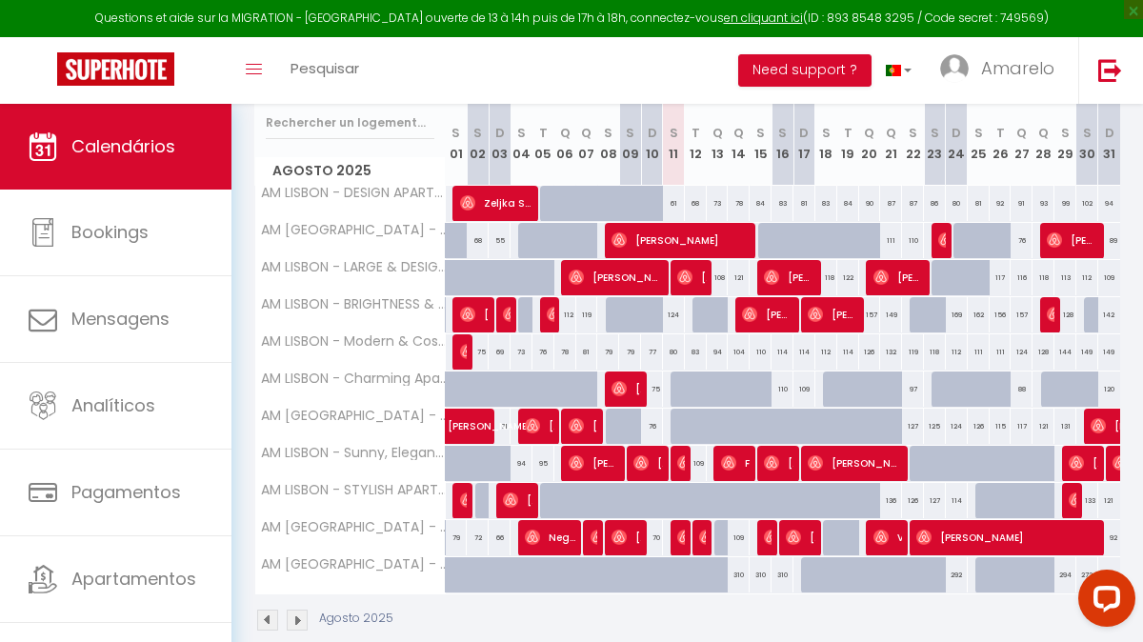
scroll to position [326, 0]
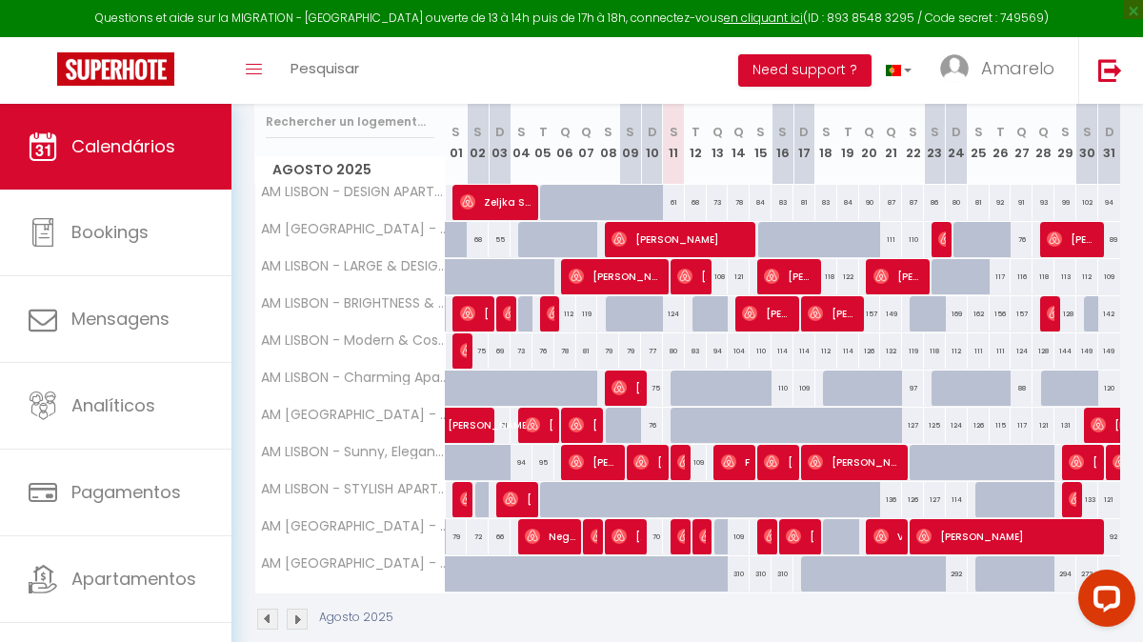
click at [836, 496] on div "125" at bounding box center [847, 499] width 23 height 35
type input "125"
type input "[DATE]"
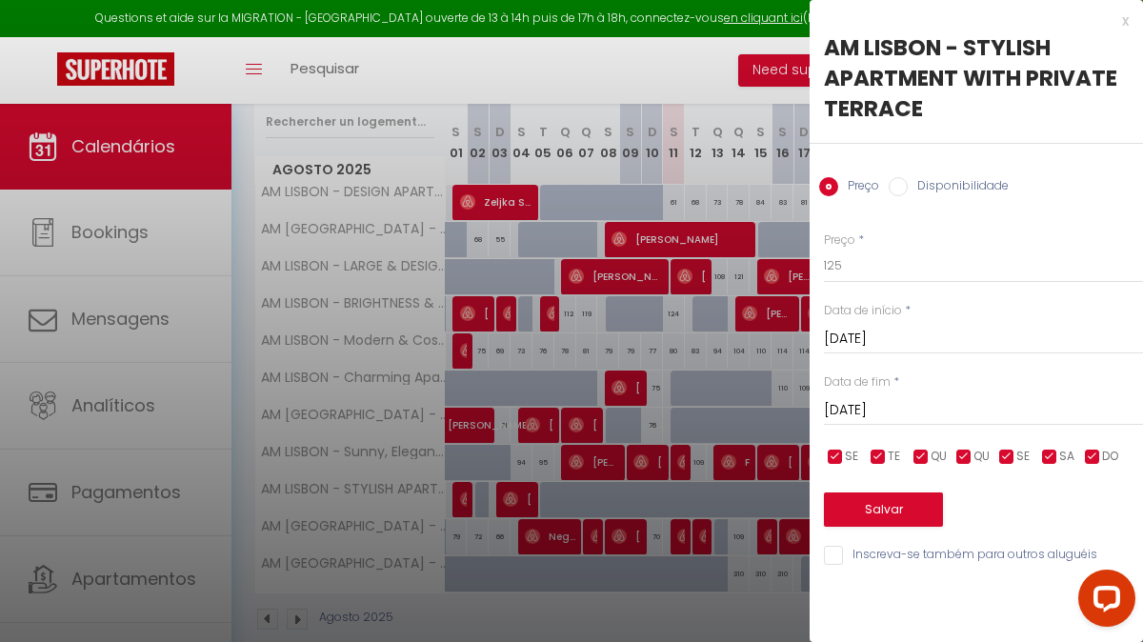
click at [963, 196] on label "Disponibilidade" at bounding box center [957, 187] width 101 height 21
click at [907, 196] on input "Disponibilidade" at bounding box center [897, 186] width 19 height 19
radio input "true"
radio input "false"
click at [897, 508] on button "Salvar" at bounding box center [883, 511] width 119 height 34
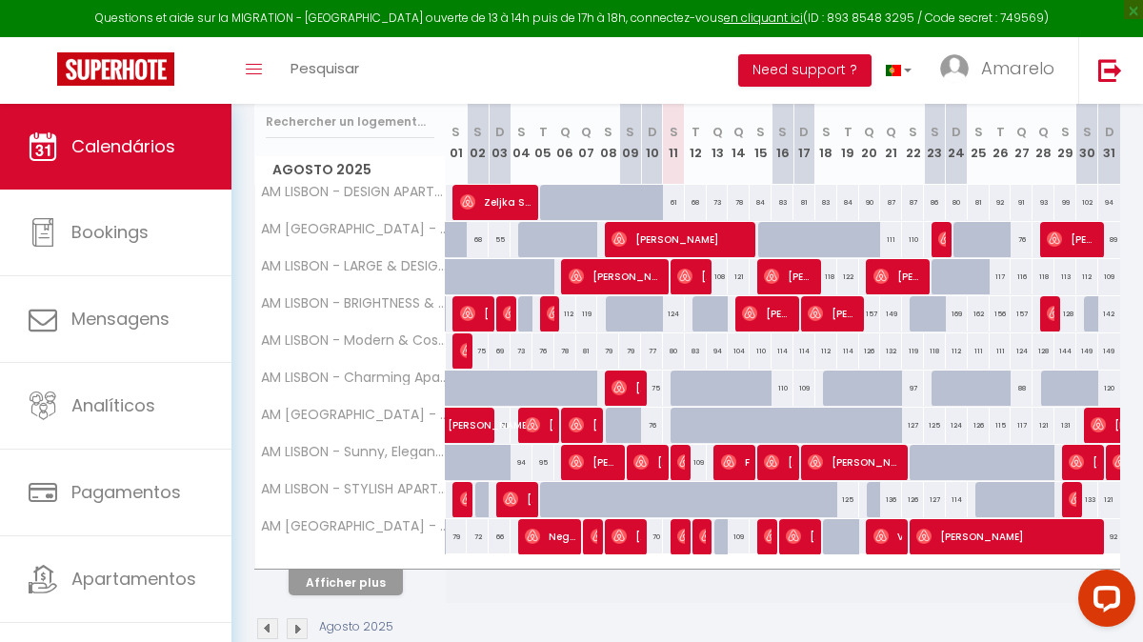
click at [876, 500] on div at bounding box center [878, 500] width 22 height 36
select select "1"
type input "[DATE]"
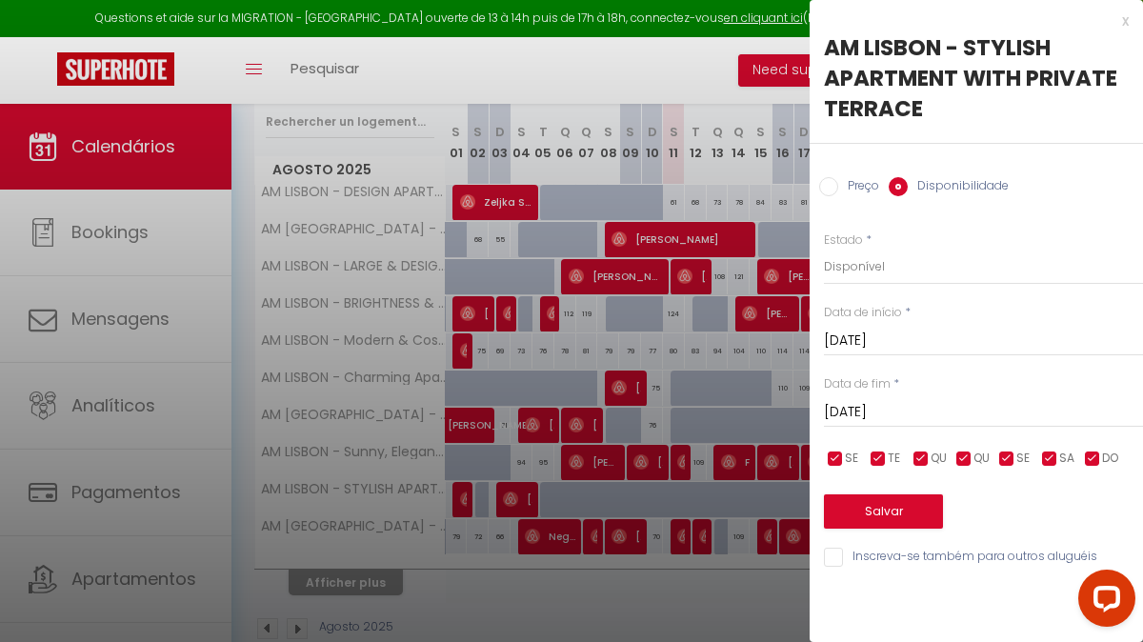
click at [989, 416] on input "[DATE]" at bounding box center [983, 412] width 319 height 25
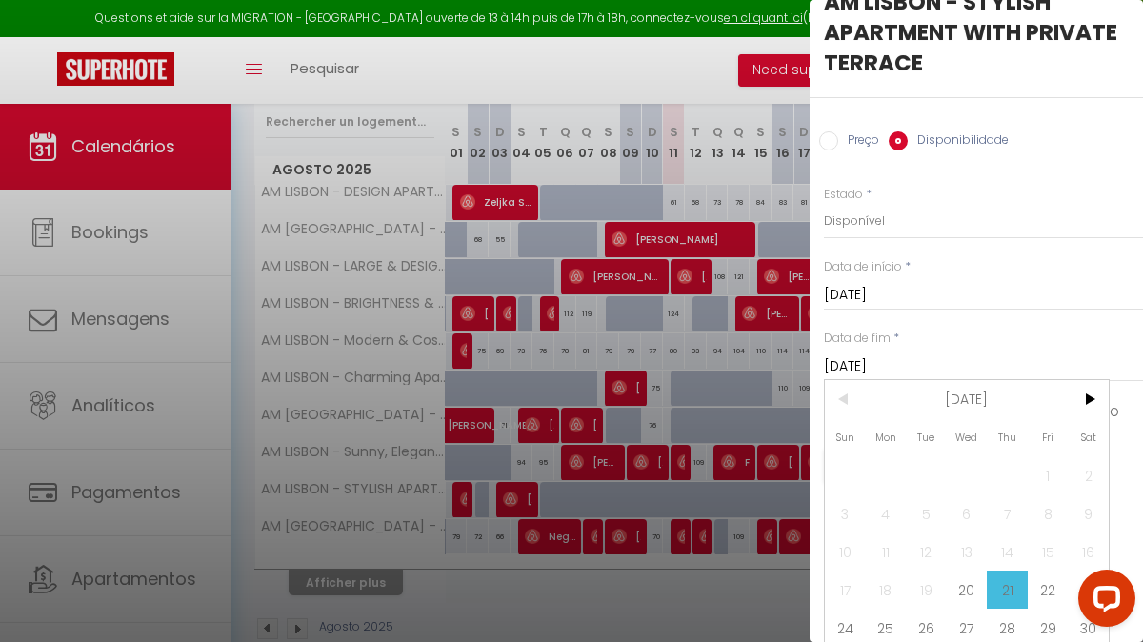
scroll to position [87, 0]
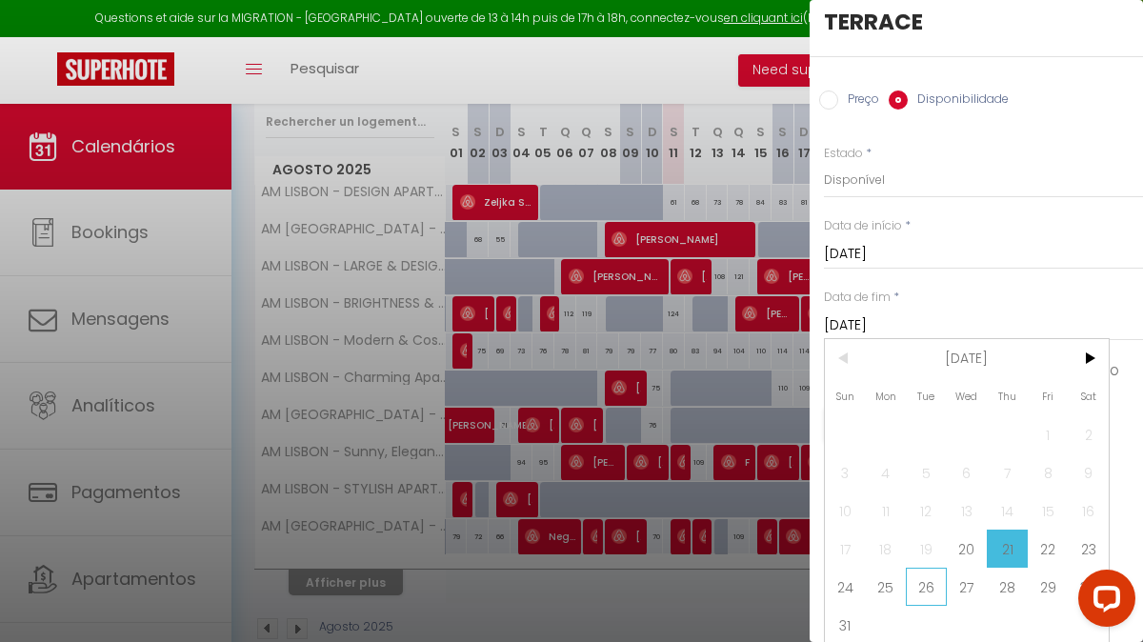
click at [920, 593] on span "26" at bounding box center [926, 587] width 41 height 38
type input "[DATE]"
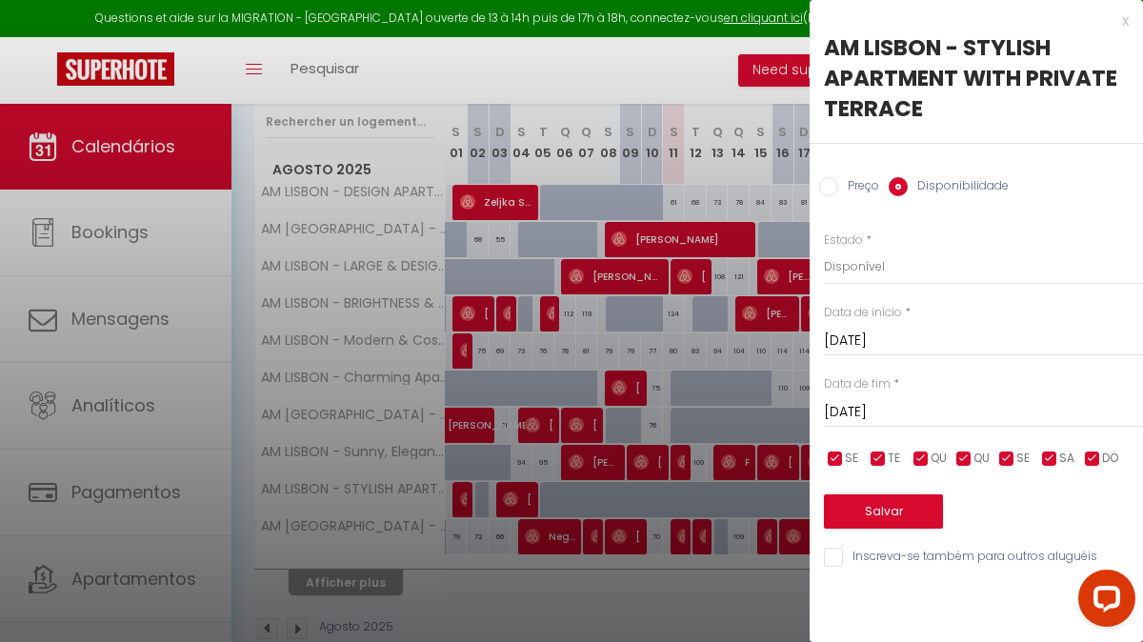
scroll to position [0, 0]
click at [912, 268] on select "Disponível Indisponível" at bounding box center [983, 267] width 319 height 36
select select "0"
click at [889, 508] on button "Salvar" at bounding box center [883, 511] width 119 height 34
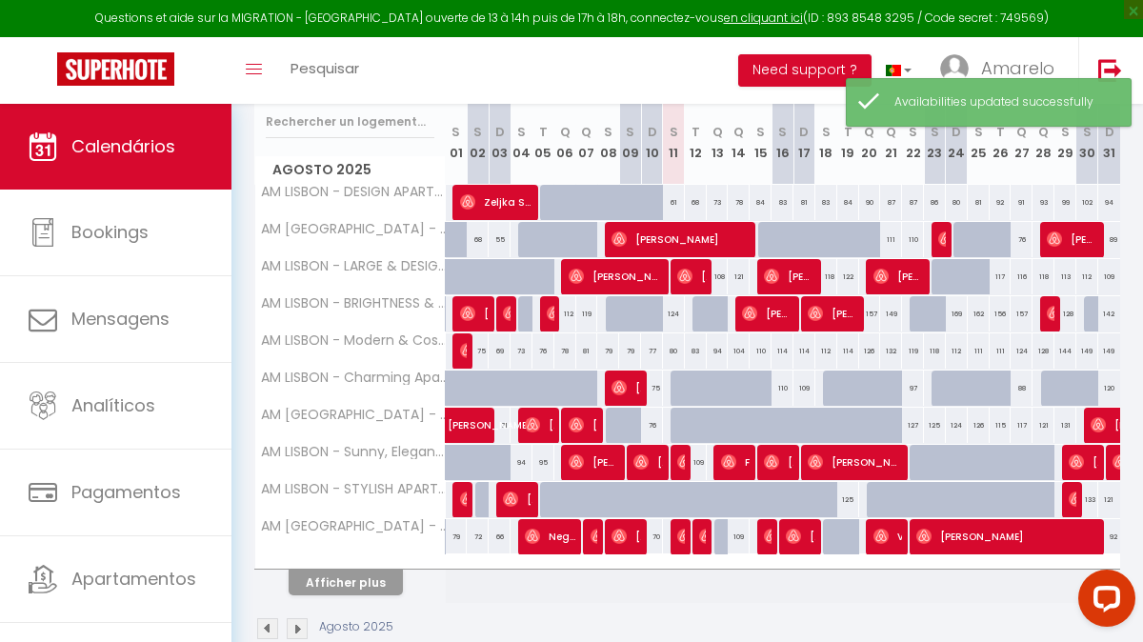
scroll to position [365, 0]
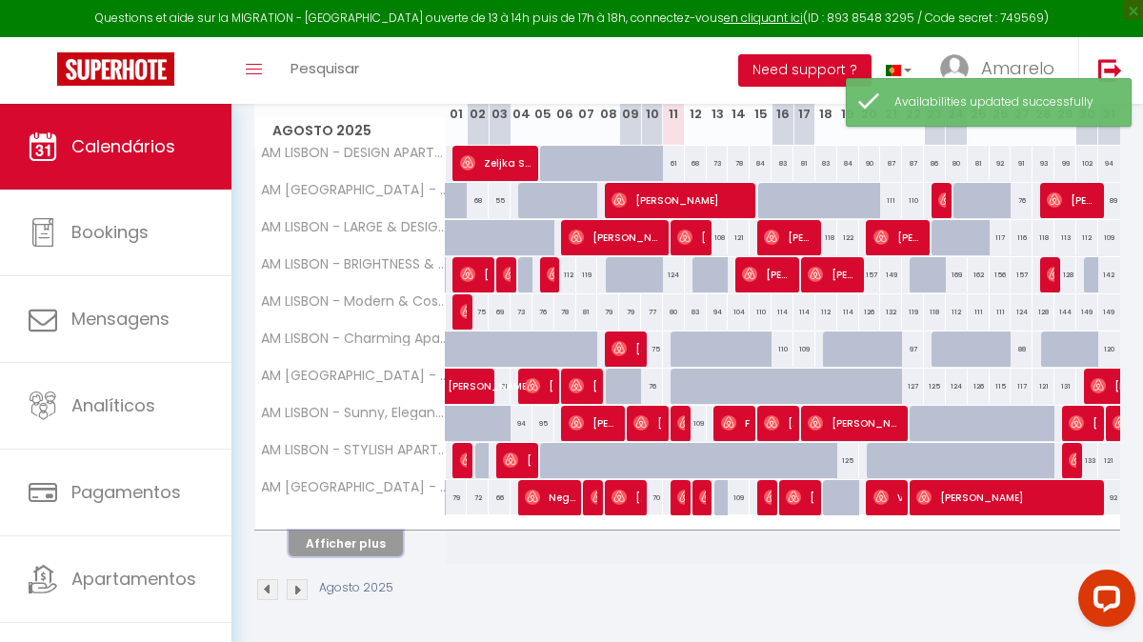
click at [360, 538] on button "Afficher plus" at bounding box center [346, 543] width 114 height 26
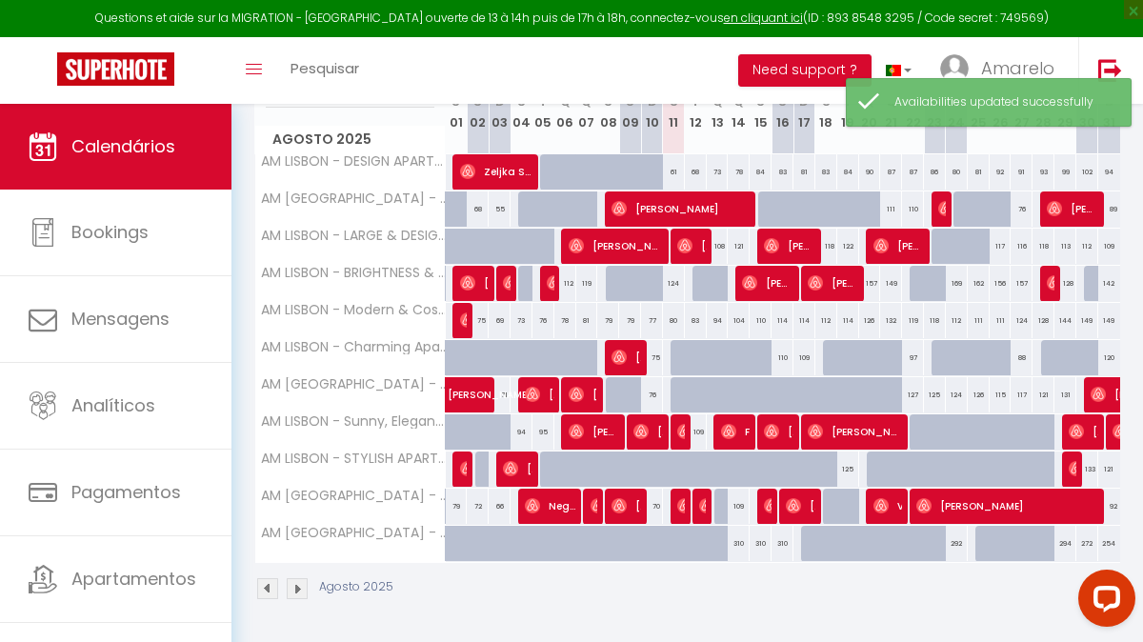
scroll to position [355, 0]
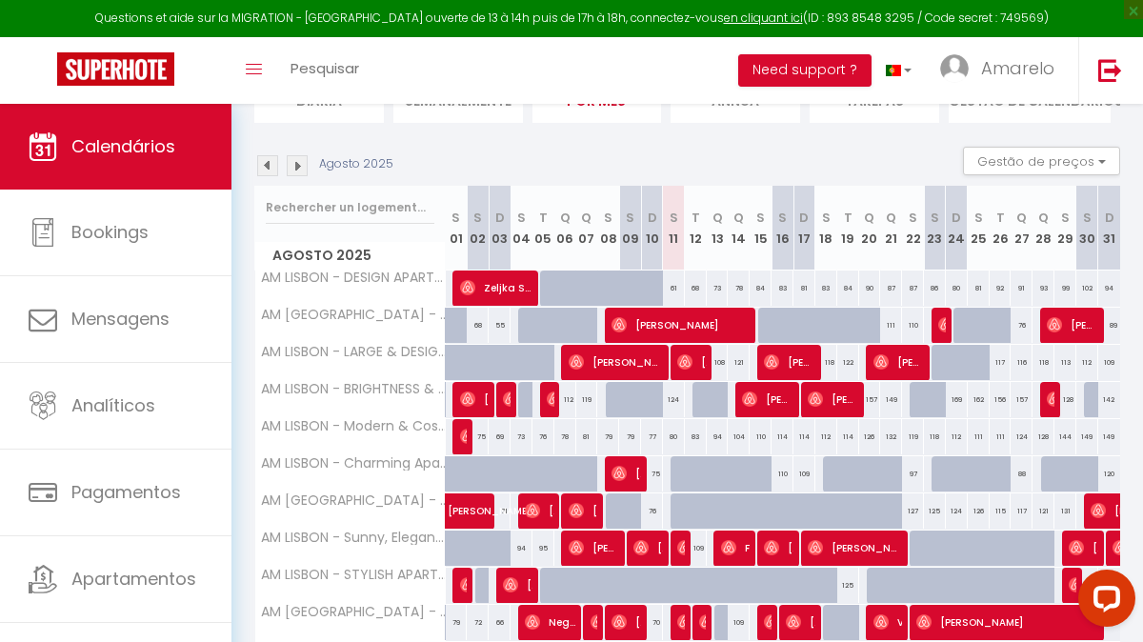
click at [300, 174] on img at bounding box center [297, 165] width 21 height 21
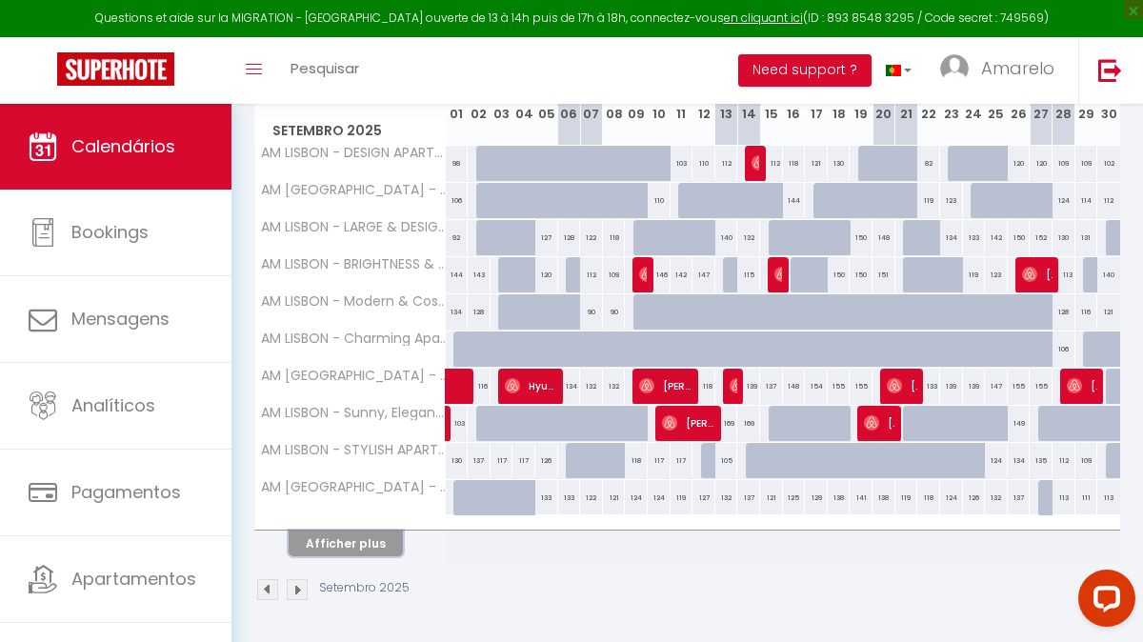
click at [364, 541] on button "Afficher plus" at bounding box center [346, 543] width 114 height 26
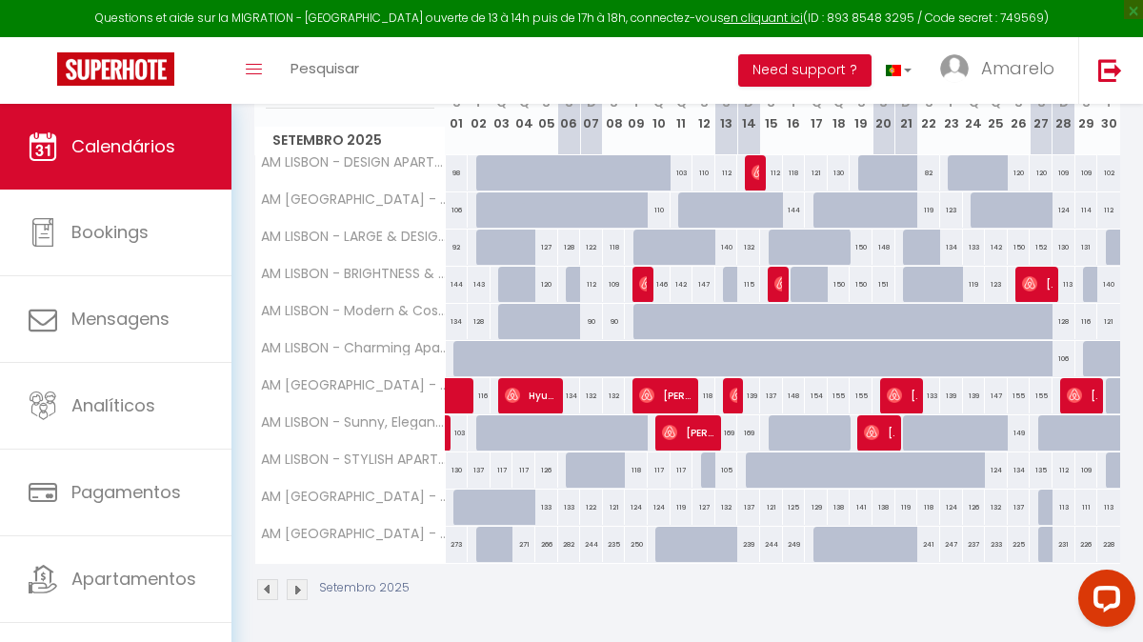
scroll to position [339, 0]
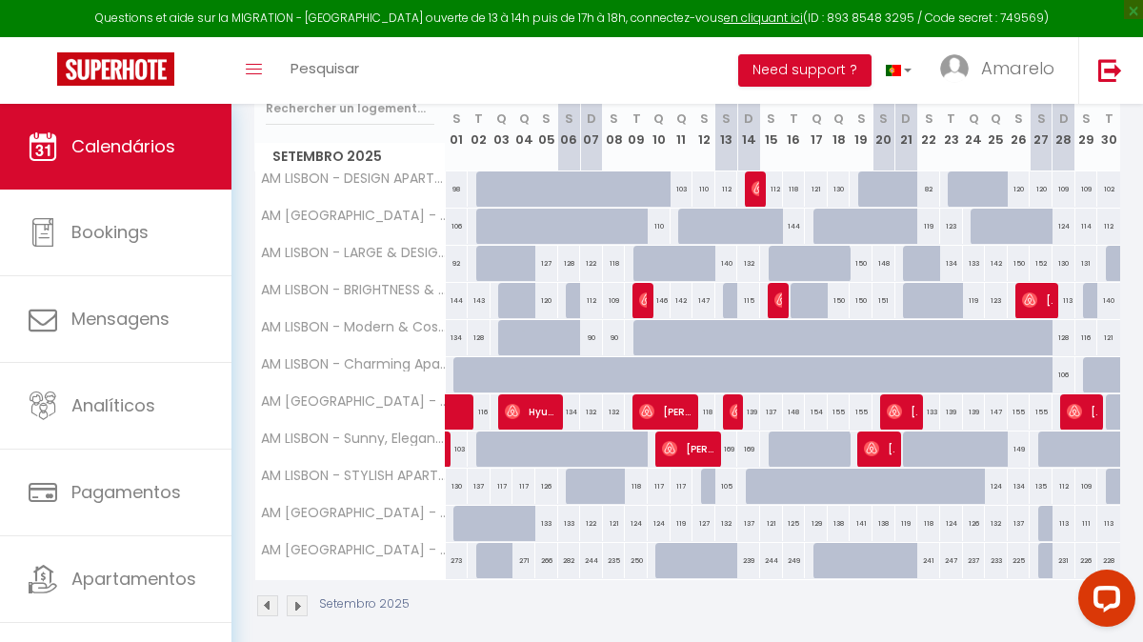
click at [779, 489] on div at bounding box center [779, 497] width 23 height 36
select select "1"
type input "[DATE]"
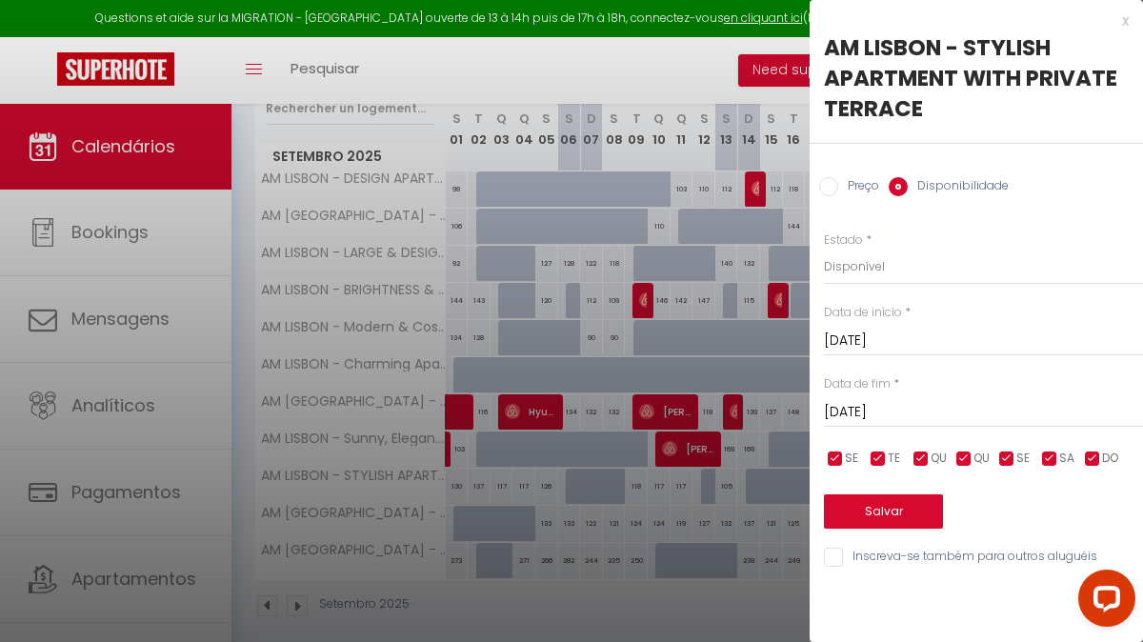
click at [935, 416] on input "[DATE]" at bounding box center [983, 412] width 319 height 25
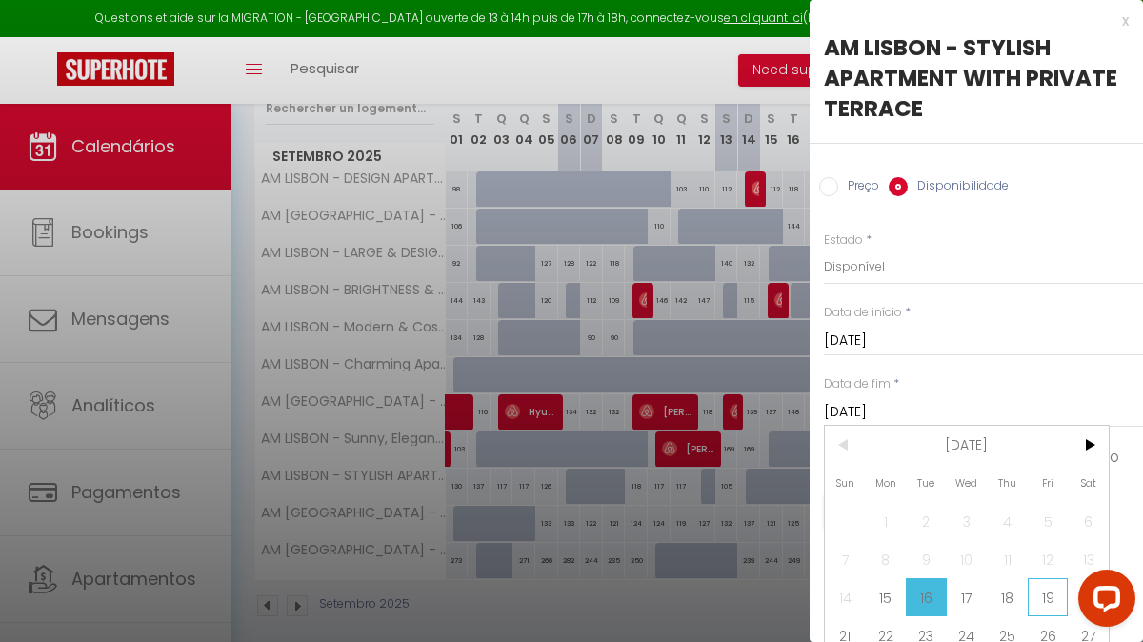
click at [1040, 597] on span "19" at bounding box center [1047, 597] width 41 height 38
type input "[DATE]"
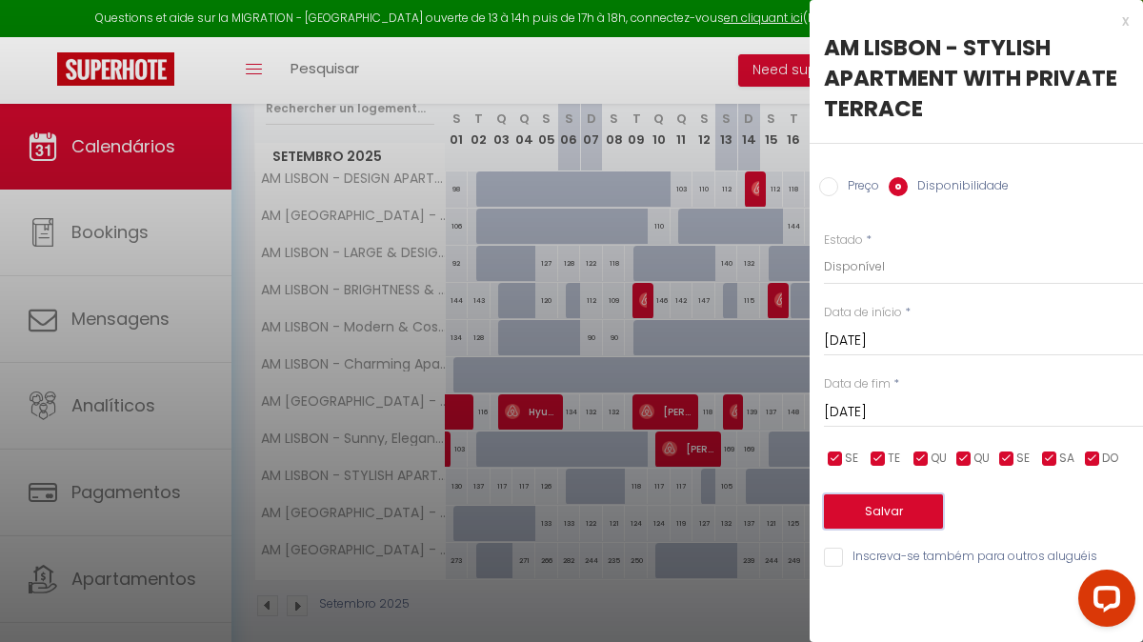
click at [890, 520] on button "Salvar" at bounding box center [883, 511] width 119 height 34
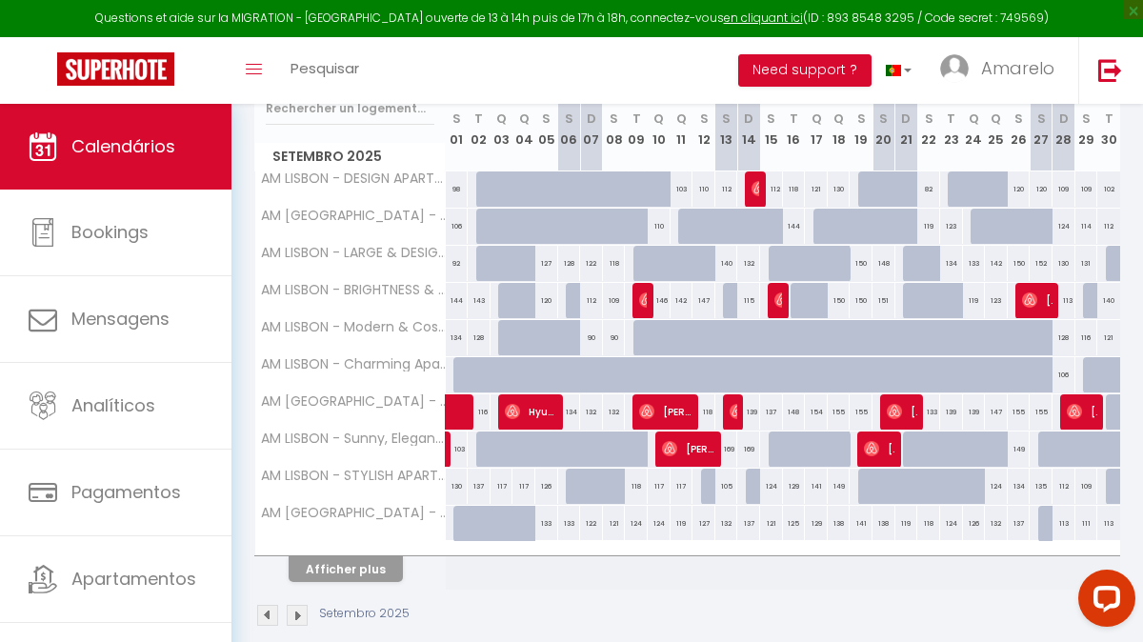
click at [881, 488] on div at bounding box center [892, 497] width 23 height 36
select select "1"
type input "[DATE]"
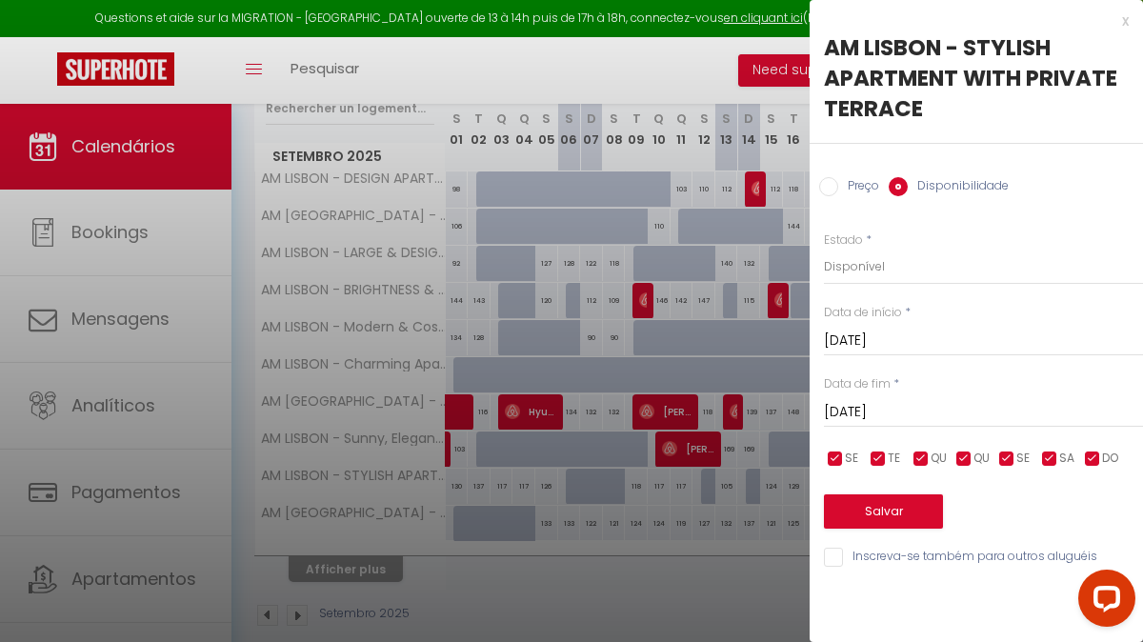
click at [974, 412] on input "[DATE]" at bounding box center [983, 412] width 319 height 25
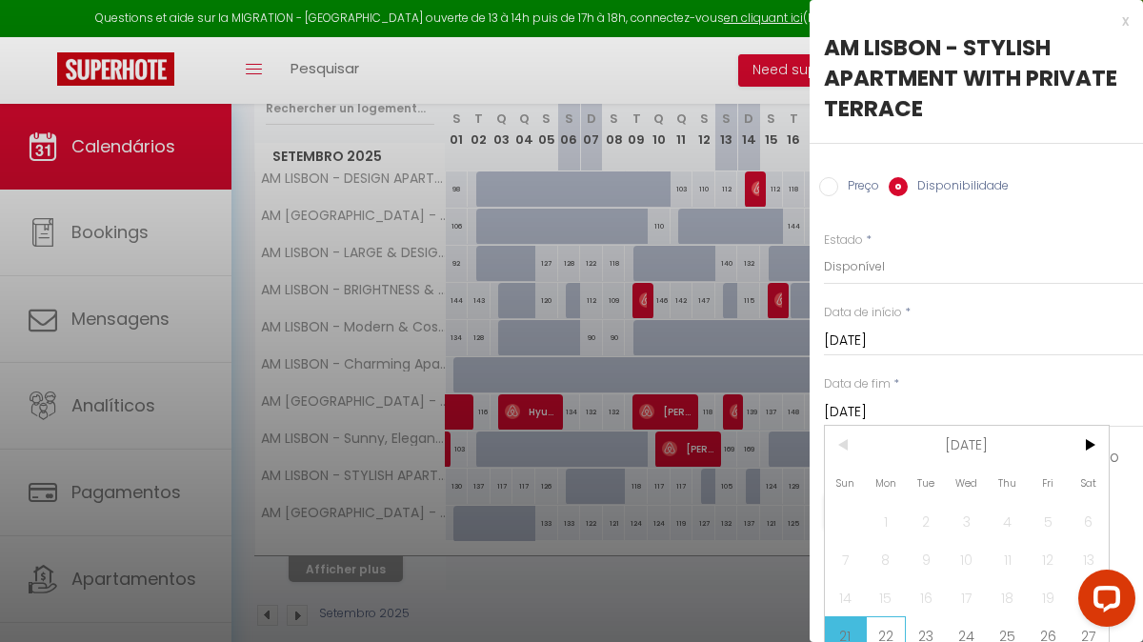
click at [893, 628] on span "22" at bounding box center [886, 635] width 41 height 38
type input "[DATE]"
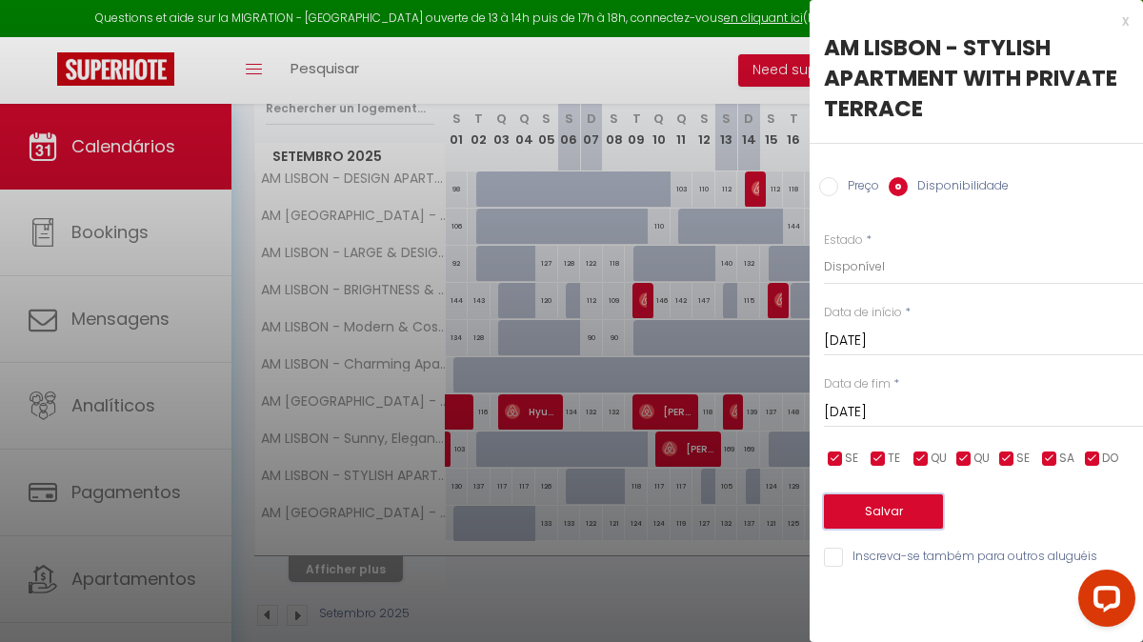
click at [886, 526] on button "Salvar" at bounding box center [883, 511] width 119 height 34
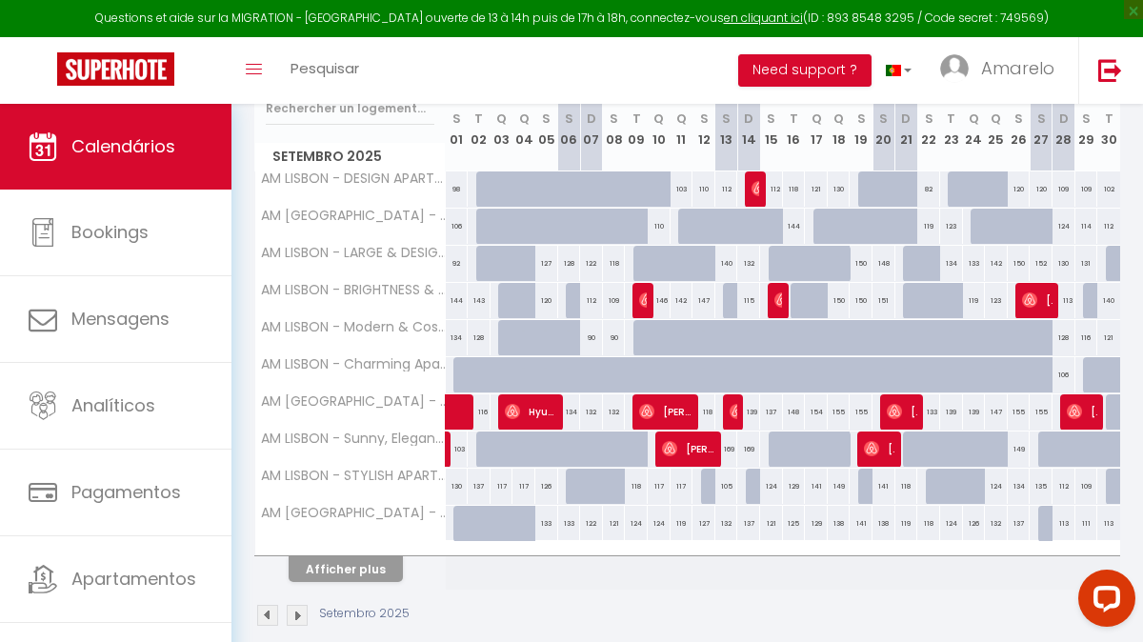
click at [989, 486] on div "124" at bounding box center [996, 485] width 23 height 35
select select "1"
type input "[DATE]"
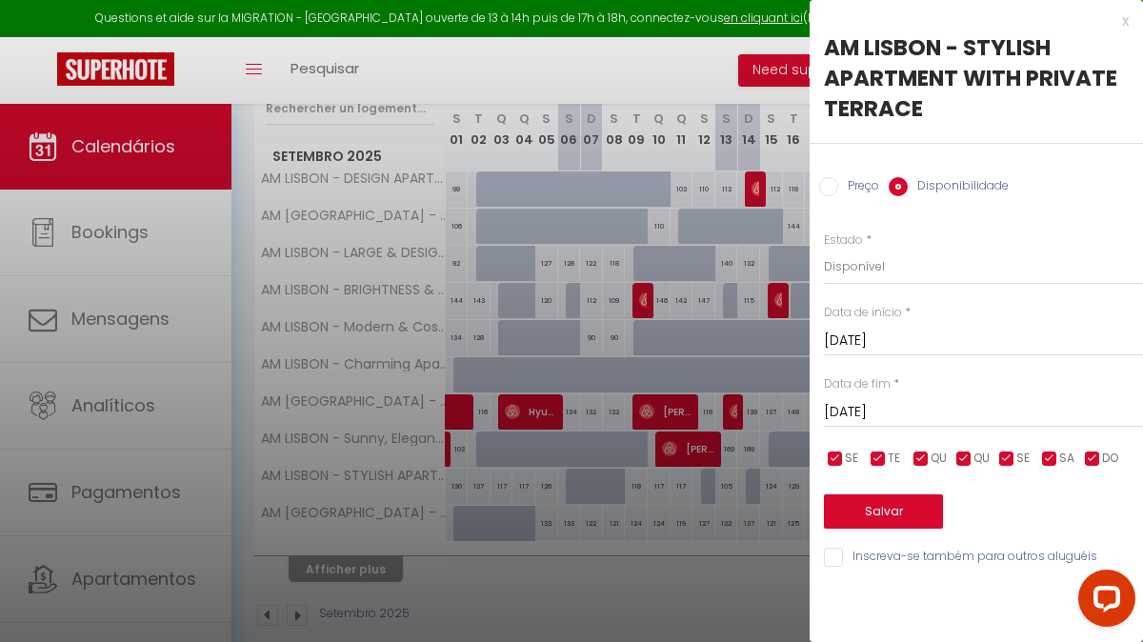
click at [988, 417] on input "[DATE]" at bounding box center [983, 412] width 319 height 25
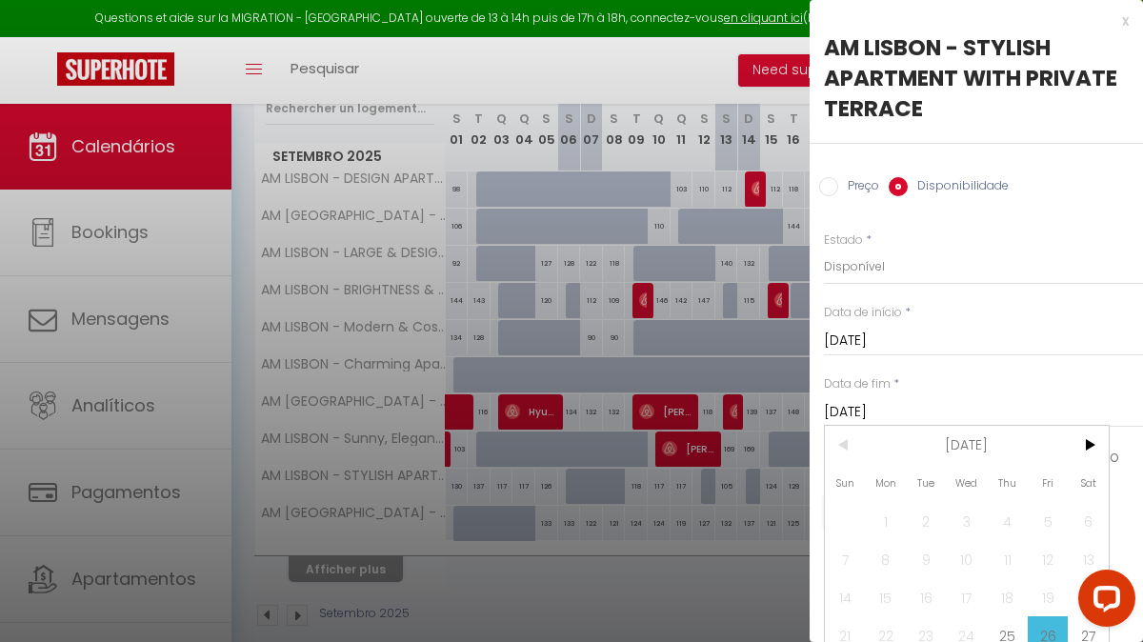
scroll to position [50, 0]
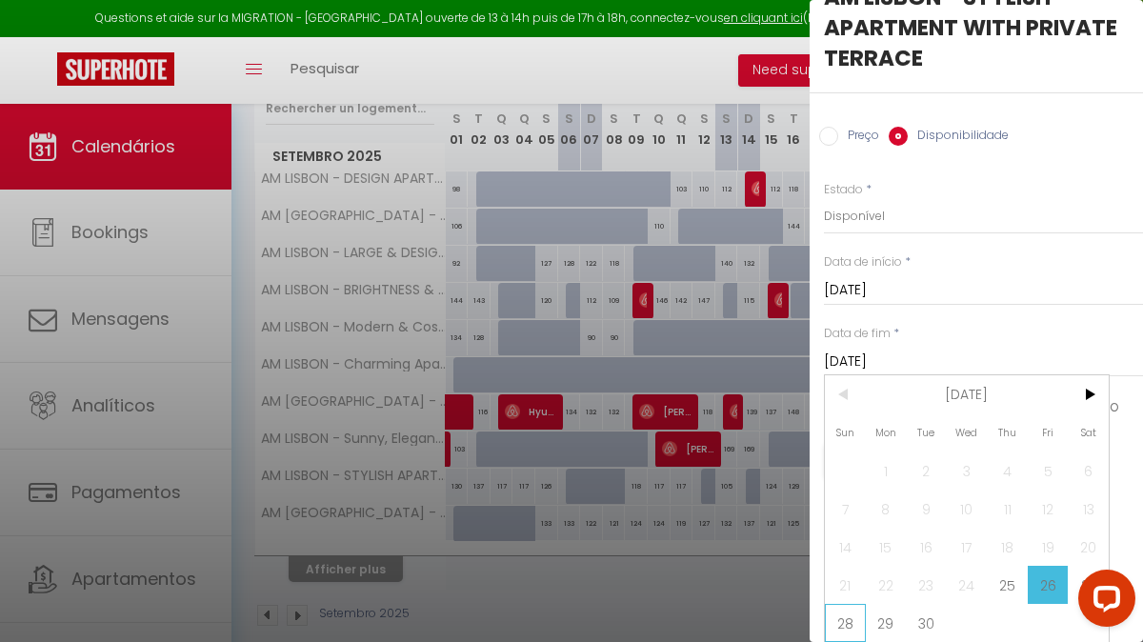
click at [847, 622] on span "28" at bounding box center [845, 623] width 41 height 38
type input "[DATE]"
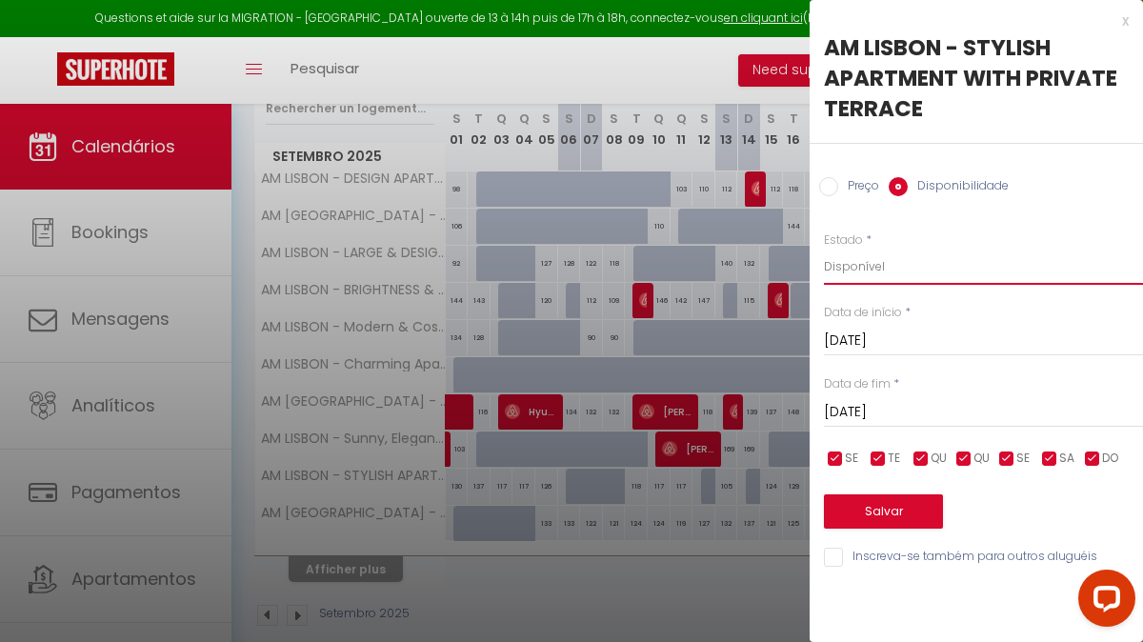
click at [924, 265] on select "Disponível Indisponível" at bounding box center [983, 267] width 319 height 36
select select "0"
click at [880, 516] on button "Salvar" at bounding box center [883, 511] width 119 height 34
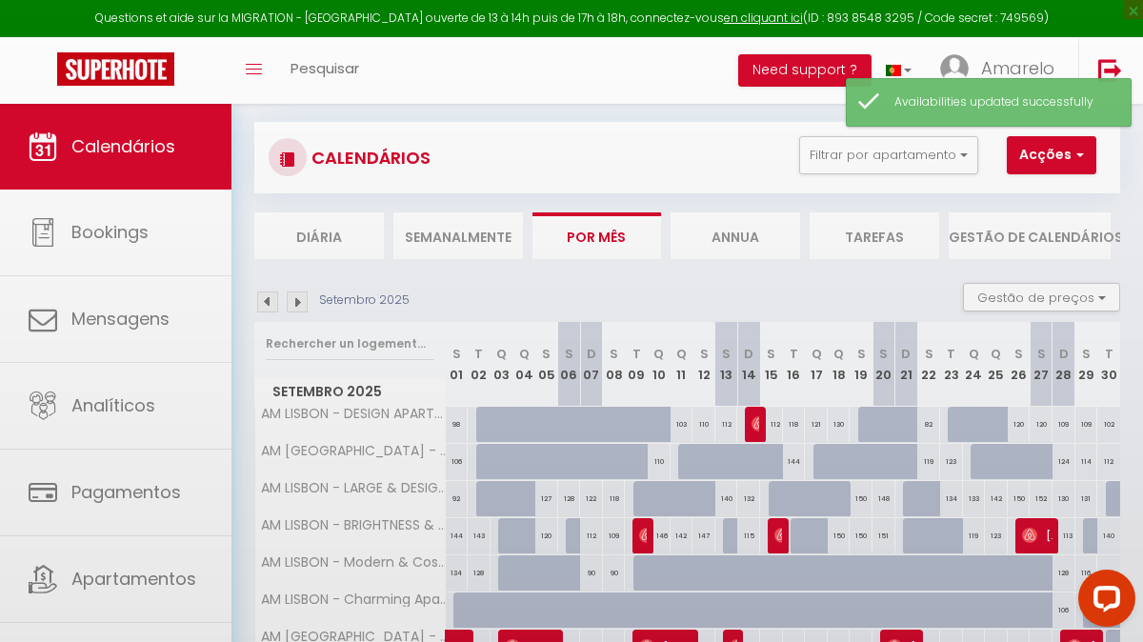
scroll to position [339, 0]
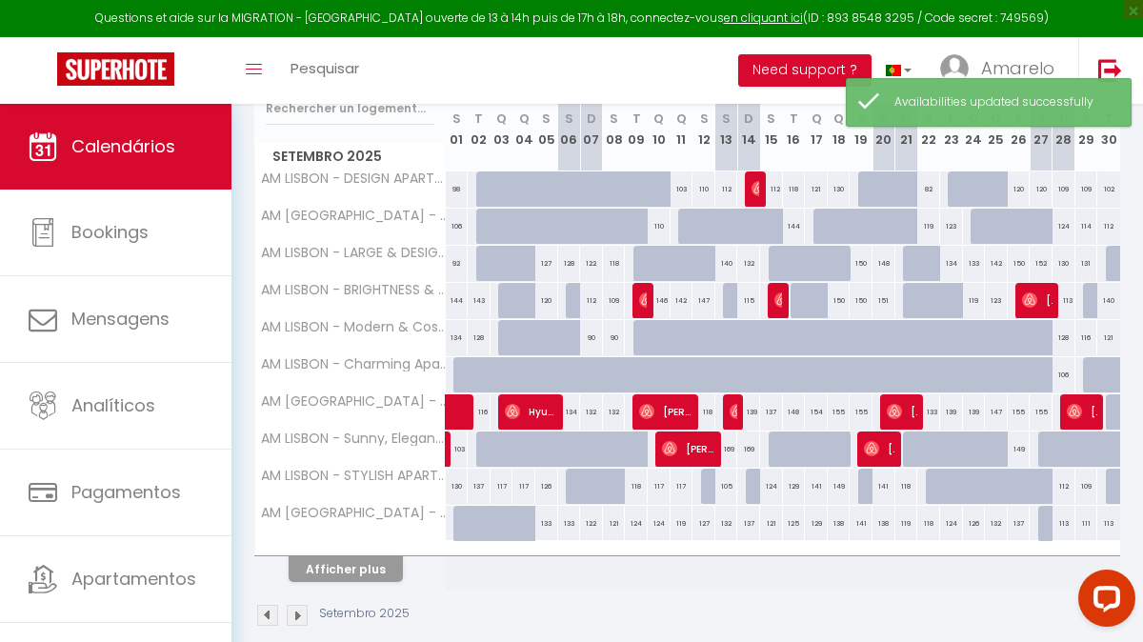
click at [1061, 488] on div "112" at bounding box center [1063, 485] width 23 height 35
select select "1"
type input "[DATE]"
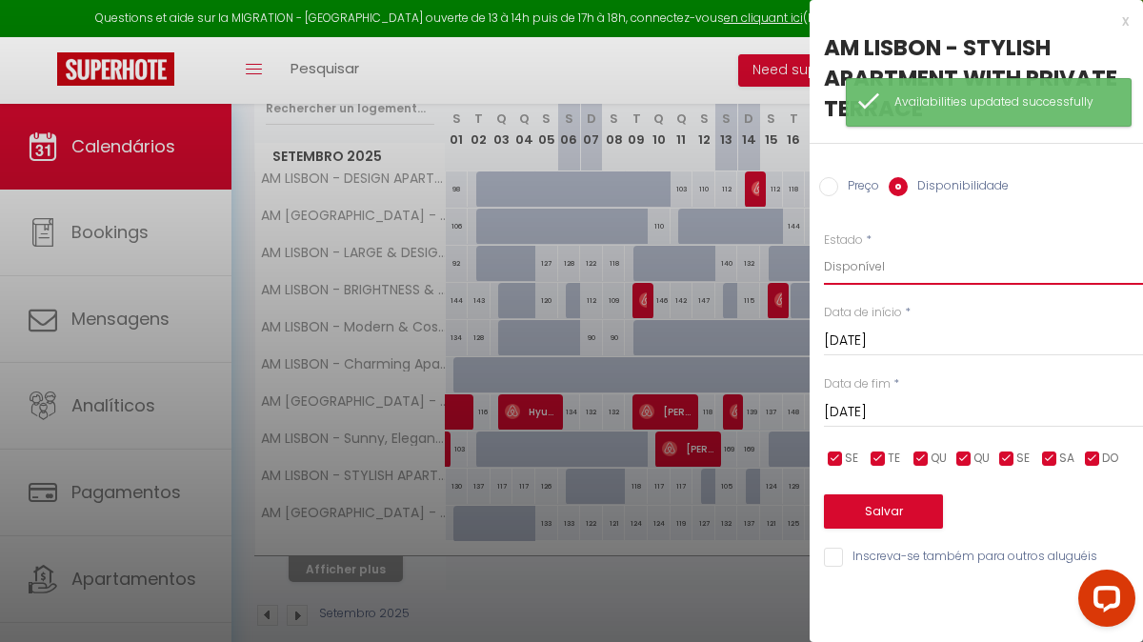
click at [926, 269] on select "Disponível Indisponível" at bounding box center [983, 267] width 319 height 36
select select "0"
click at [883, 506] on button "Salvar" at bounding box center [883, 511] width 119 height 34
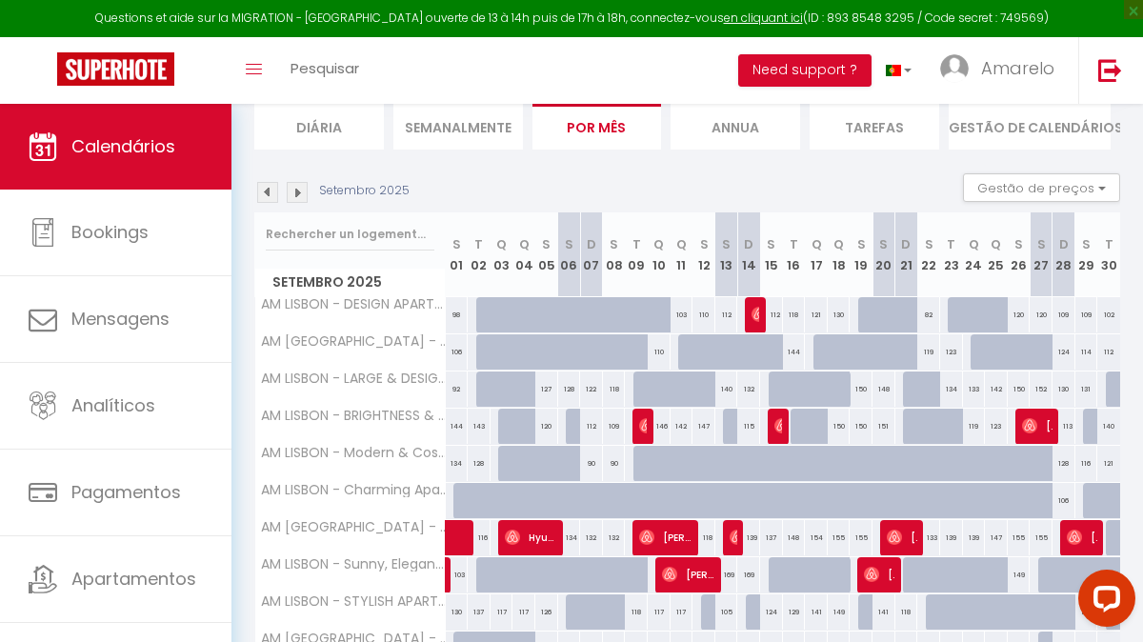
click at [298, 197] on img at bounding box center [297, 192] width 21 height 21
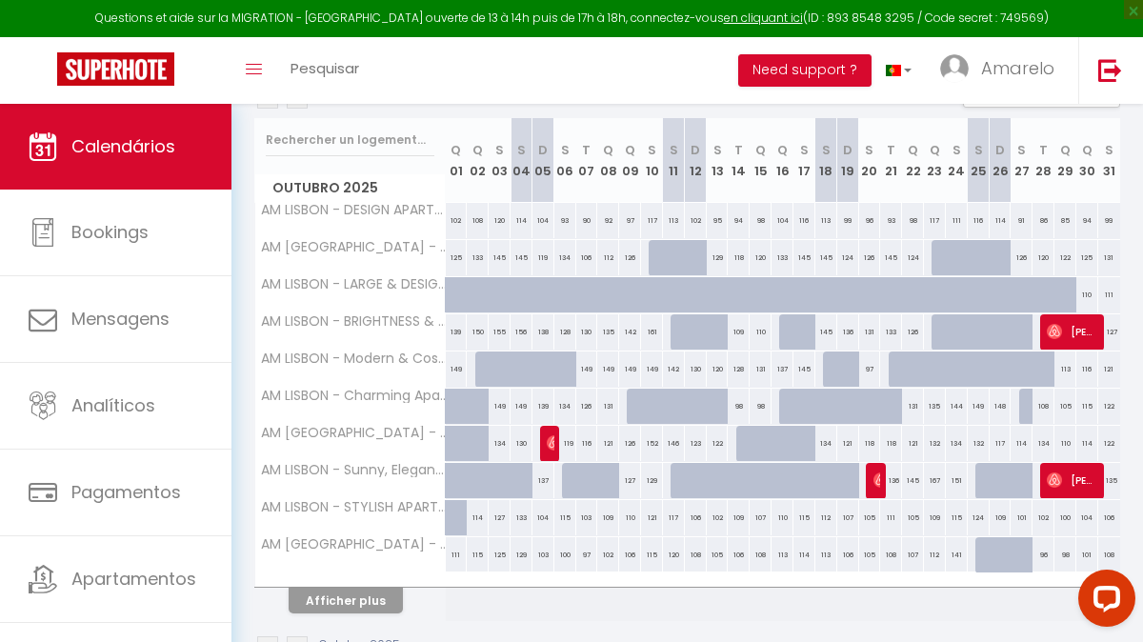
scroll to position [365, 0]
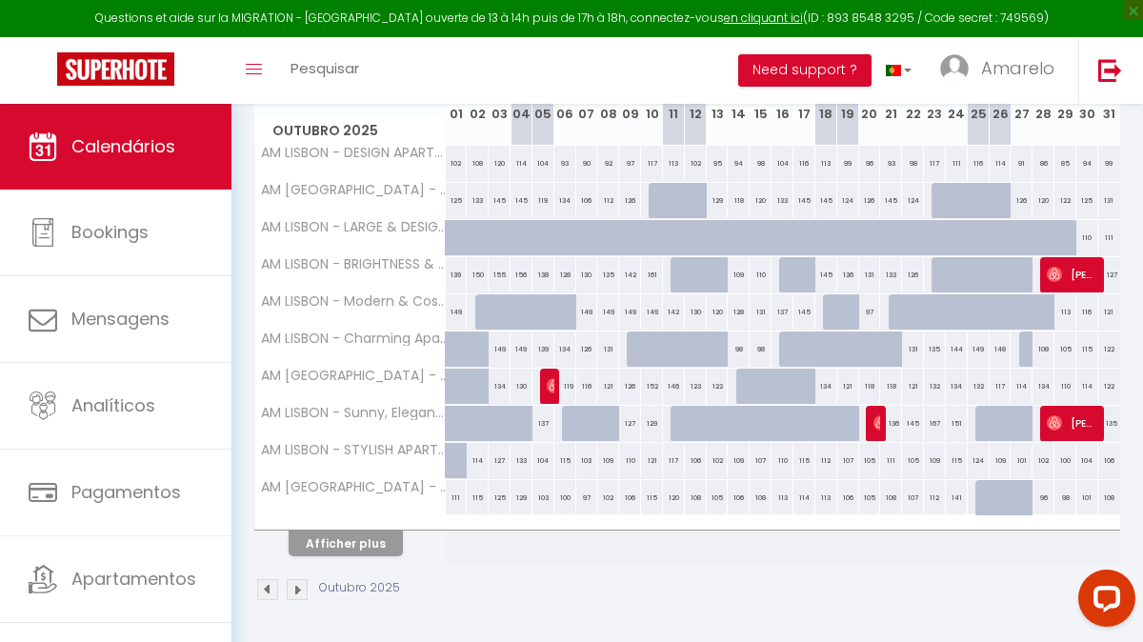
click at [713, 459] on div "102" at bounding box center [718, 460] width 22 height 35
select select "1"
type input "[DATE]"
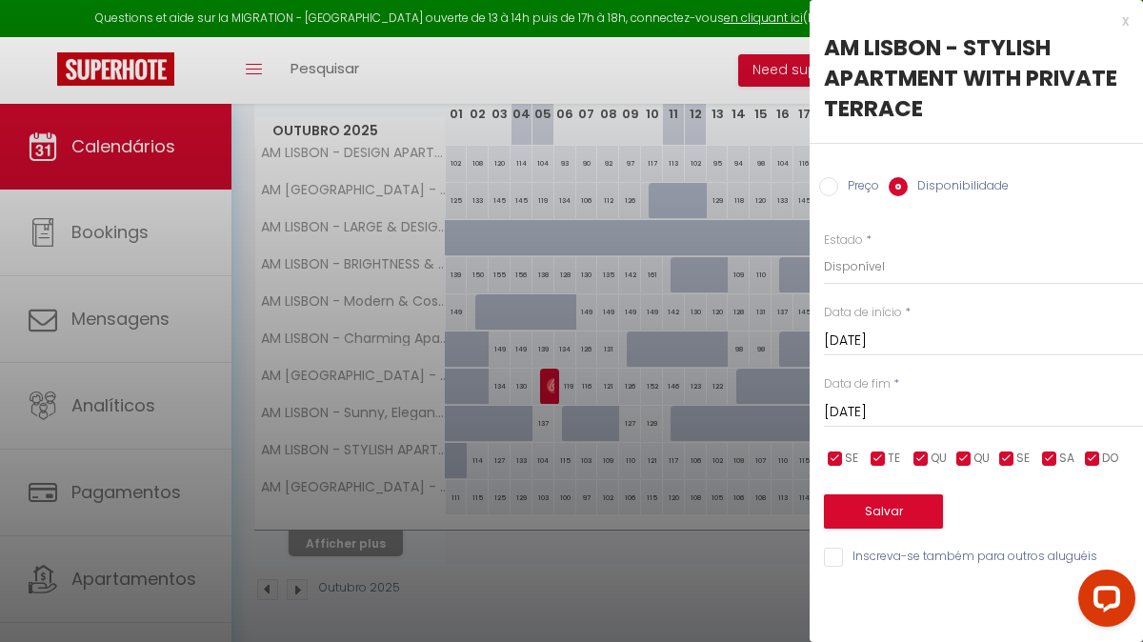
click at [956, 445] on div "Preço * 102 Estado * Disponível Indisponível Data de início * [DATE] < [DATE] >…" at bounding box center [975, 389] width 333 height 362
click at [974, 422] on input "[DATE]" at bounding box center [983, 412] width 319 height 25
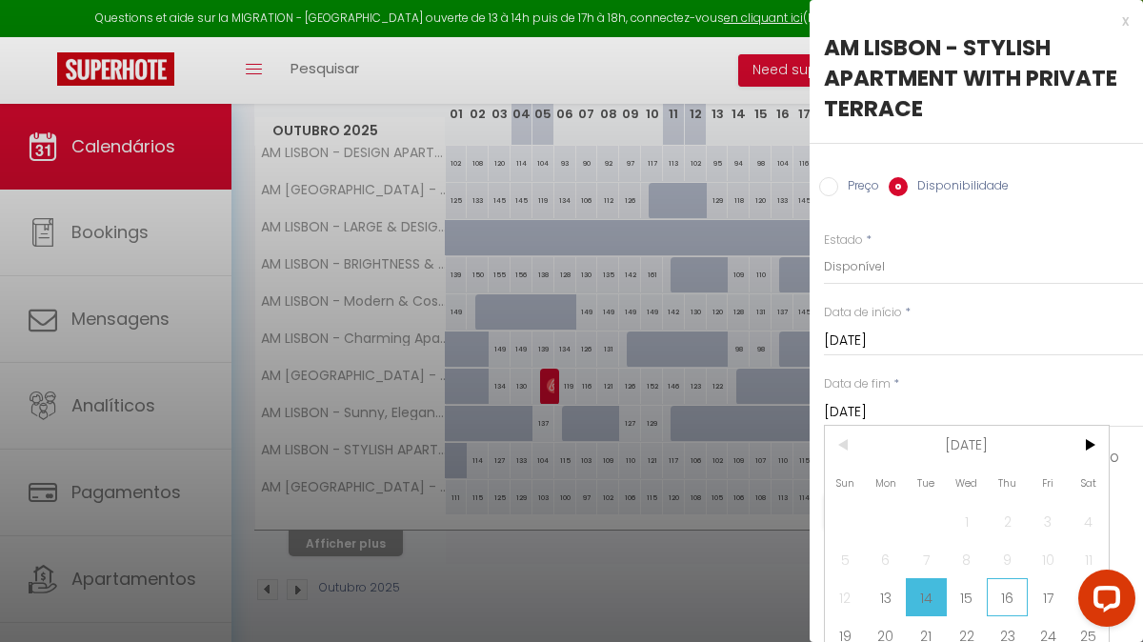
click at [1009, 590] on span "16" at bounding box center [1006, 597] width 41 height 38
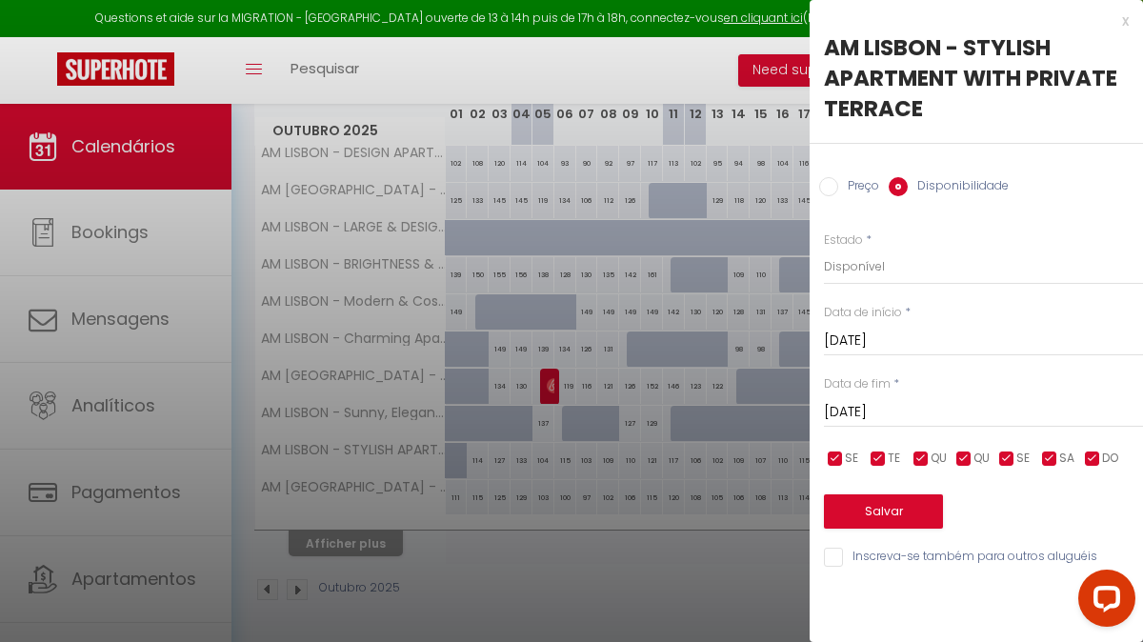
type input "[DATE]"
click at [918, 266] on select "Disponível Indisponível" at bounding box center [983, 267] width 319 height 36
select select "0"
click at [889, 513] on button "Salvar" at bounding box center [883, 511] width 119 height 34
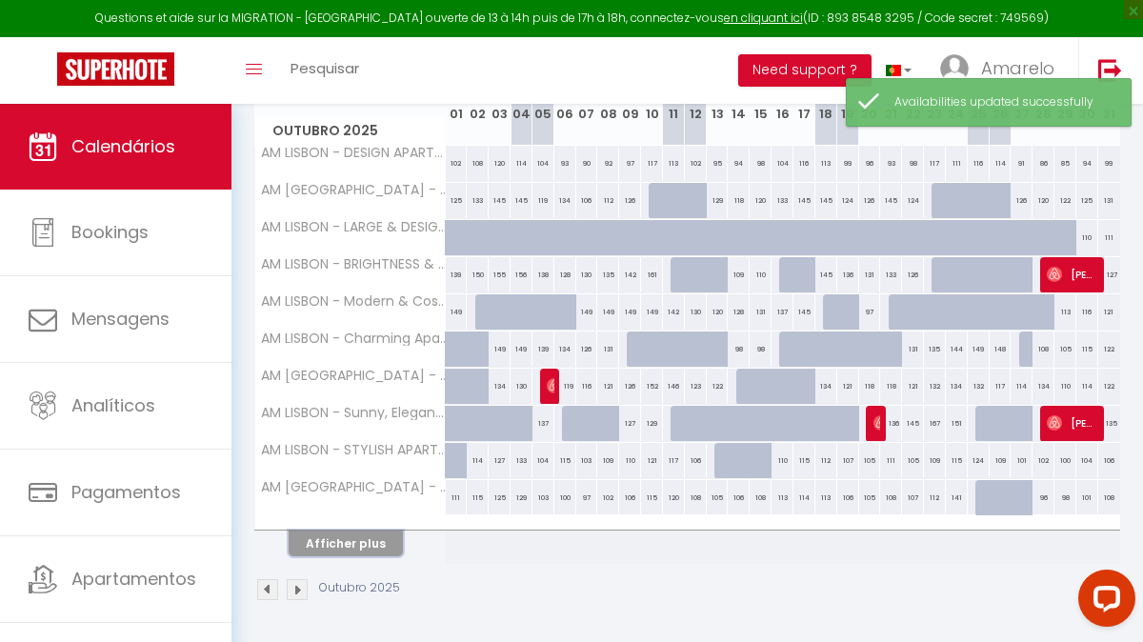
click at [342, 534] on button "Afficher plus" at bounding box center [346, 543] width 114 height 26
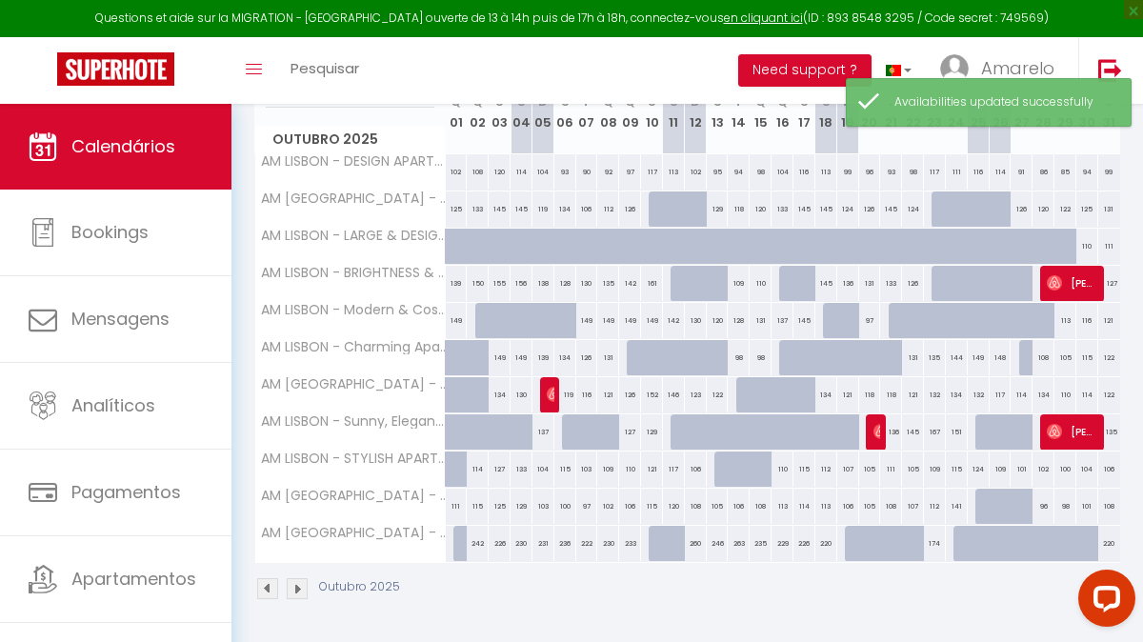
scroll to position [355, 0]
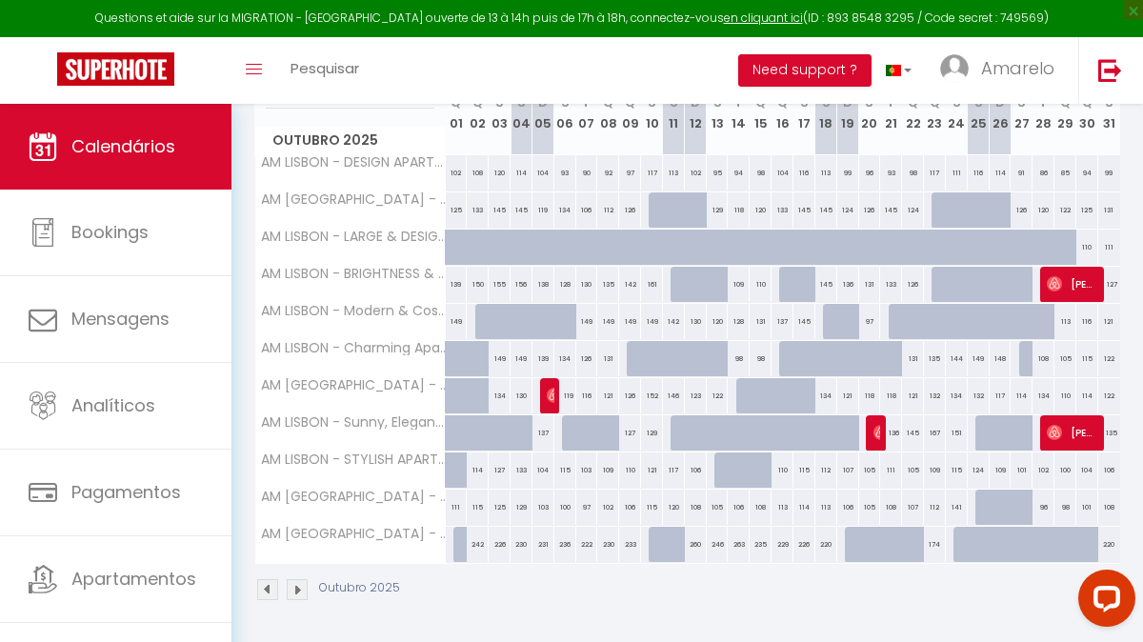
click at [1109, 468] on div "106" at bounding box center [1109, 469] width 22 height 35
select select "1"
type input "[DATE]"
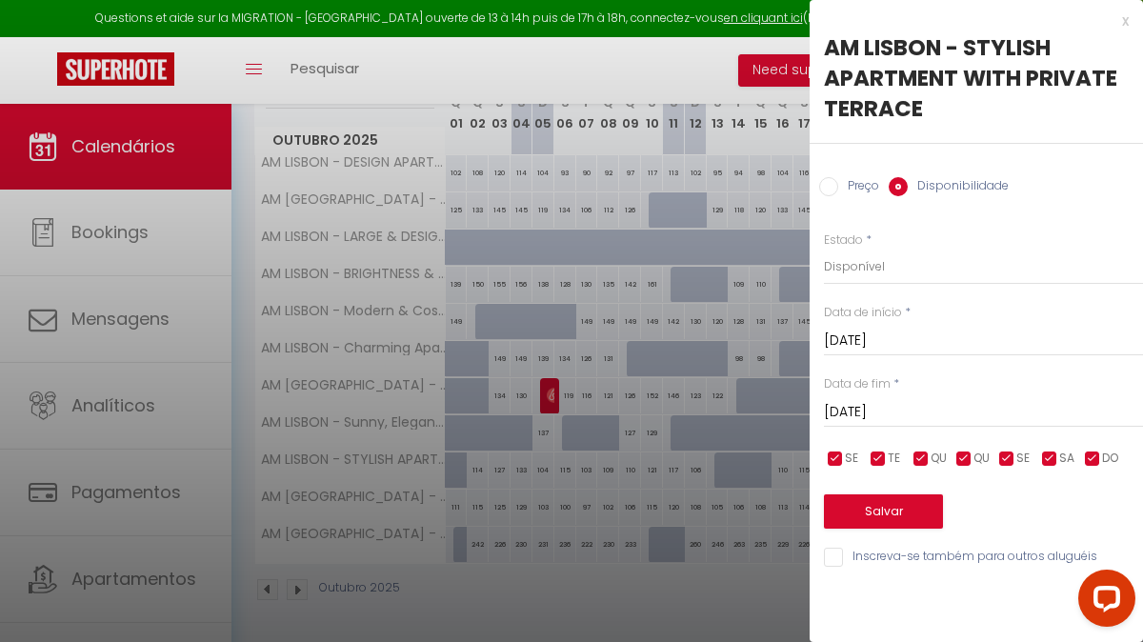
click at [882, 409] on input "[DATE]" at bounding box center [983, 412] width 319 height 25
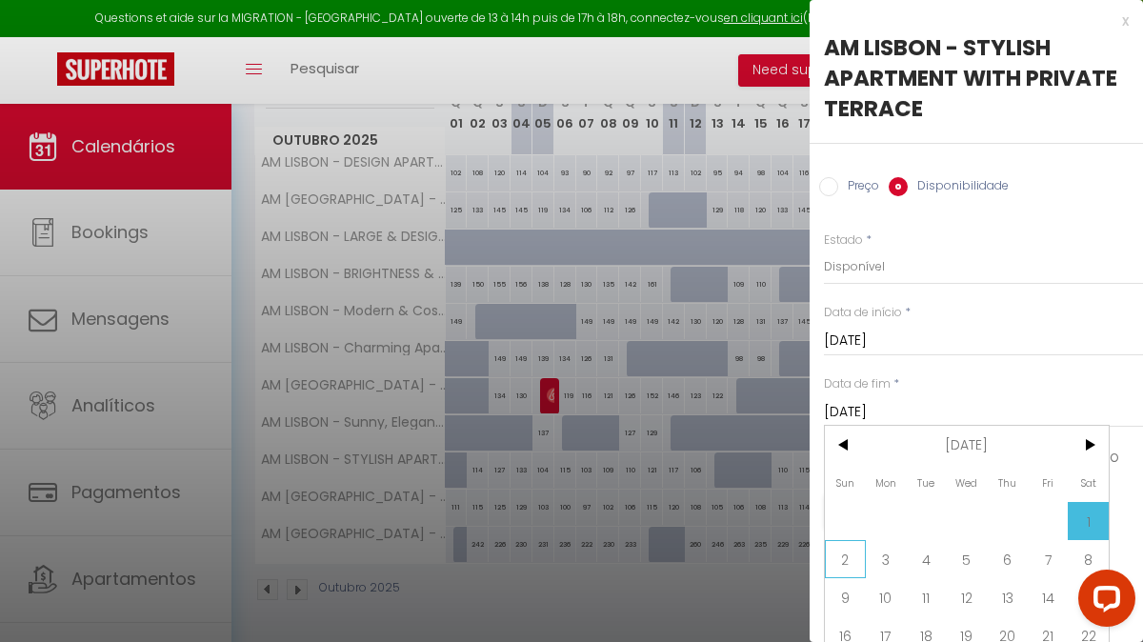
click at [852, 556] on span "2" at bounding box center [845, 559] width 41 height 38
type input "[DATE]"
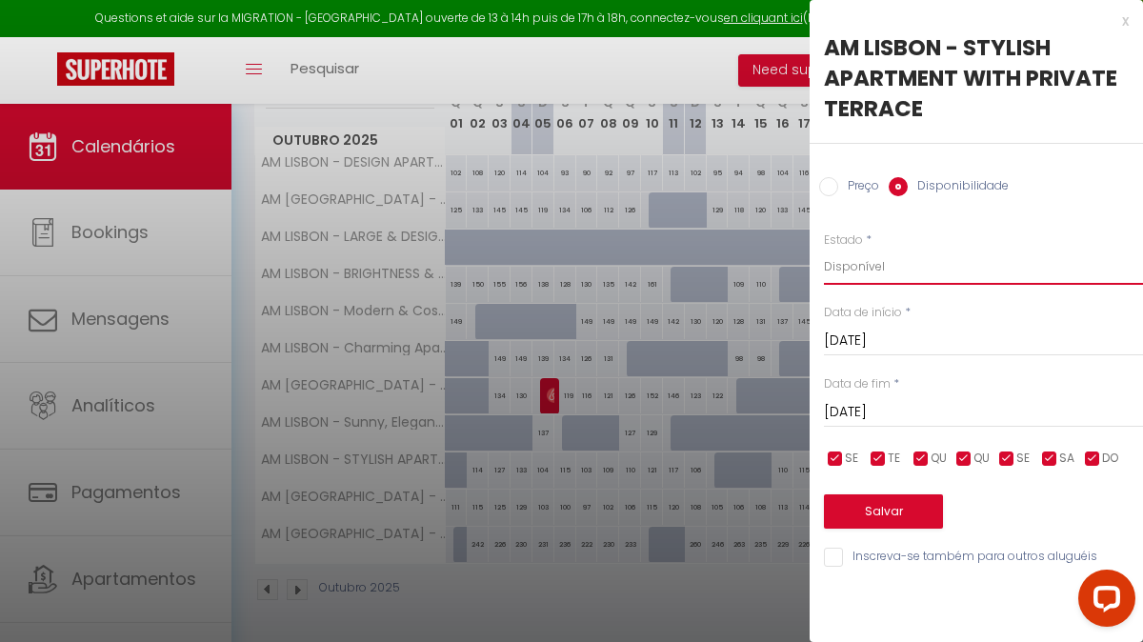
click at [875, 270] on select "Disponível Indisponível" at bounding box center [983, 267] width 319 height 36
select select "0"
click at [879, 521] on button "Salvar" at bounding box center [883, 511] width 119 height 34
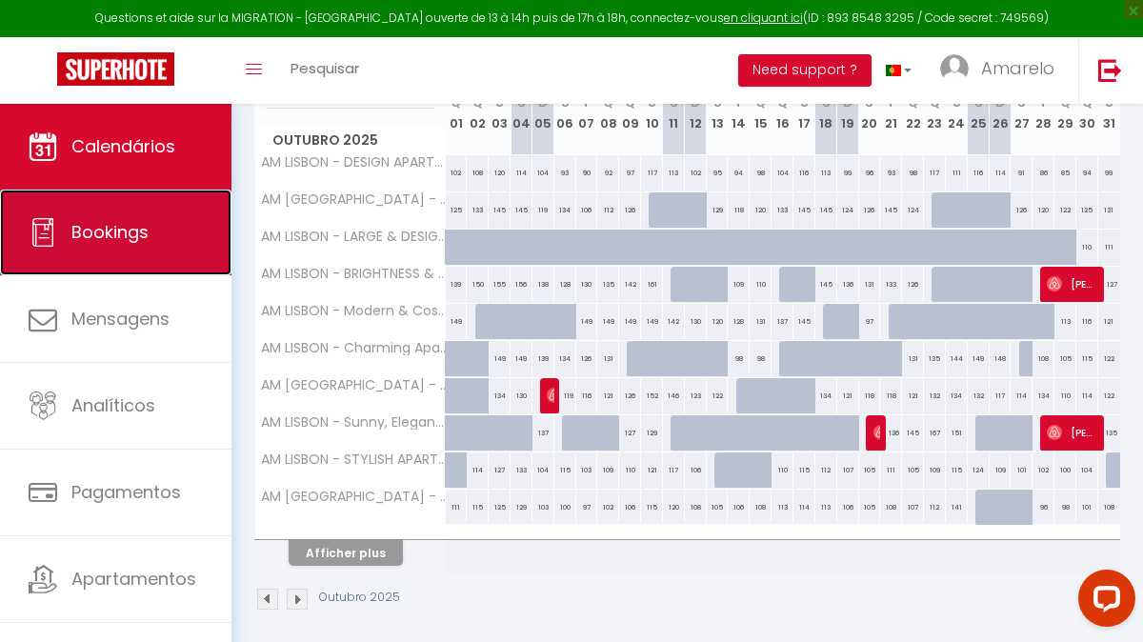
click at [174, 251] on link "Bookings" at bounding box center [115, 232] width 231 height 86
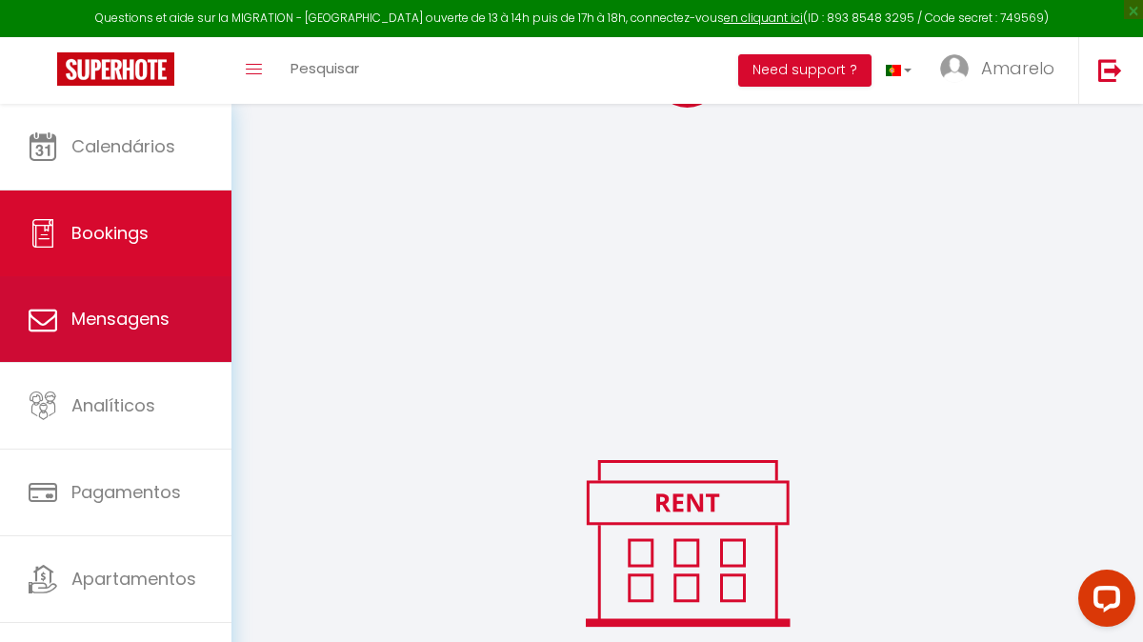
scroll to position [488, 0]
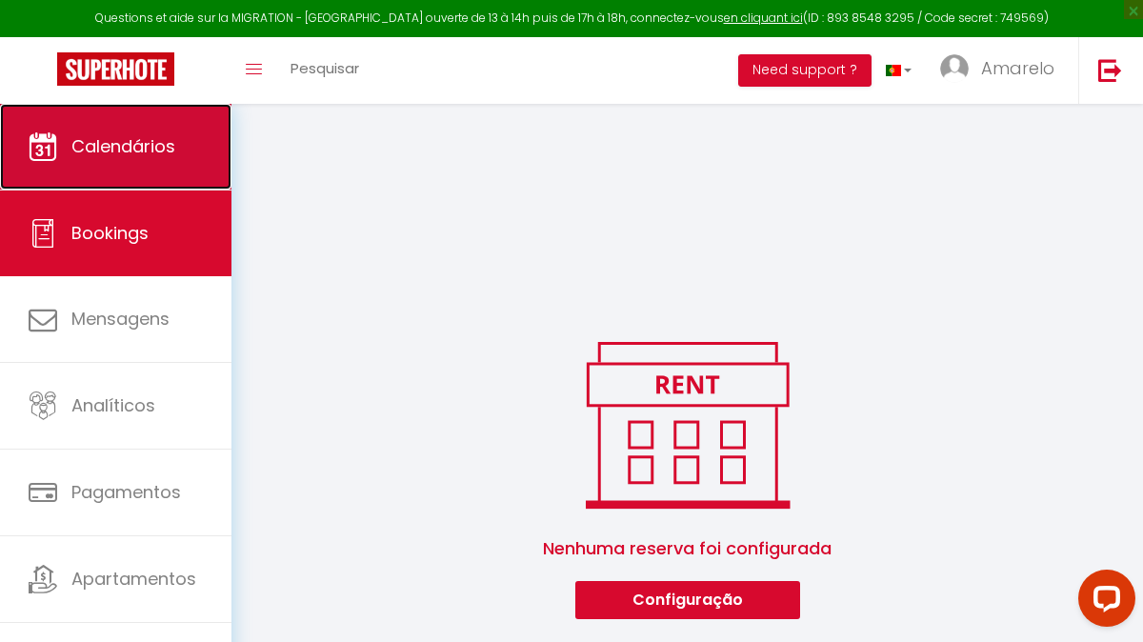
click at [197, 160] on link "Calendários" at bounding box center [115, 147] width 231 height 86
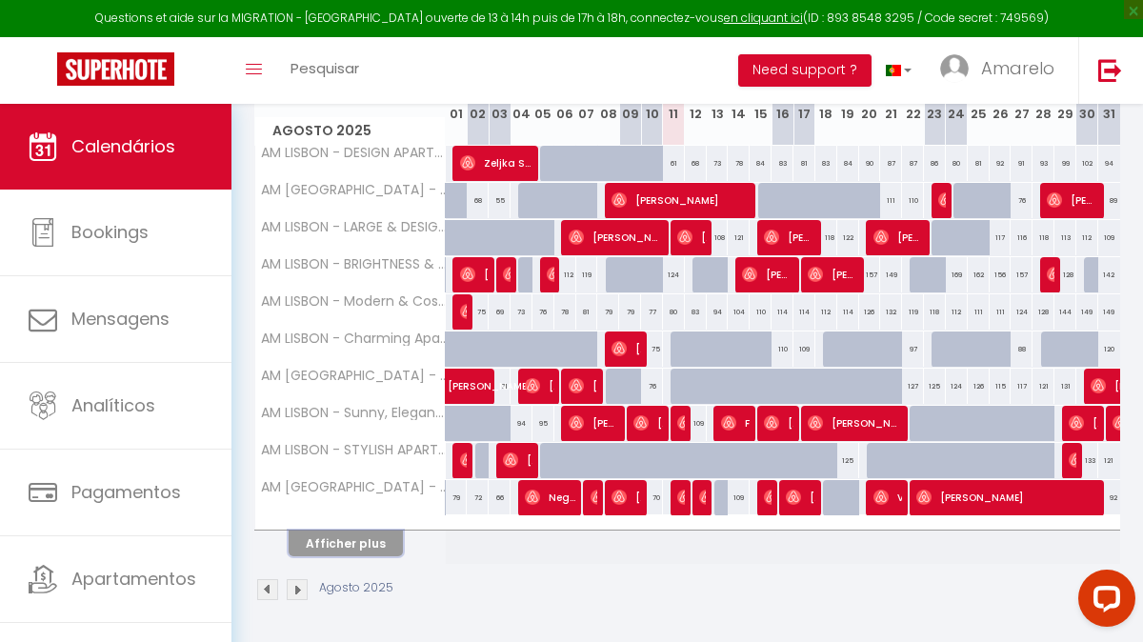
click at [374, 546] on button "Afficher plus" at bounding box center [346, 543] width 114 height 26
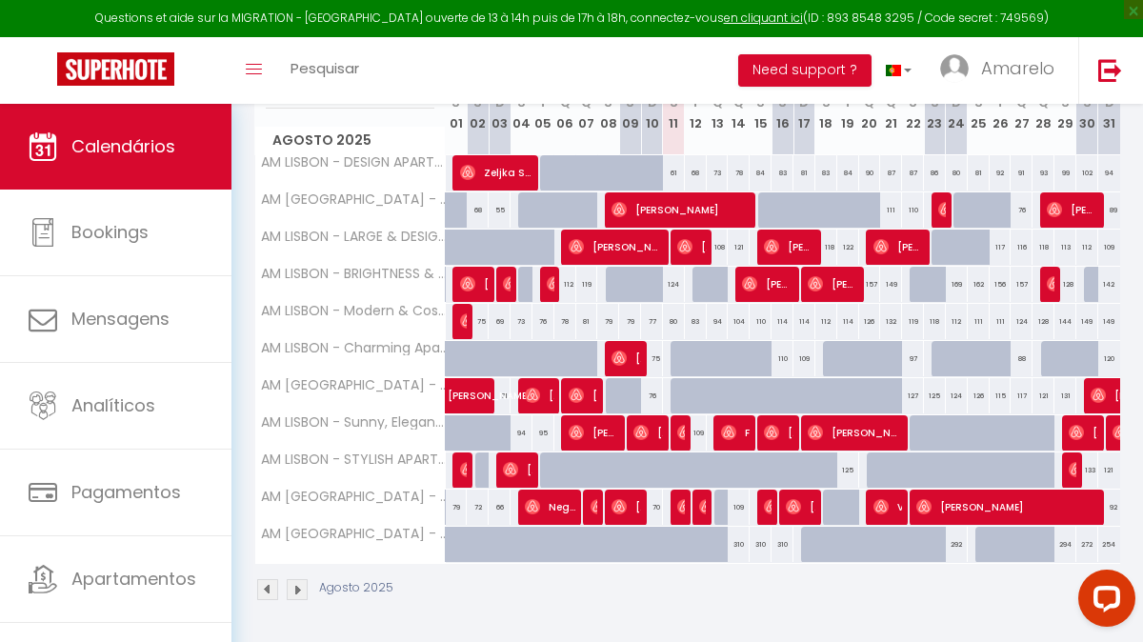
click at [741, 510] on div "109" at bounding box center [738, 506] width 22 height 35
type input "109"
type input "[DATE]"
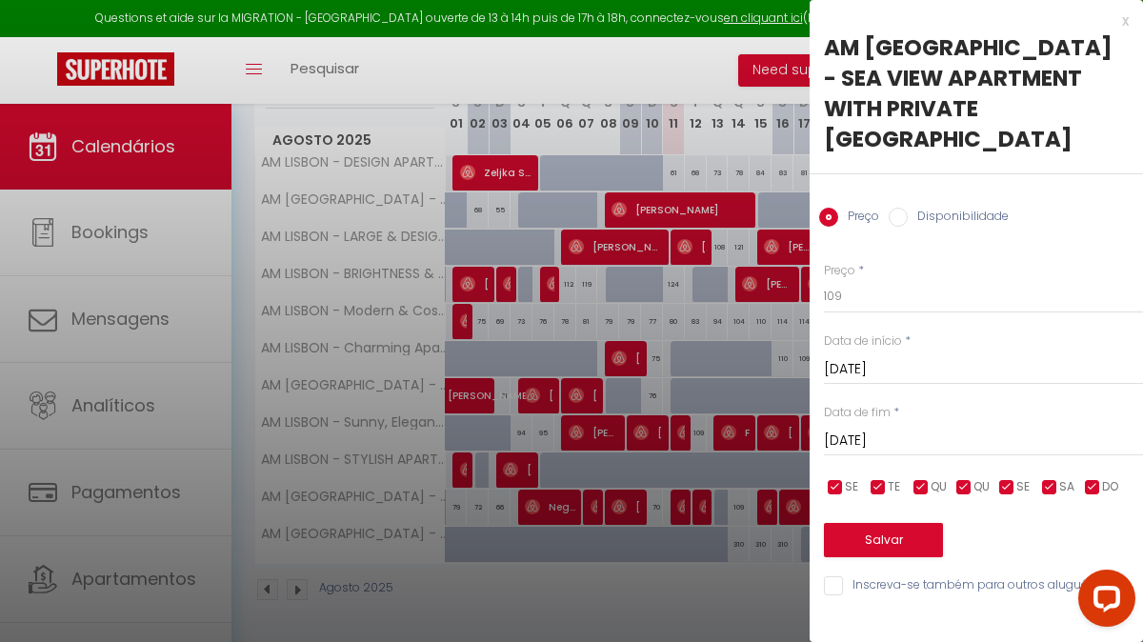
click at [1118, 26] on div "x" at bounding box center [968, 21] width 319 height 23
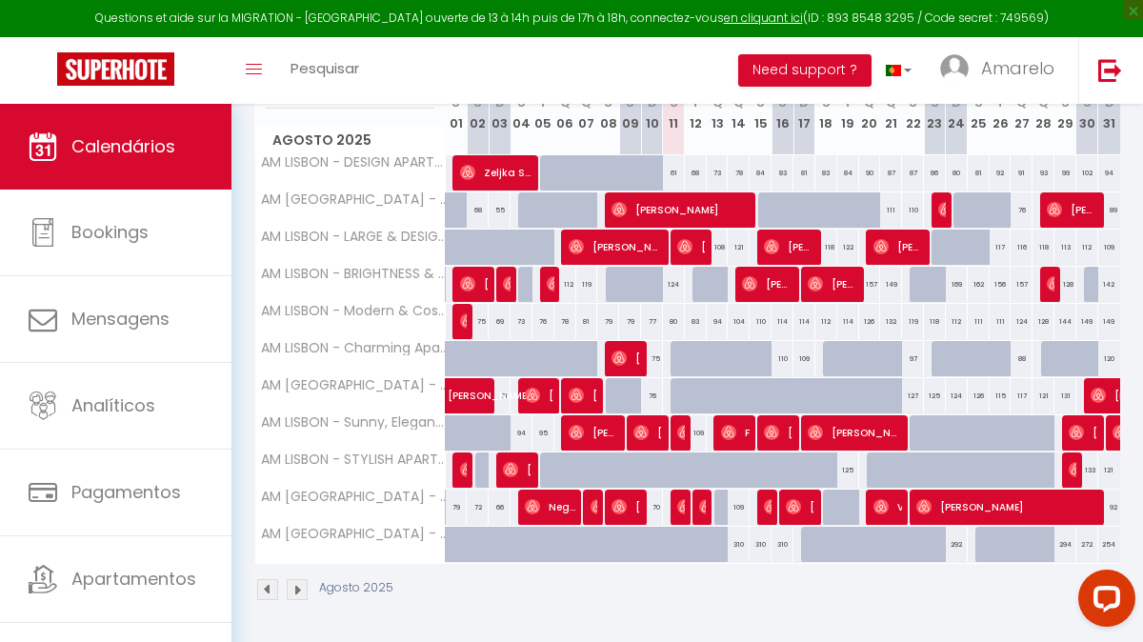
scroll to position [351, 0]
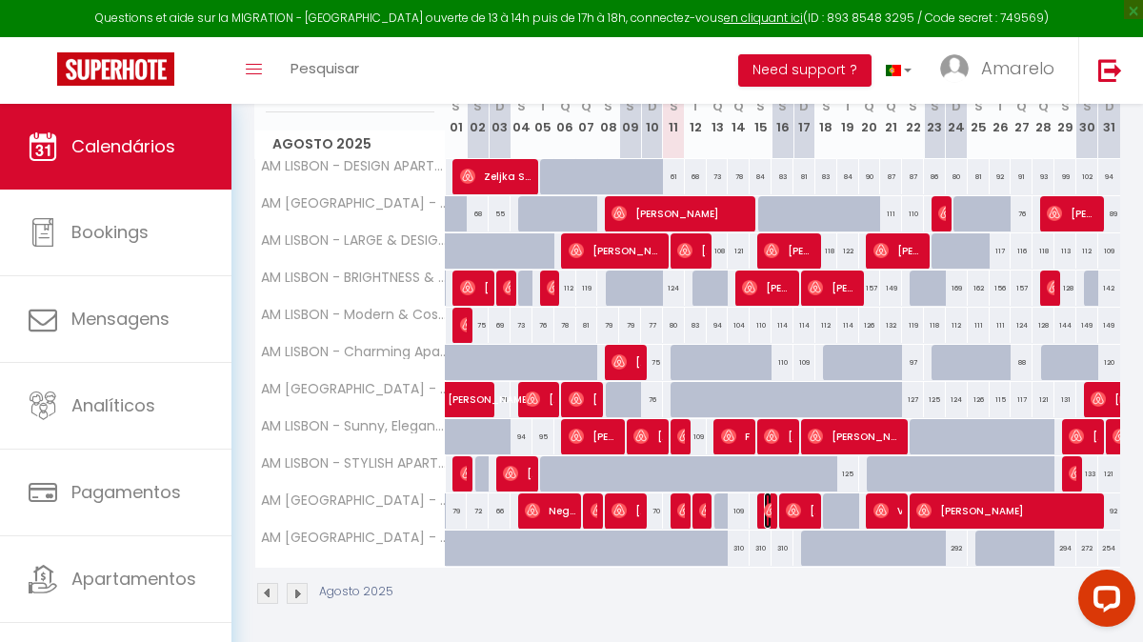
click at [764, 516] on img at bounding box center [771, 510] width 15 height 15
select select "OK"
select select "0"
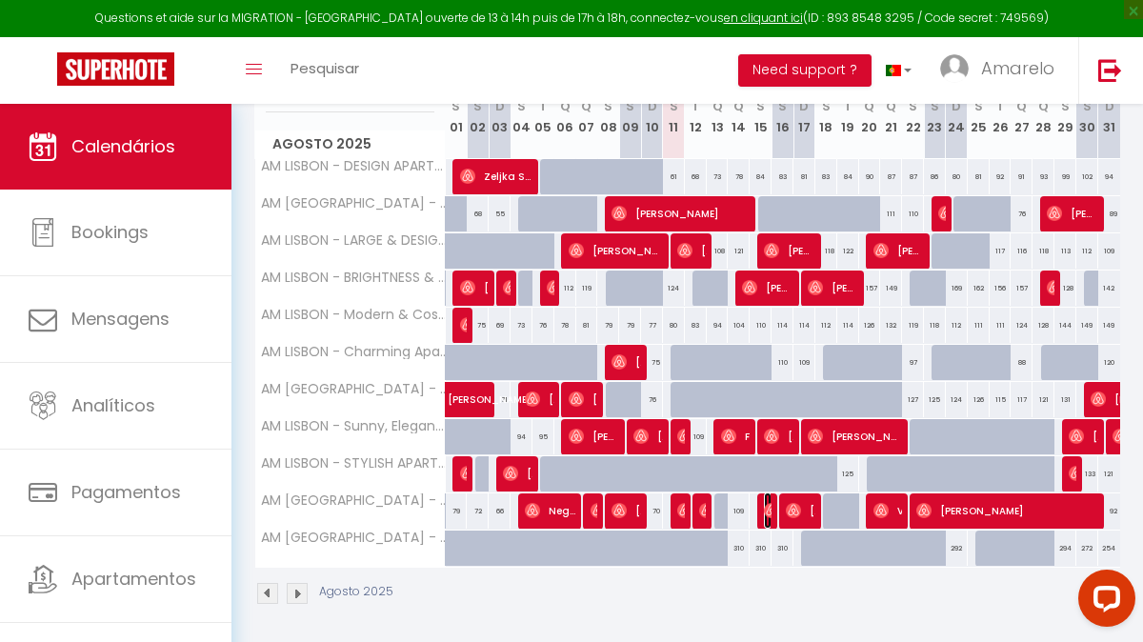
select select "1"
select select
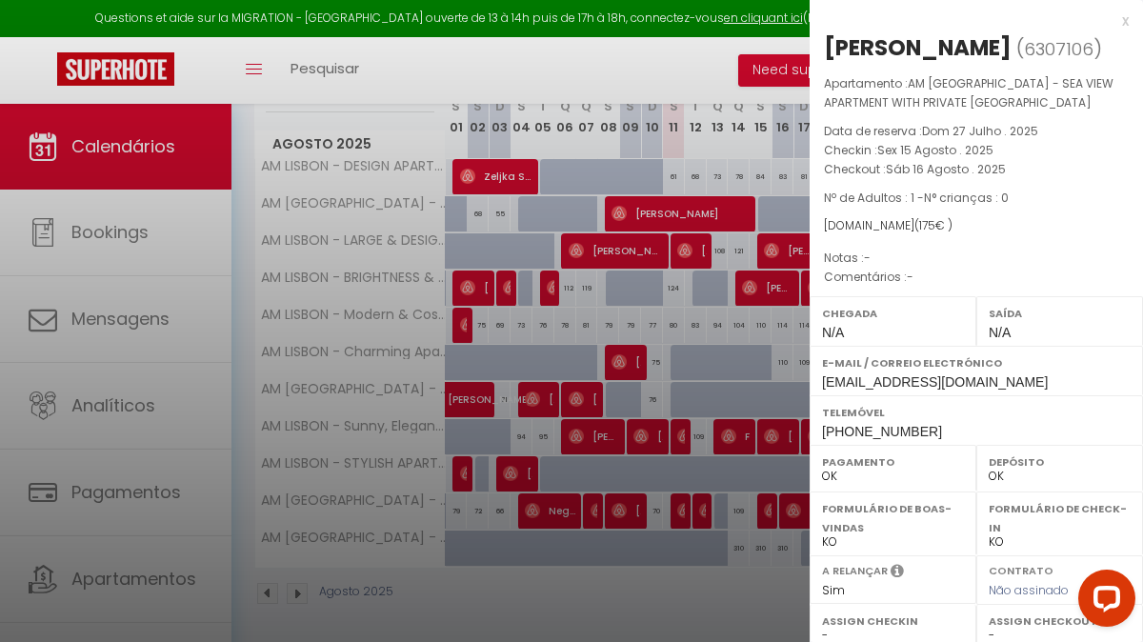
click at [1121, 25] on div "x" at bounding box center [968, 21] width 319 height 23
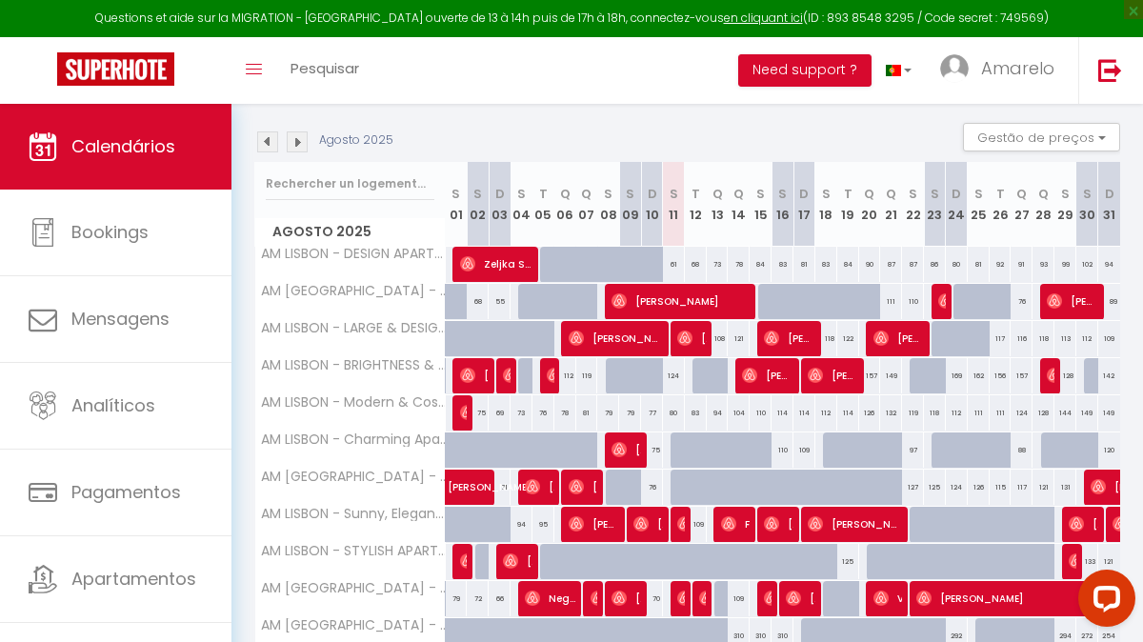
scroll to position [286, 0]
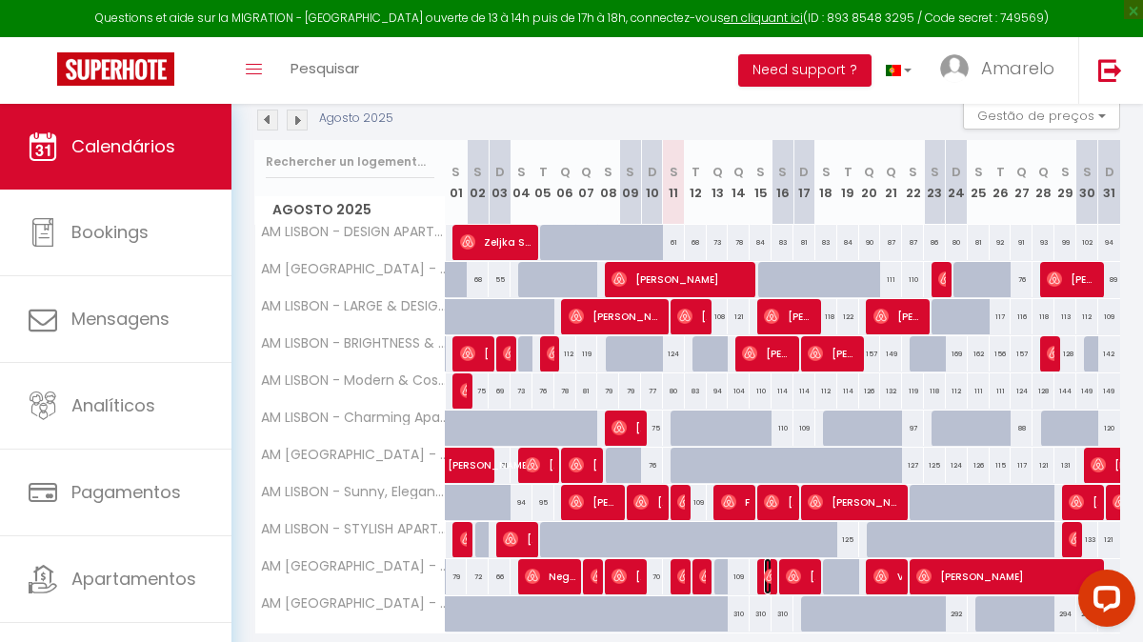
click at [765, 582] on img at bounding box center [771, 575] width 15 height 15
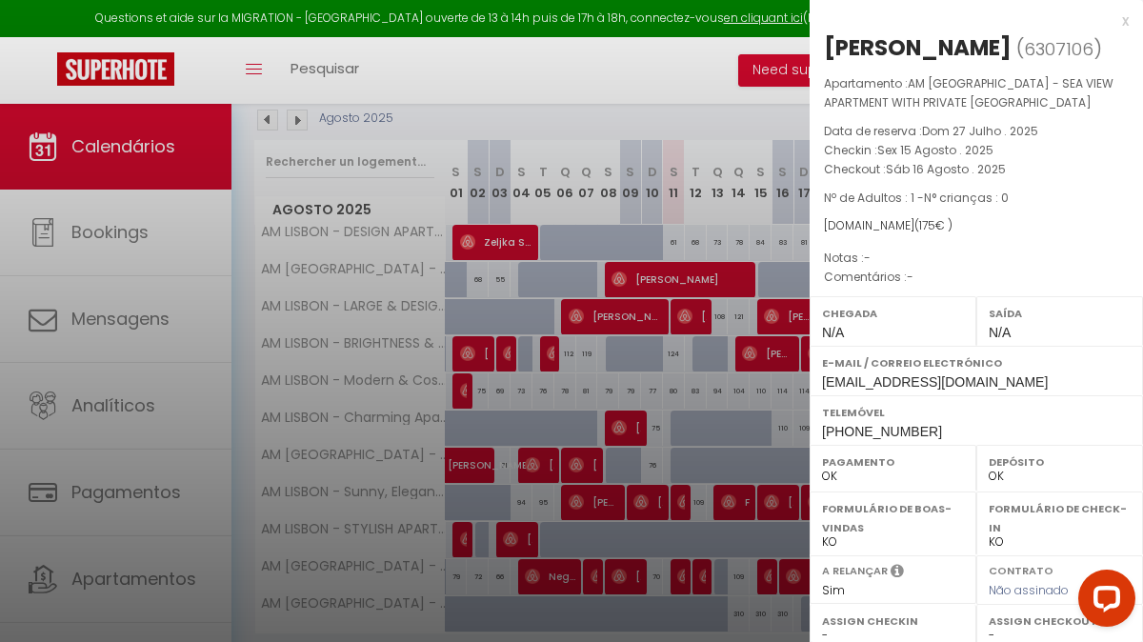
click at [872, 428] on span "[PHONE_NUMBER]" at bounding box center [882, 431] width 120 height 15
copy div "[PHONE_NUMBER]"
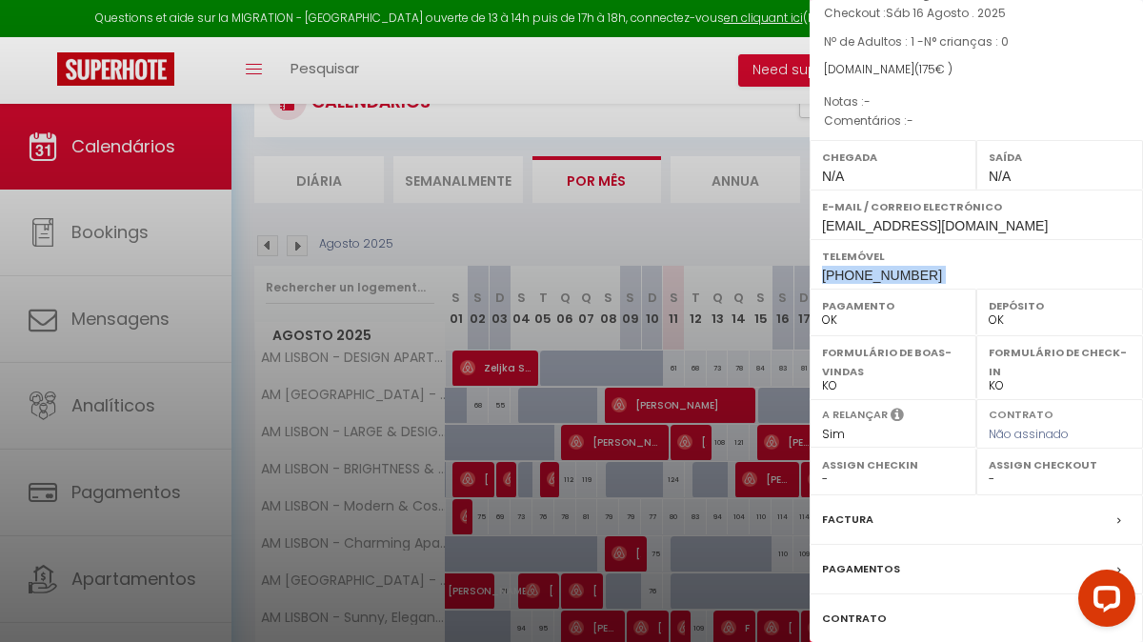
scroll to position [0, 0]
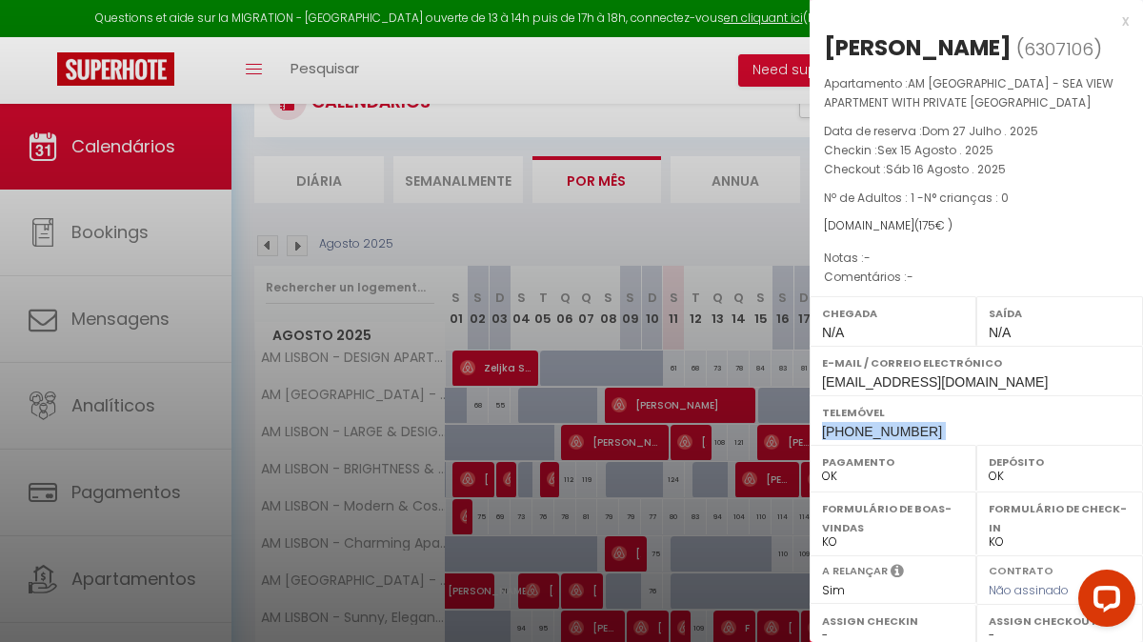
click at [1122, 23] on div "x" at bounding box center [968, 21] width 319 height 23
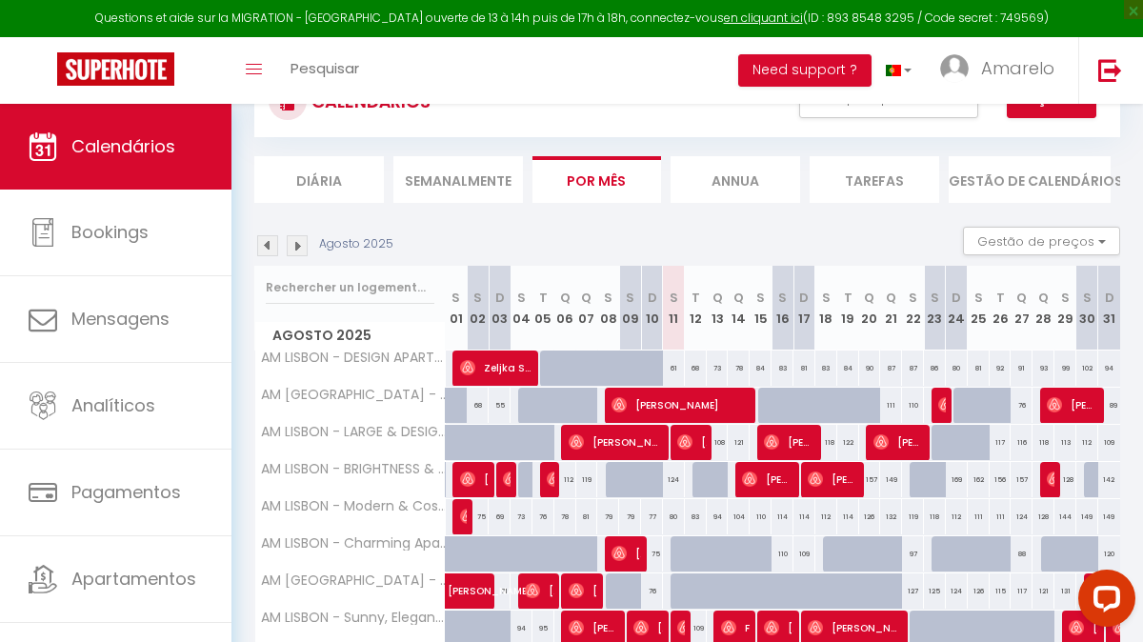
click at [293, 245] on img at bounding box center [297, 245] width 21 height 21
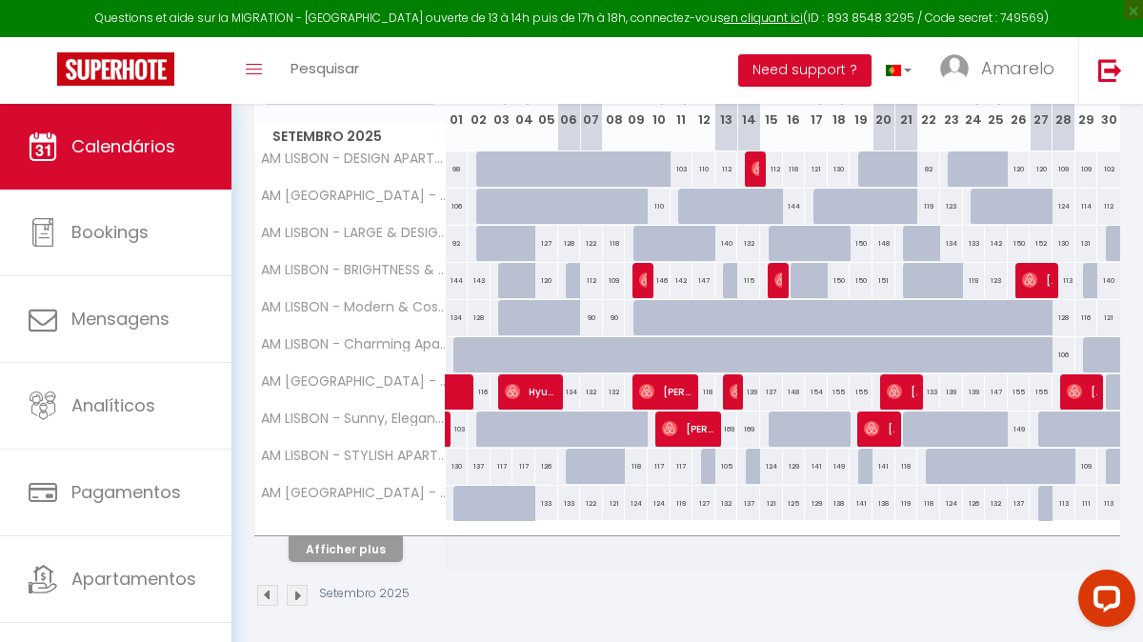
scroll to position [365, 0]
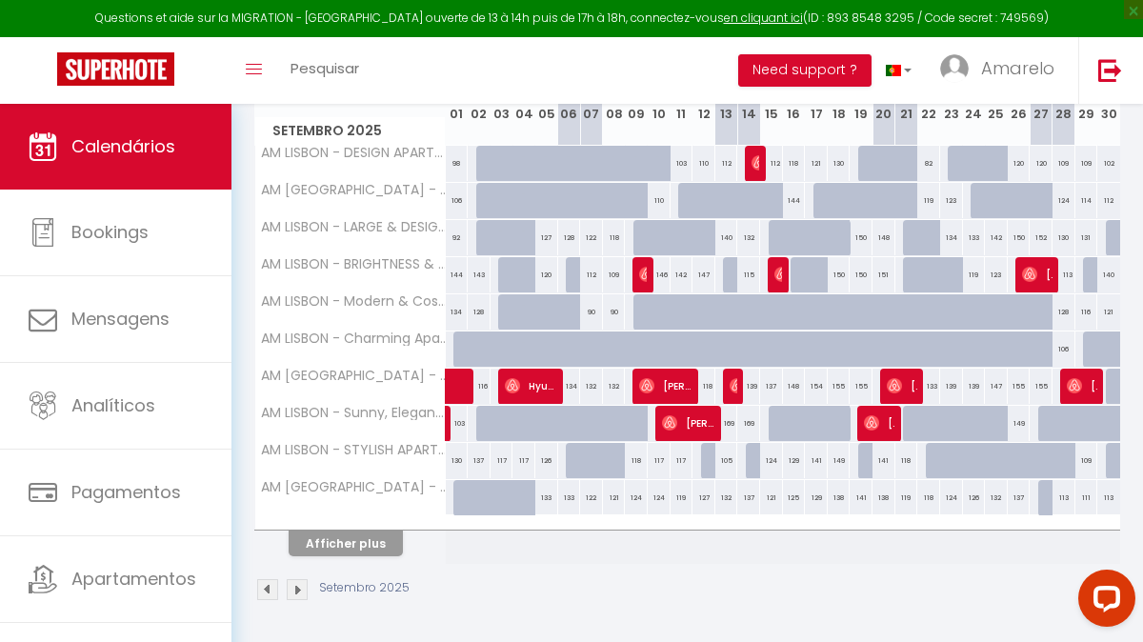
click at [727, 493] on div "132" at bounding box center [726, 497] width 23 height 35
type input "132"
type input "[DATE]"
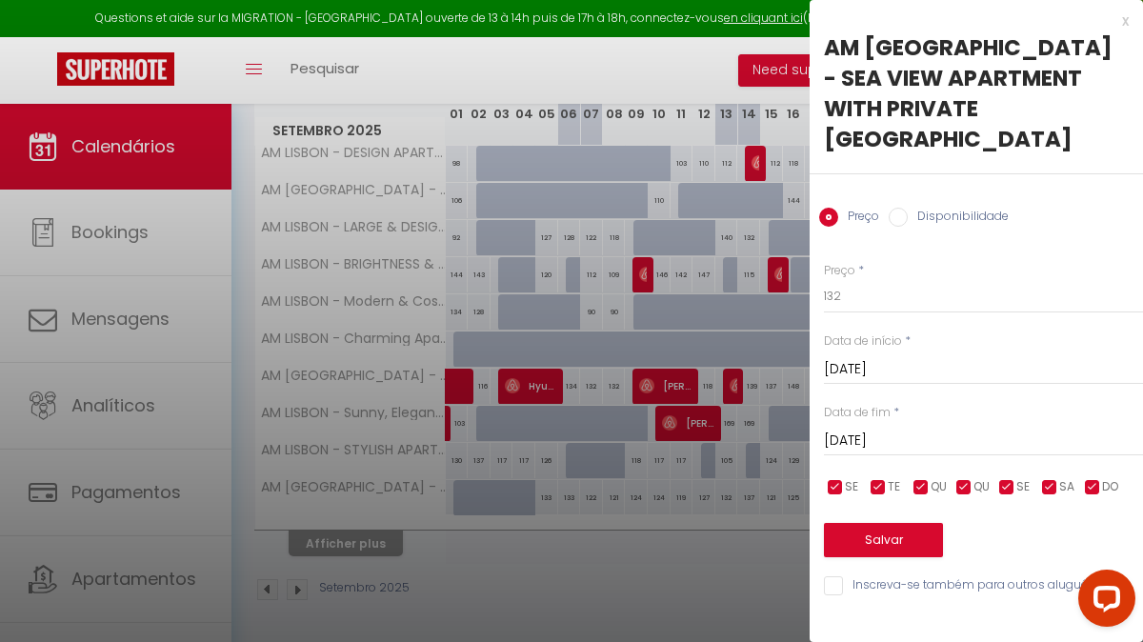
click at [918, 428] on input "[DATE]" at bounding box center [983, 440] width 319 height 25
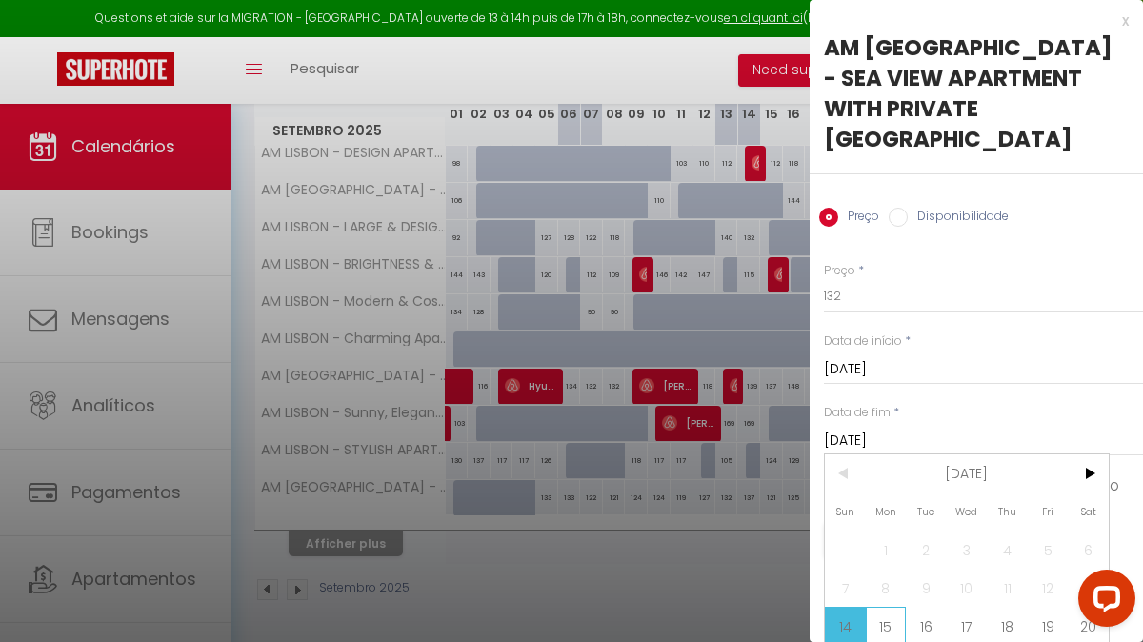
click at [890, 607] on span "15" at bounding box center [886, 626] width 41 height 38
type input "[DATE]"
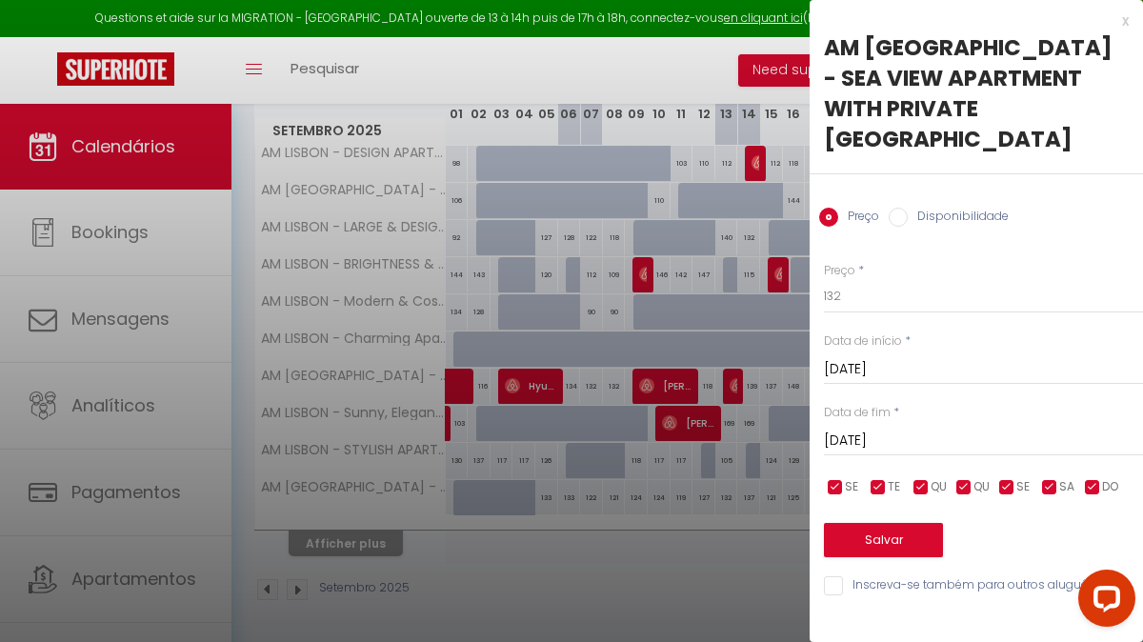
click at [939, 208] on label "Disponibilidade" at bounding box center [957, 218] width 101 height 21
click at [907, 208] on input "Disponibilidade" at bounding box center [897, 217] width 19 height 19
radio input "true"
radio input "false"
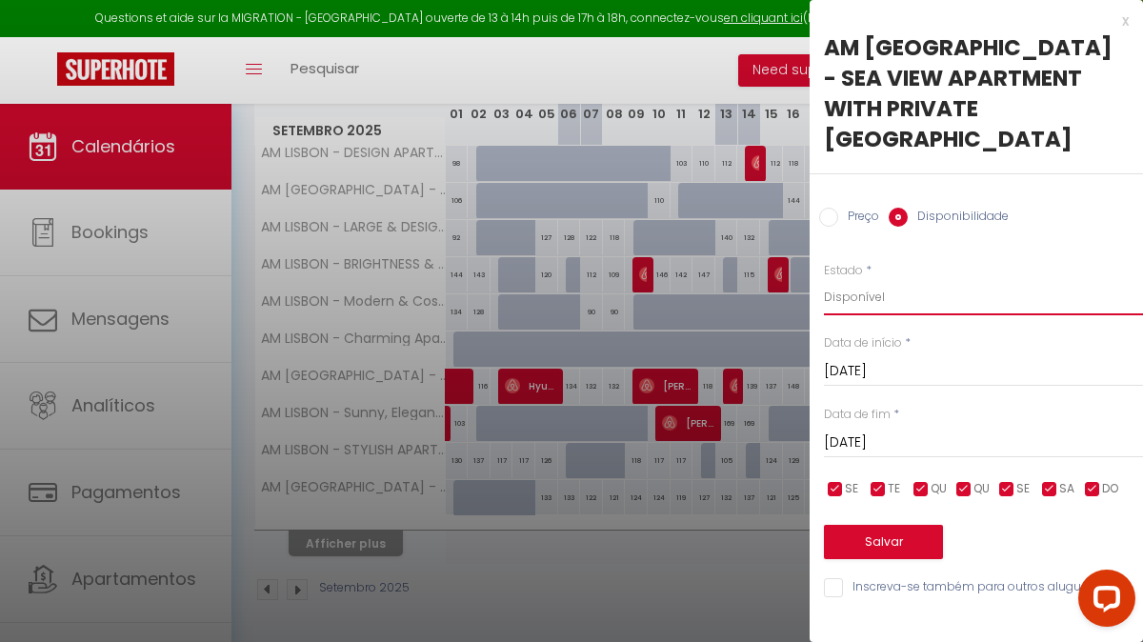
click at [903, 279] on select "Disponível Indisponível" at bounding box center [983, 297] width 319 height 36
select select "0"
click at [903, 525] on button "Salvar" at bounding box center [883, 542] width 119 height 34
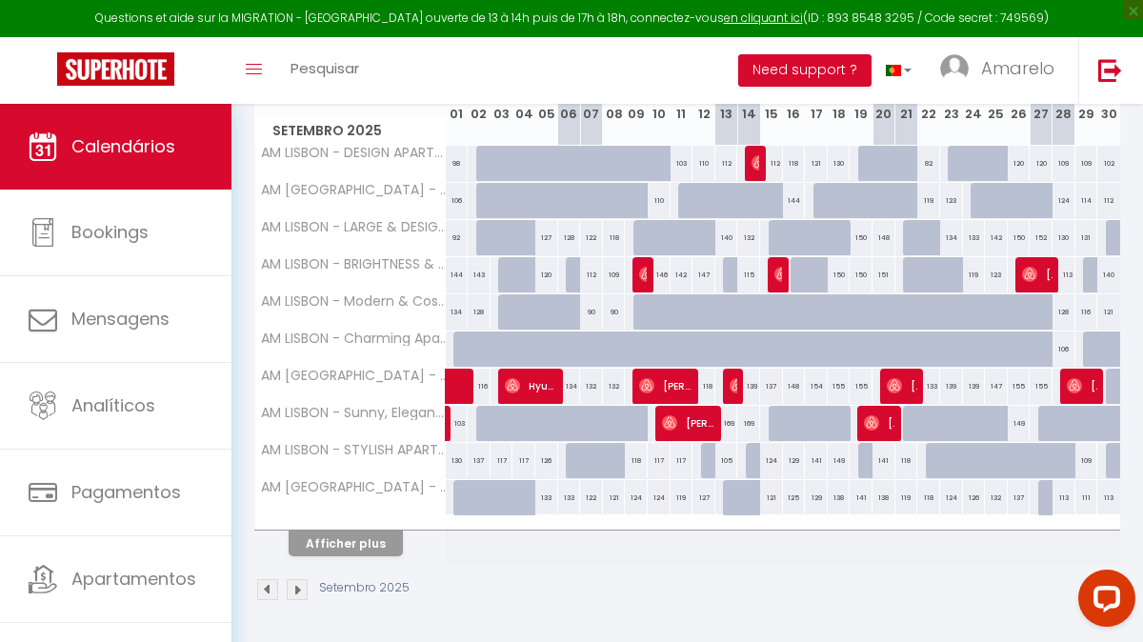
click at [839, 496] on div "138" at bounding box center [838, 497] width 23 height 35
select select "1"
type input "[DATE]"
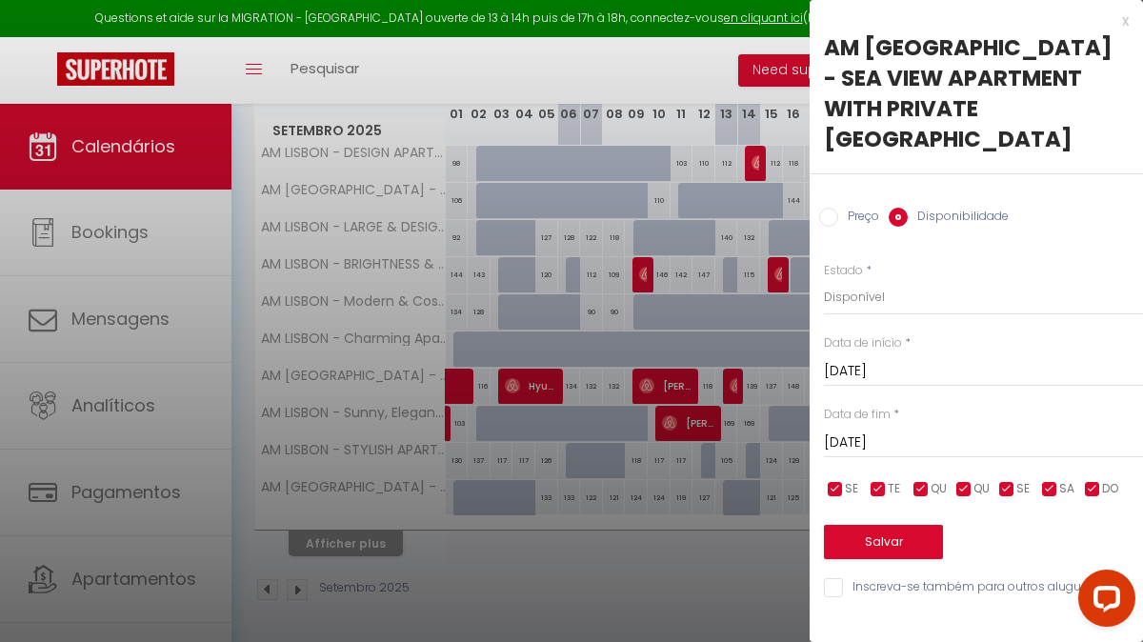
click at [948, 430] on input "[DATE]" at bounding box center [983, 442] width 319 height 25
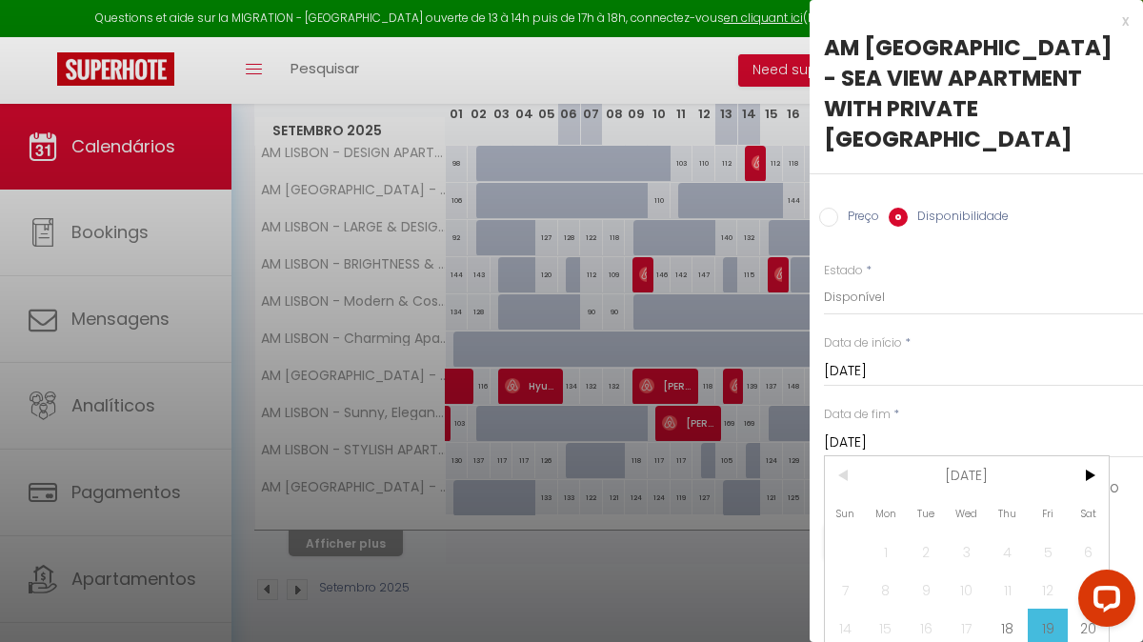
scroll to position [50, 0]
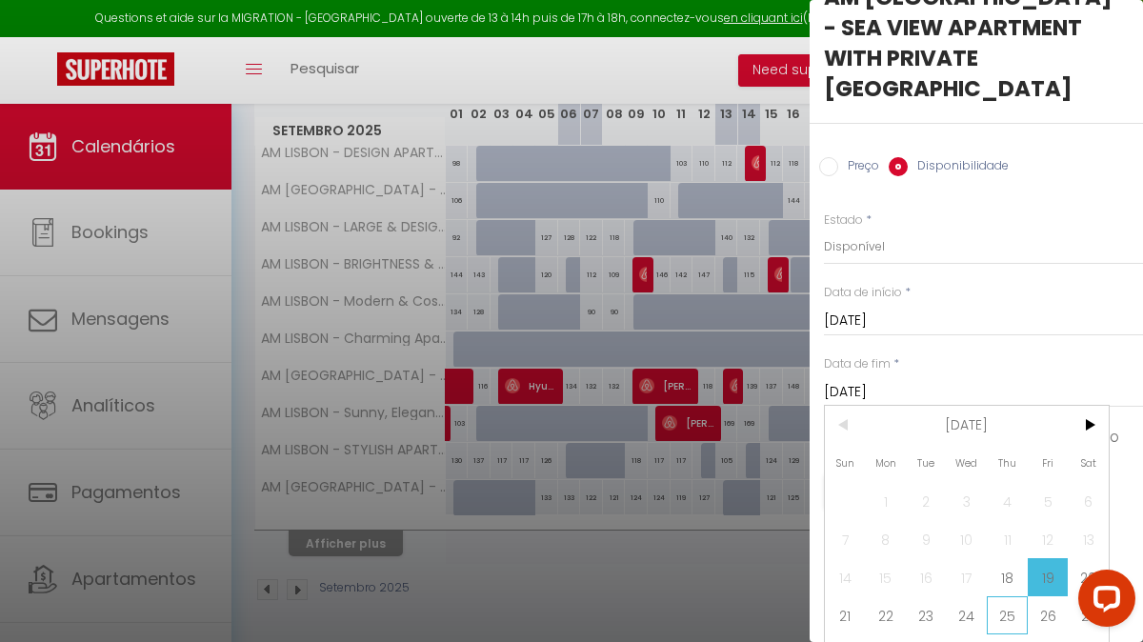
click at [1006, 596] on span "25" at bounding box center [1006, 615] width 41 height 38
type input "[DATE]"
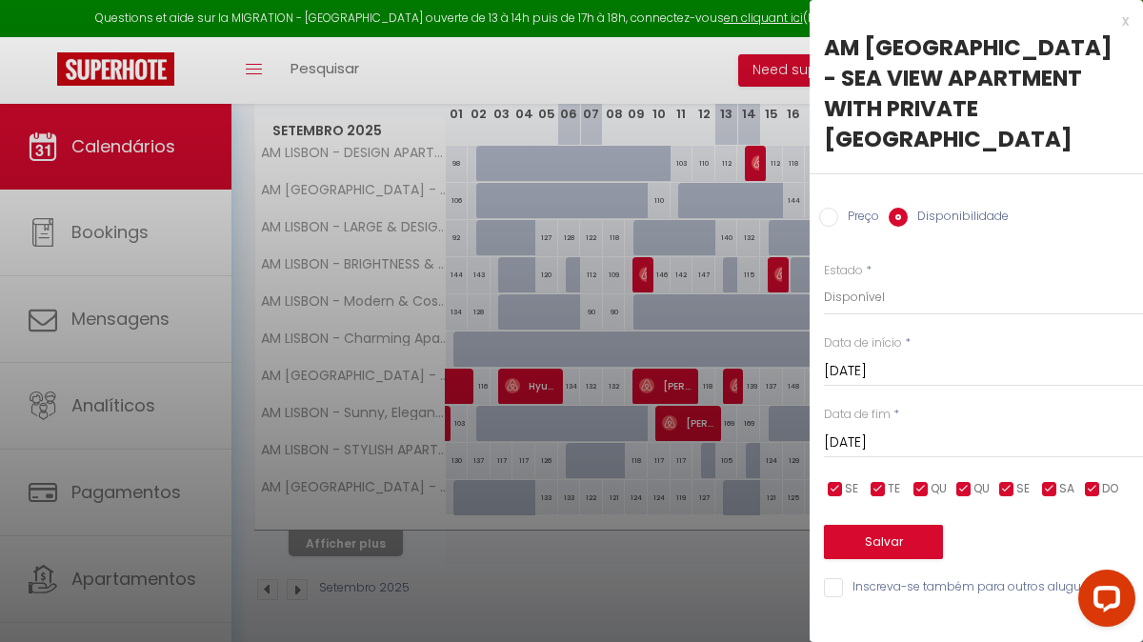
scroll to position [0, 0]
click at [902, 279] on select "Disponível Indisponível" at bounding box center [983, 297] width 319 height 36
select select "0"
click at [896, 525] on button "Salvar" at bounding box center [883, 542] width 119 height 34
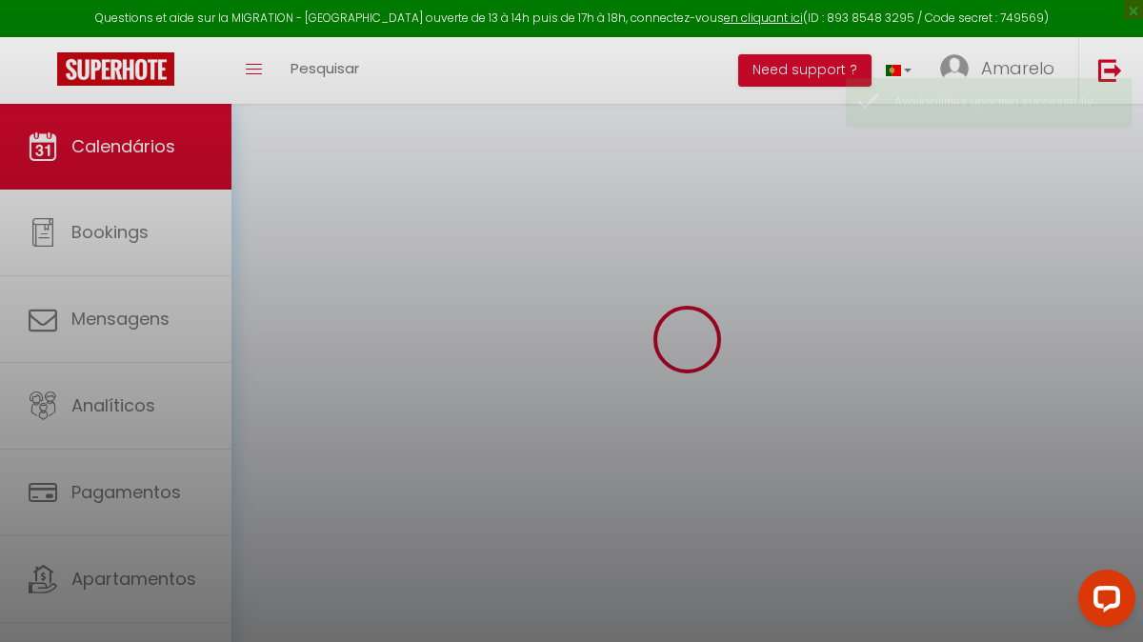
scroll to position [365, 0]
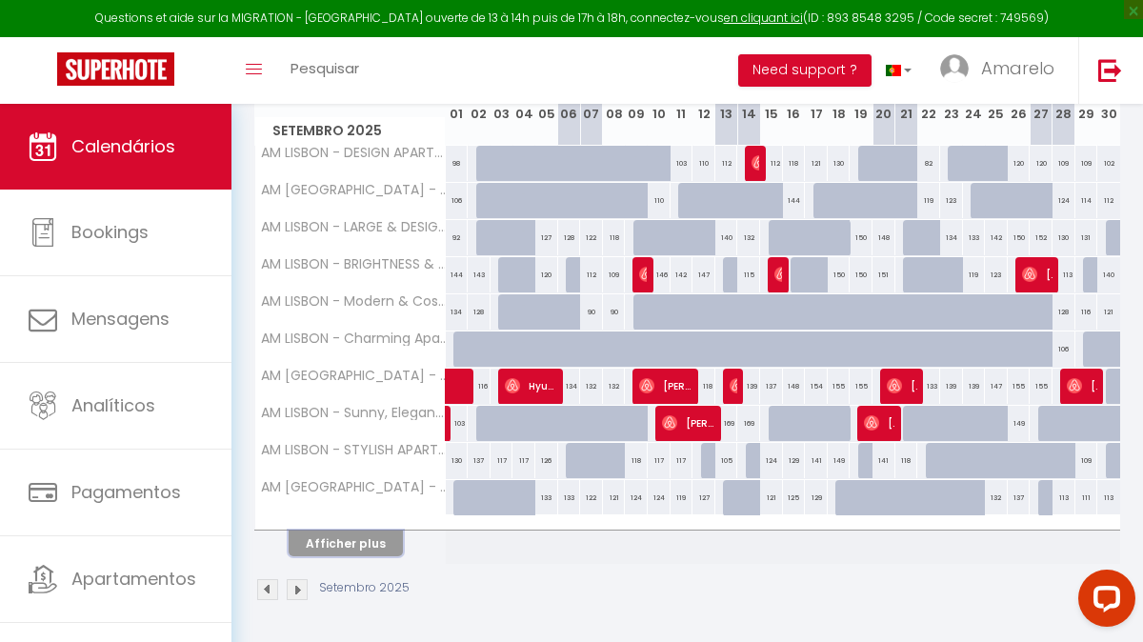
click at [388, 536] on button "Afficher plus" at bounding box center [346, 543] width 114 height 26
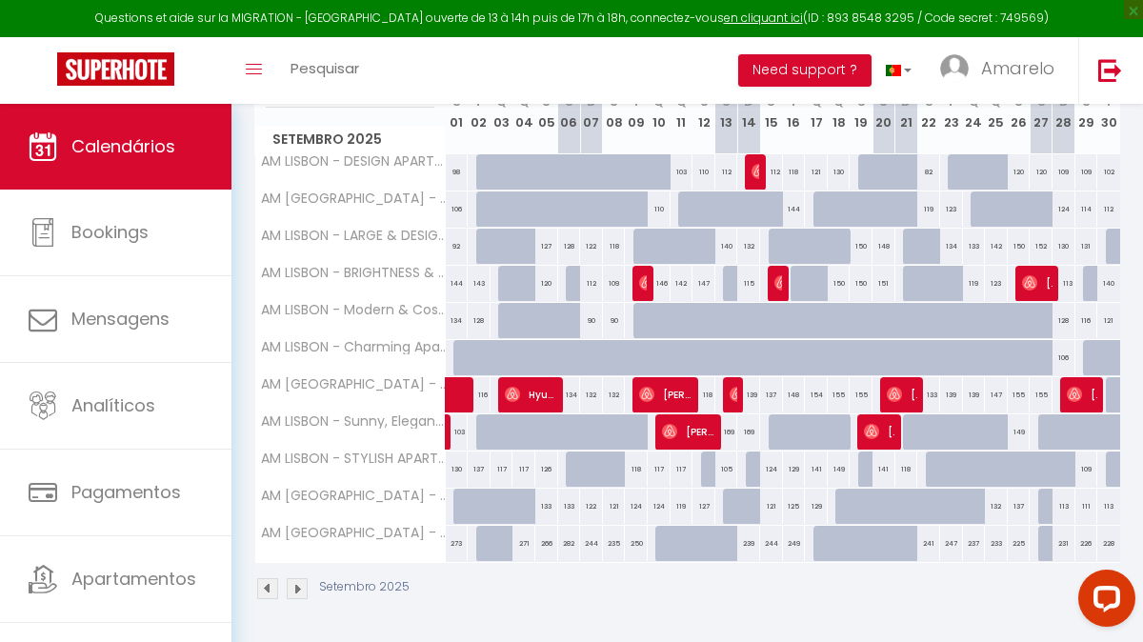
scroll to position [355, 0]
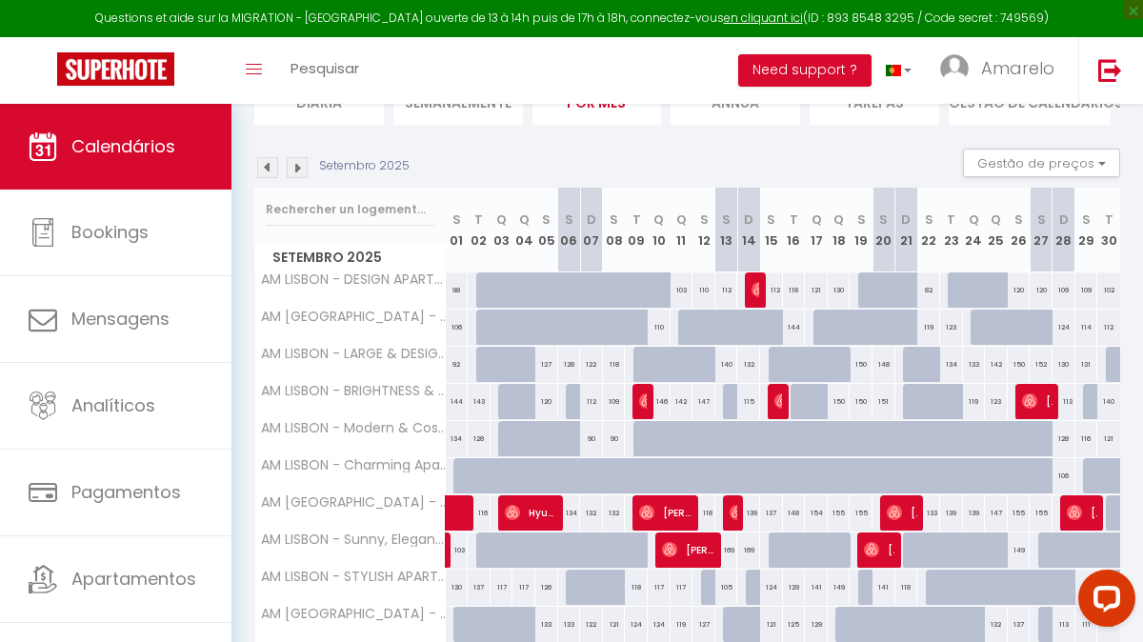
click at [295, 167] on img at bounding box center [297, 167] width 21 height 21
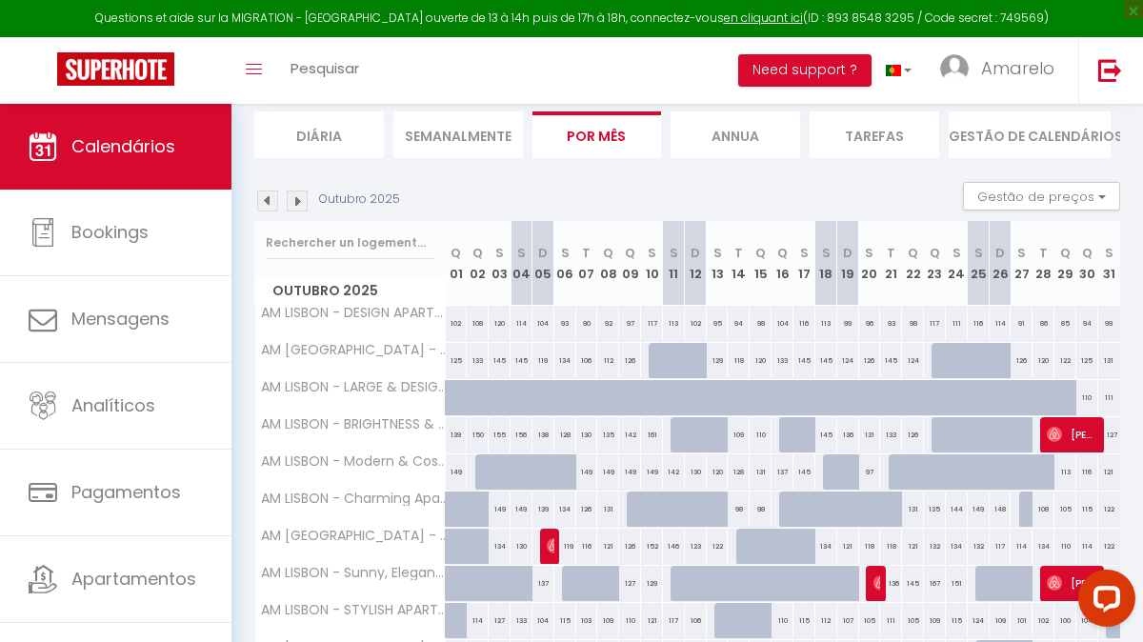
scroll to position [68, 0]
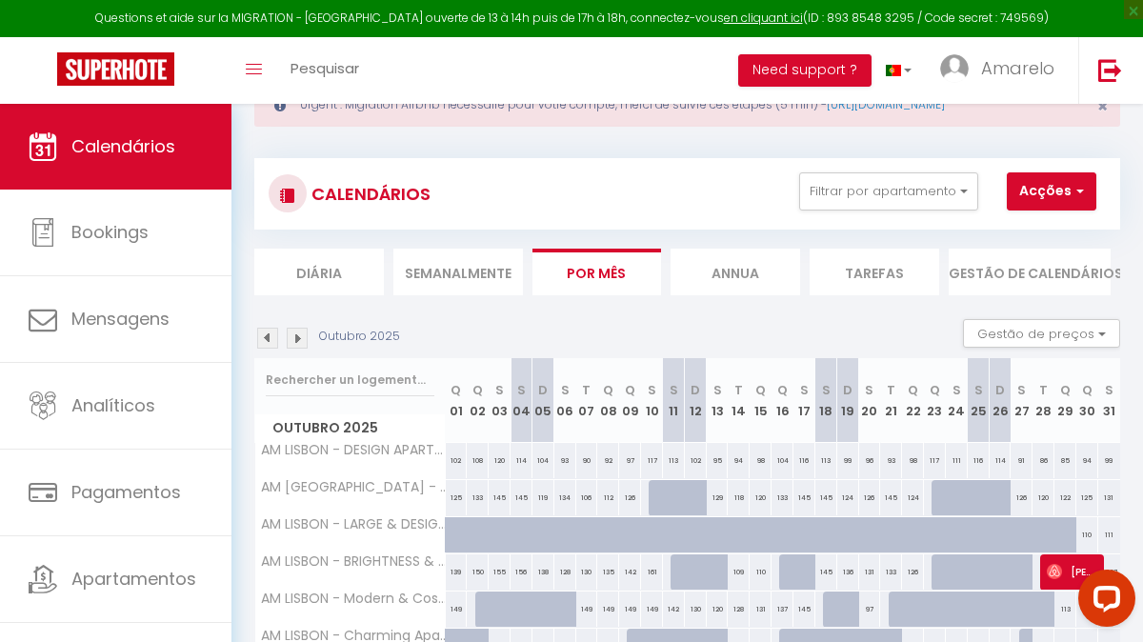
click at [301, 337] on img at bounding box center [297, 338] width 21 height 21
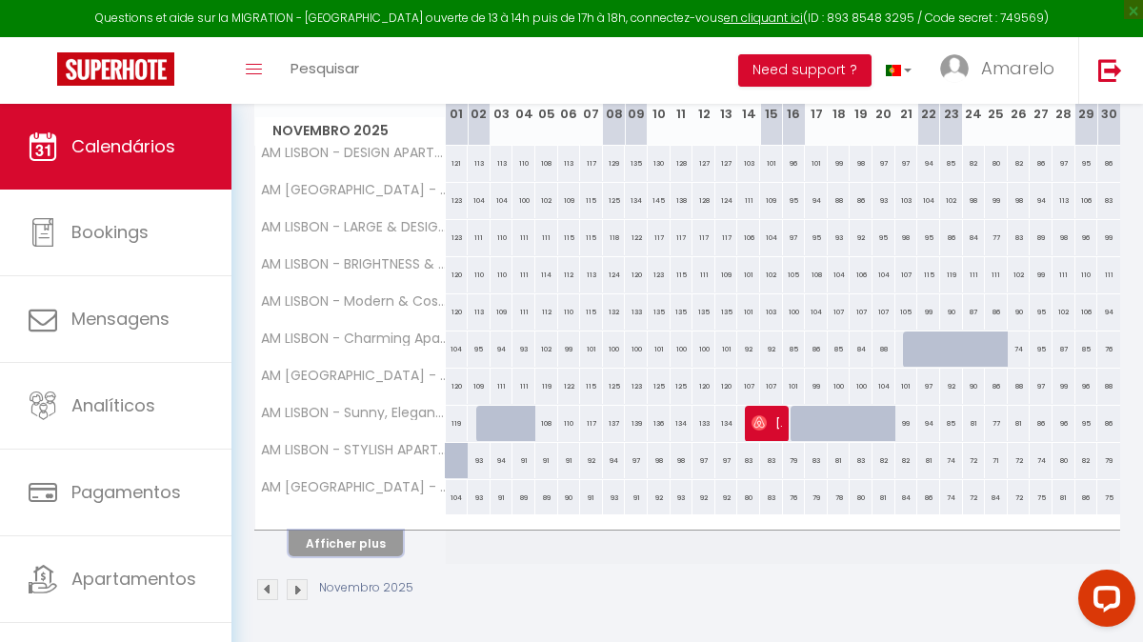
click at [384, 540] on button "Afficher plus" at bounding box center [346, 543] width 114 height 26
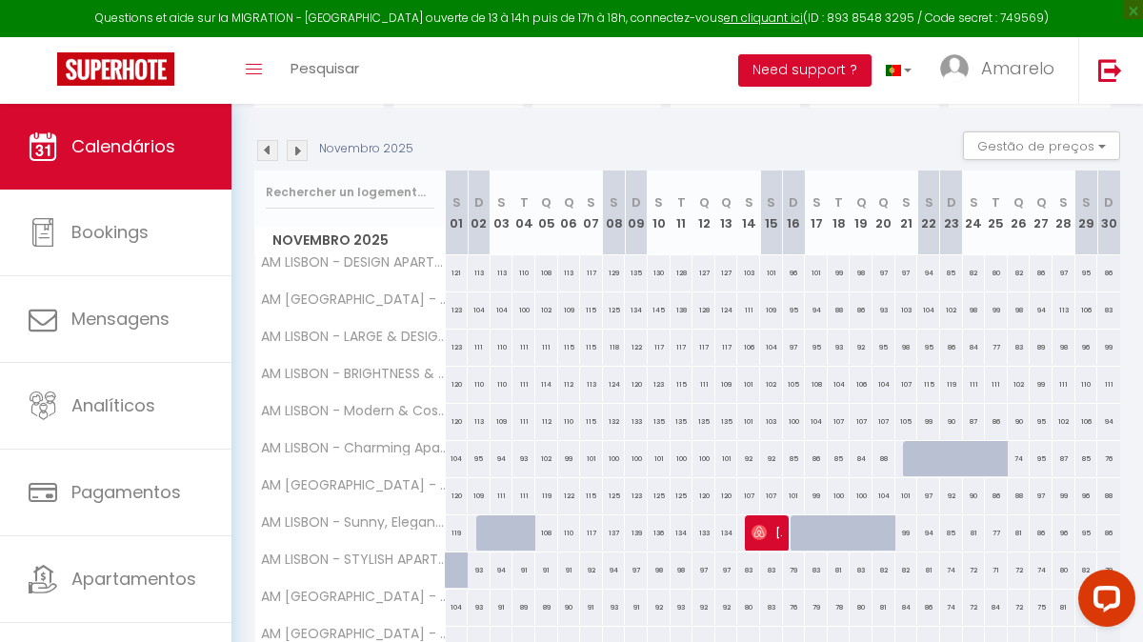
click at [304, 151] on img at bounding box center [297, 150] width 21 height 21
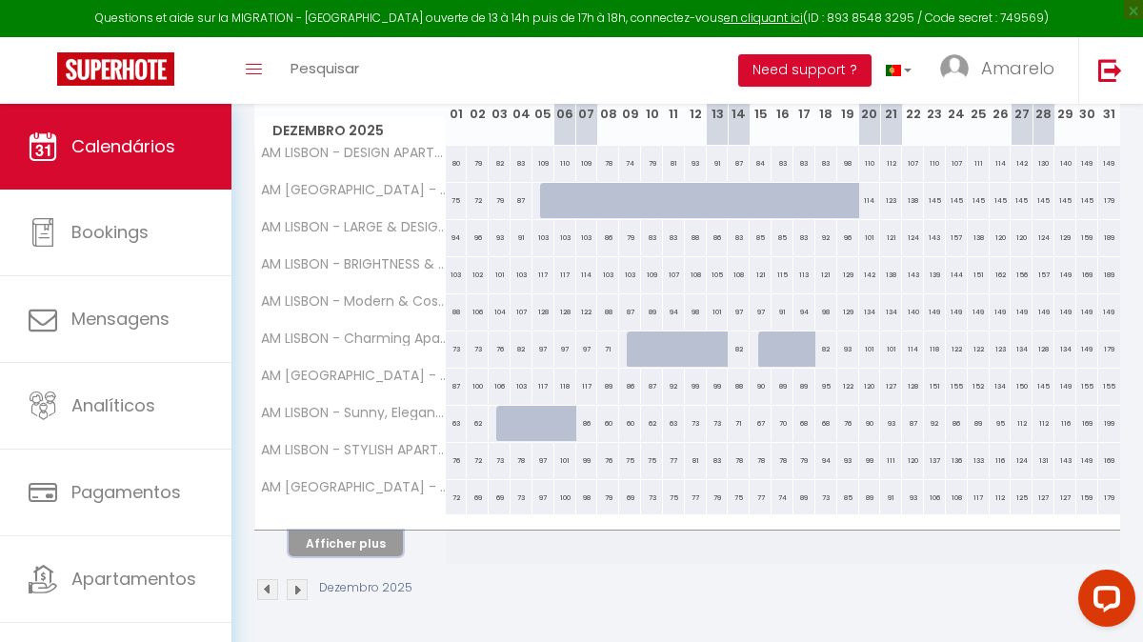
click at [366, 539] on button "Afficher plus" at bounding box center [346, 543] width 114 height 26
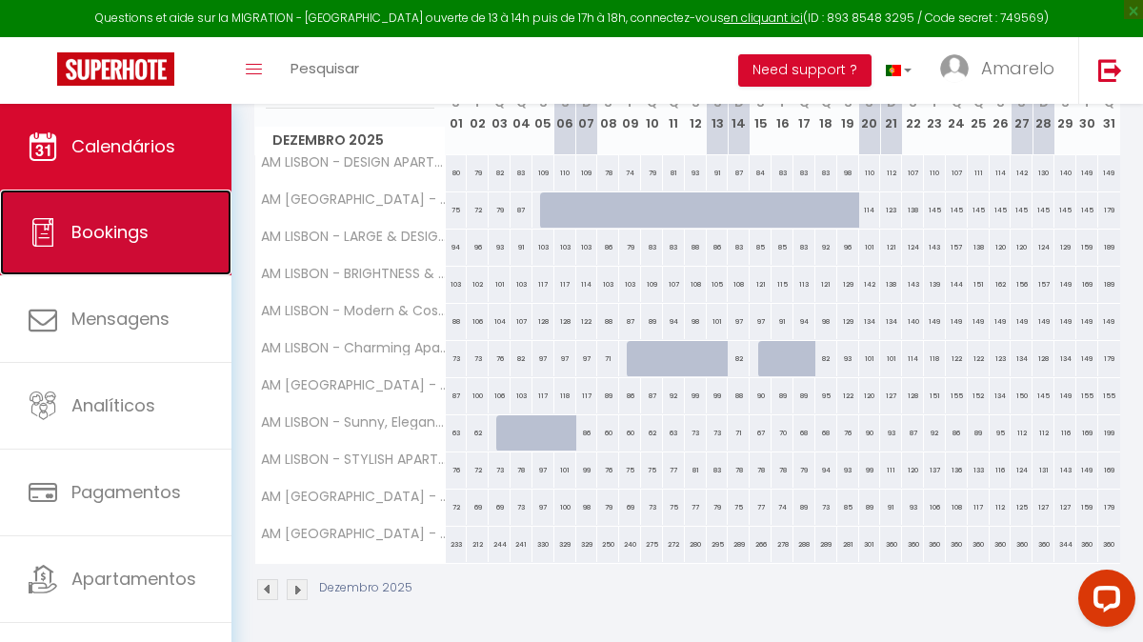
click at [178, 261] on link "Bookings" at bounding box center [115, 232] width 231 height 86
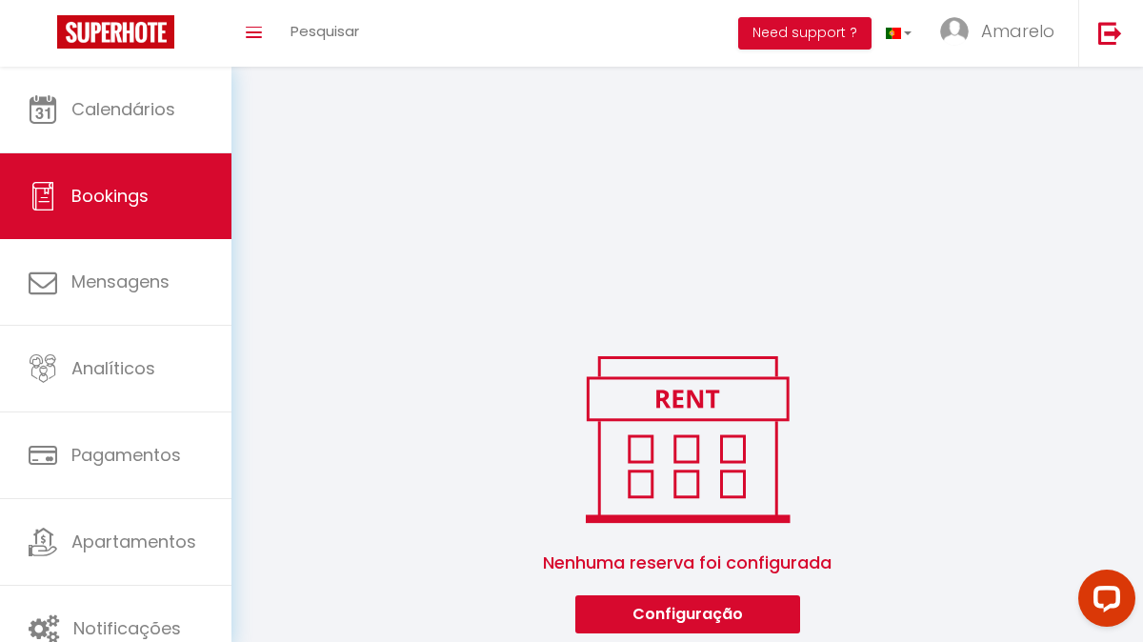
scroll to position [488, 0]
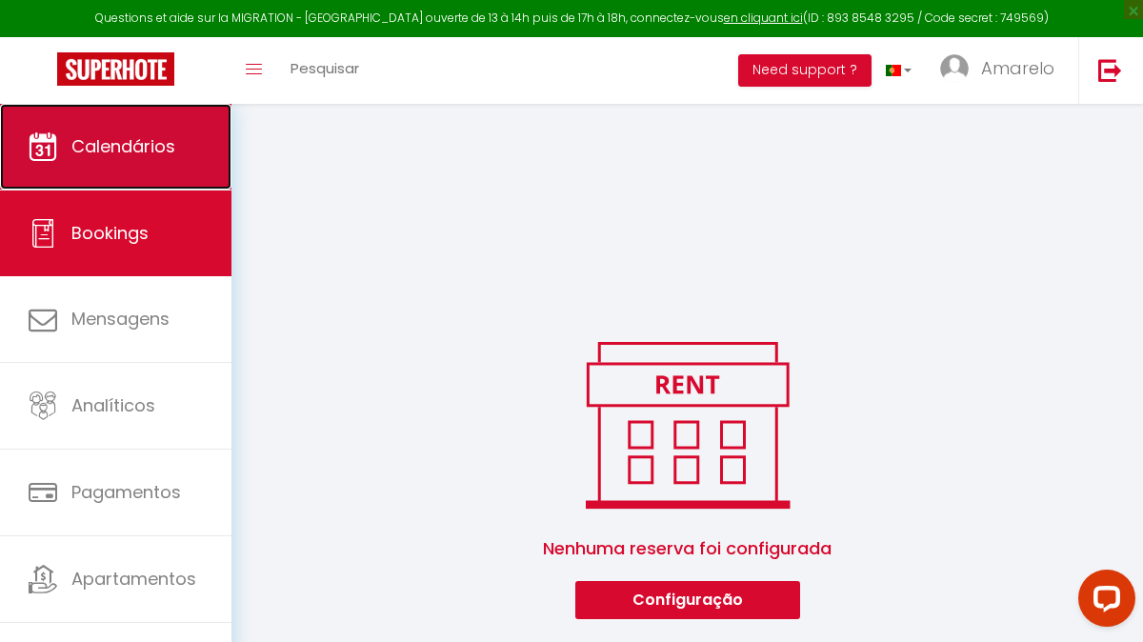
click at [189, 146] on link "Calendários" at bounding box center [115, 147] width 231 height 86
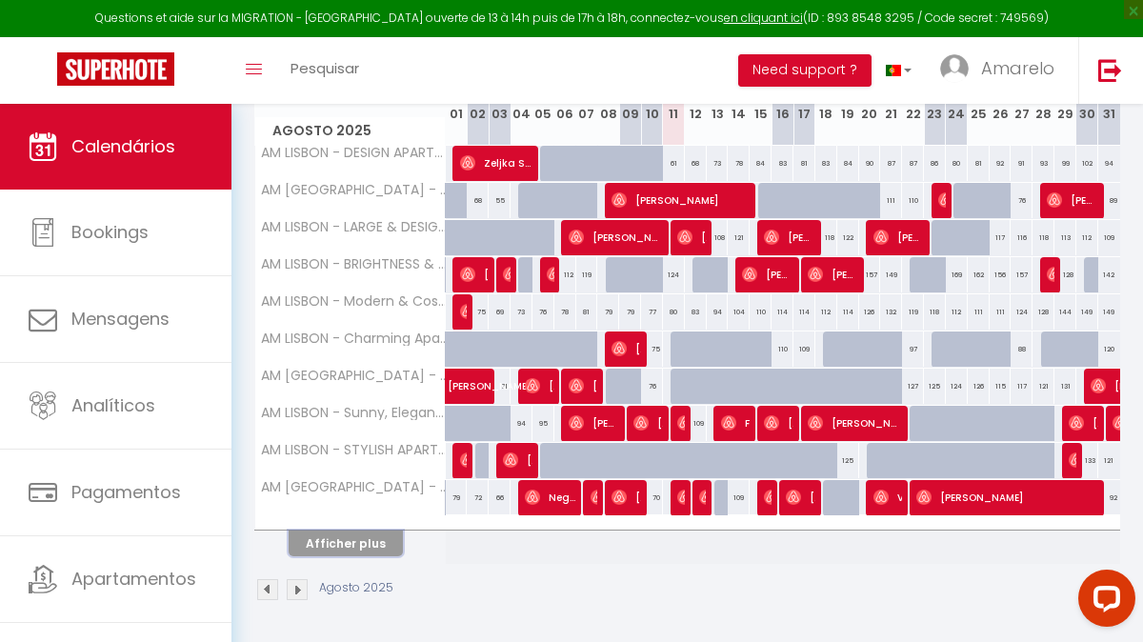
click at [359, 555] on button "Afficher plus" at bounding box center [346, 543] width 114 height 26
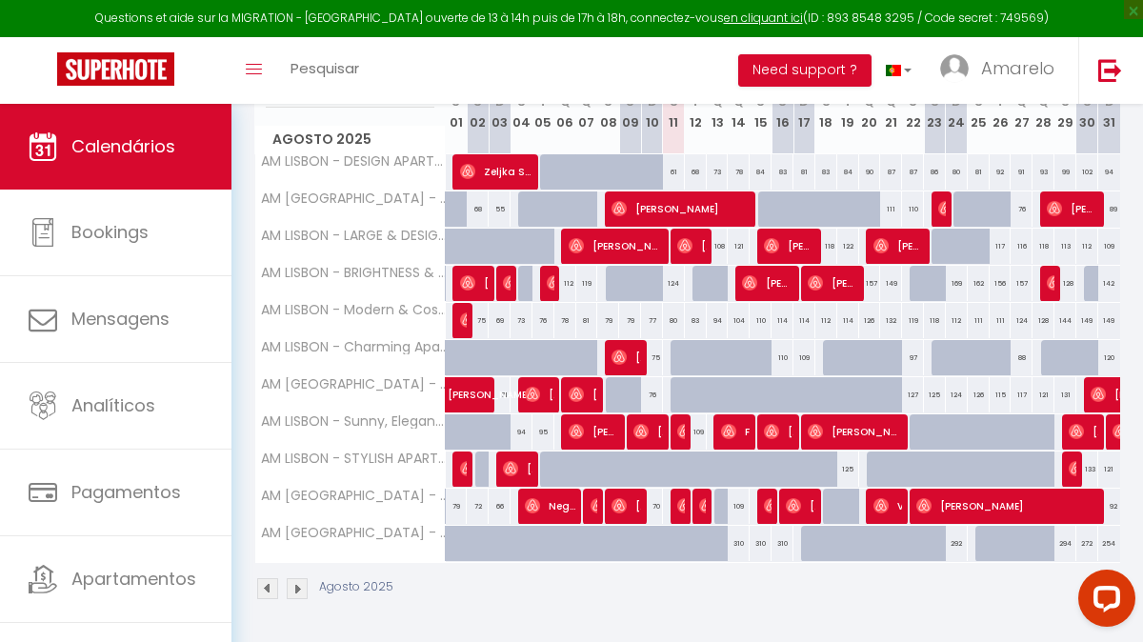
scroll to position [355, 0]
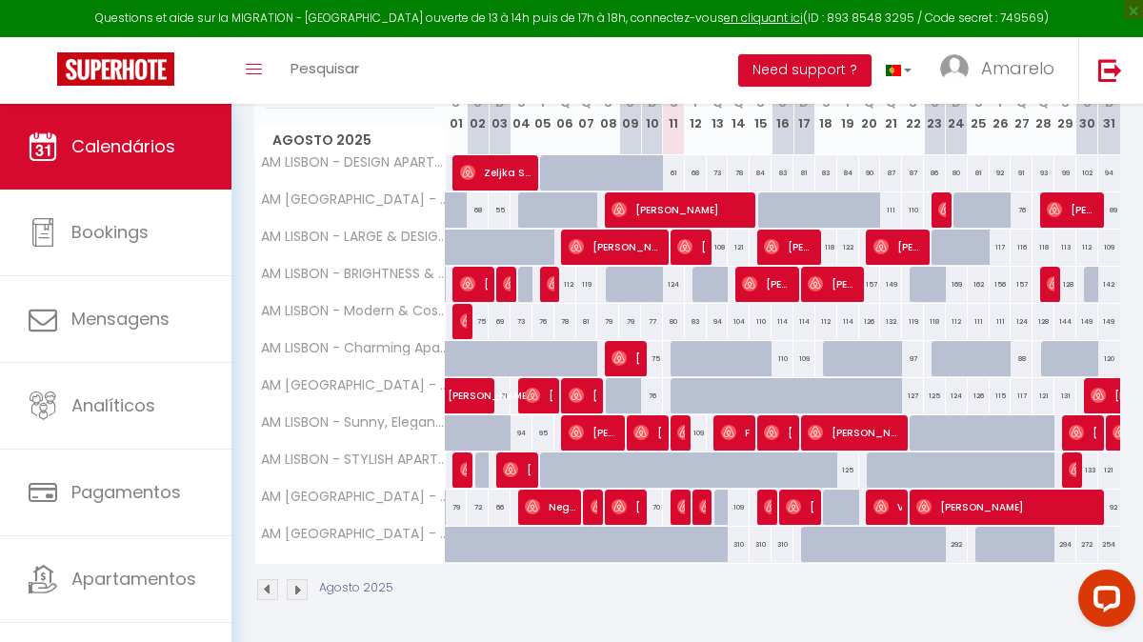
click at [737, 545] on div "310" at bounding box center [738, 544] width 22 height 35
type input "310"
type input "[DATE]"
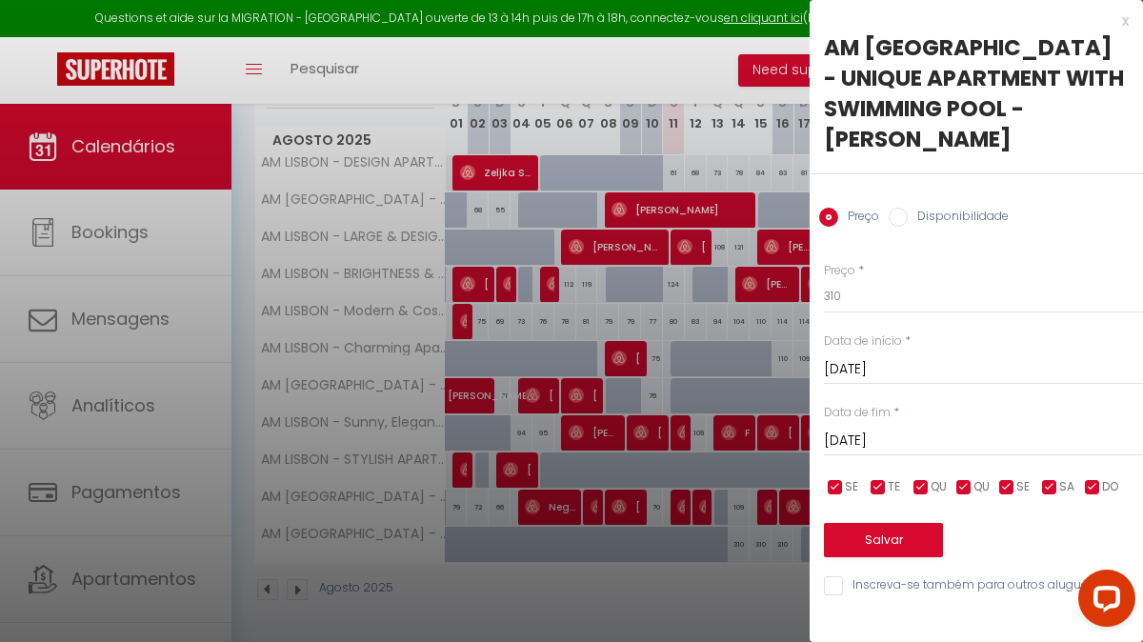
click at [1120, 20] on div "x" at bounding box center [968, 21] width 319 height 23
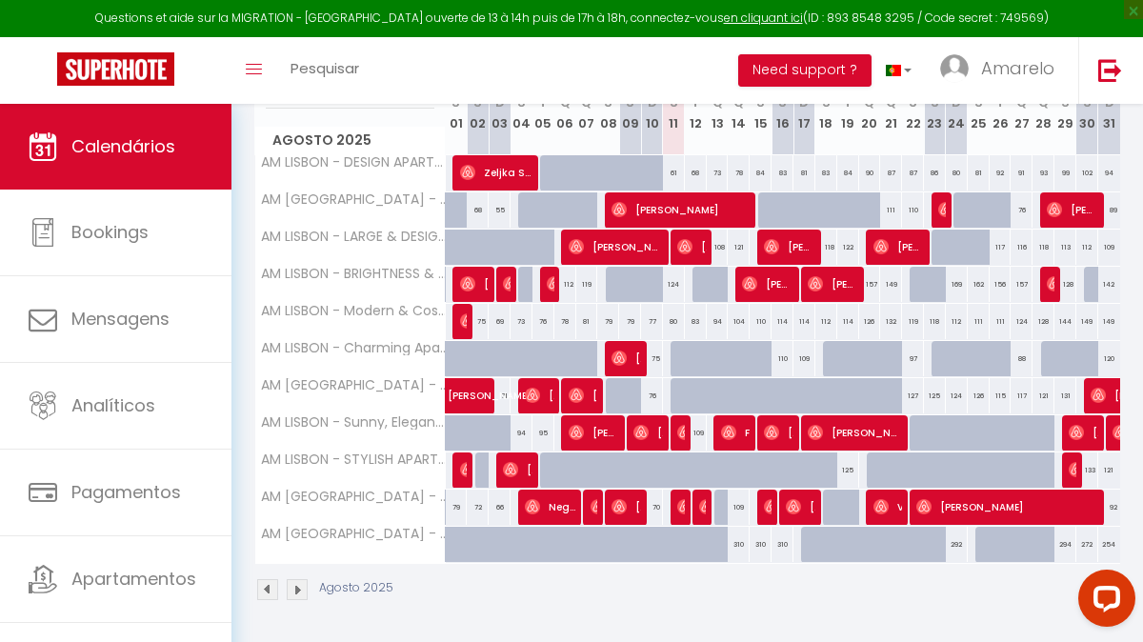
click at [761, 544] on div "310" at bounding box center [760, 544] width 22 height 35
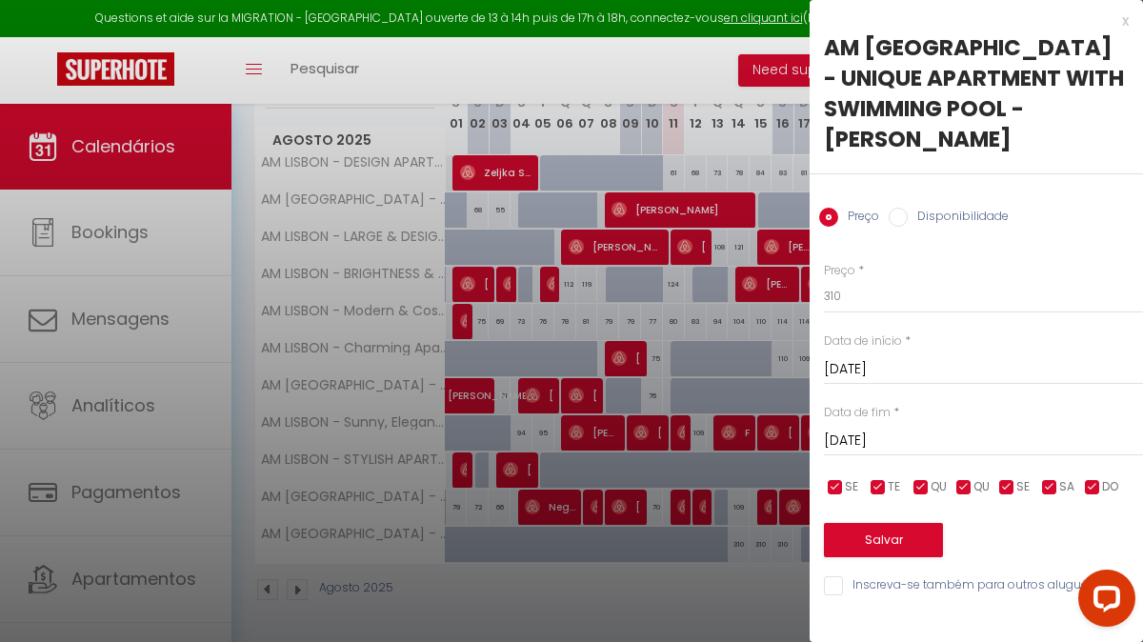
click at [947, 429] on input "[DATE]" at bounding box center [983, 440] width 319 height 25
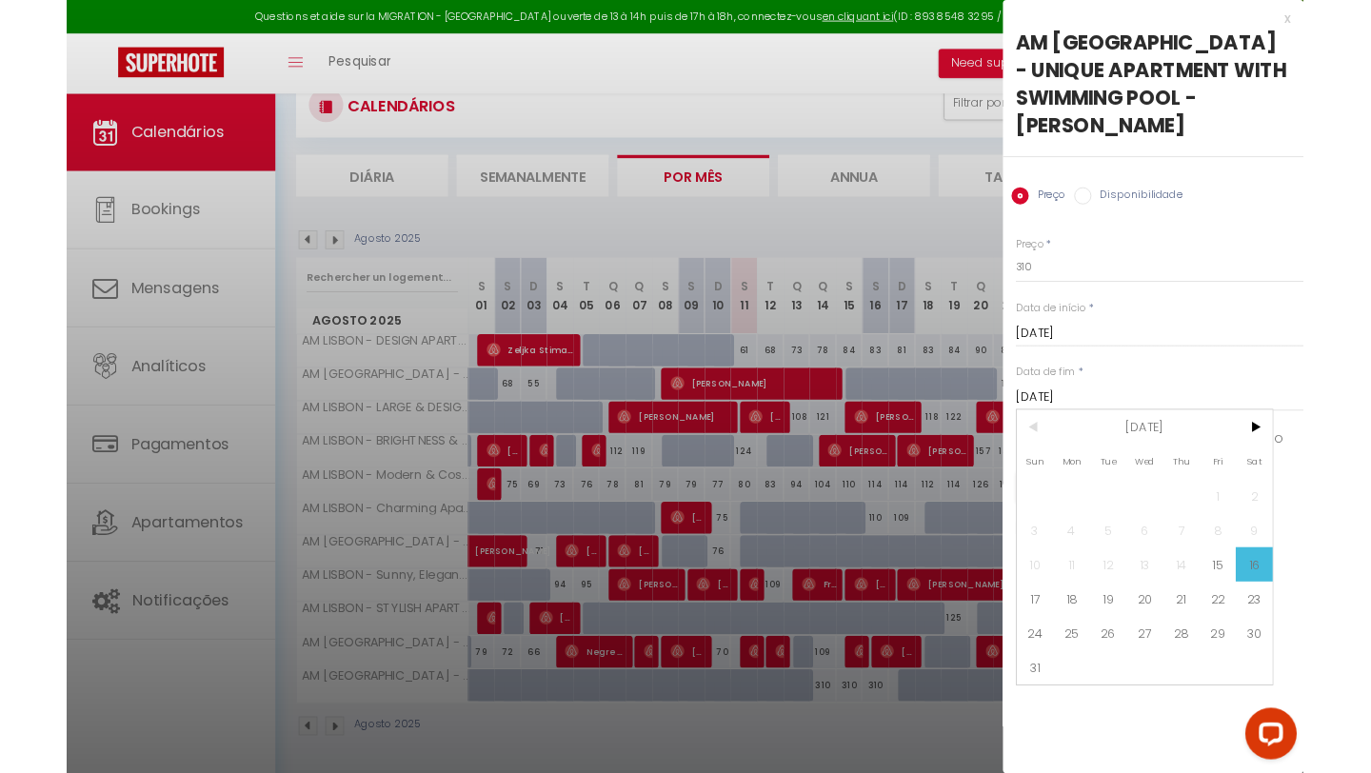
scroll to position [0, 0]
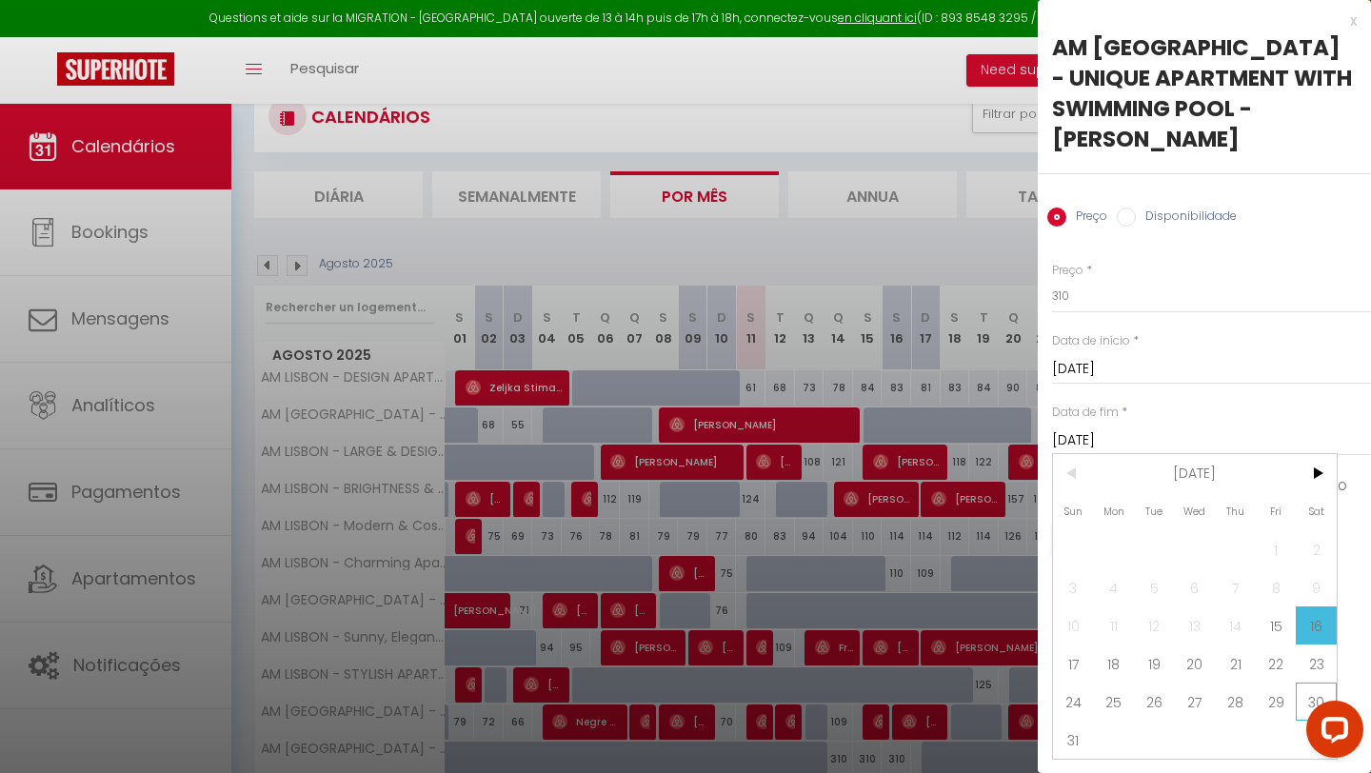
click at [1142, 641] on span "30" at bounding box center [1316, 702] width 41 height 38
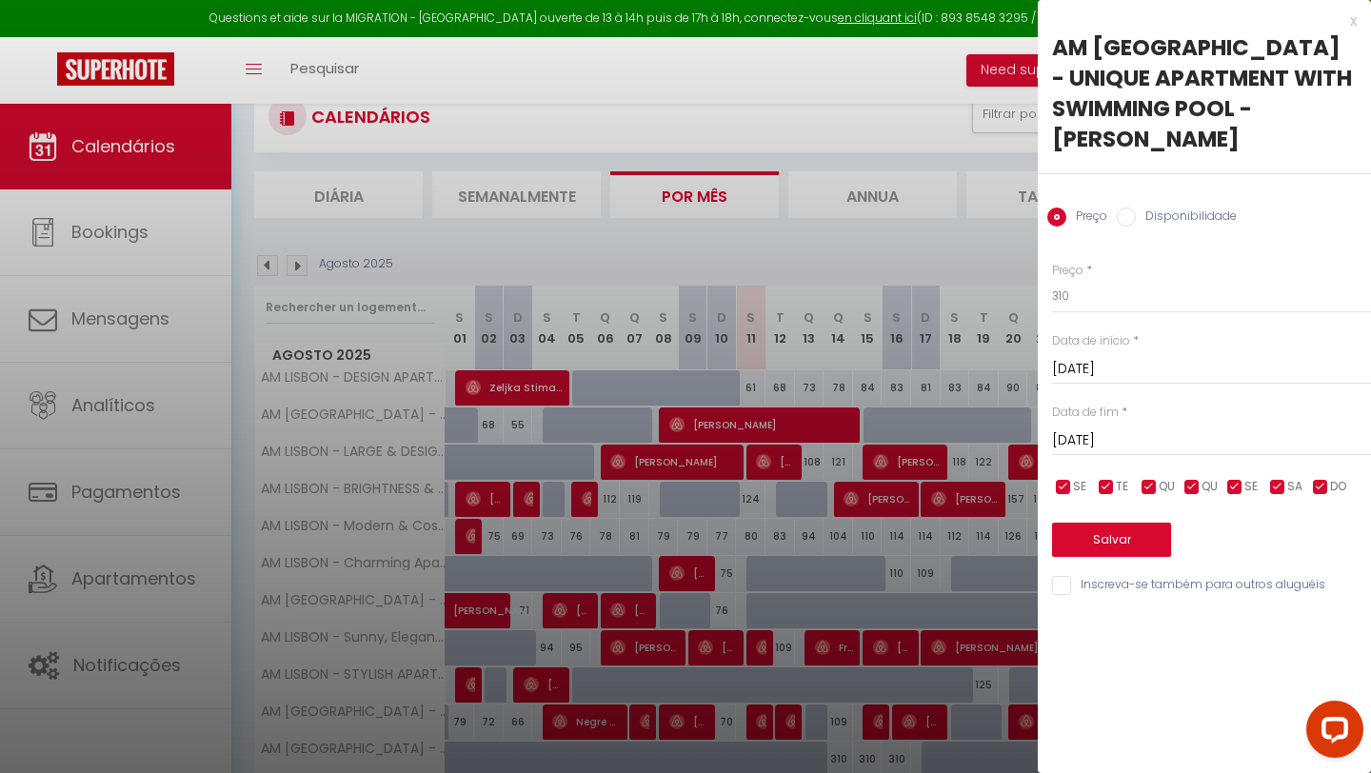
click at [1142, 212] on label "Disponibilidade" at bounding box center [1186, 218] width 101 height 21
click at [1136, 212] on input "Disponibilidade" at bounding box center [1126, 217] width 19 height 19
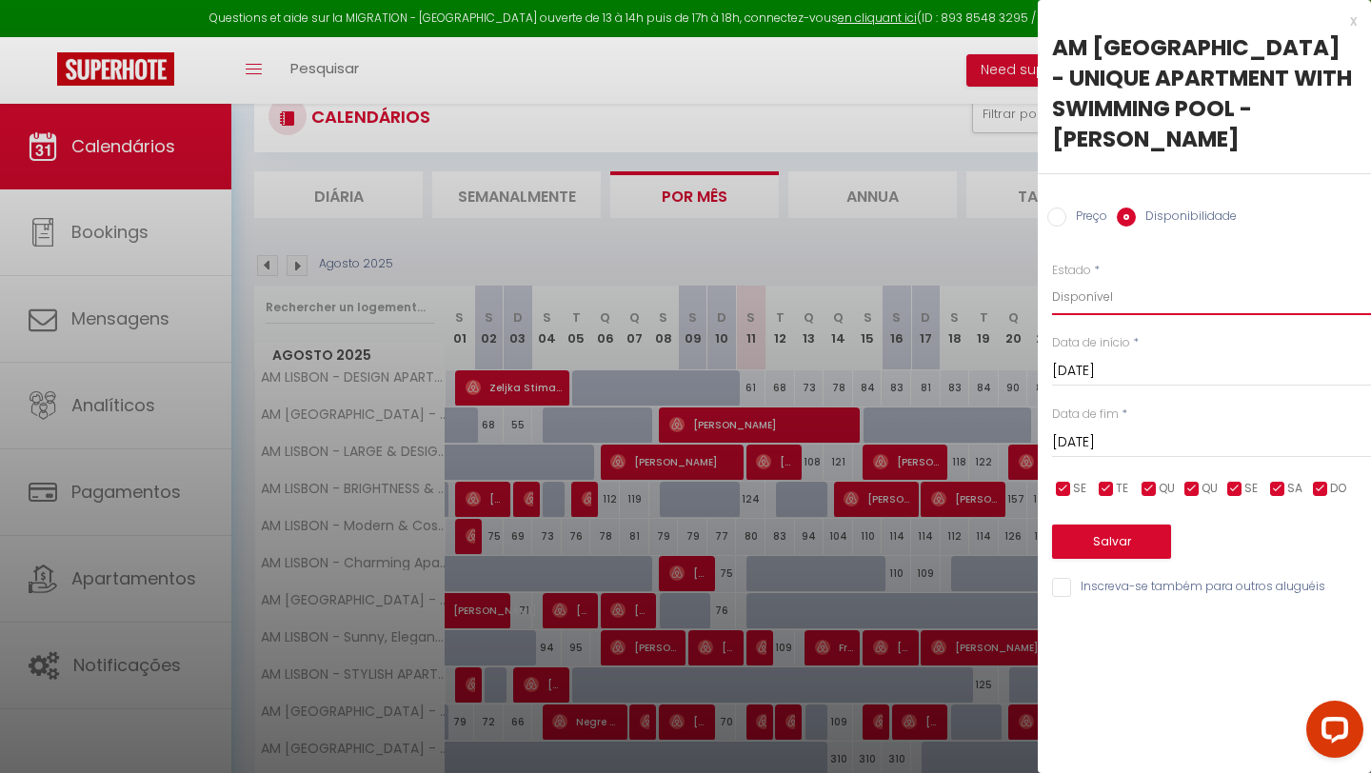
click at [1131, 300] on select "Disponível Indisponível" at bounding box center [1211, 297] width 319 height 36
click at [1105, 543] on button "Salvar" at bounding box center [1111, 542] width 119 height 34
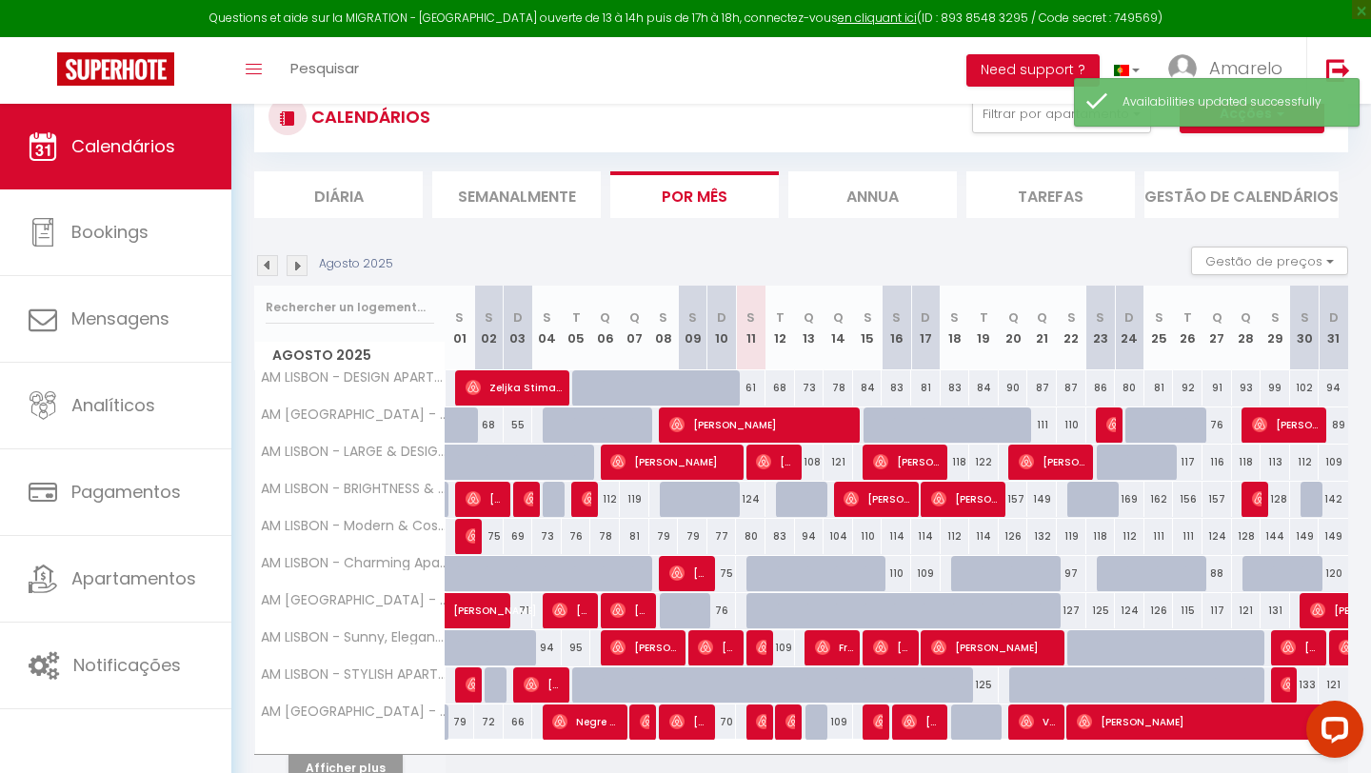
scroll to position [238, 0]
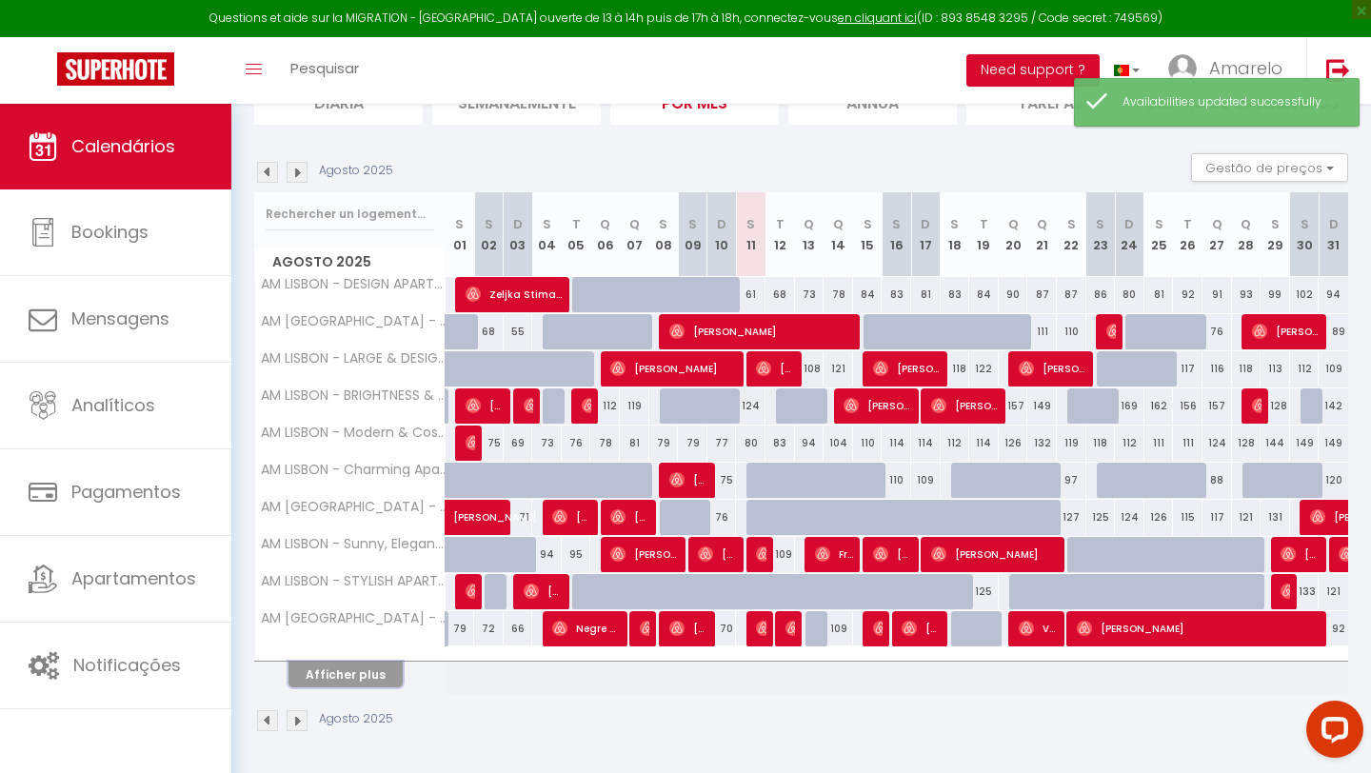
click at [366, 641] on button "Afficher plus" at bounding box center [346, 675] width 114 height 26
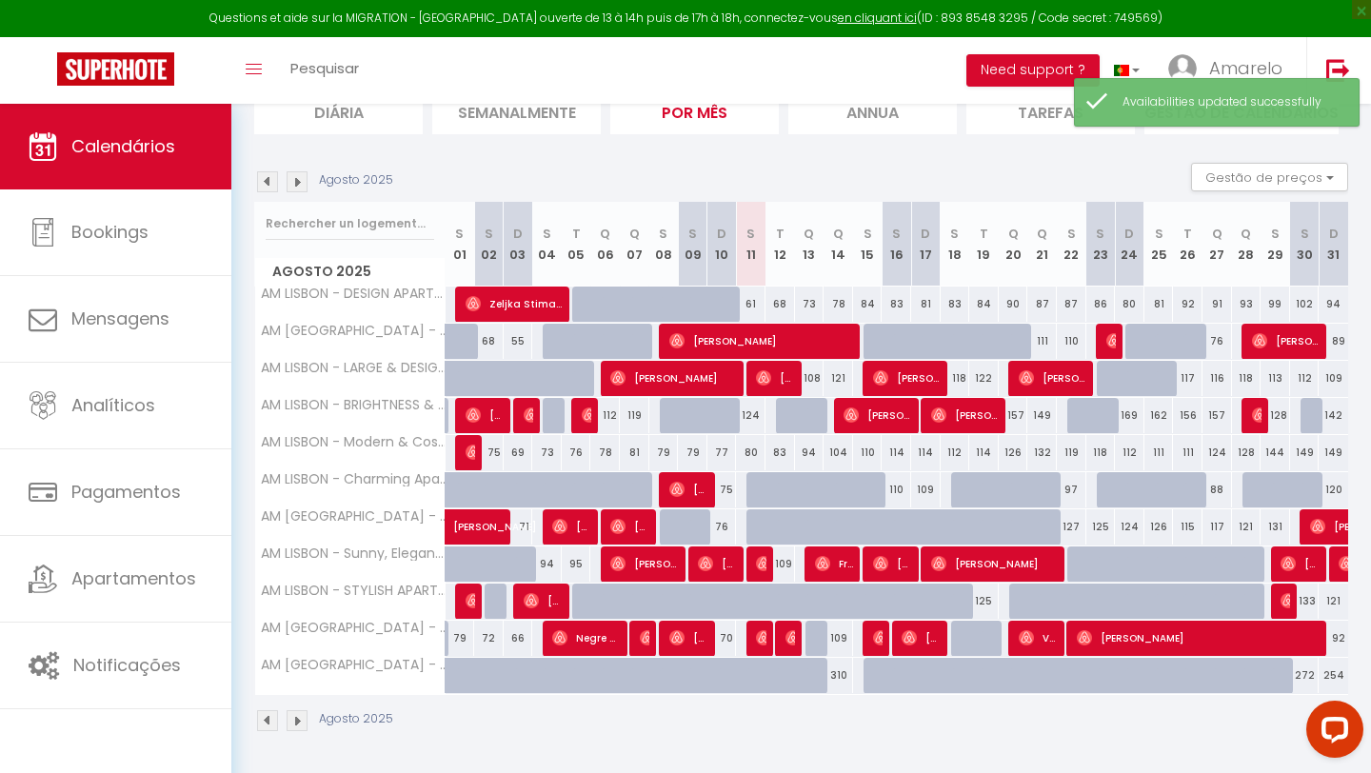
click at [1142, 641] on div "272" at bounding box center [1305, 675] width 30 height 35
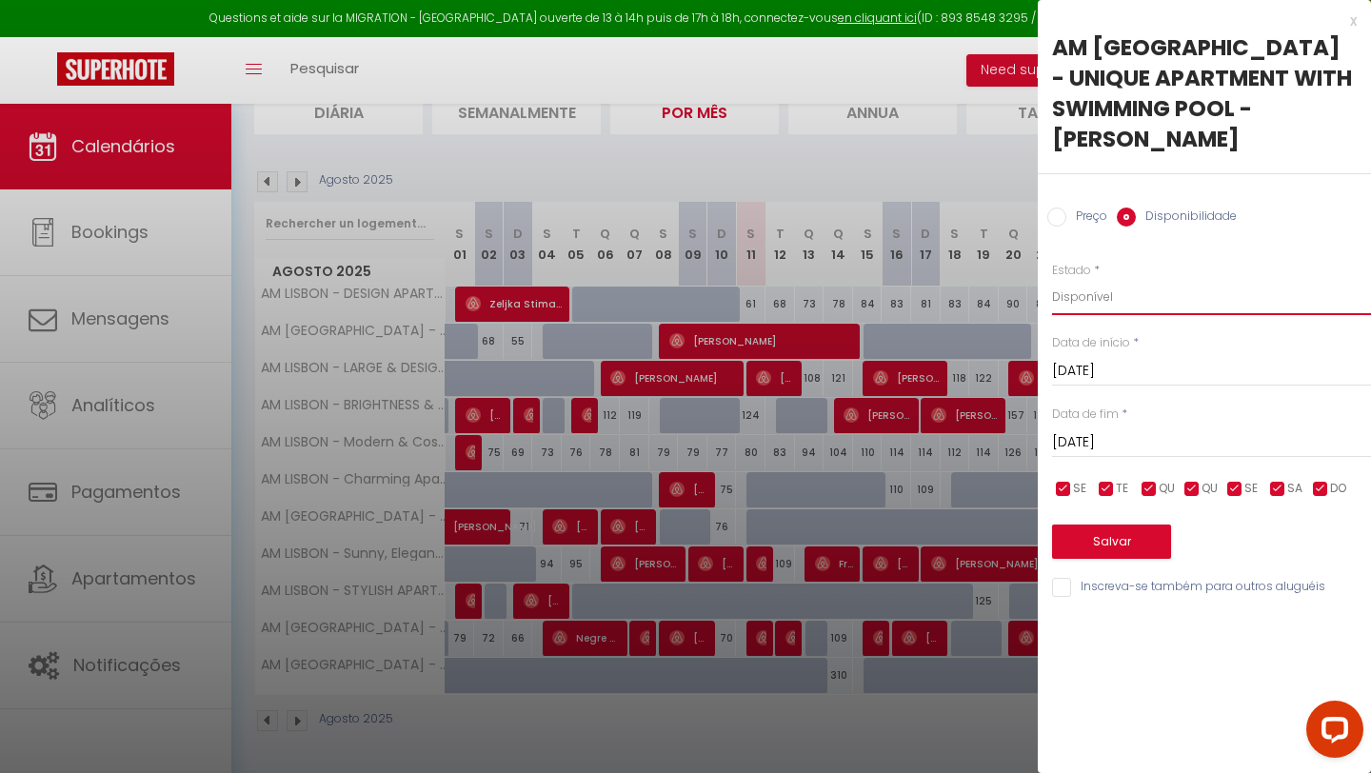
click at [1141, 300] on select "Disponível Indisponível" at bounding box center [1211, 297] width 319 height 36
click at [1136, 544] on button "Salvar" at bounding box center [1111, 542] width 119 height 34
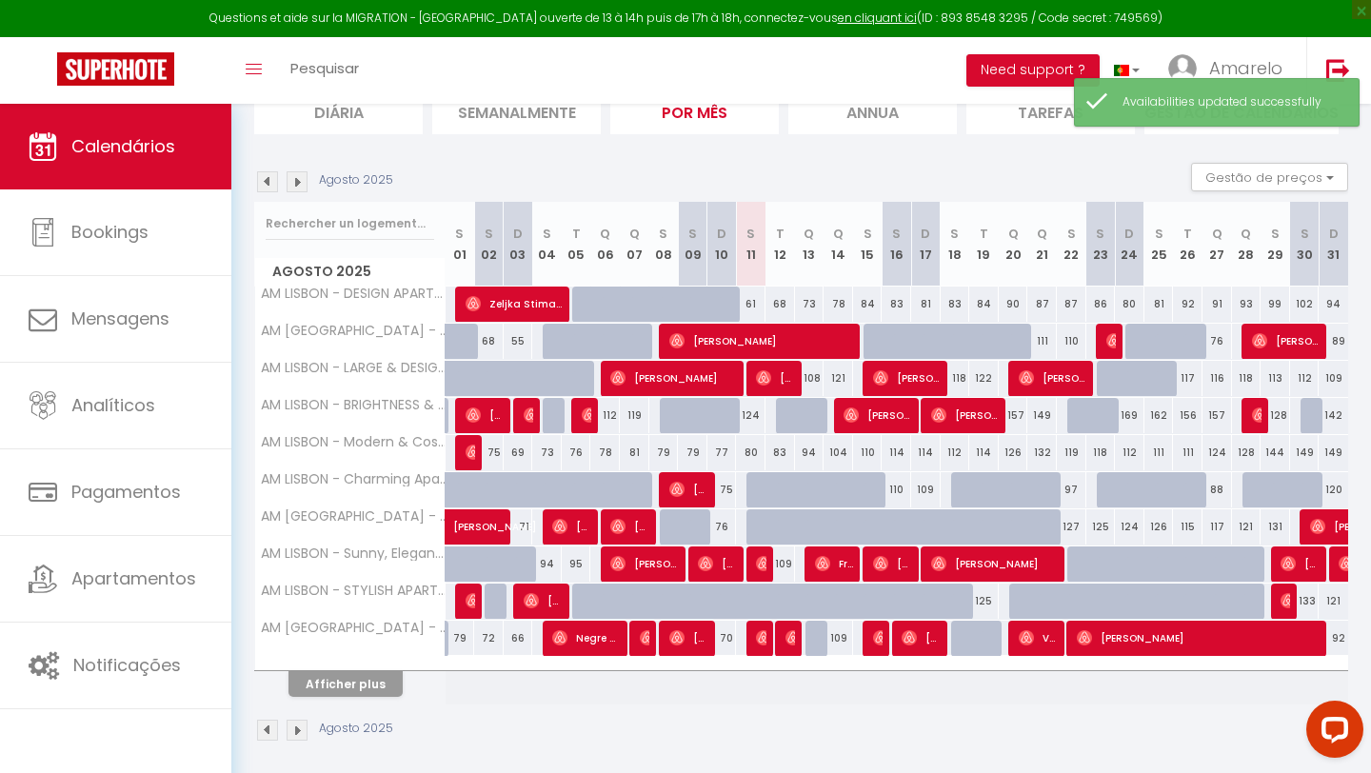
scroll to position [227, 0]
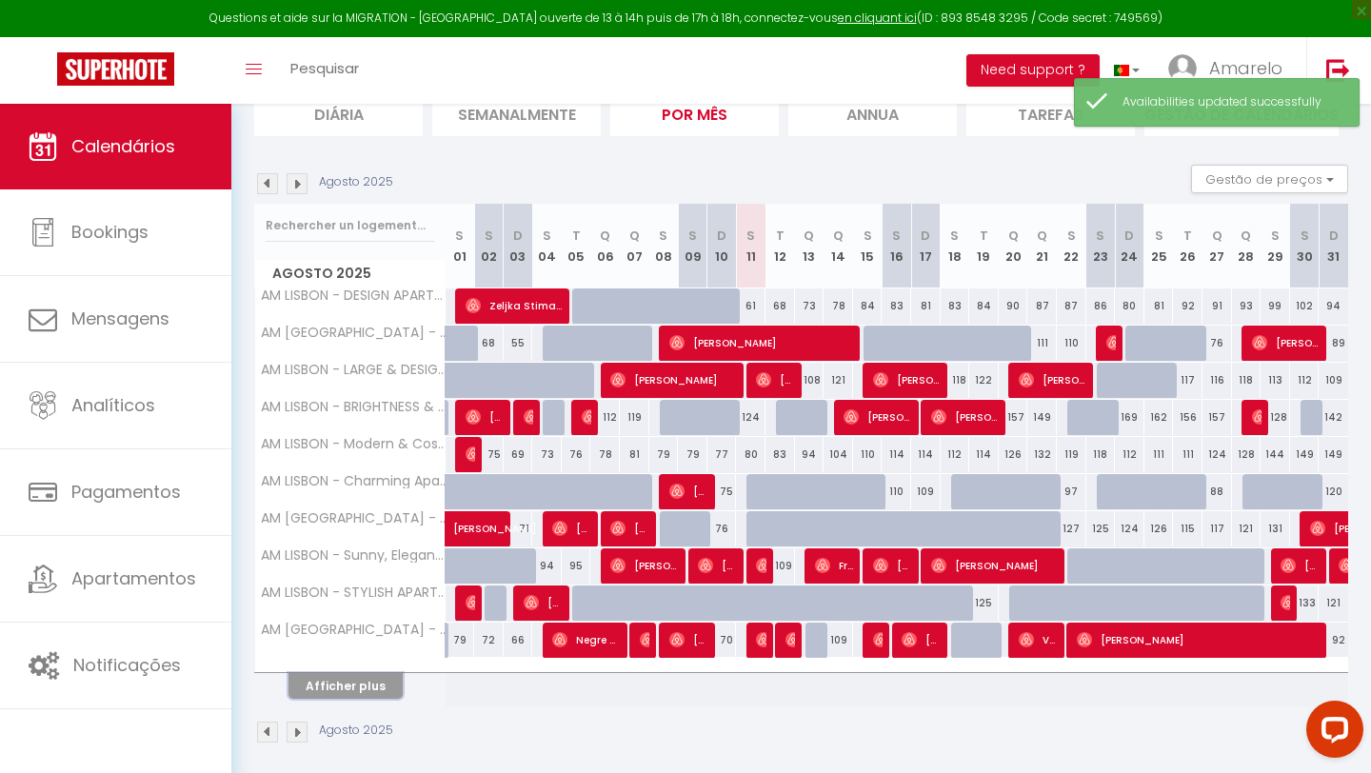
click at [389, 641] on button "Afficher plus" at bounding box center [346, 686] width 114 height 26
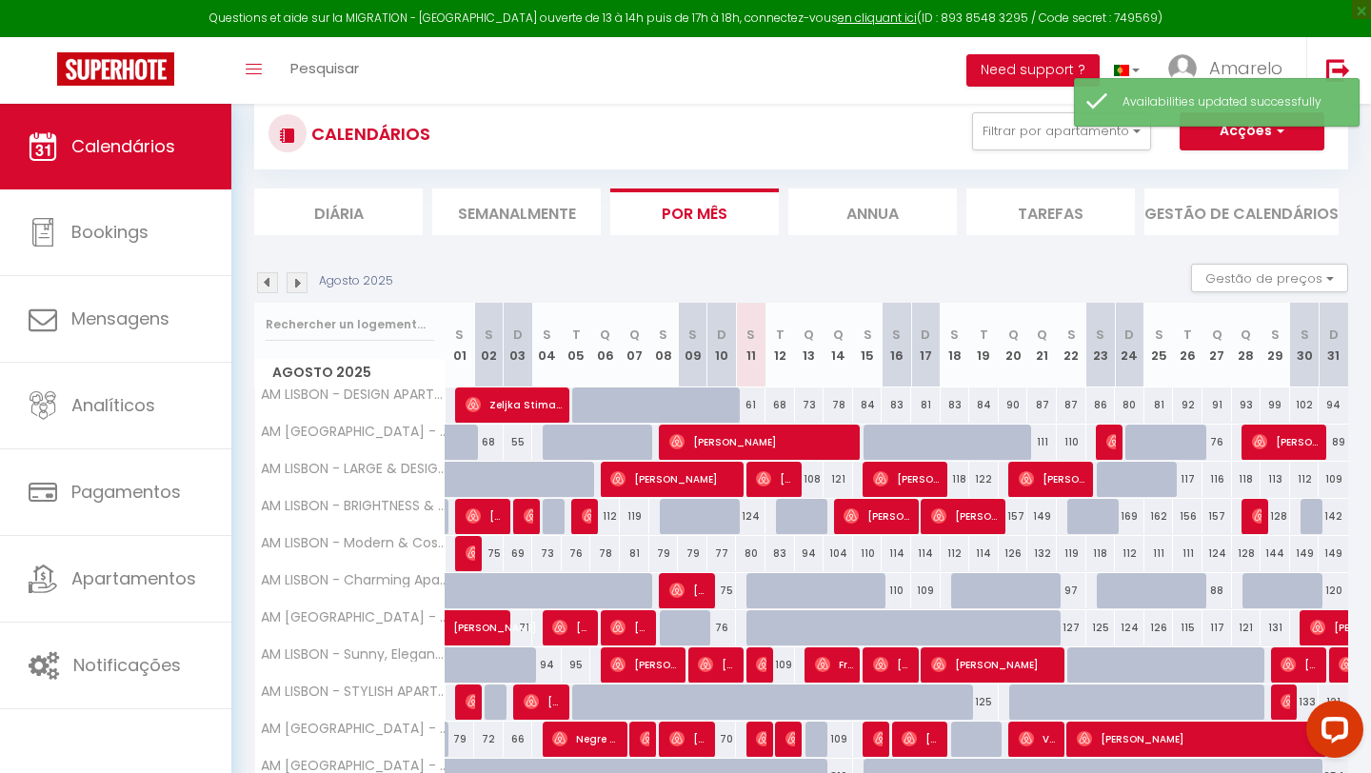
scroll to position [91, 0]
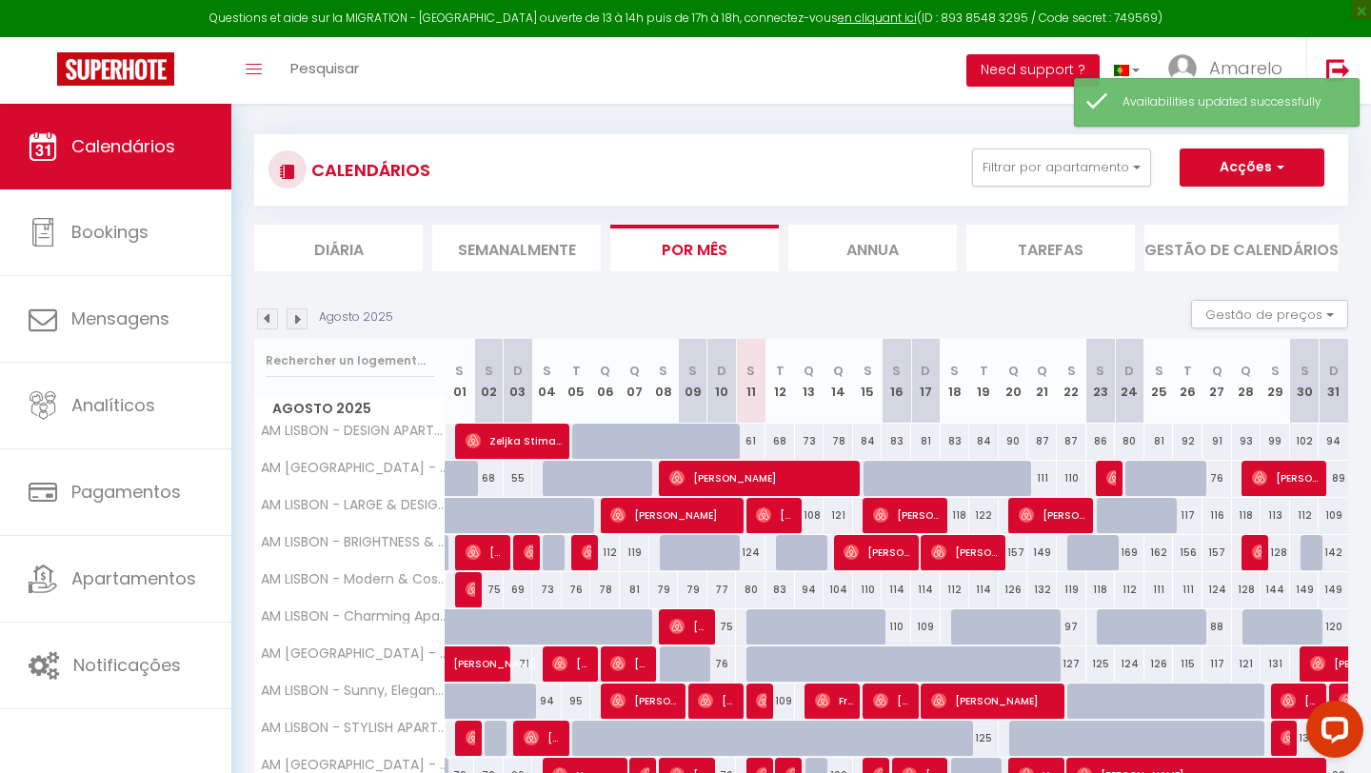
click at [298, 323] on img at bounding box center [297, 319] width 21 height 21
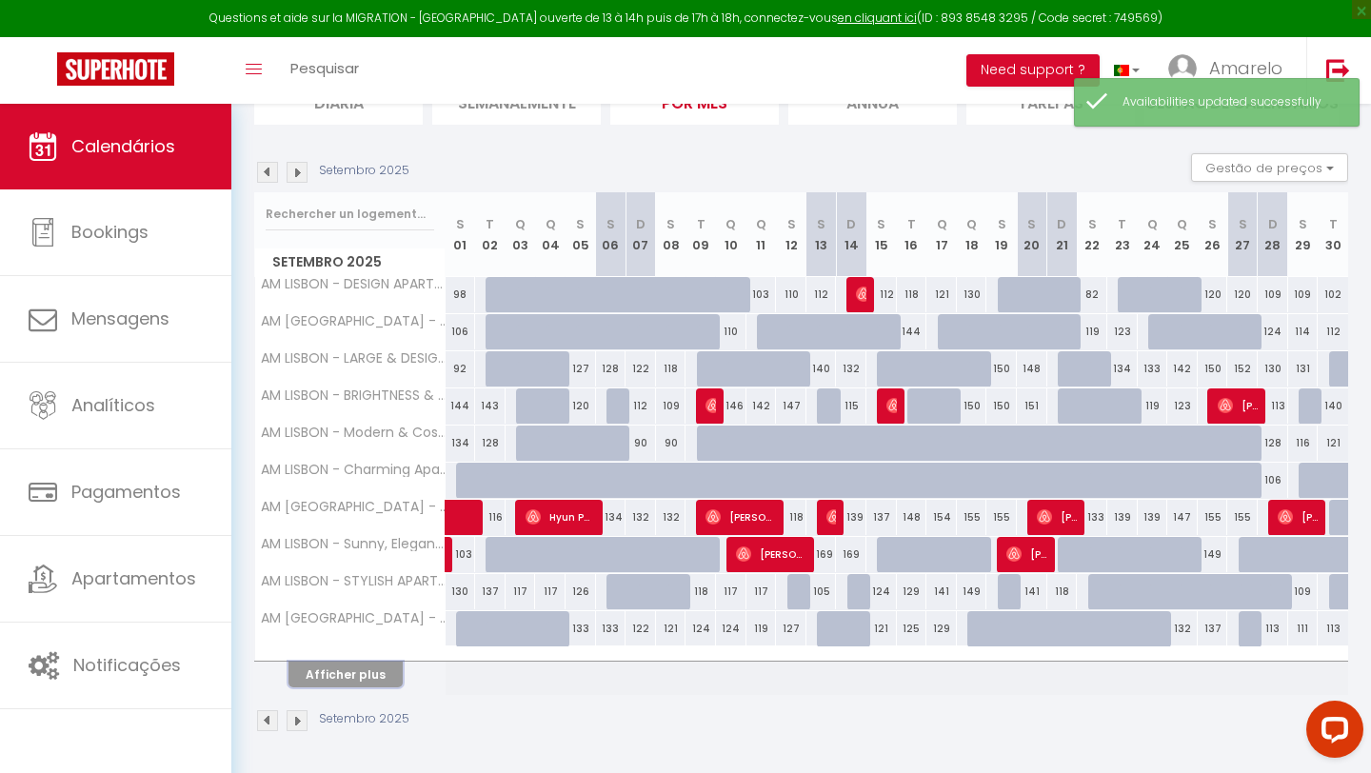
click at [380, 641] on button "Afficher plus" at bounding box center [346, 675] width 114 height 26
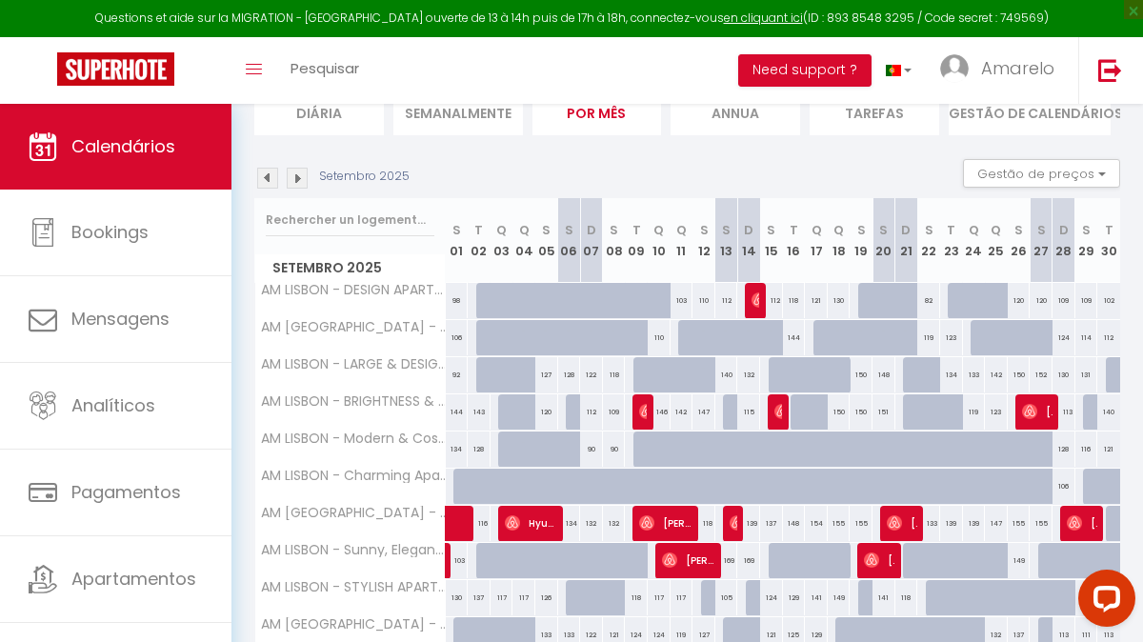
scroll to position [355, 0]
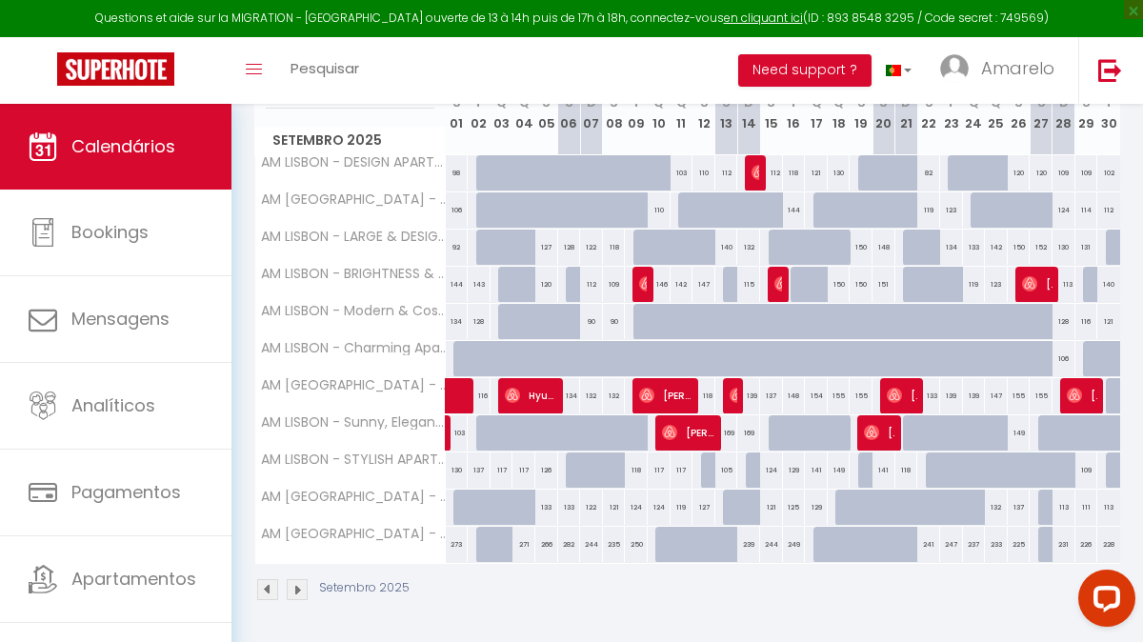
click at [484, 547] on div at bounding box center [487, 545] width 23 height 36
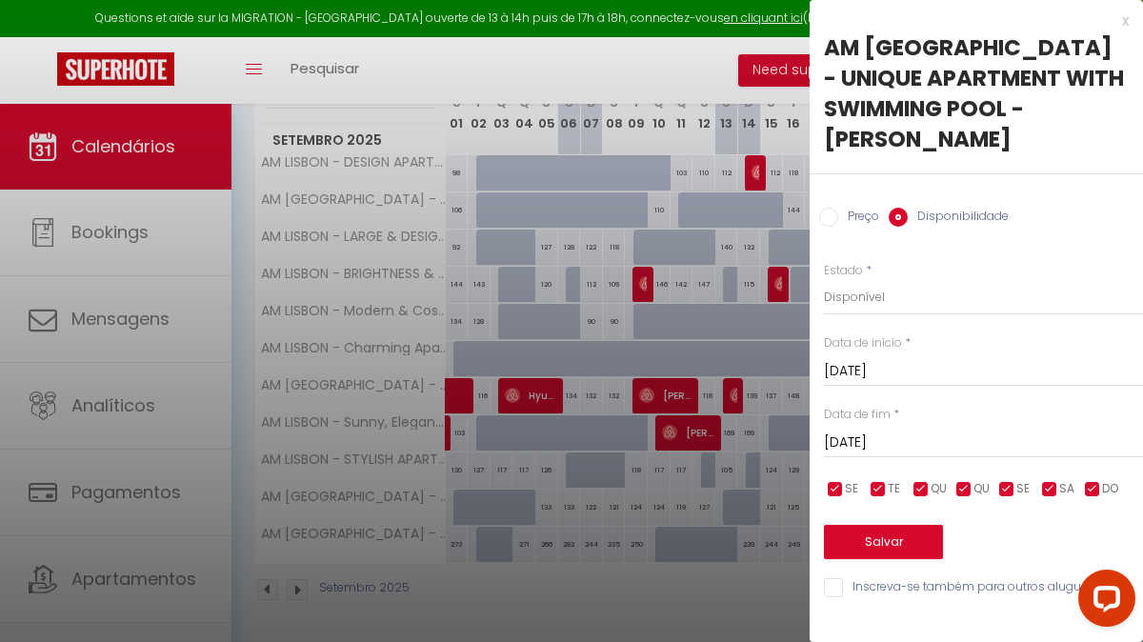
click at [939, 432] on input "[DATE]" at bounding box center [983, 442] width 319 height 25
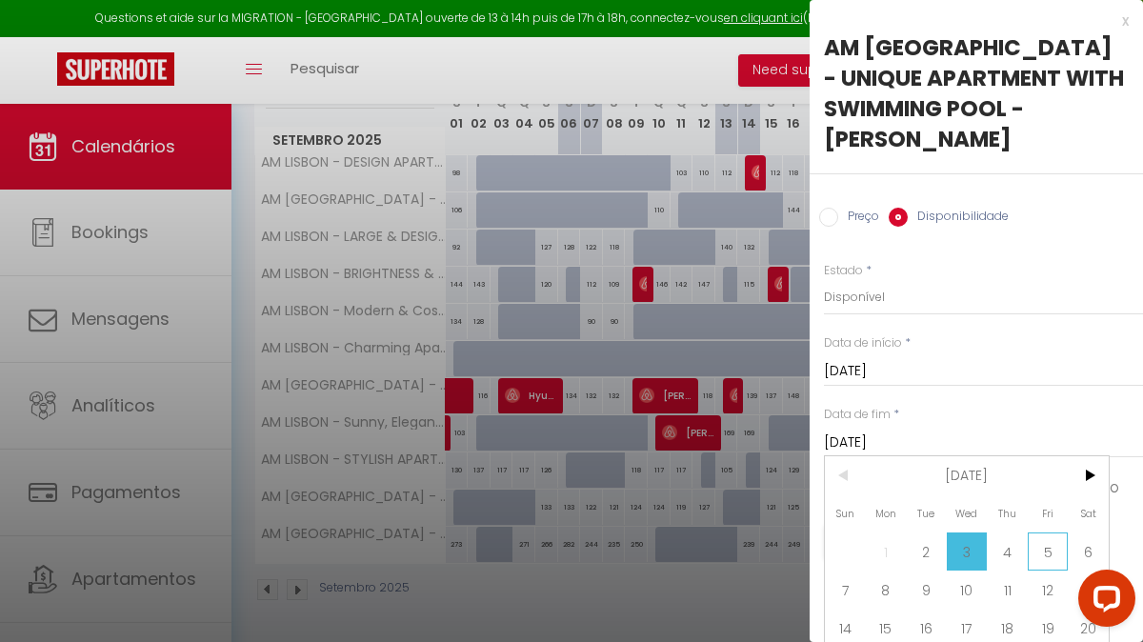
click at [1062, 546] on span "5" at bounding box center [1047, 551] width 41 height 38
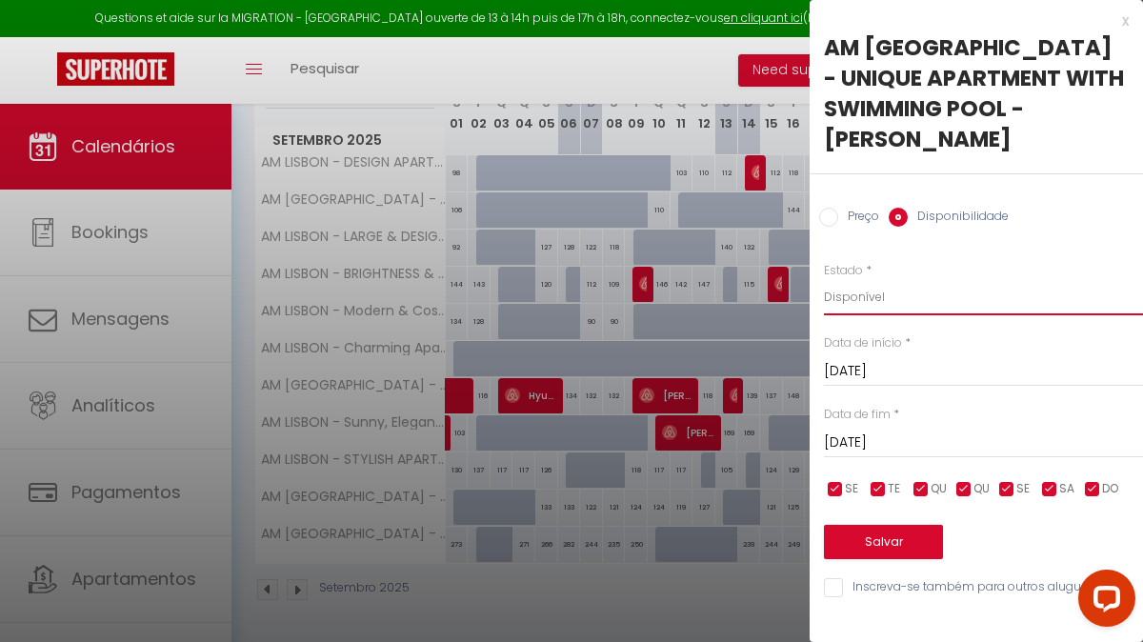
click at [910, 294] on select "Disponível Indisponível" at bounding box center [983, 297] width 319 height 36
click at [892, 556] on button "Salvar" at bounding box center [883, 542] width 119 height 34
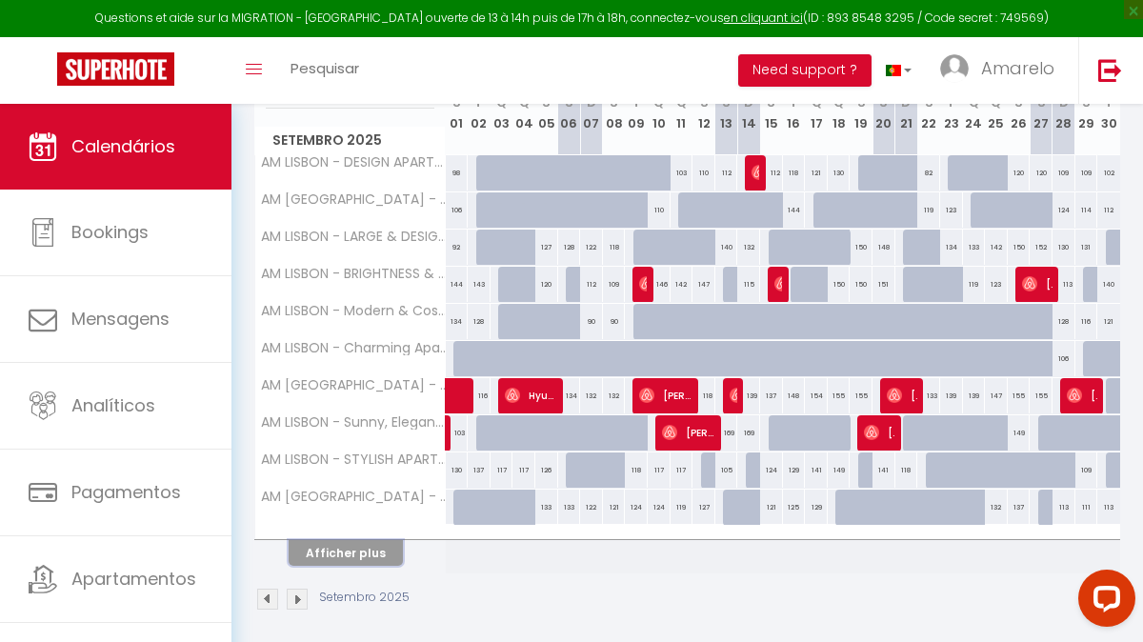
click at [373, 559] on button "Afficher plus" at bounding box center [346, 553] width 114 height 26
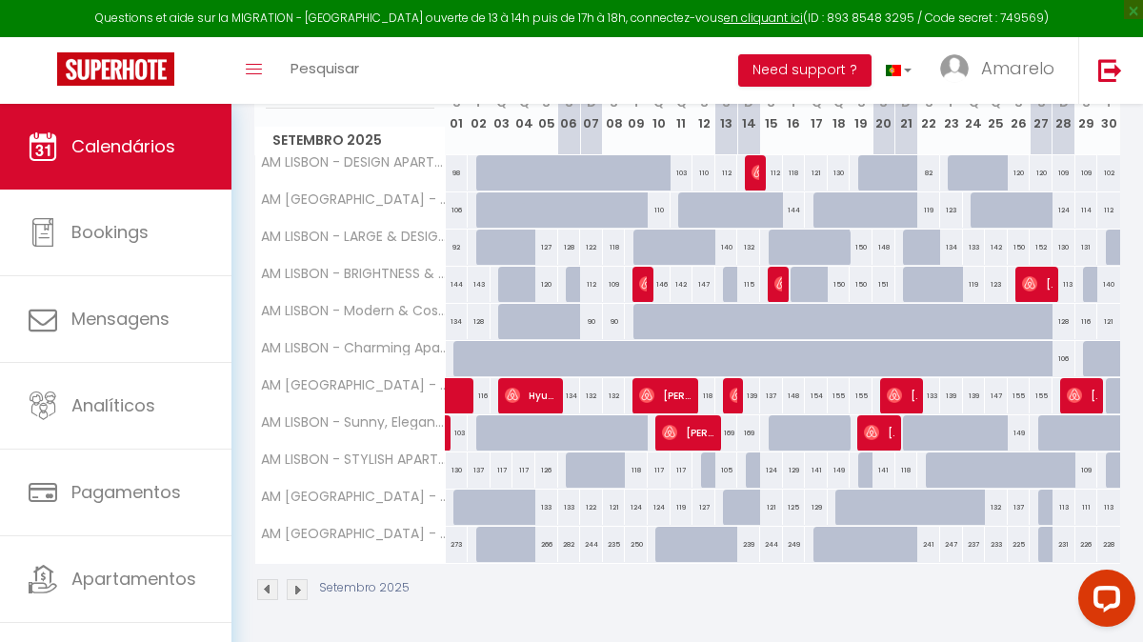
click at [663, 548] on div at bounding box center [666, 545] width 23 height 36
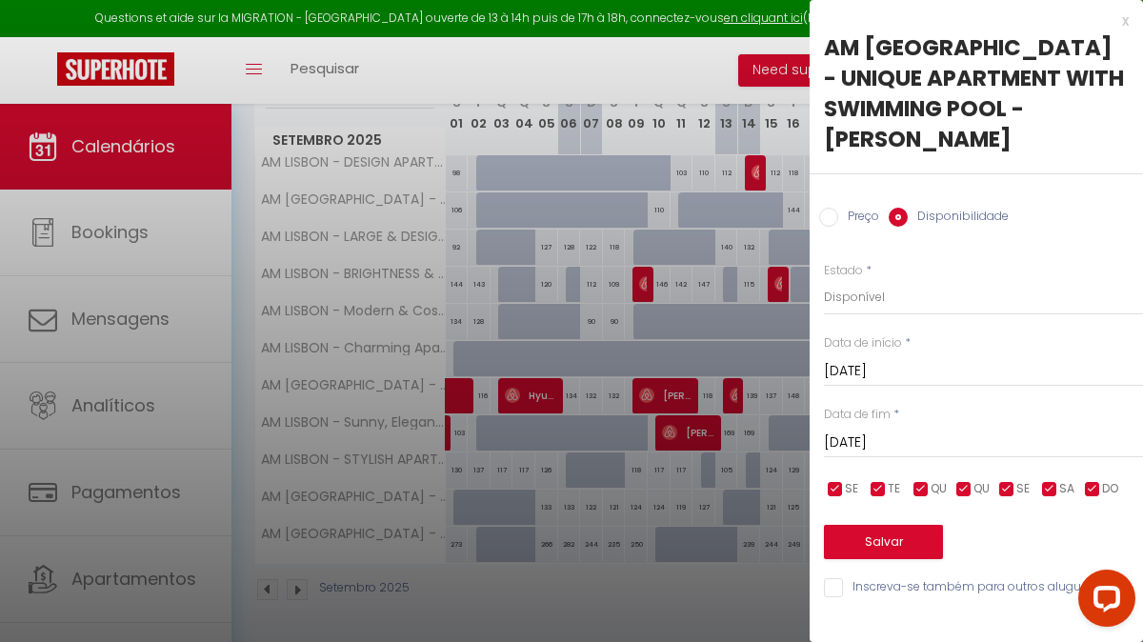
click at [1123, 8] on div "x AM [GEOGRAPHIC_DATA] - UNIQUE APARTMENT WITH SWIMMING POOL - MARVILA I Preço …" at bounding box center [975, 309] width 333 height 618
click at [1125, 16] on div "x" at bounding box center [968, 21] width 319 height 23
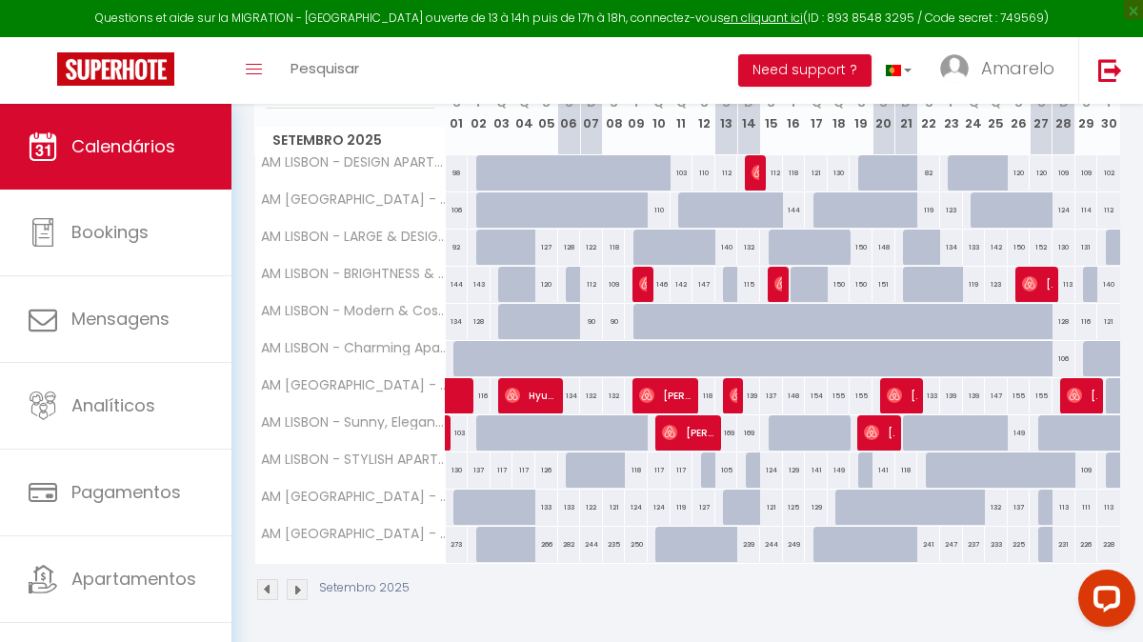
click at [746, 546] on div "239" at bounding box center [748, 544] width 23 height 35
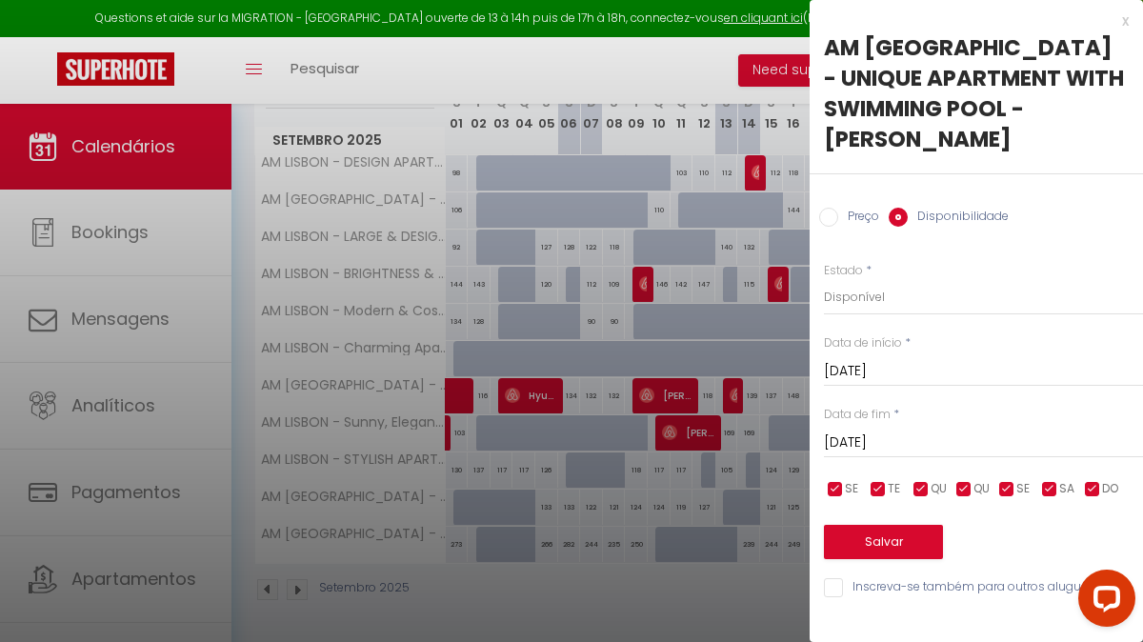
click at [936, 438] on input "[DATE]" at bounding box center [983, 442] width 319 height 25
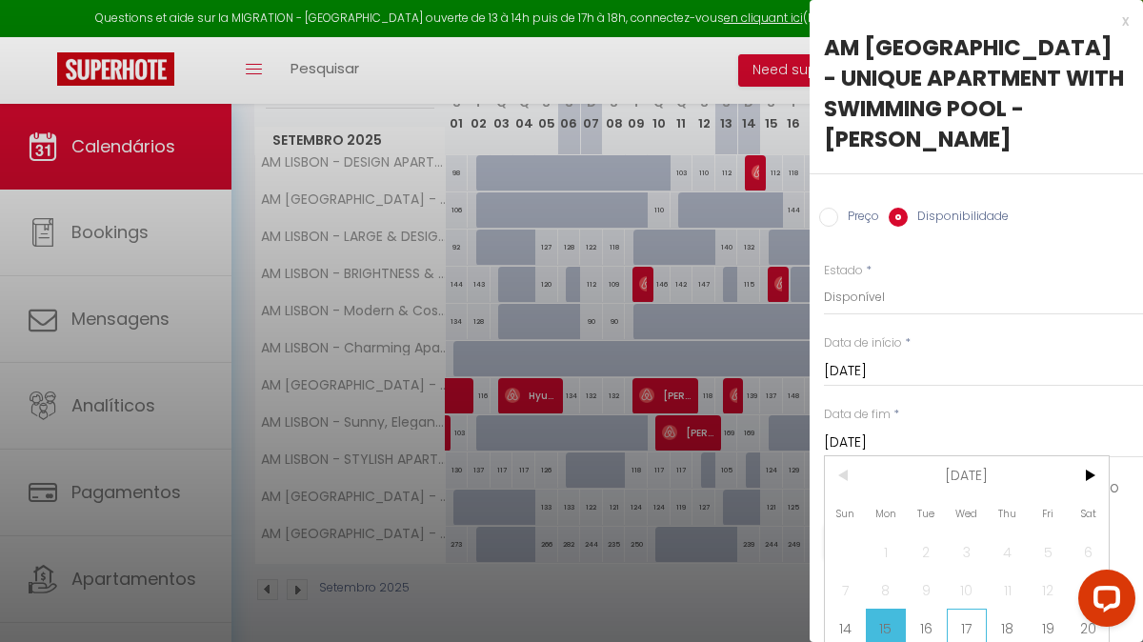
click at [968, 628] on span "17" at bounding box center [967, 627] width 41 height 38
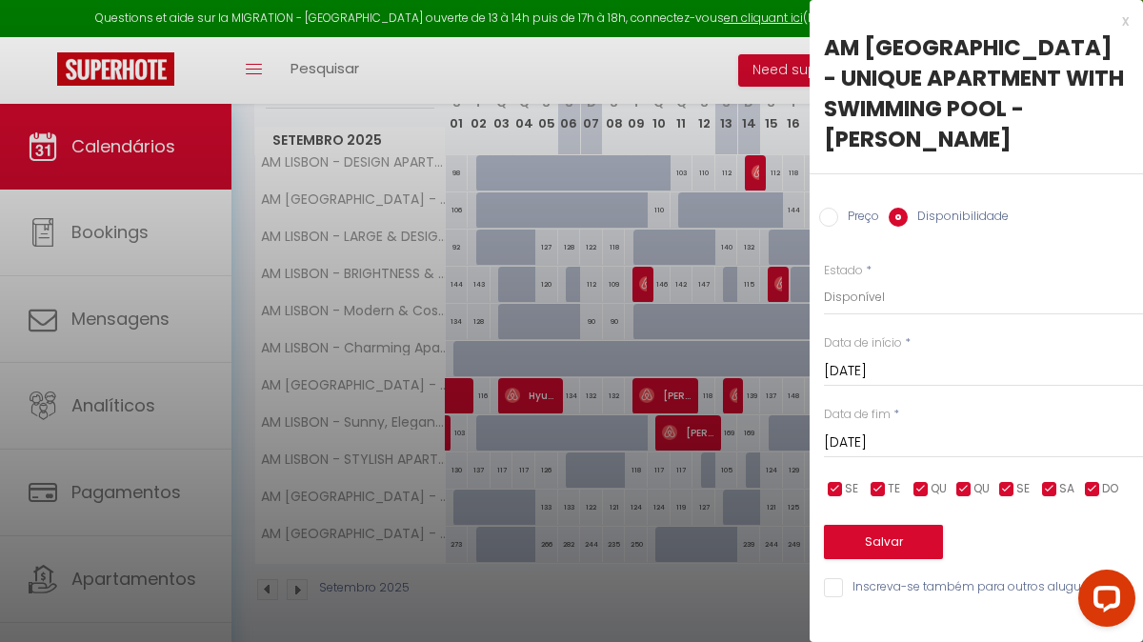
click at [927, 381] on input "[DATE]" at bounding box center [983, 371] width 319 height 25
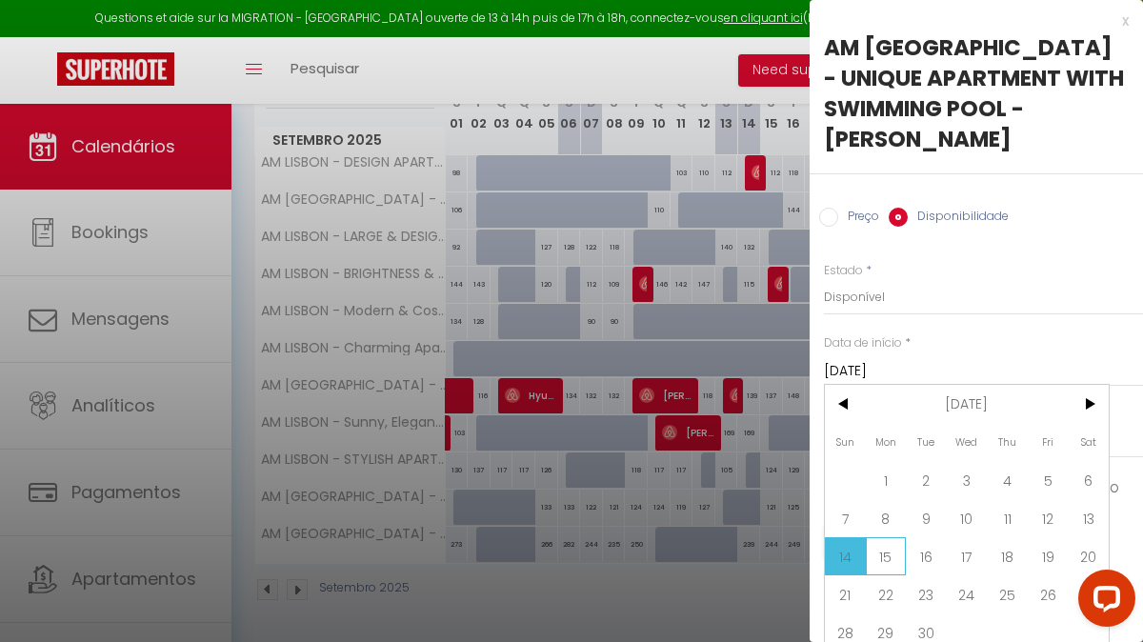
click at [892, 554] on span "15" at bounding box center [886, 556] width 41 height 38
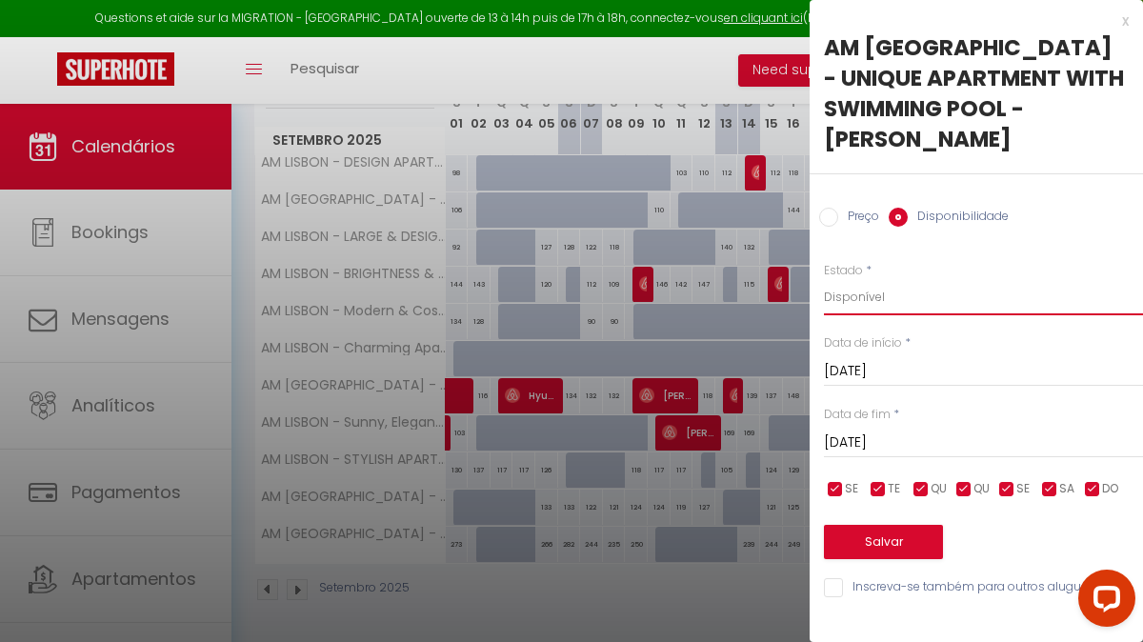
click at [922, 303] on select "Disponível Indisponível" at bounding box center [983, 297] width 319 height 36
click at [891, 538] on button "Salvar" at bounding box center [883, 542] width 119 height 34
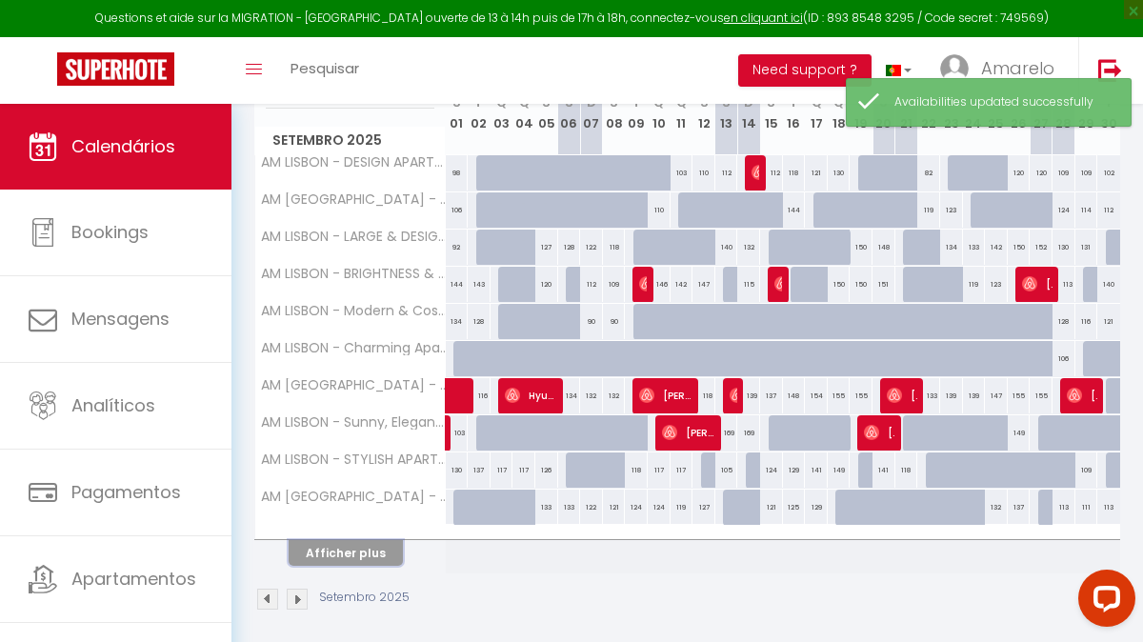
click at [371, 552] on button "Afficher plus" at bounding box center [346, 553] width 114 height 26
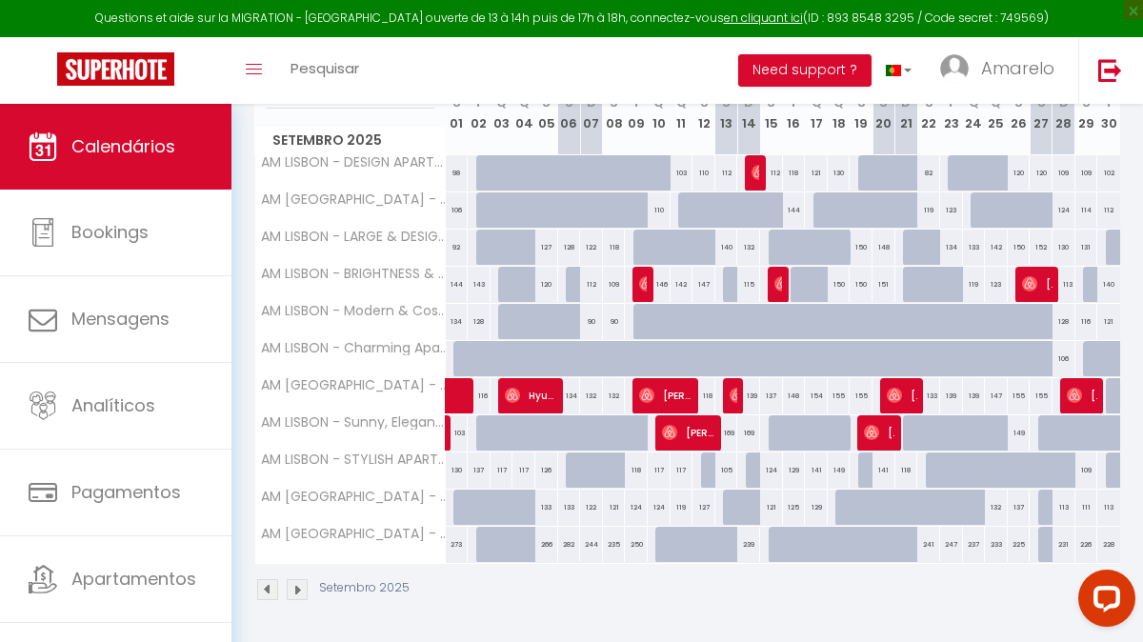
click at [927, 548] on div "241" at bounding box center [928, 544] width 23 height 35
select select "1"
type input "[DATE]"
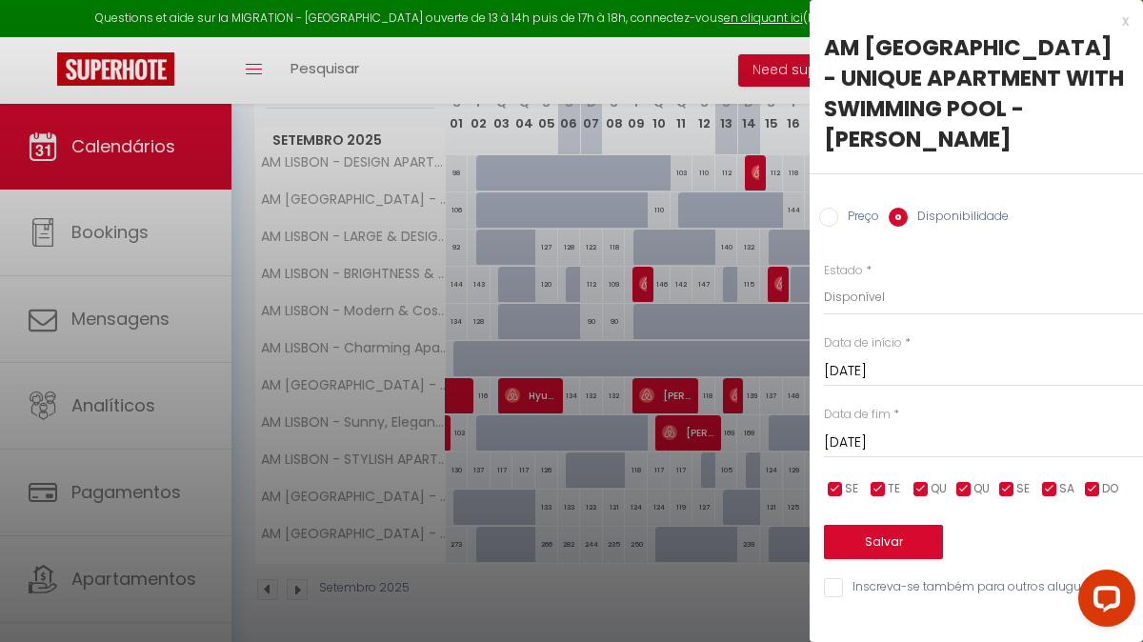
click at [1118, 26] on div "x" at bounding box center [968, 21] width 319 height 23
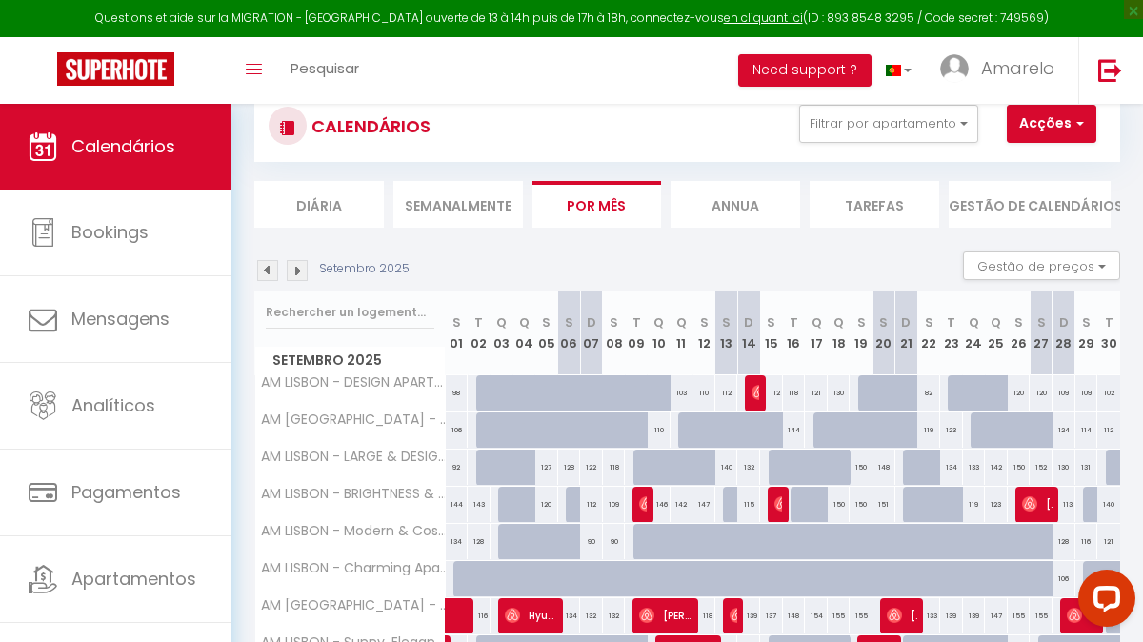
scroll to position [52, 0]
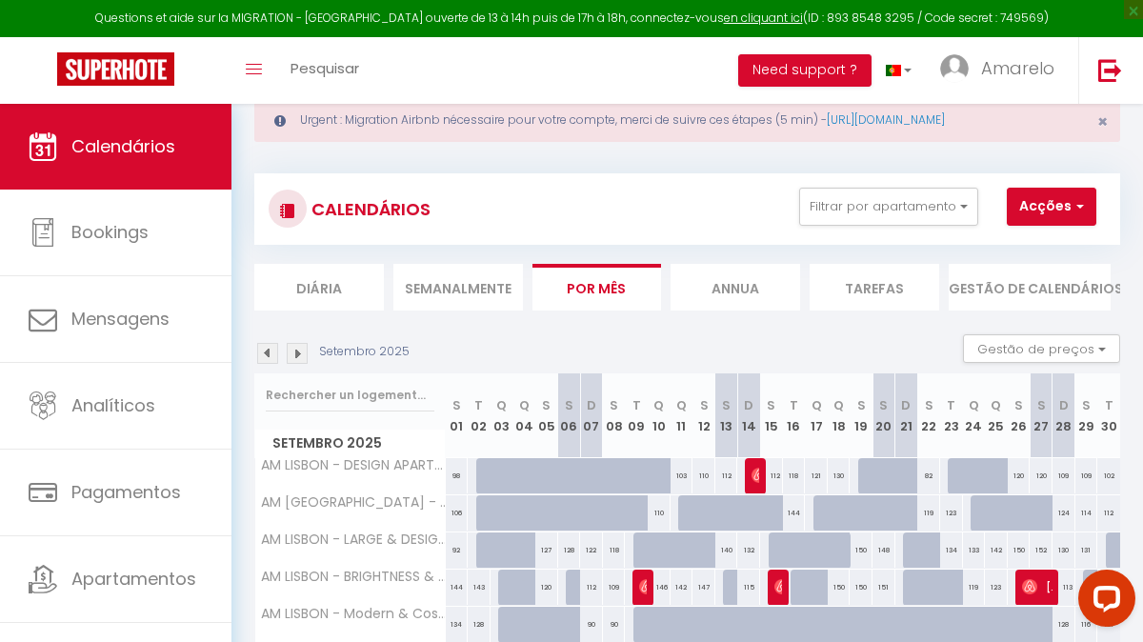
click at [298, 353] on img at bounding box center [297, 353] width 21 height 21
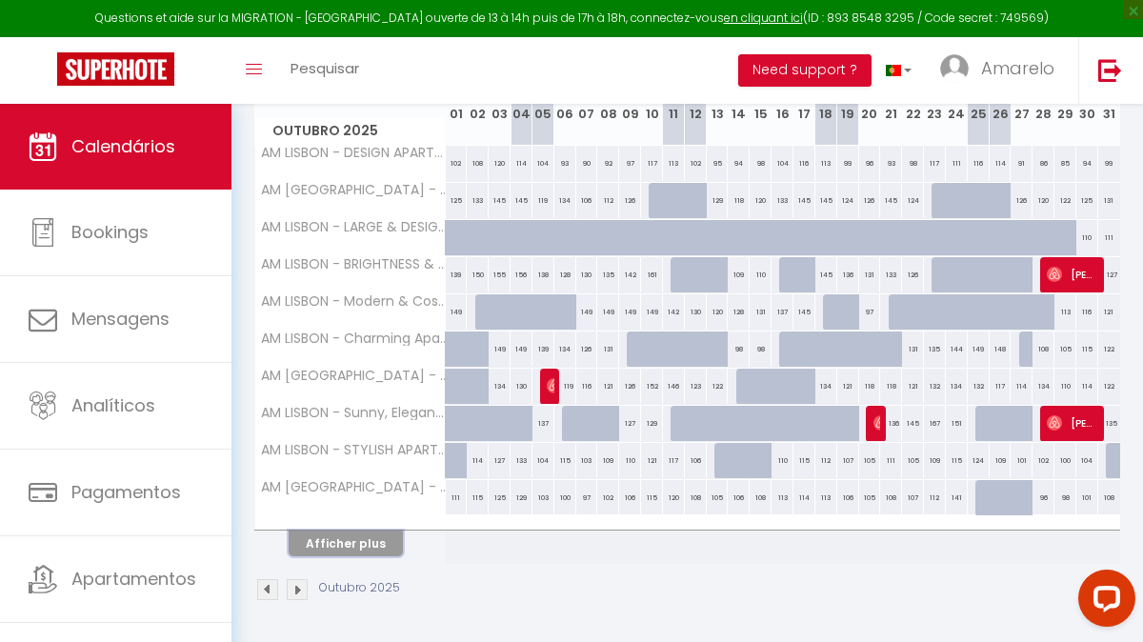
click at [381, 539] on button "Afficher plus" at bounding box center [346, 543] width 114 height 26
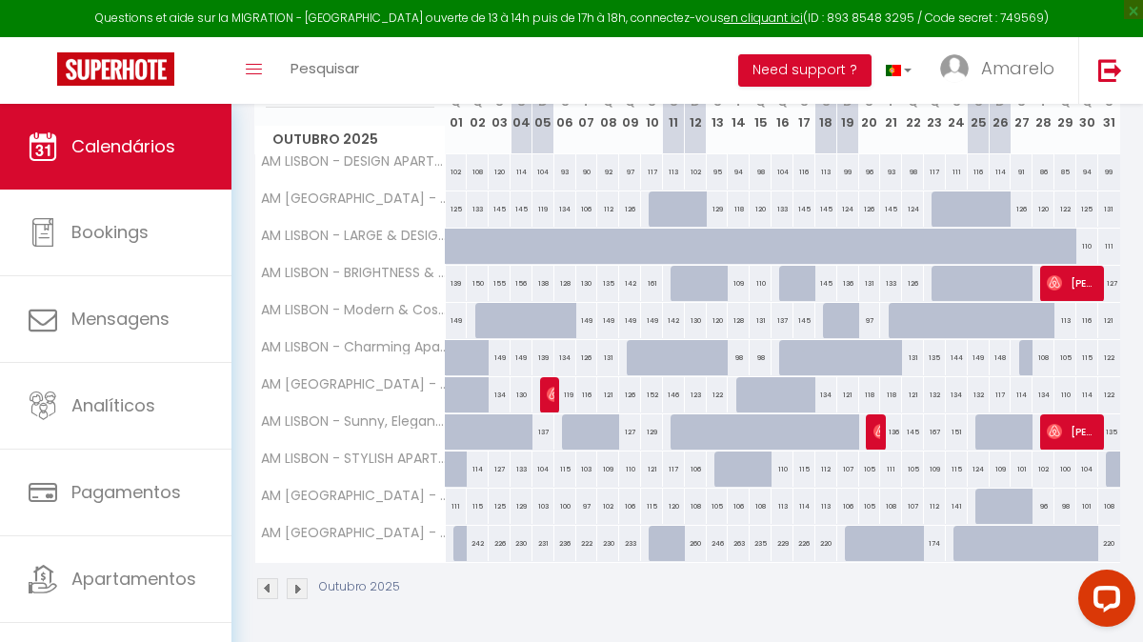
scroll to position [355, 0]
click at [293, 585] on img at bounding box center [297, 589] width 21 height 21
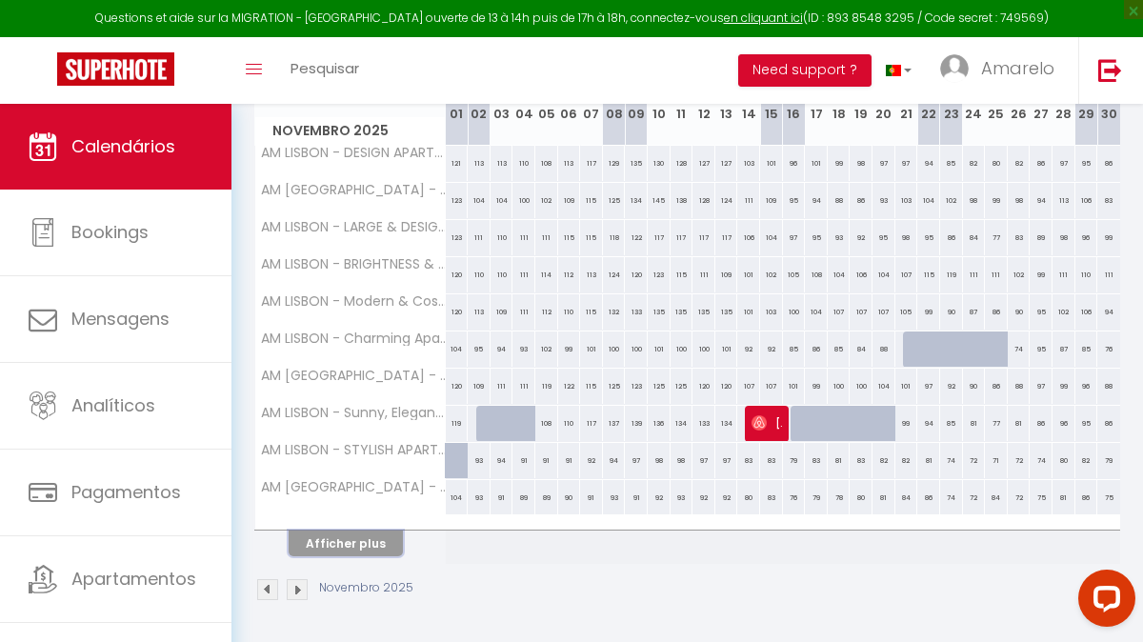
click at [373, 542] on button "Afficher plus" at bounding box center [346, 543] width 114 height 26
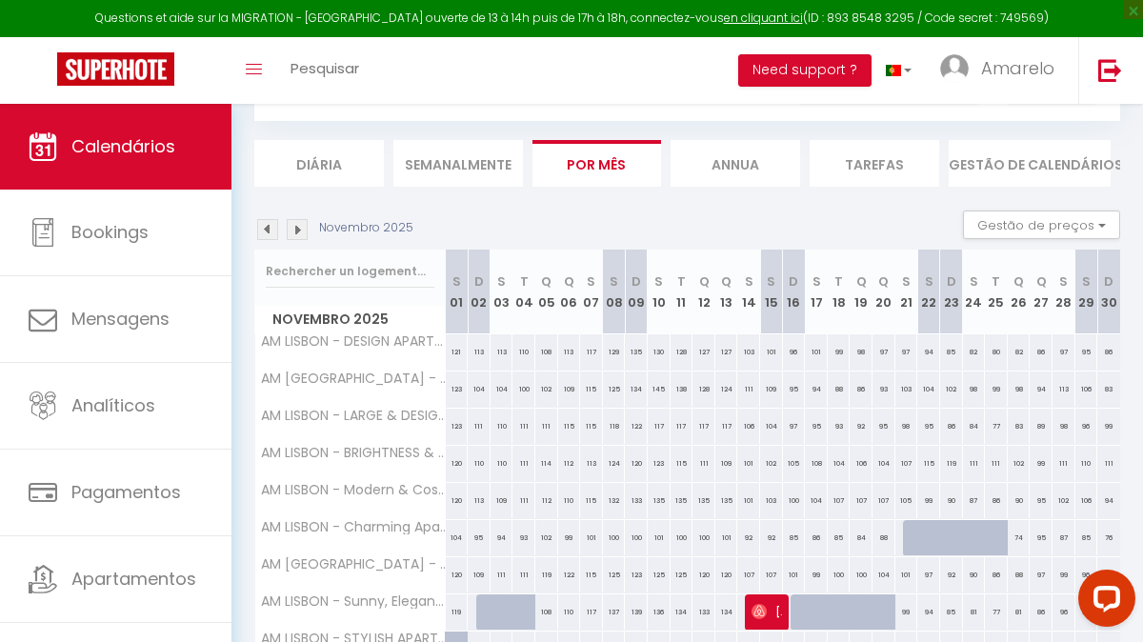
scroll to position [87, 0]
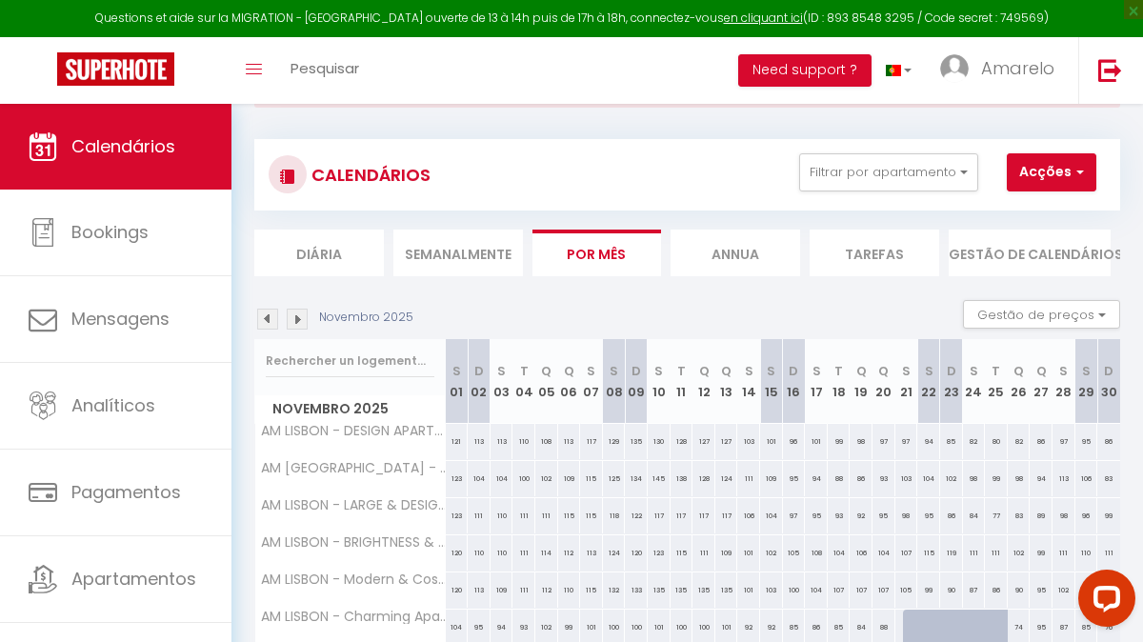
click at [297, 315] on img at bounding box center [297, 319] width 21 height 21
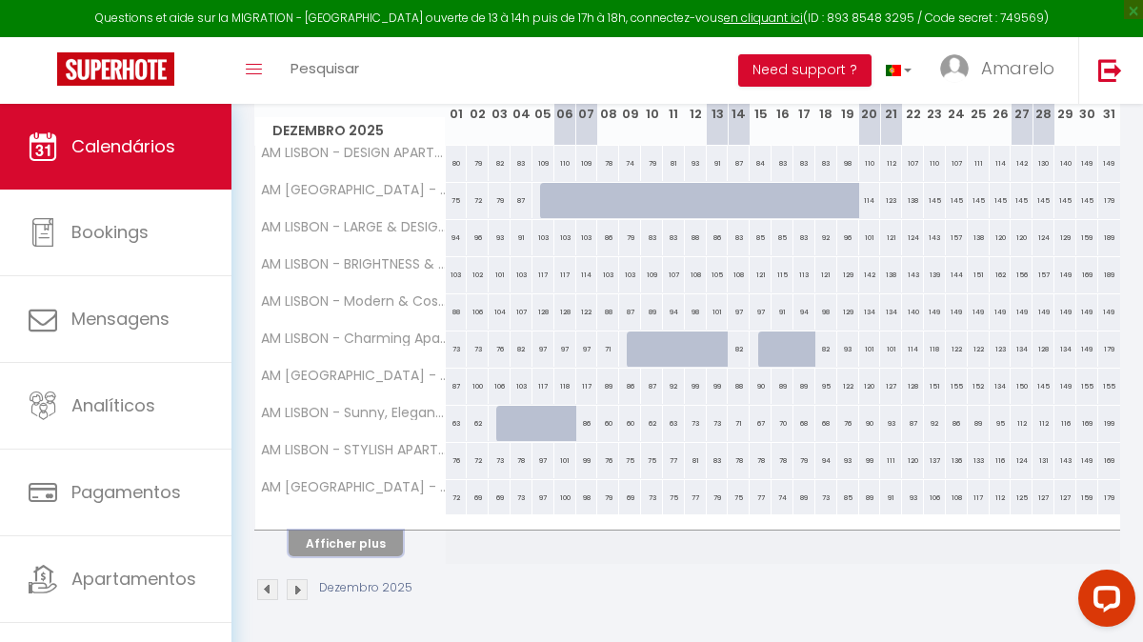
click at [368, 545] on button "Afficher plus" at bounding box center [346, 543] width 114 height 26
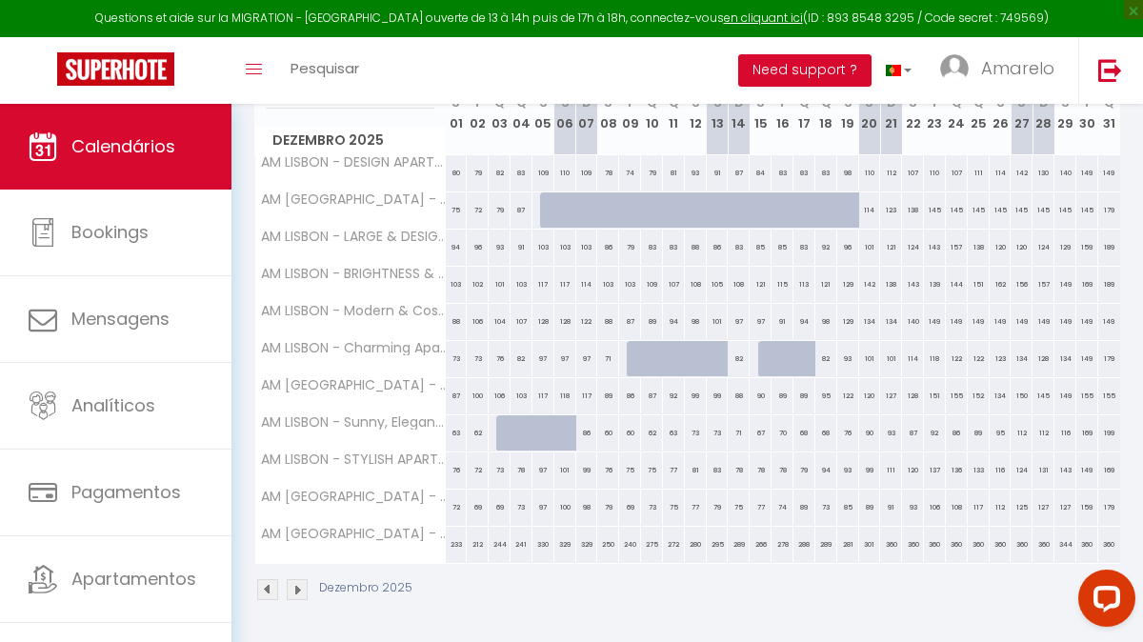
scroll to position [354, 0]
